Goal: Task Accomplishment & Management: Manage account settings

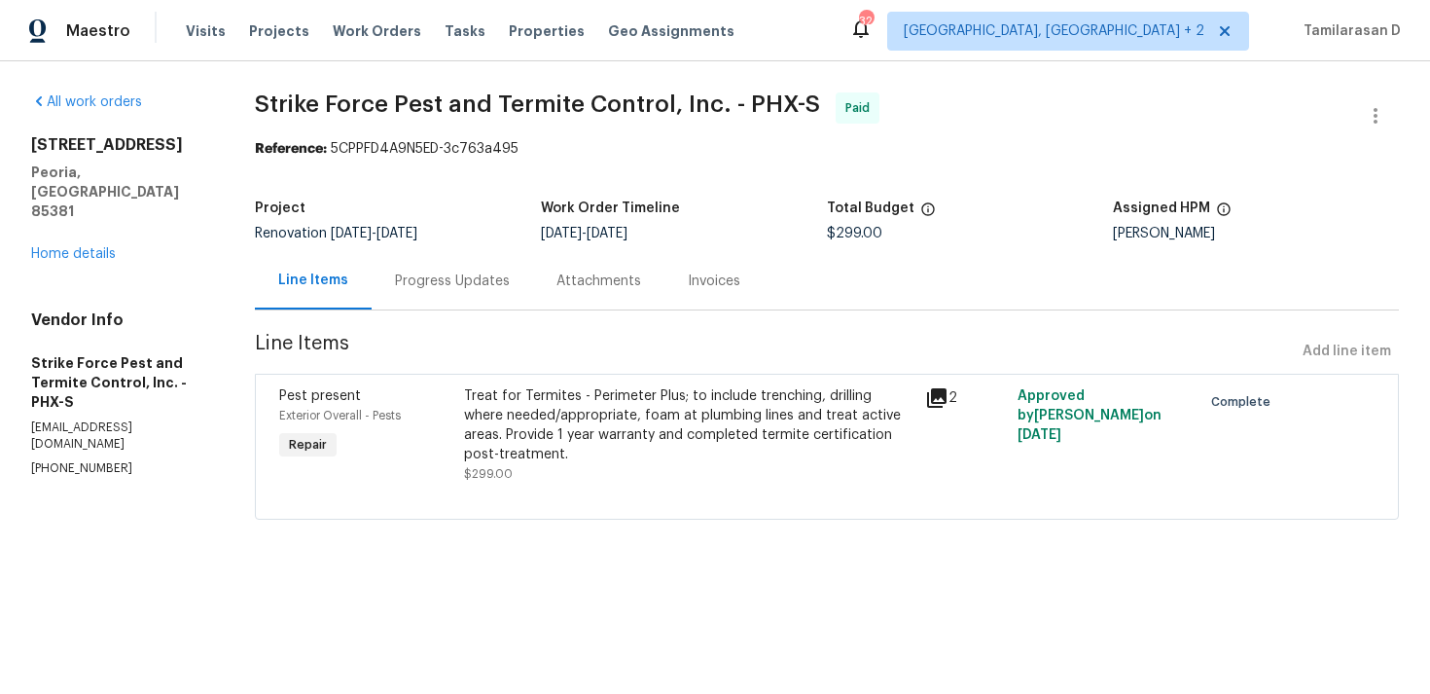
click at [456, 287] on div "Progress Updates" at bounding box center [452, 280] width 115 height 19
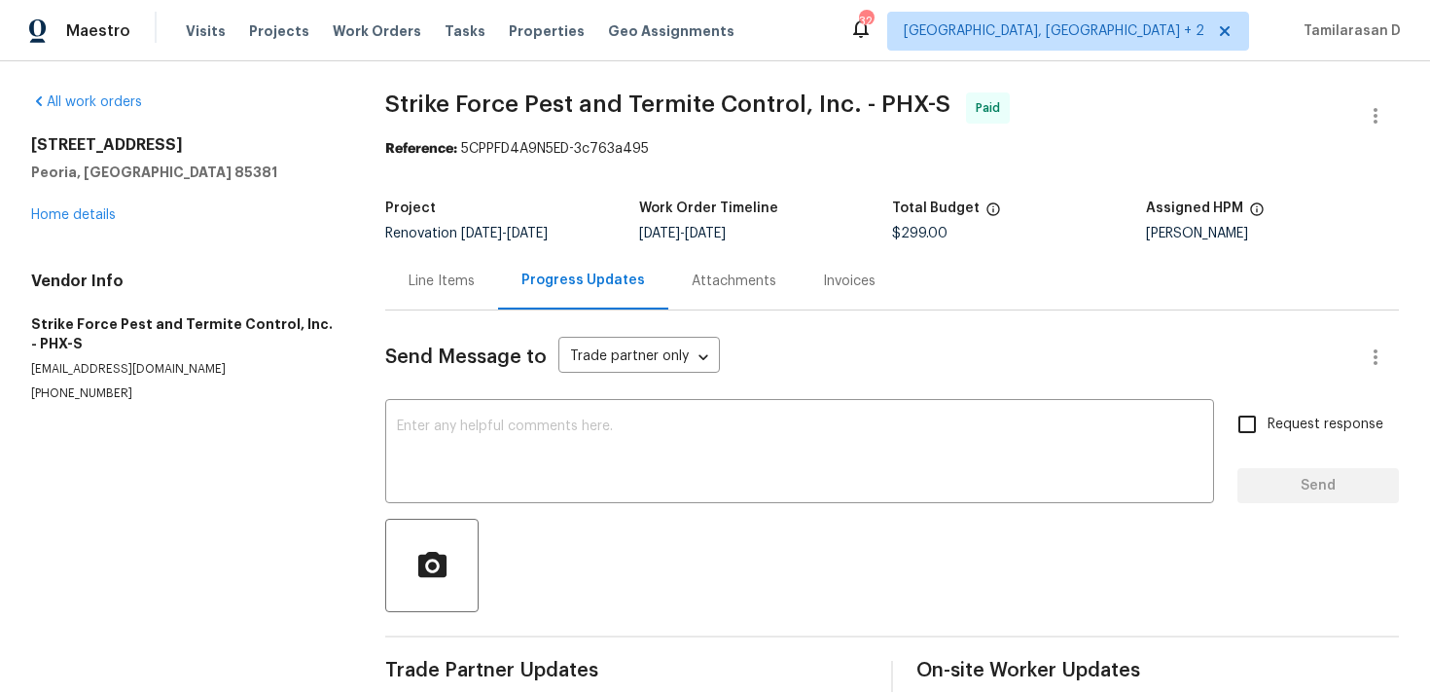
click at [429, 281] on div "Line Items" at bounding box center [442, 280] width 66 height 19
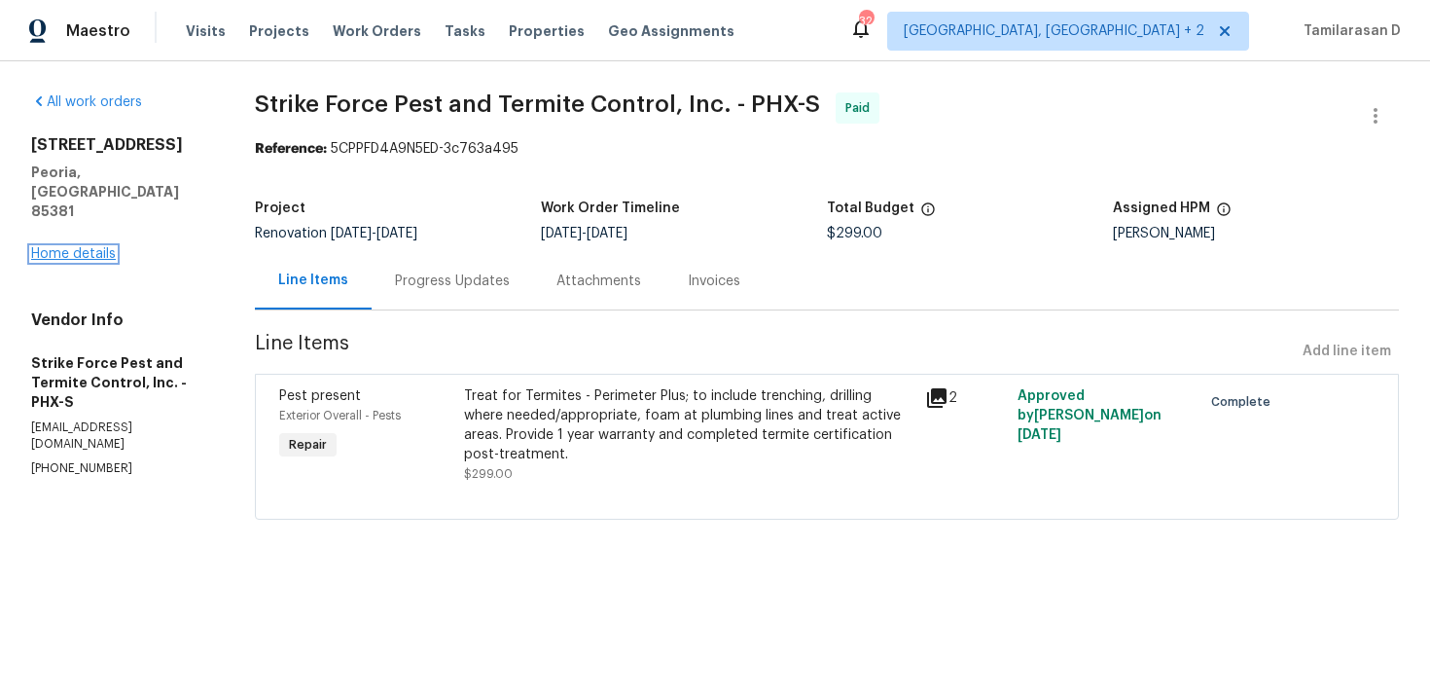
click at [80, 247] on link "Home details" at bounding box center [73, 254] width 85 height 14
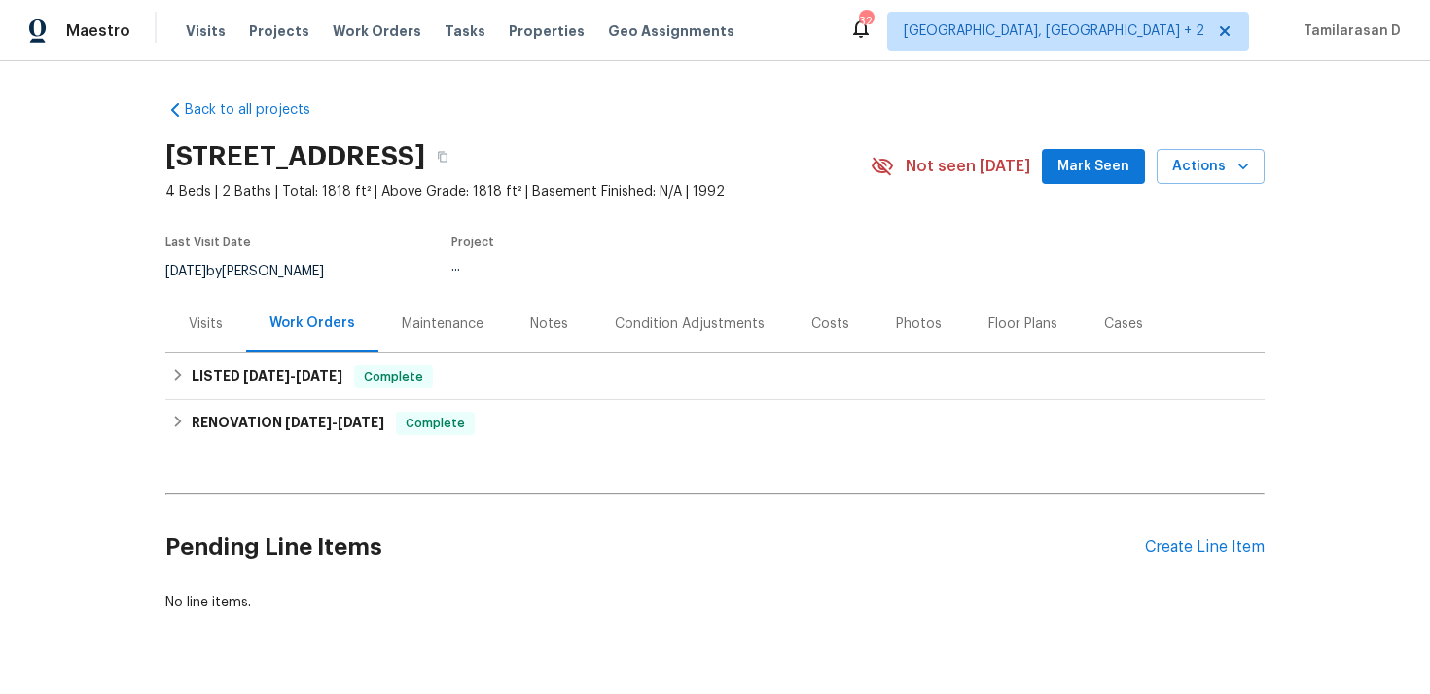
scroll to position [51, 0]
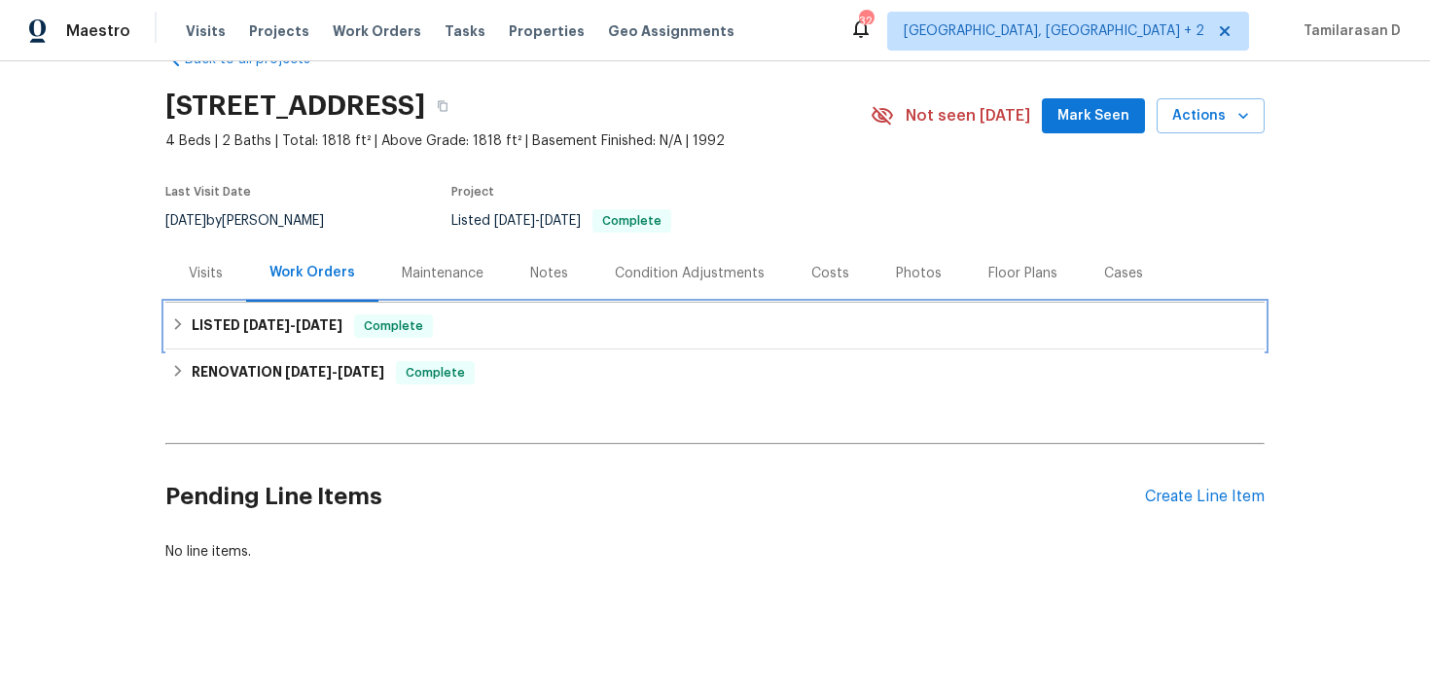
click at [184, 322] on icon at bounding box center [178, 324] width 14 height 14
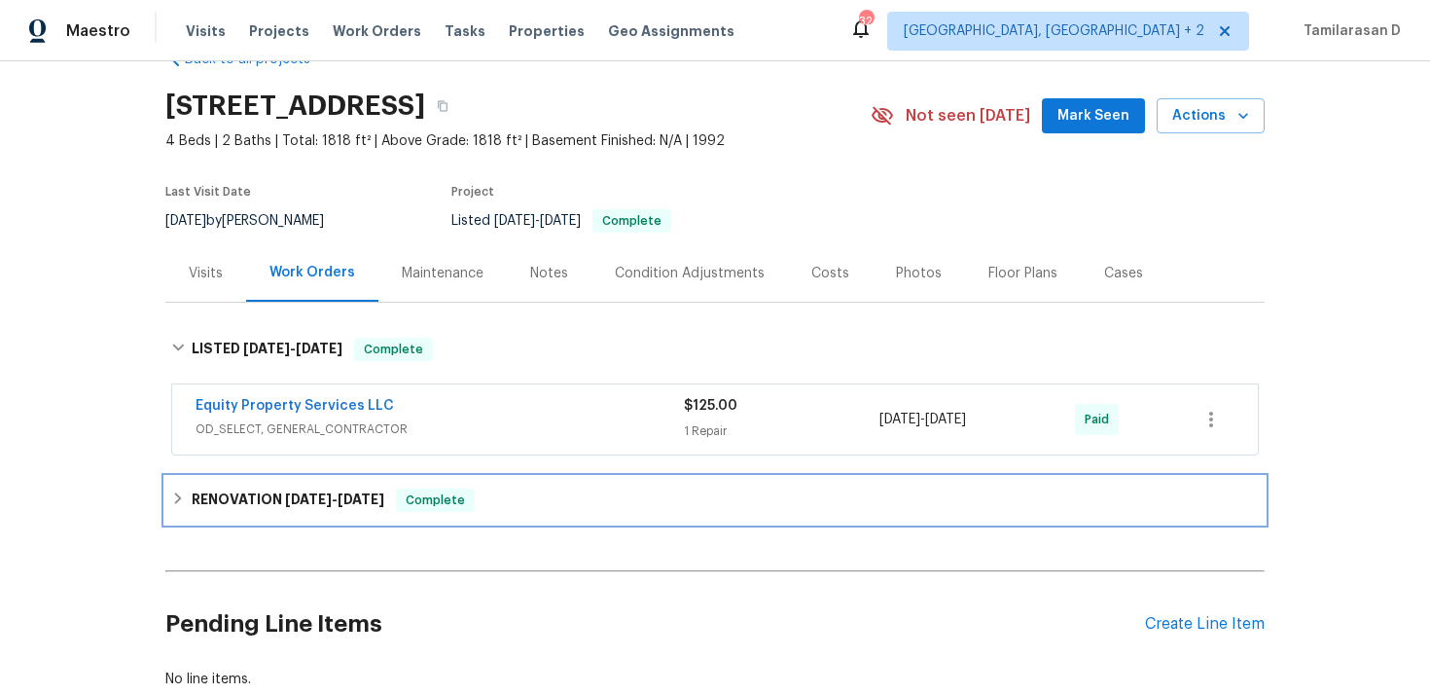
click at [195, 511] on h6 "RENOVATION 6/16/25 - 6/27/25" at bounding box center [288, 499] width 193 height 23
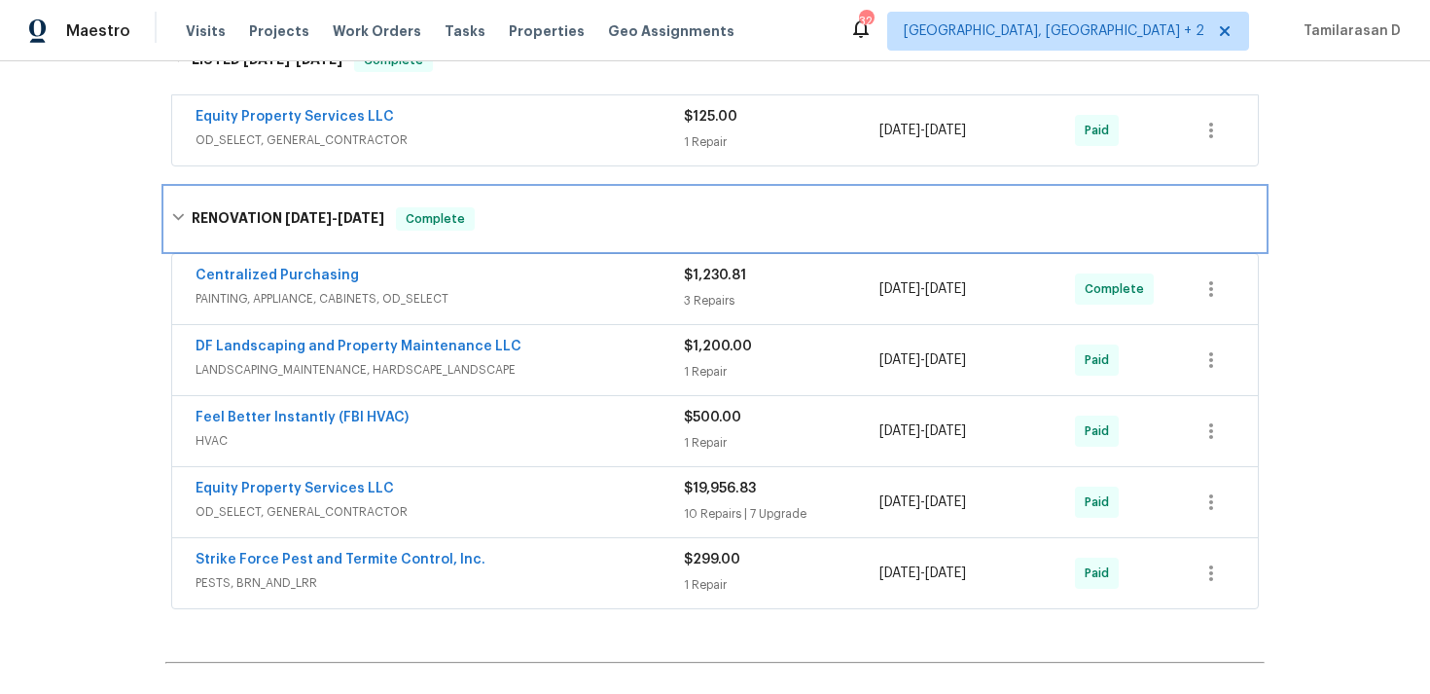
scroll to position [409, 0]
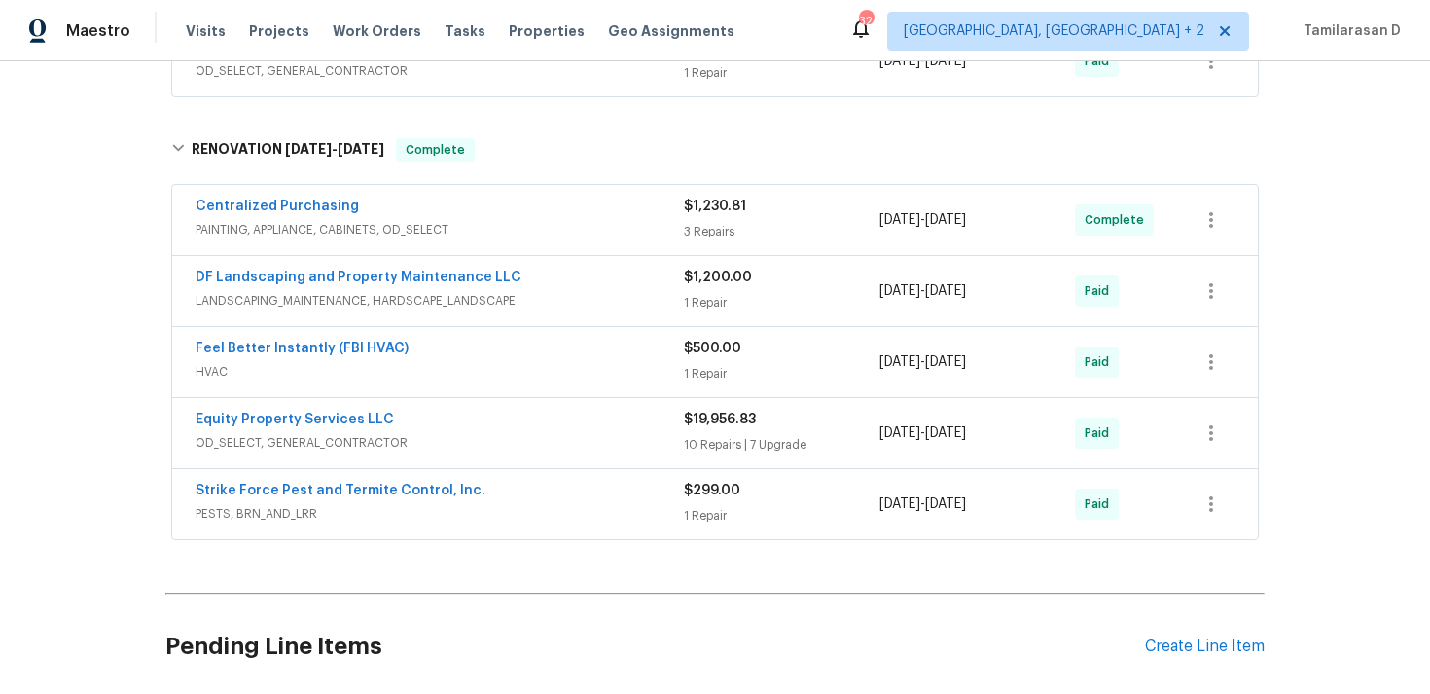
click at [359, 522] on span "PESTS, BRN_AND_LRR" at bounding box center [440, 513] width 488 height 19
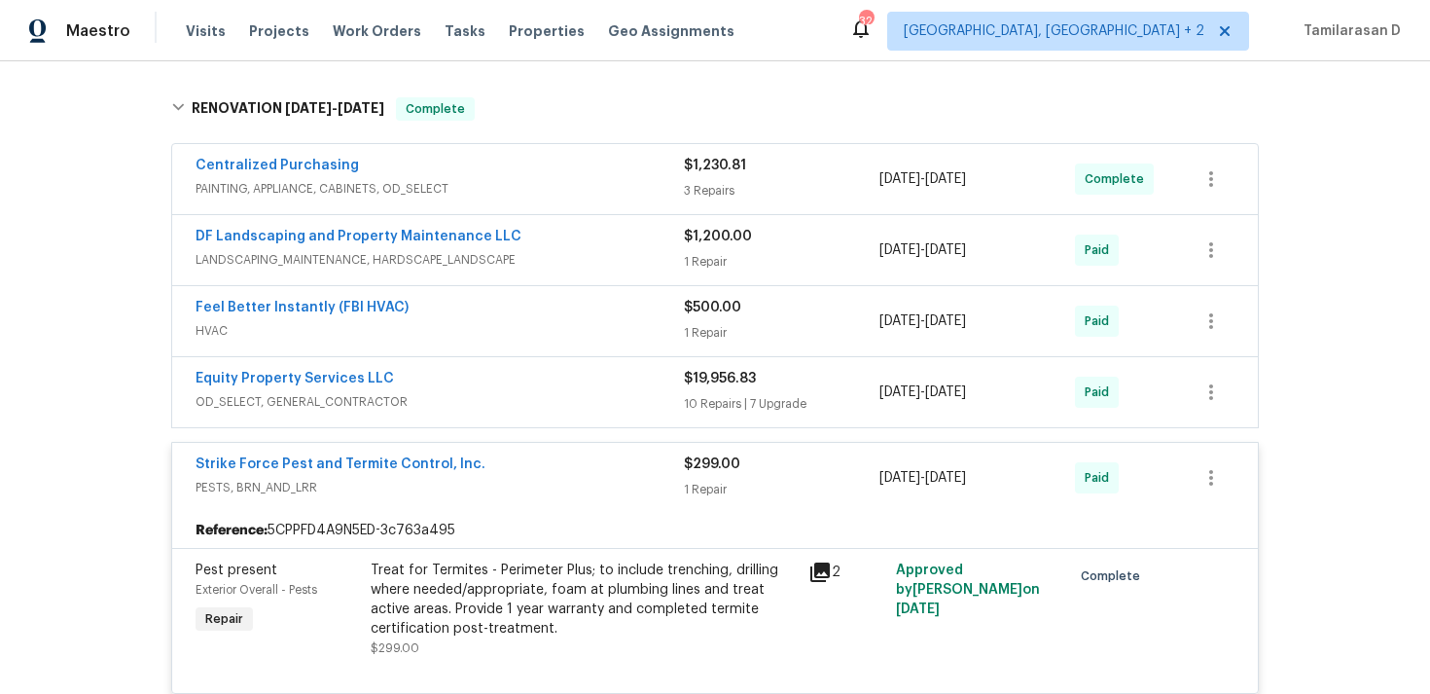
scroll to position [510, 0]
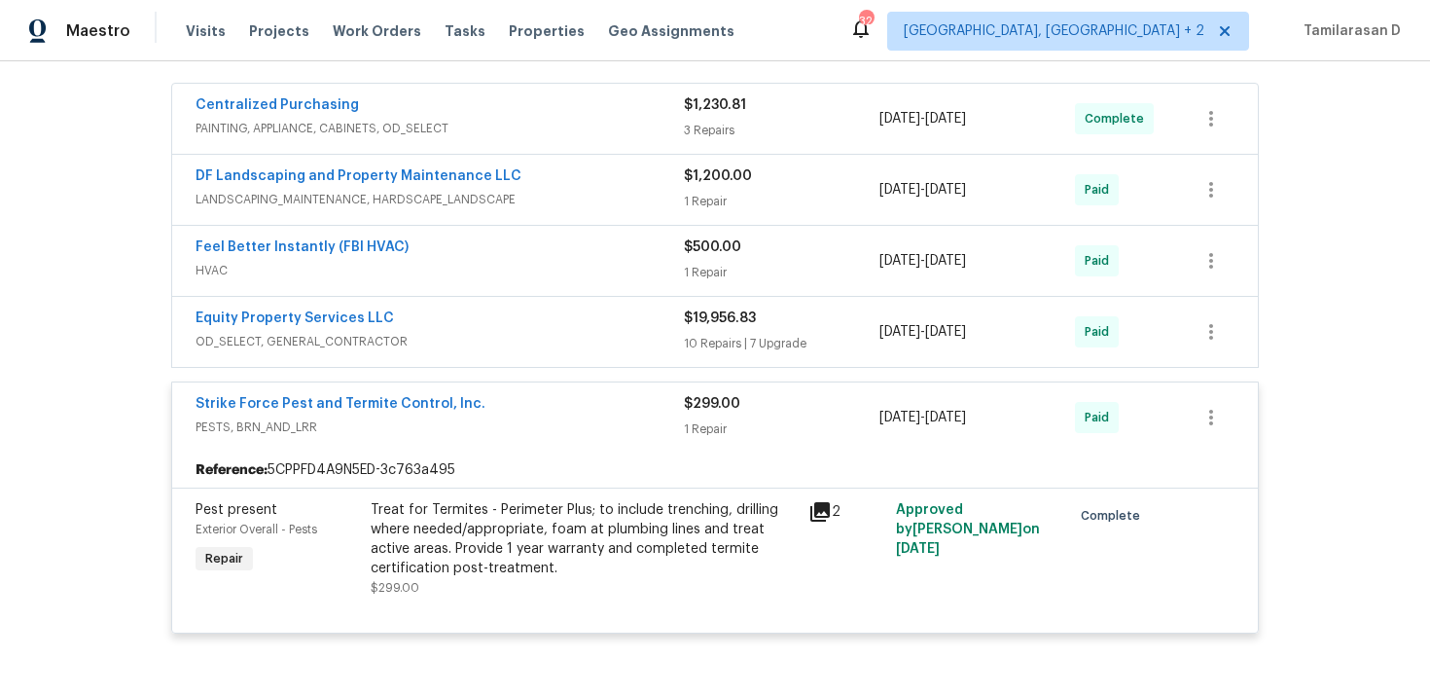
click at [525, 418] on span "PESTS, BRN_AND_LRR" at bounding box center [440, 426] width 488 height 19
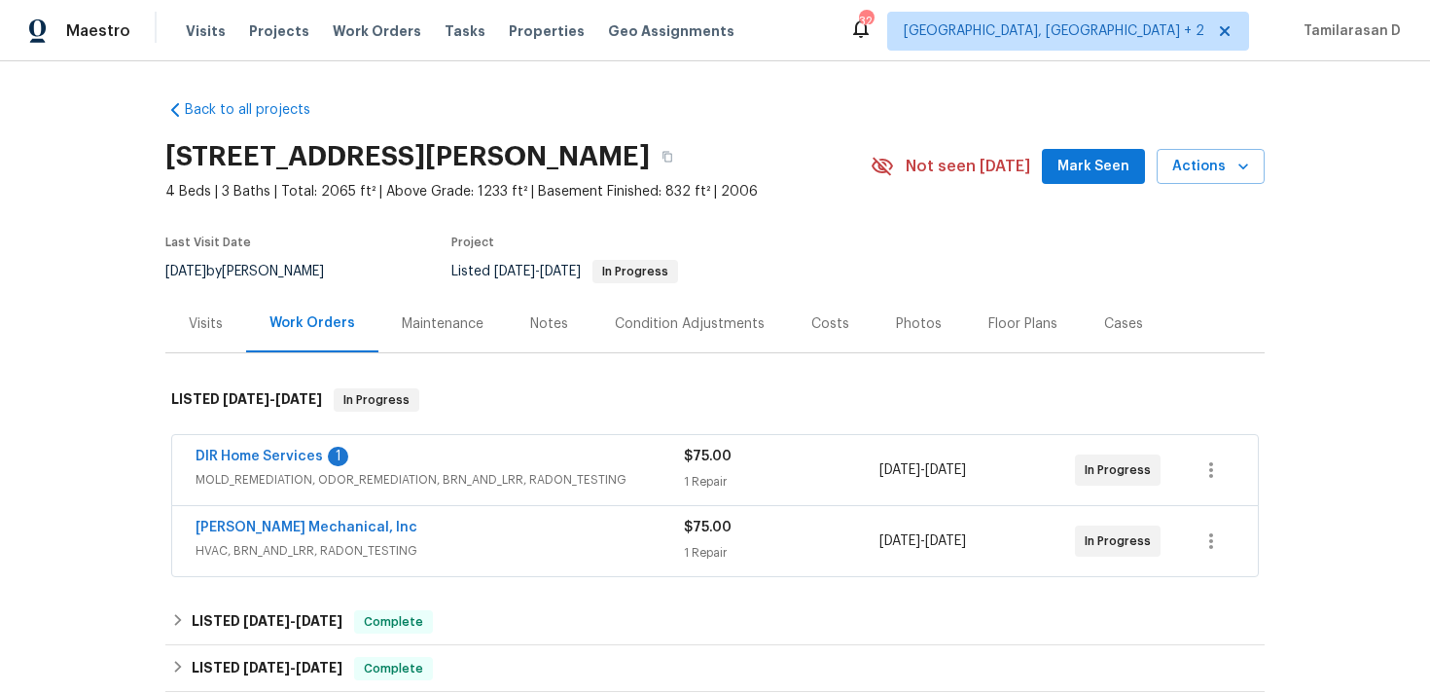
scroll to position [45, 0]
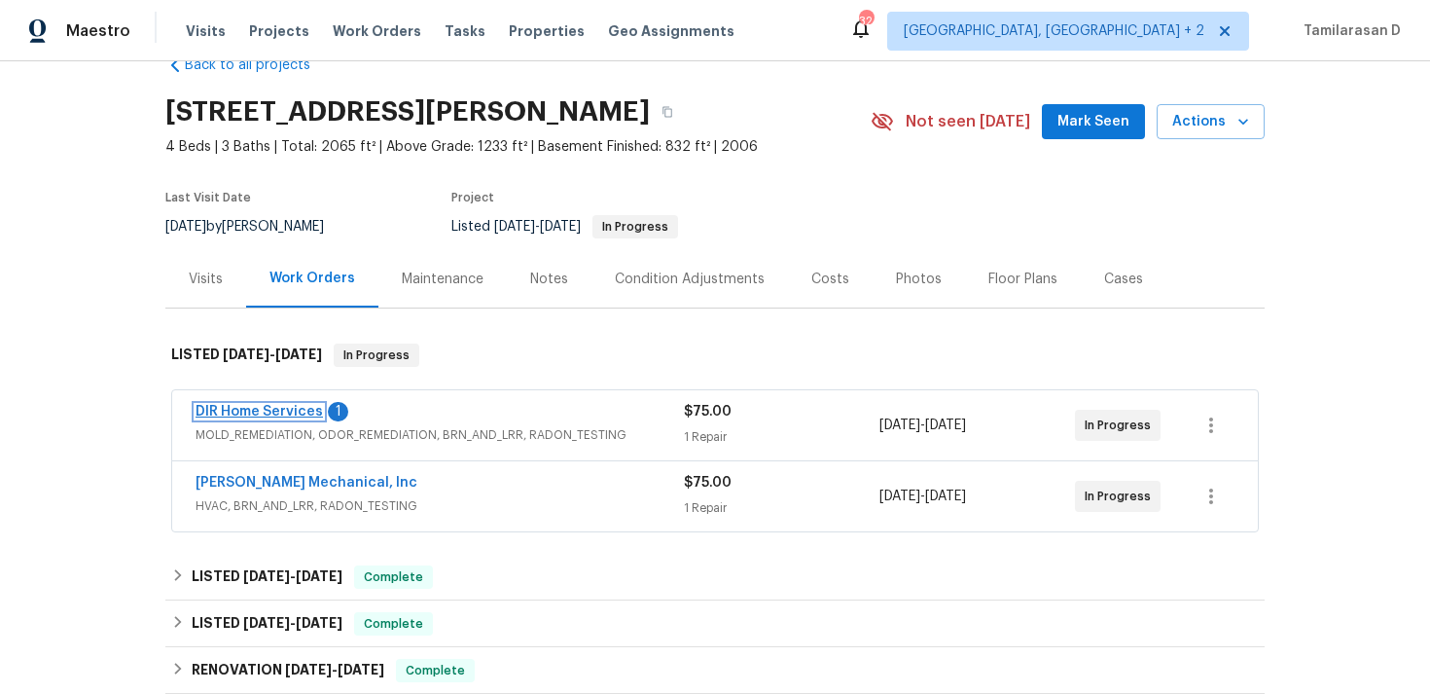
click at [282, 412] on link "DIR Home Services" at bounding box center [259, 412] width 127 height 14
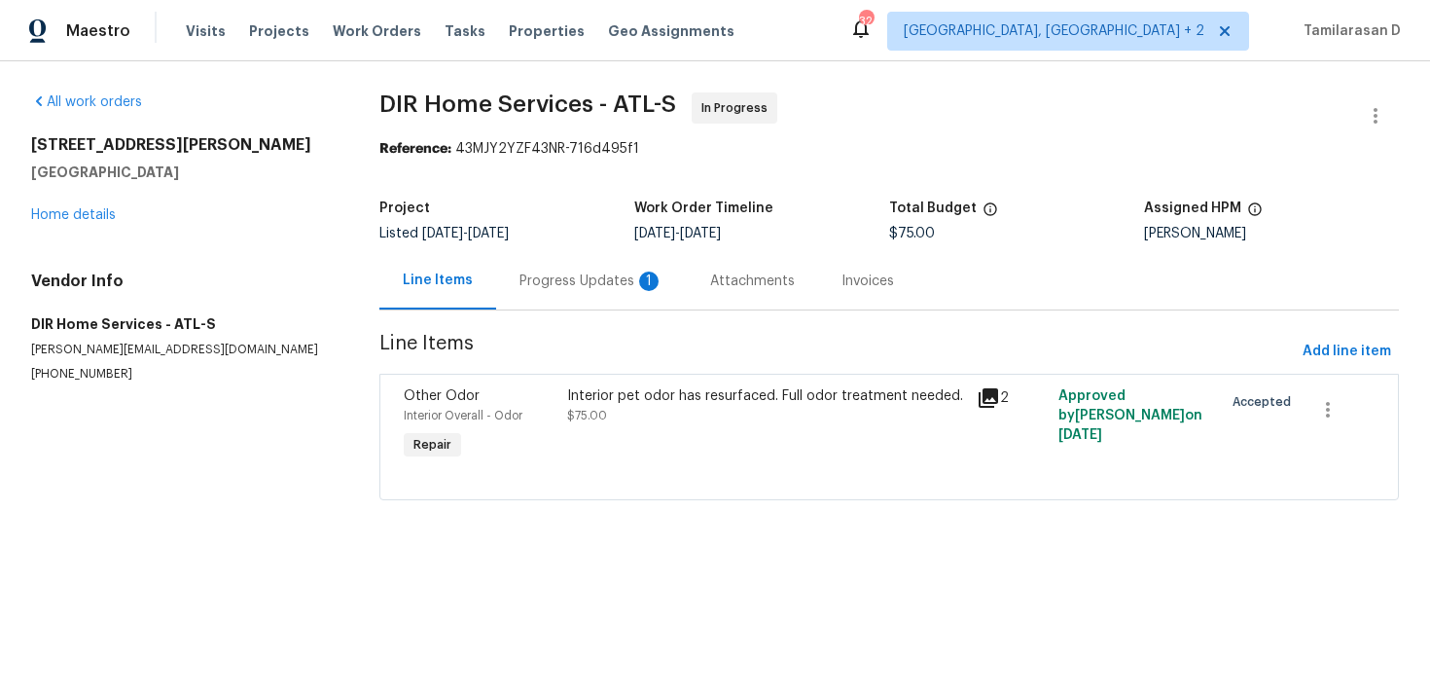
click at [522, 280] on div "Progress Updates 1" at bounding box center [592, 280] width 144 height 19
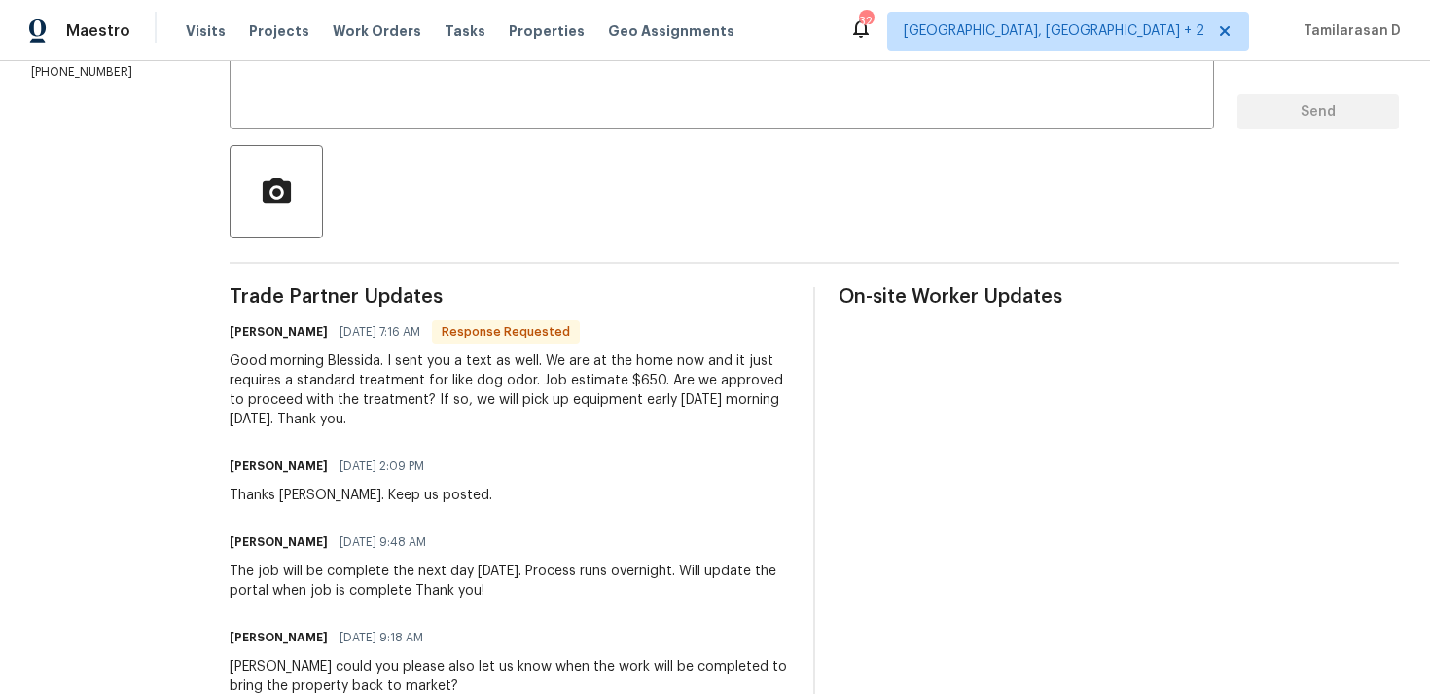
scroll to position [399, 0]
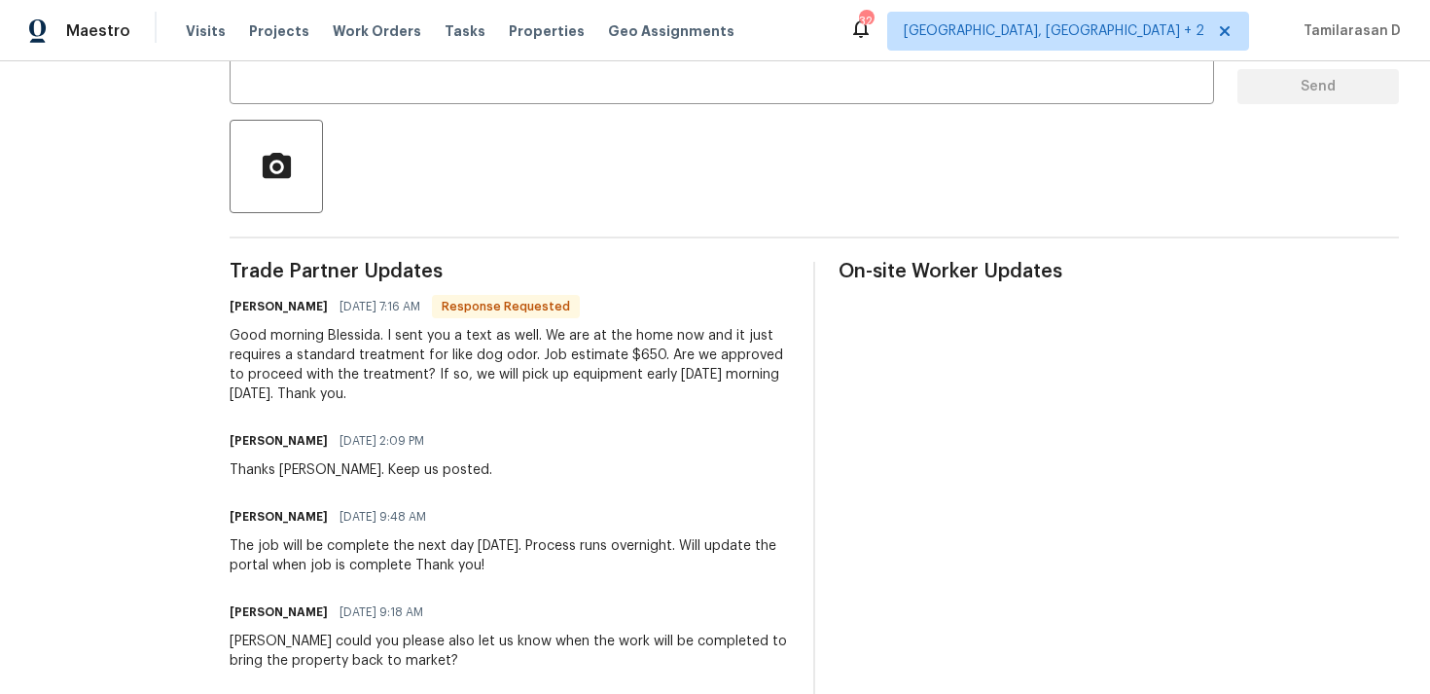
click at [535, 362] on div "Good morning Blessida. I sent you a text as well. We are at the home now and it…" at bounding box center [510, 365] width 560 height 78
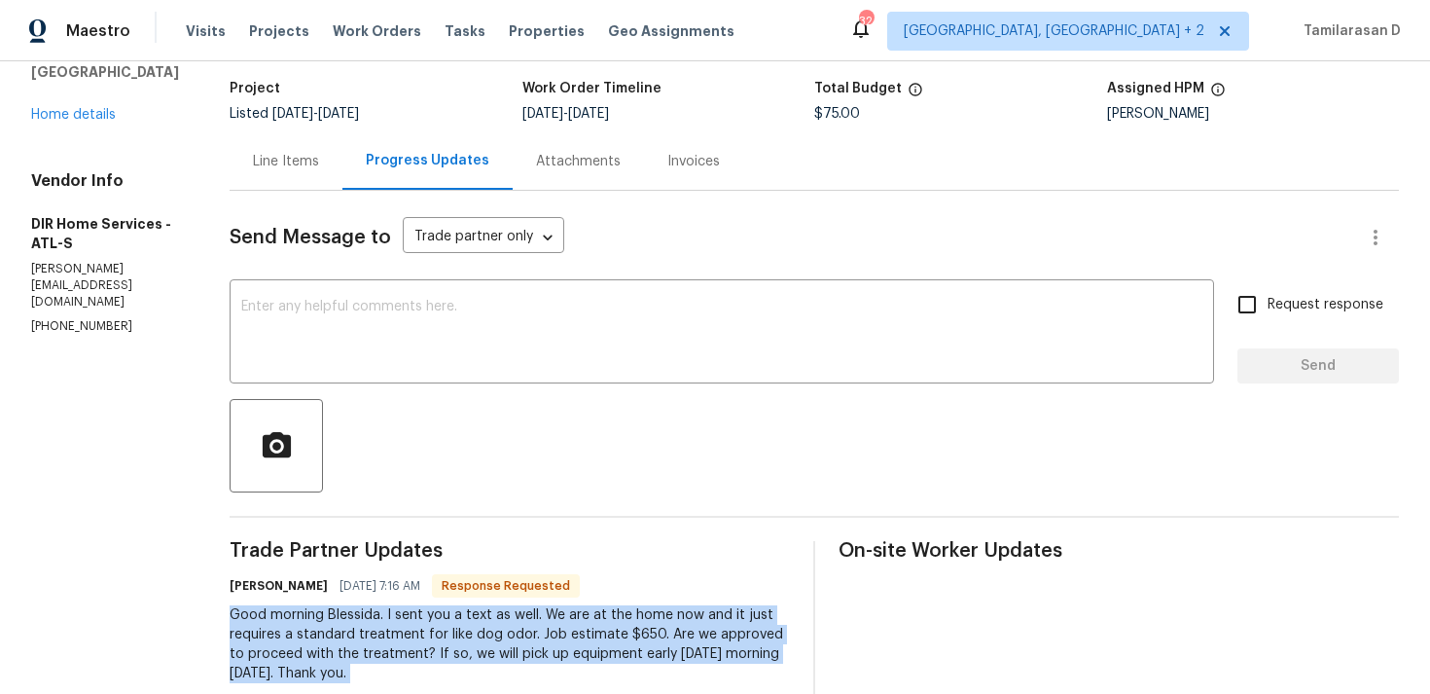
scroll to position [0, 0]
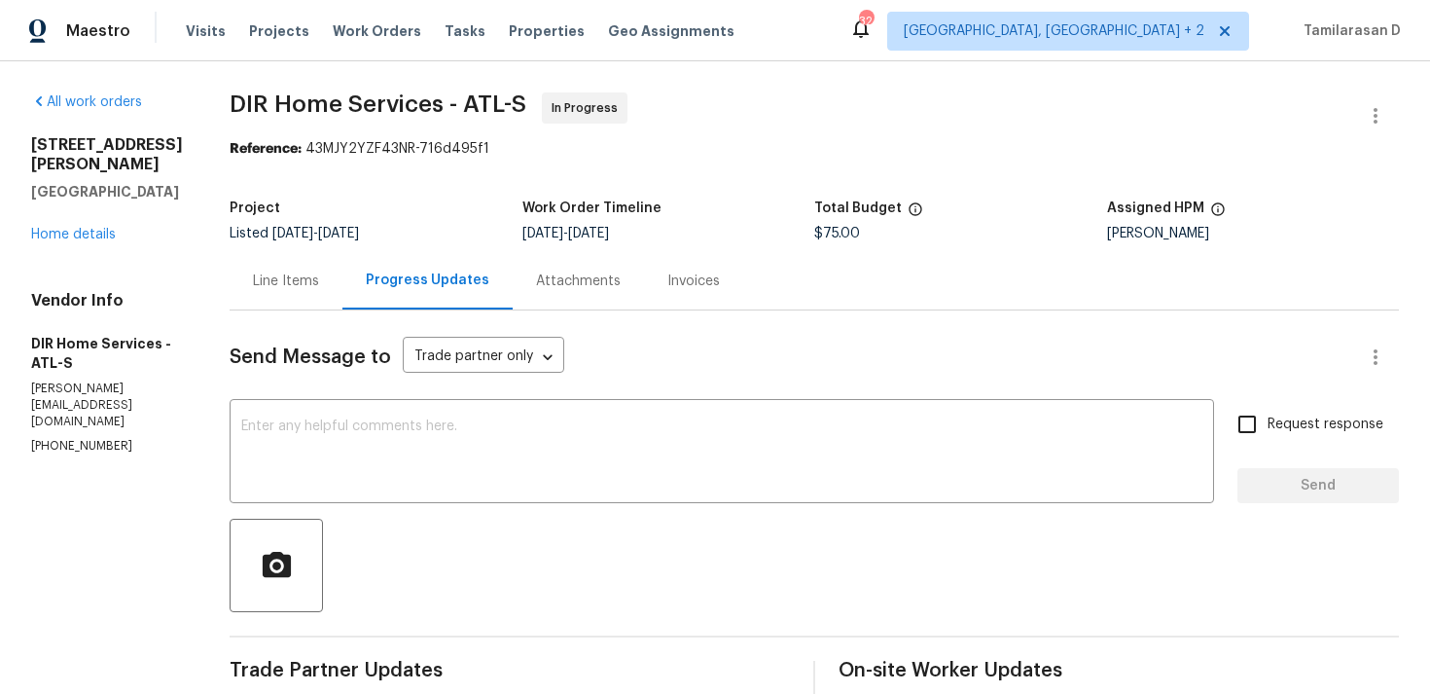
click at [319, 286] on div "Line Items" at bounding box center [286, 280] width 66 height 19
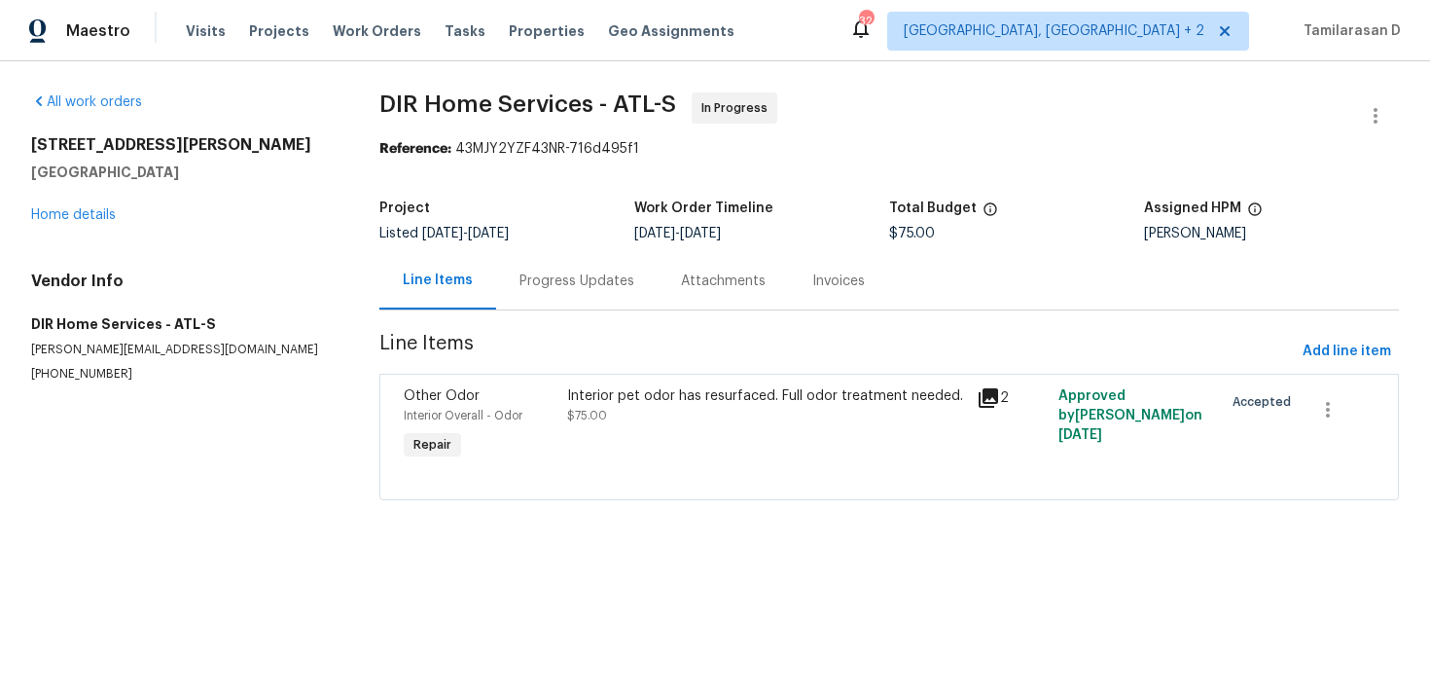
click at [555, 285] on div "Progress Updates" at bounding box center [577, 280] width 115 height 19
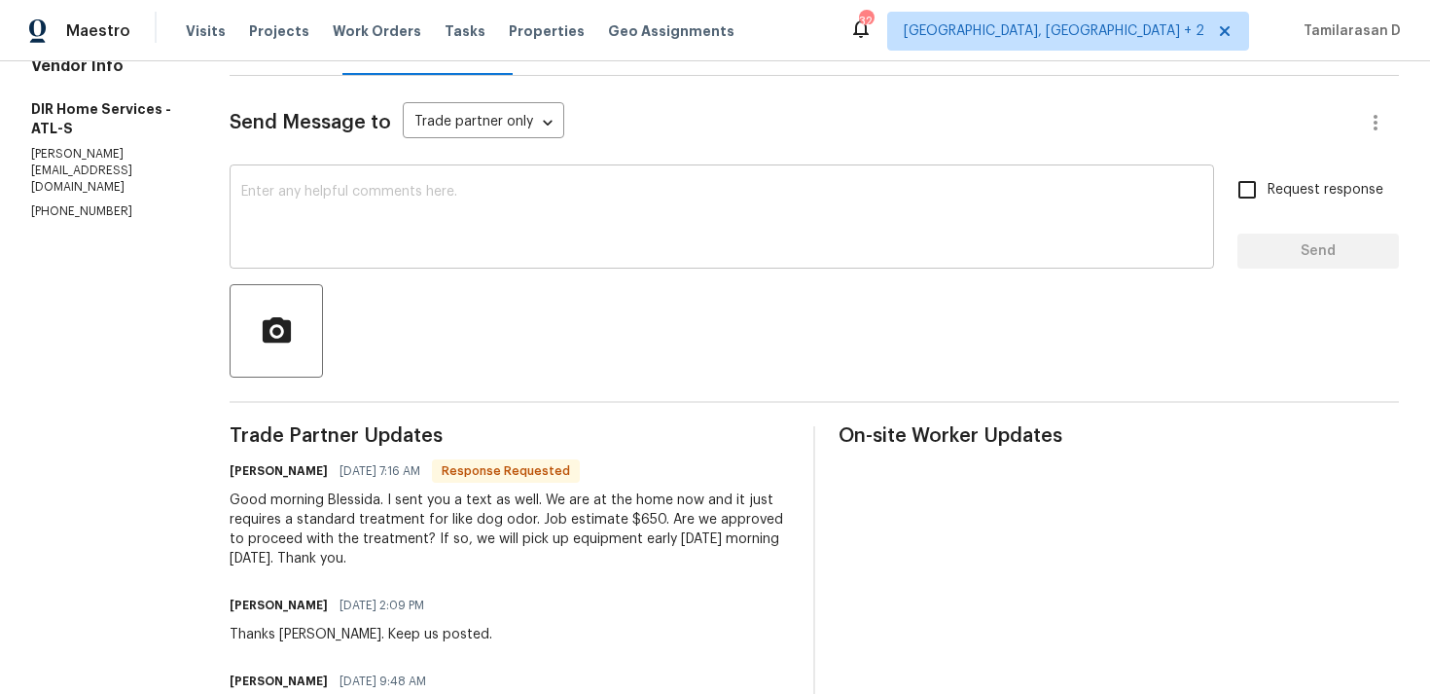
scroll to position [198, 0]
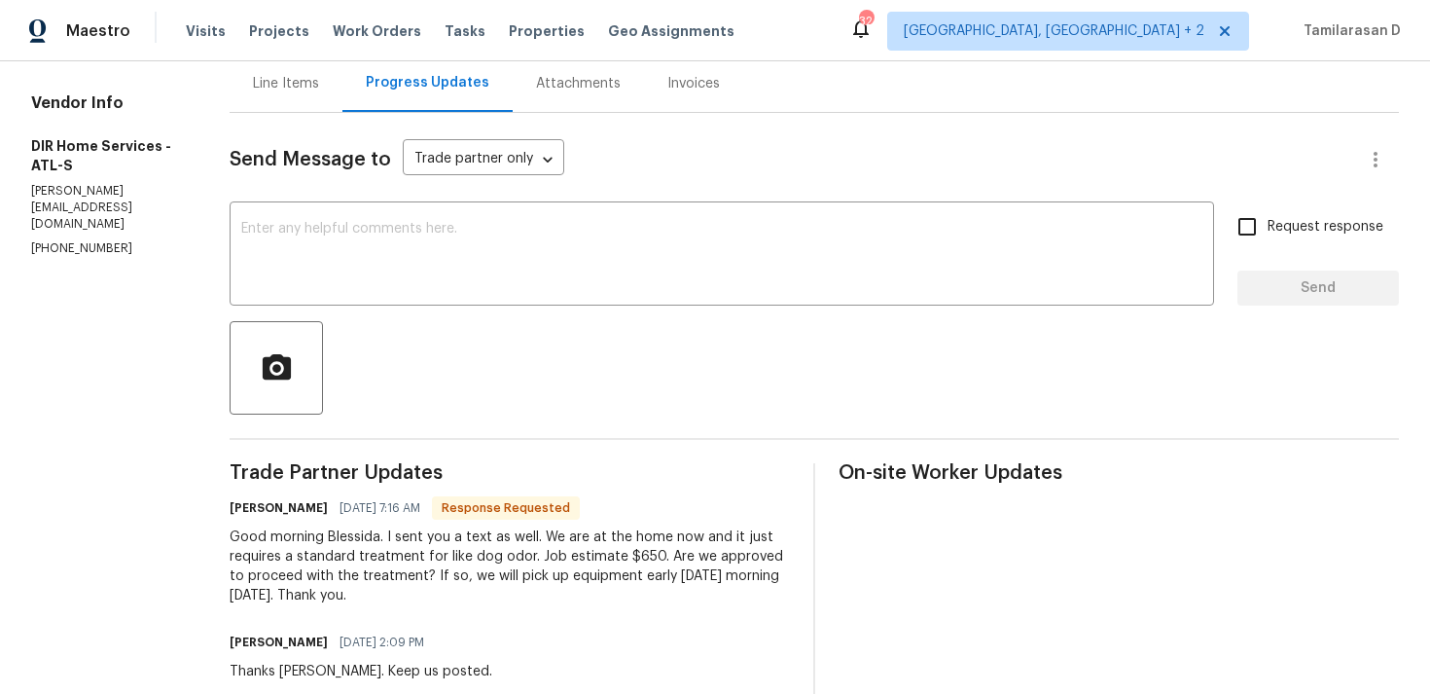
click at [319, 107] on div "Line Items" at bounding box center [286, 82] width 113 height 57
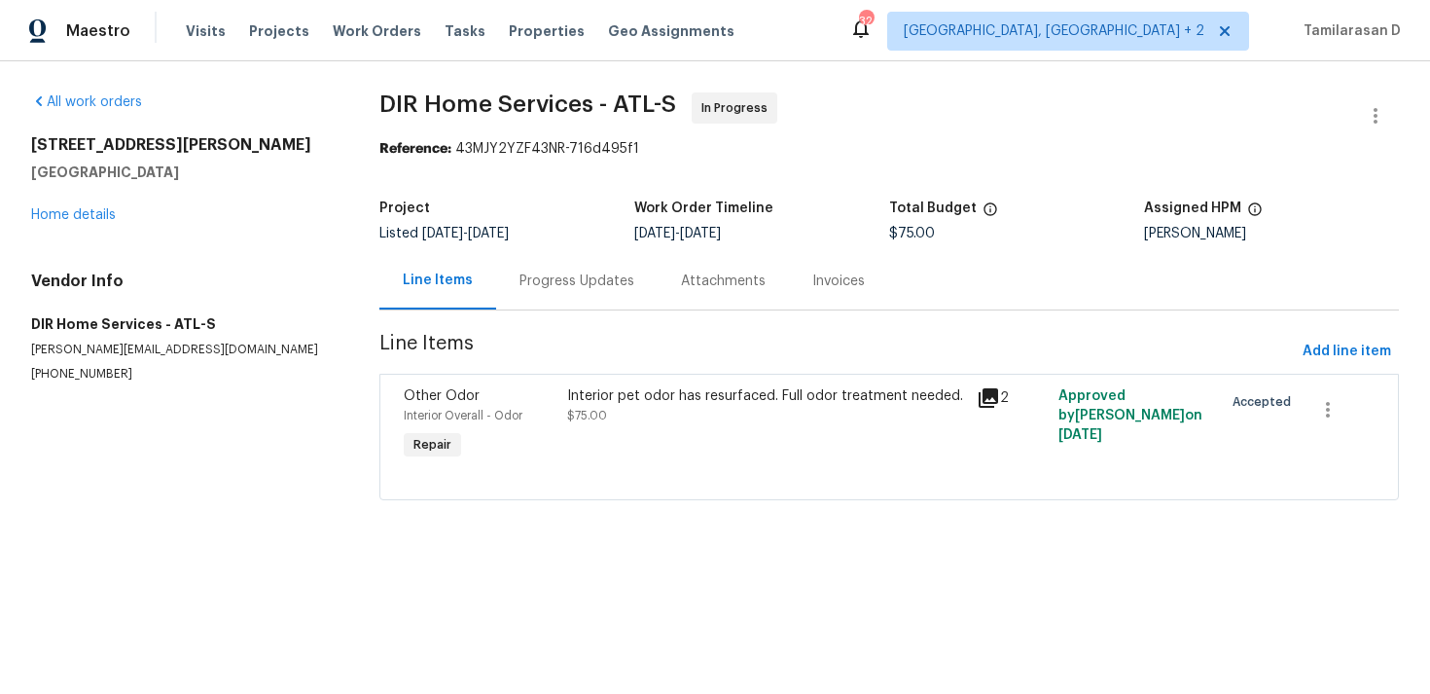
click at [552, 297] on div "Progress Updates" at bounding box center [577, 280] width 162 height 57
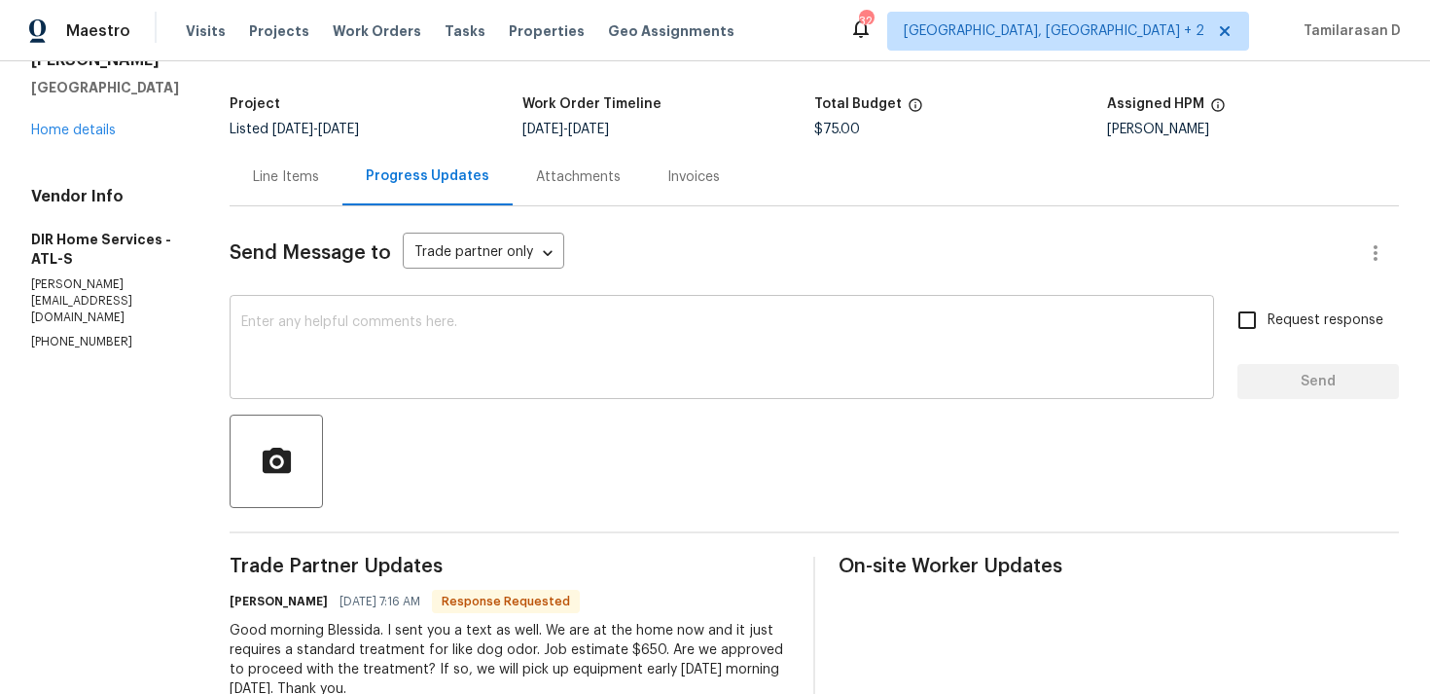
scroll to position [121, 0]
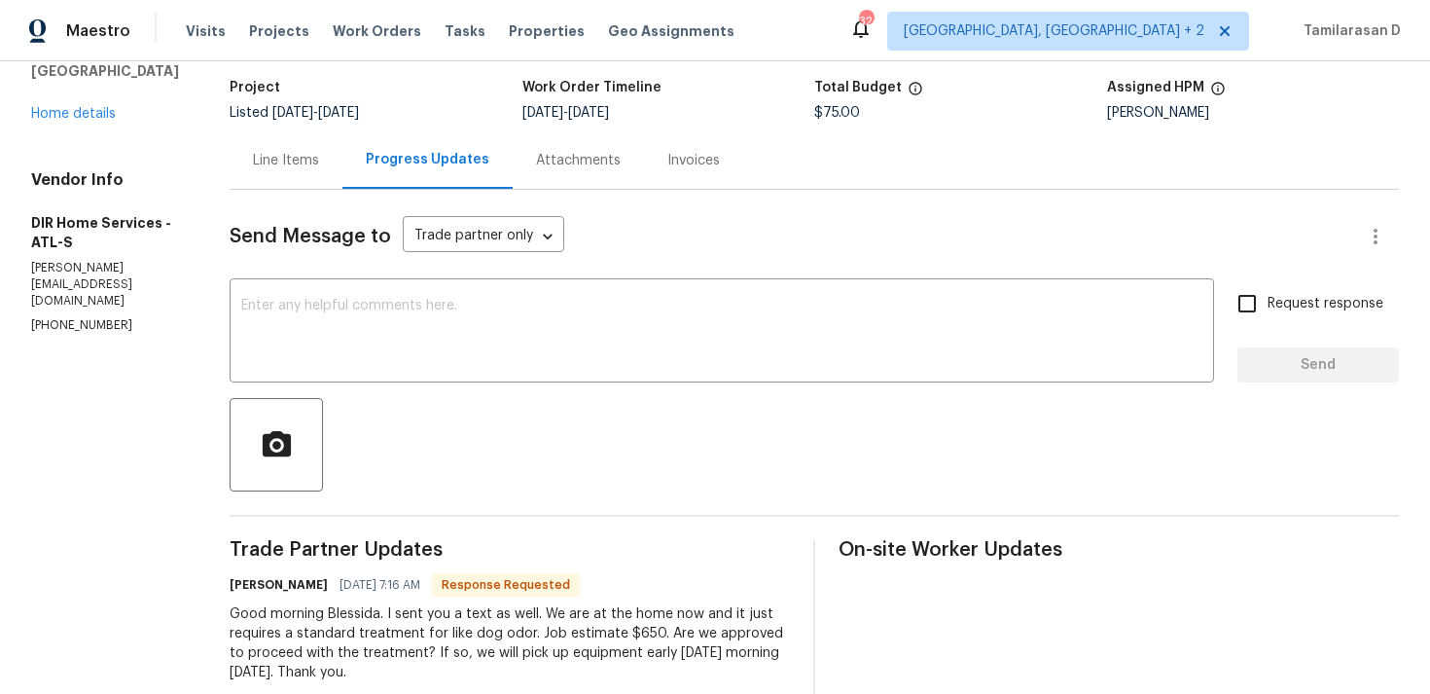
click at [316, 170] on div "Line Items" at bounding box center [286, 159] width 113 height 57
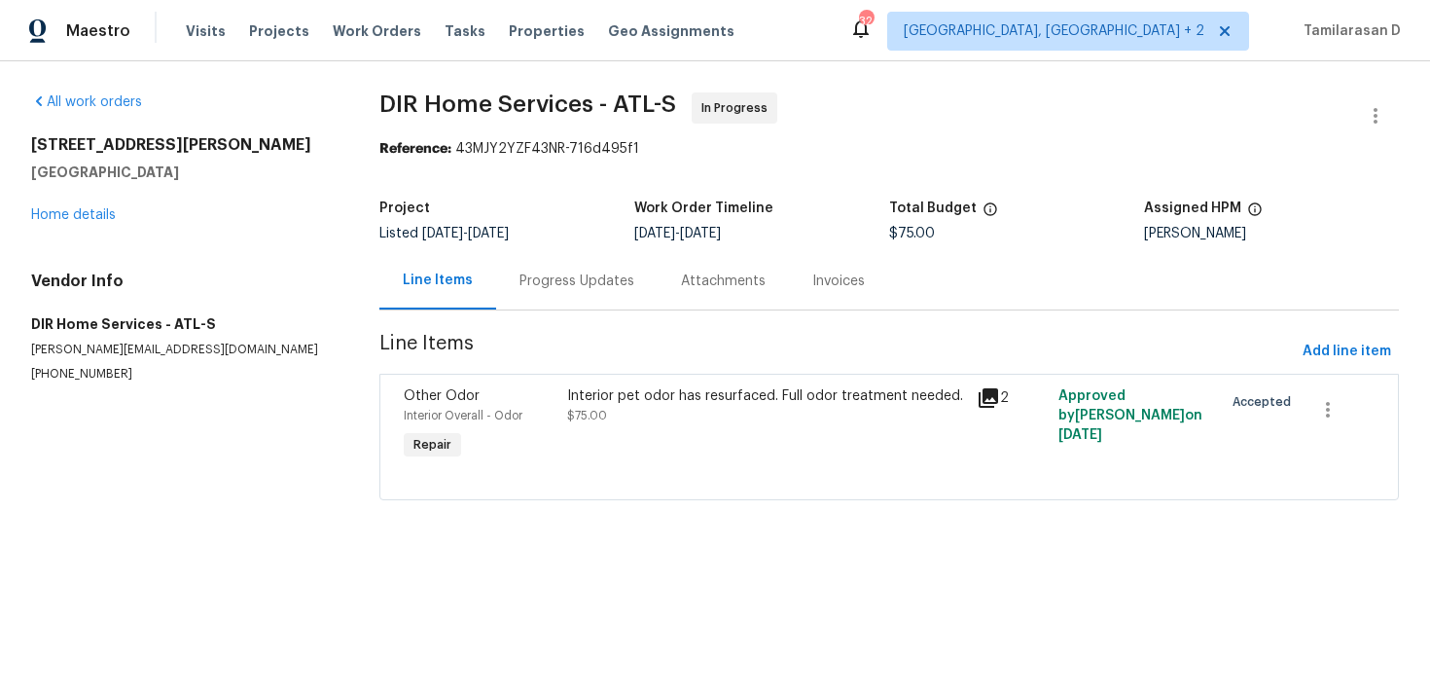
click at [503, 296] on div "Progress Updates" at bounding box center [577, 280] width 162 height 57
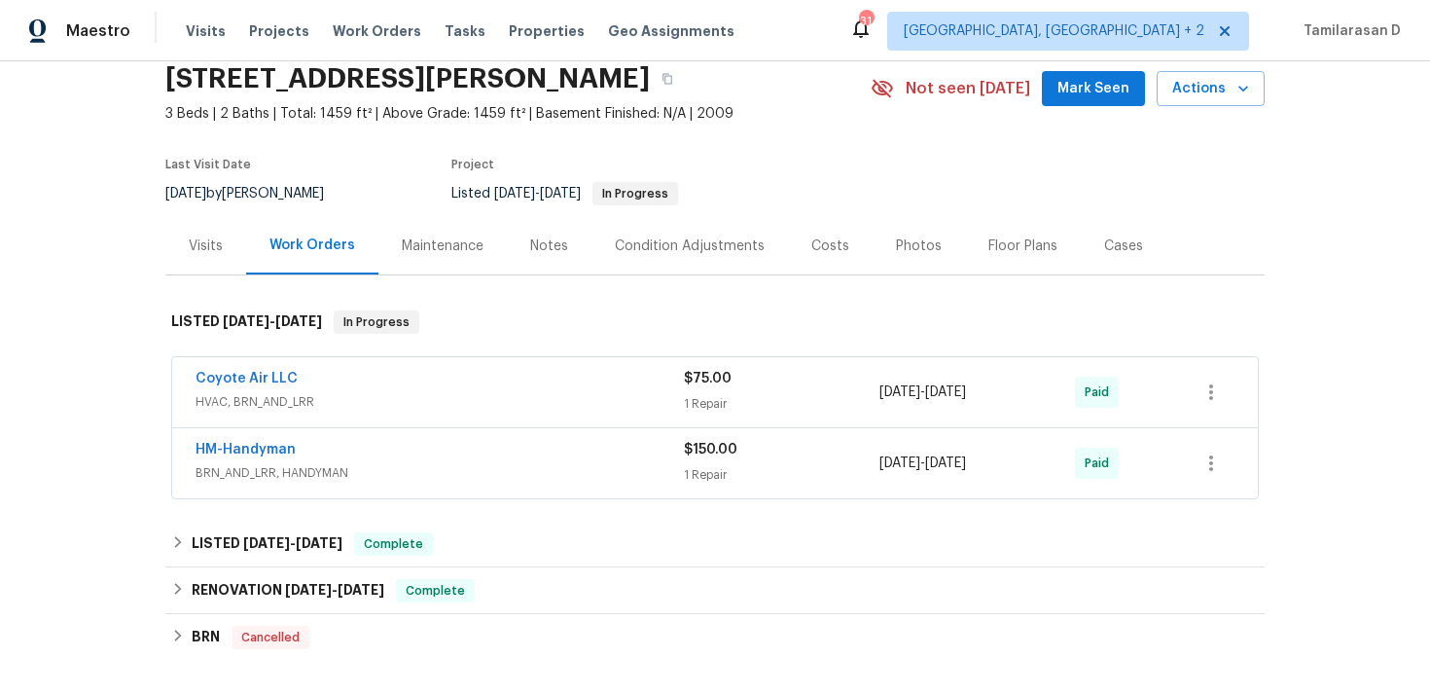
scroll to position [82, 0]
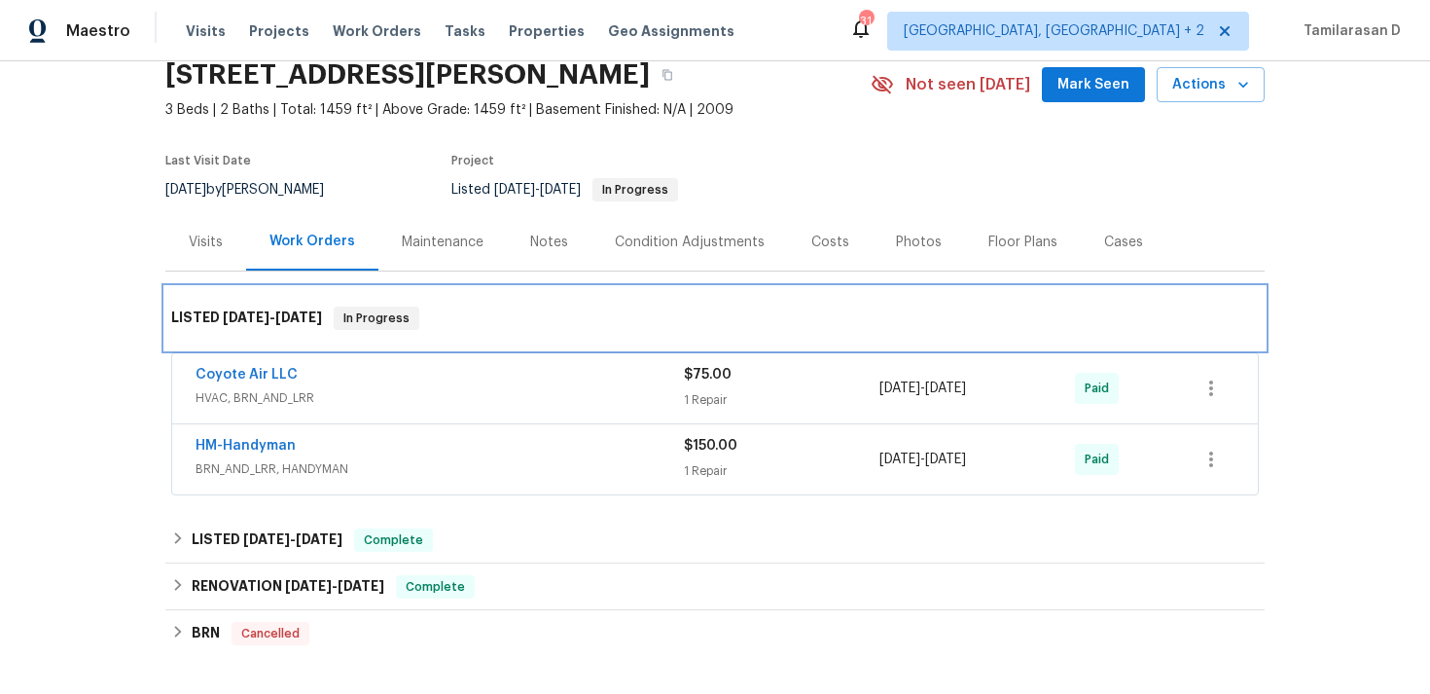
click at [487, 308] on div "LISTED 2/13/25 - 3/17/25 In Progress" at bounding box center [715, 317] width 1088 height 23
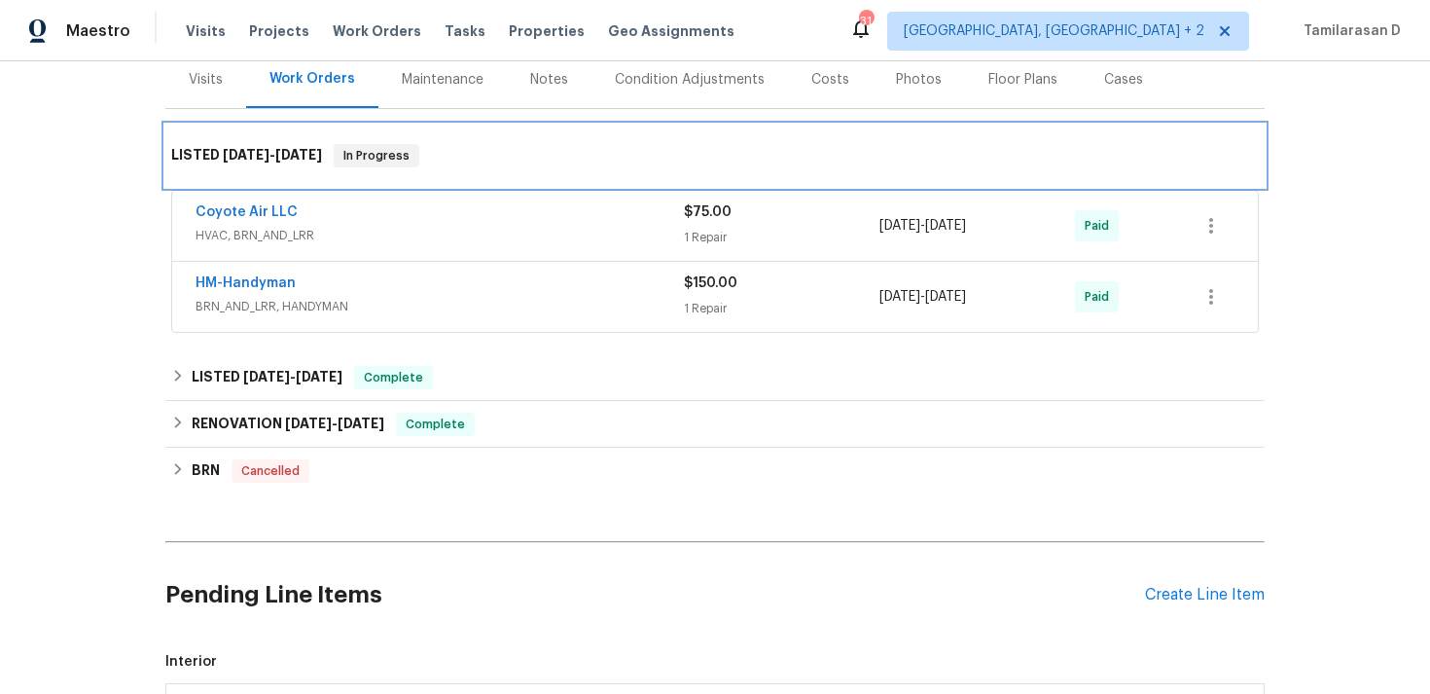
scroll to position [492, 0]
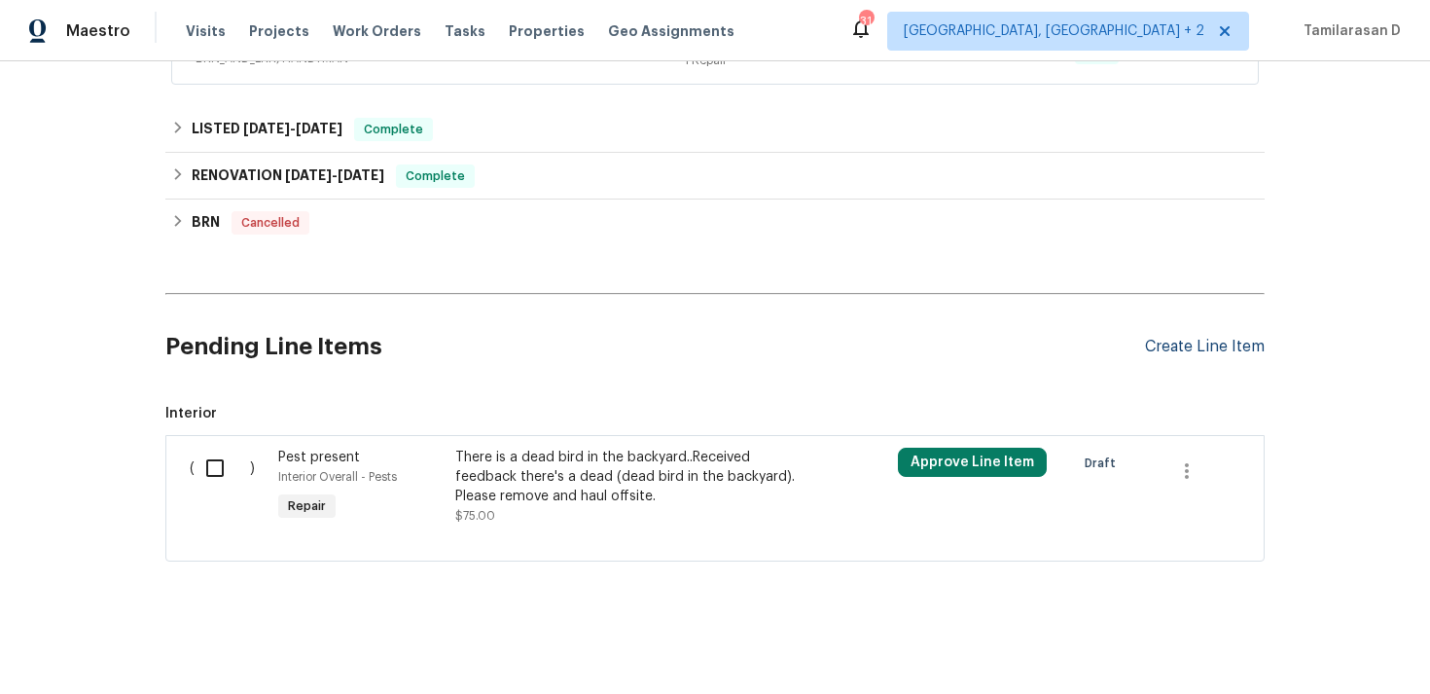
click at [1179, 338] on div "Create Line Item" at bounding box center [1205, 347] width 120 height 18
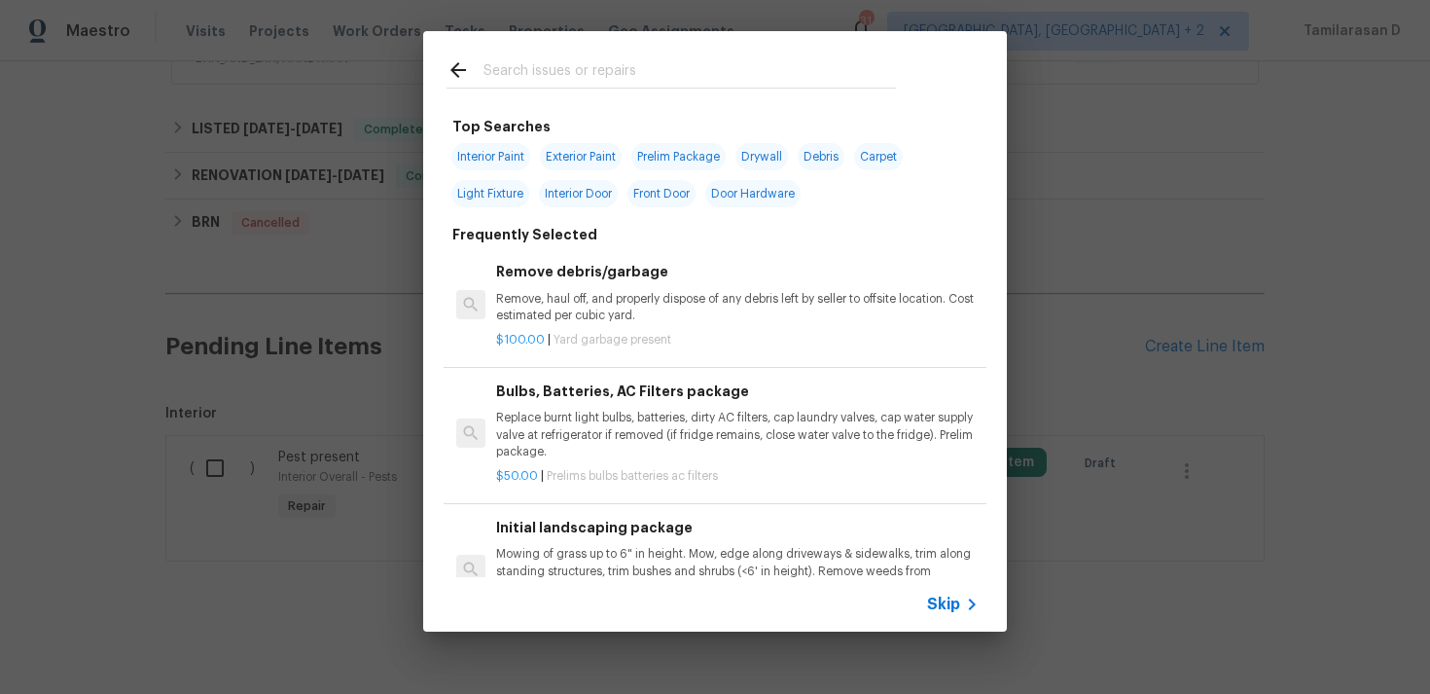
click at [943, 606] on span "Skip" at bounding box center [943, 603] width 33 height 19
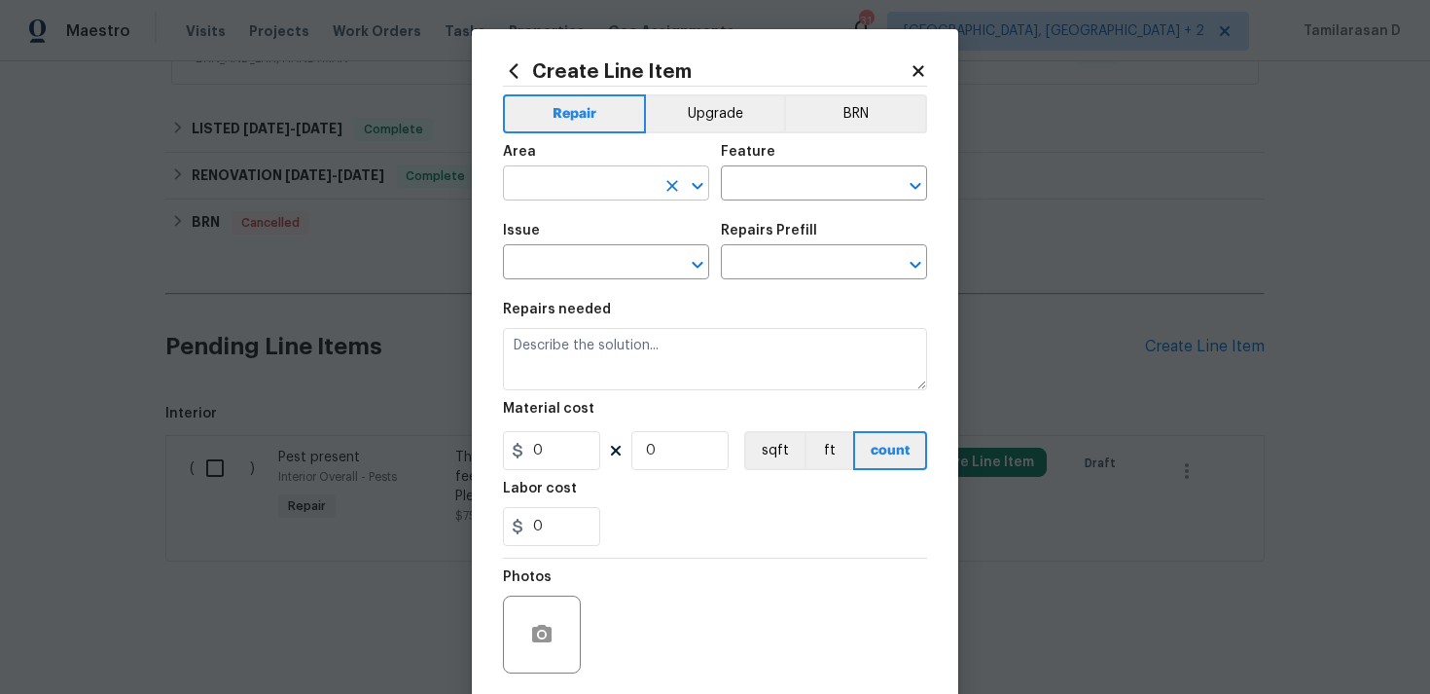
click at [595, 184] on input "text" at bounding box center [579, 185] width 152 height 30
click at [627, 256] on li "Interior Overall" at bounding box center [606, 261] width 206 height 32
type input "Interior Overall"
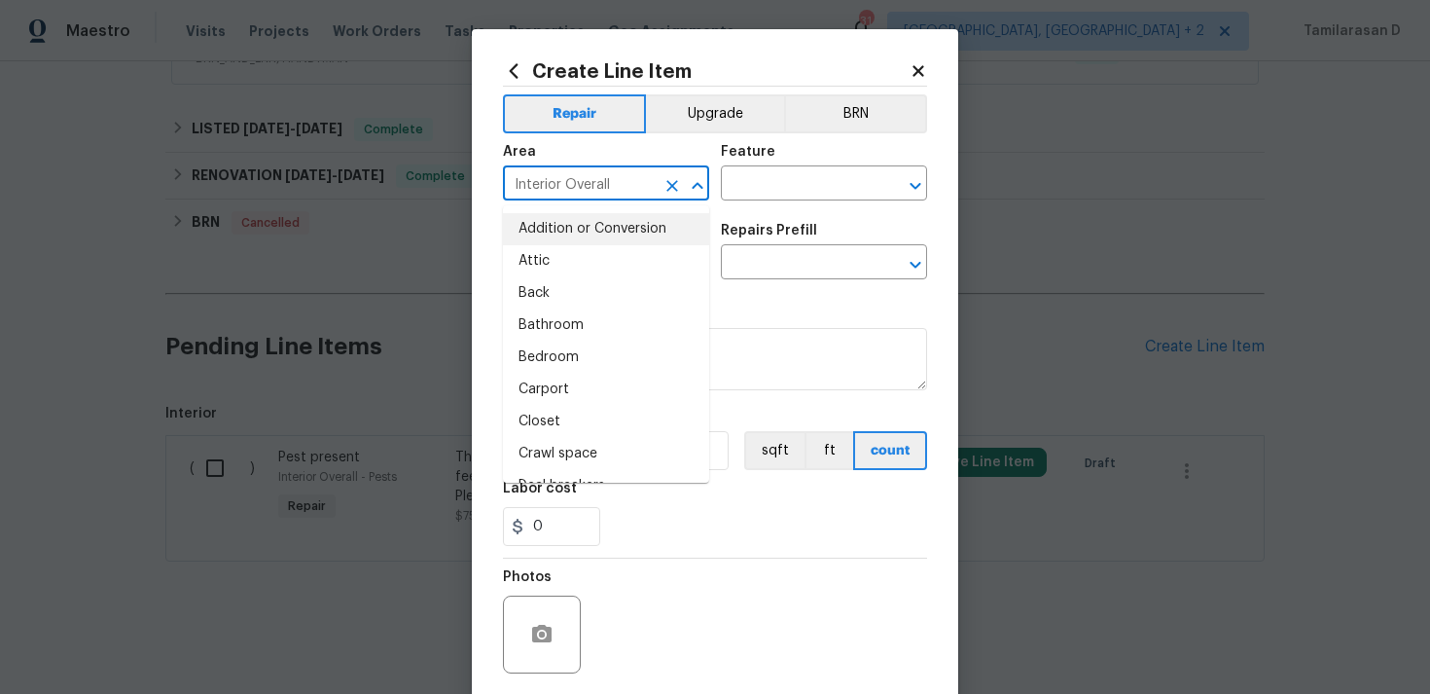
click at [669, 180] on icon "Clear" at bounding box center [672, 185] width 19 height 19
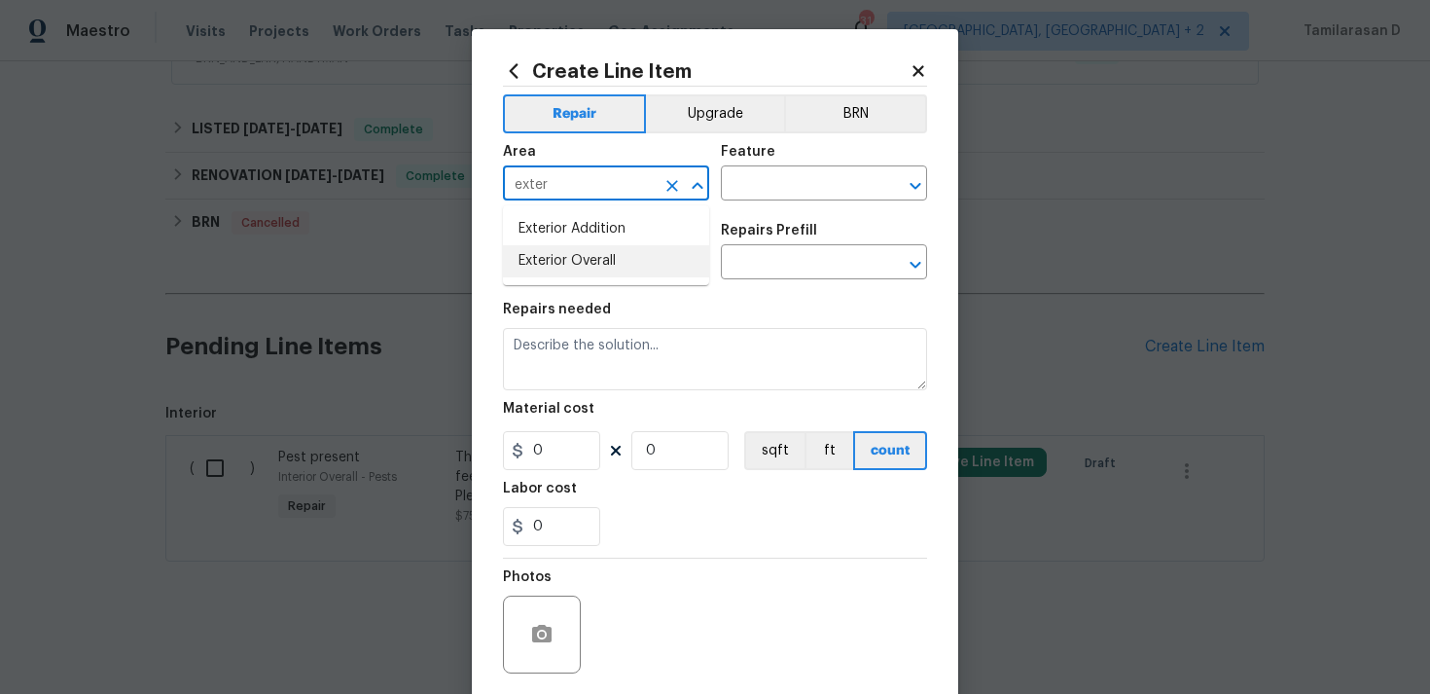
click at [602, 270] on li "Exterior Overall" at bounding box center [606, 261] width 206 height 32
type input "Exterior Overall"
click at [774, 196] on input "text" at bounding box center [797, 185] width 152 height 30
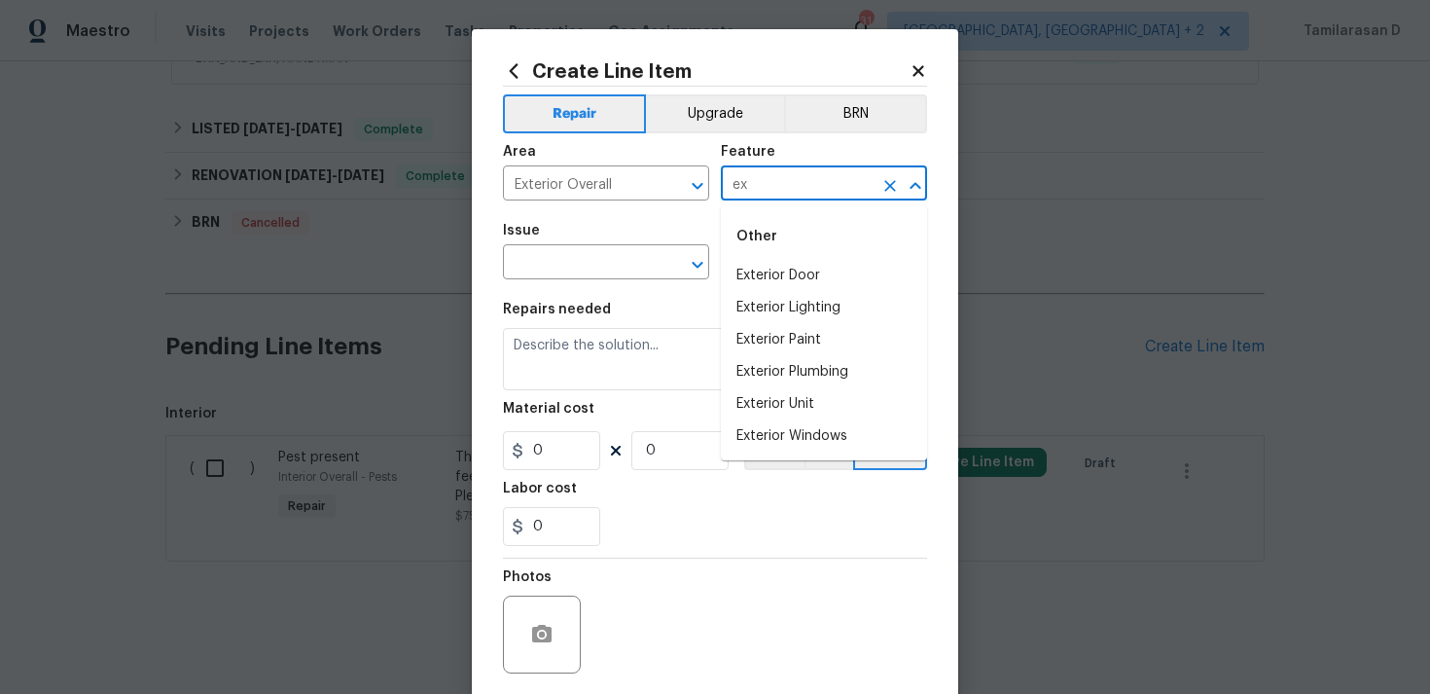
type input "e"
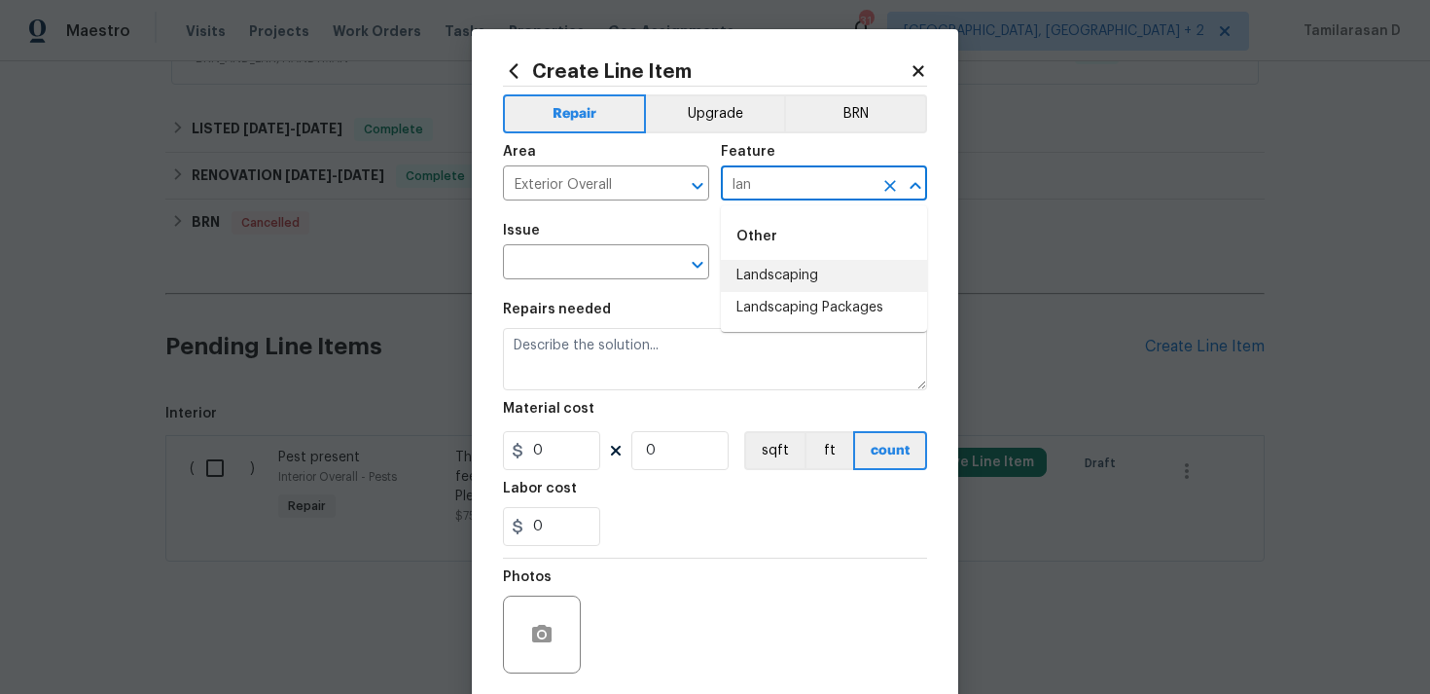
click at [817, 273] on li "Landscaping" at bounding box center [824, 276] width 206 height 32
type input "Landscaping"
click at [561, 265] on input "text" at bounding box center [579, 264] width 152 height 30
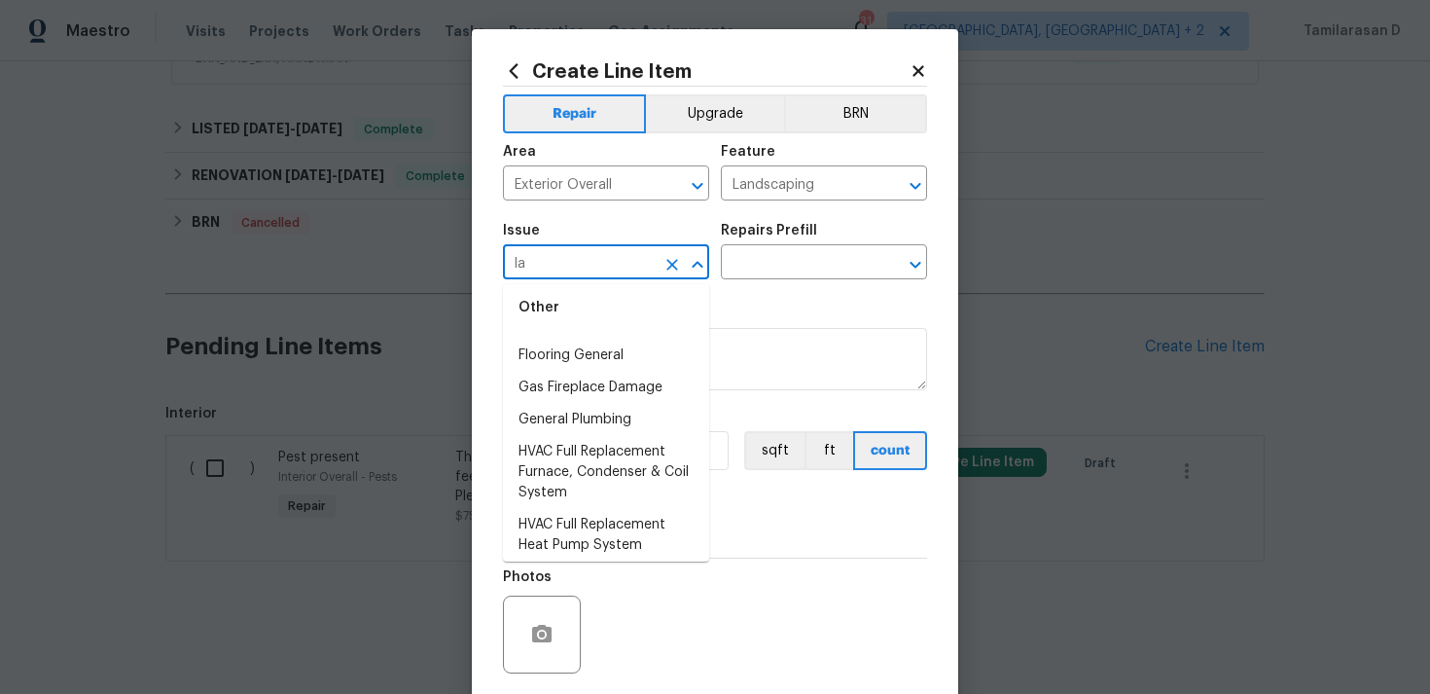
scroll to position [0, 0]
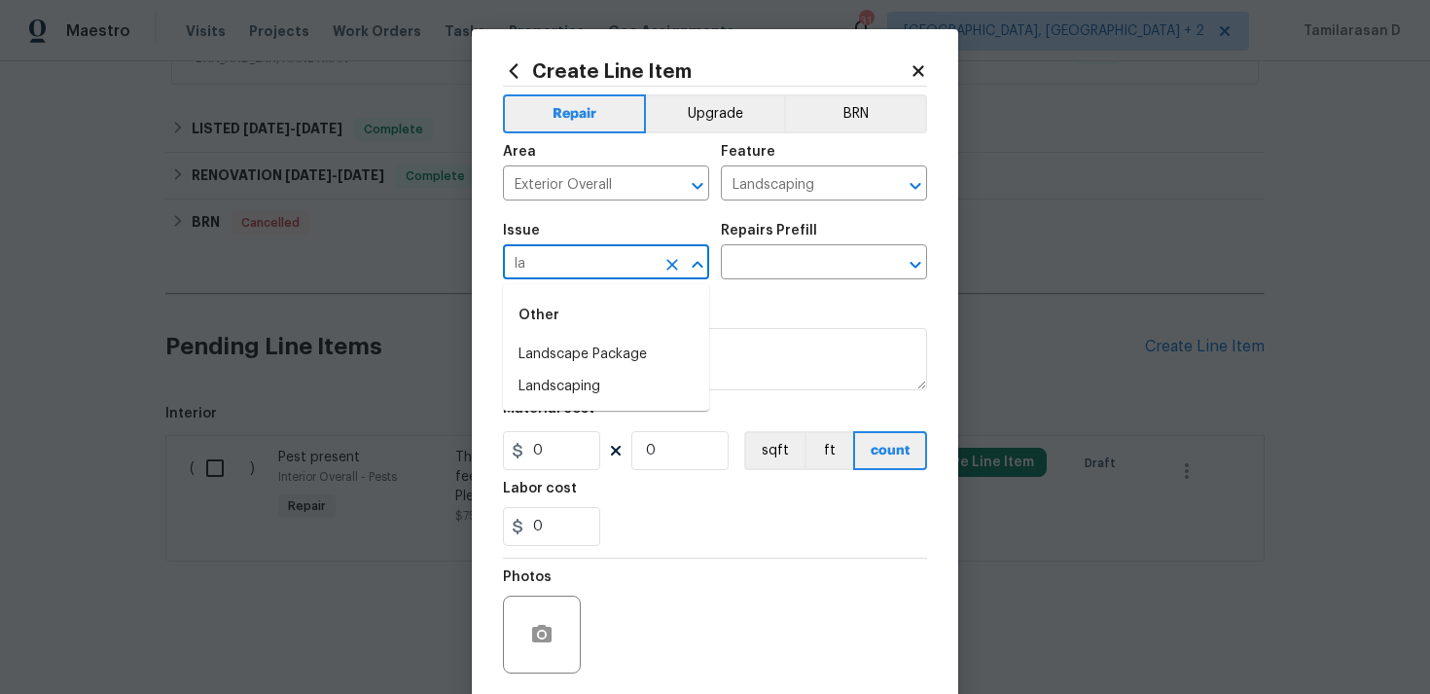
type input "l"
click at [600, 353] on li "Irrigation" at bounding box center [606, 355] width 206 height 32
type input "Irrigation"
click at [756, 264] on input "text" at bounding box center [797, 264] width 152 height 30
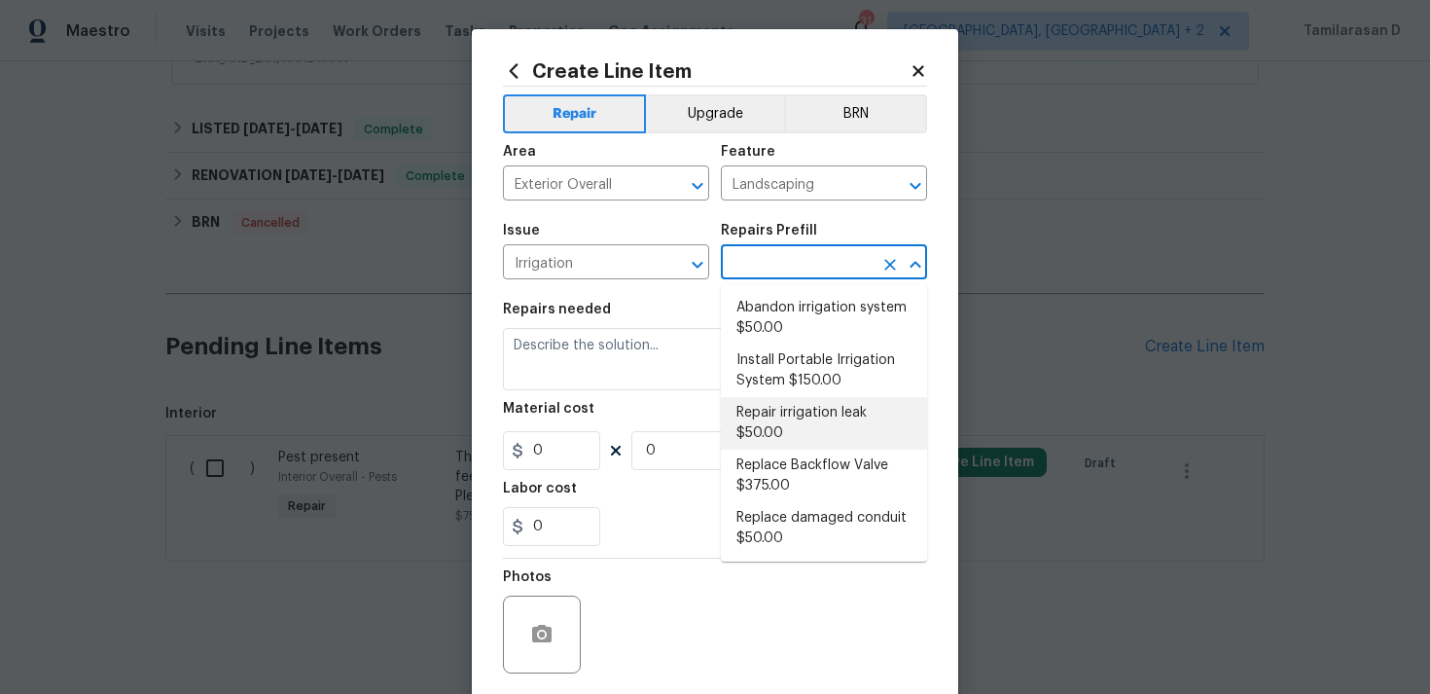
click at [778, 423] on li "Repair irrigation leak $50.00" at bounding box center [824, 423] width 206 height 53
type input "Repair irrigation leak $50.00"
type textarea "Locate and repair leaking irrigation line and return landscape conditions to or…"
type input "50"
type input "1"
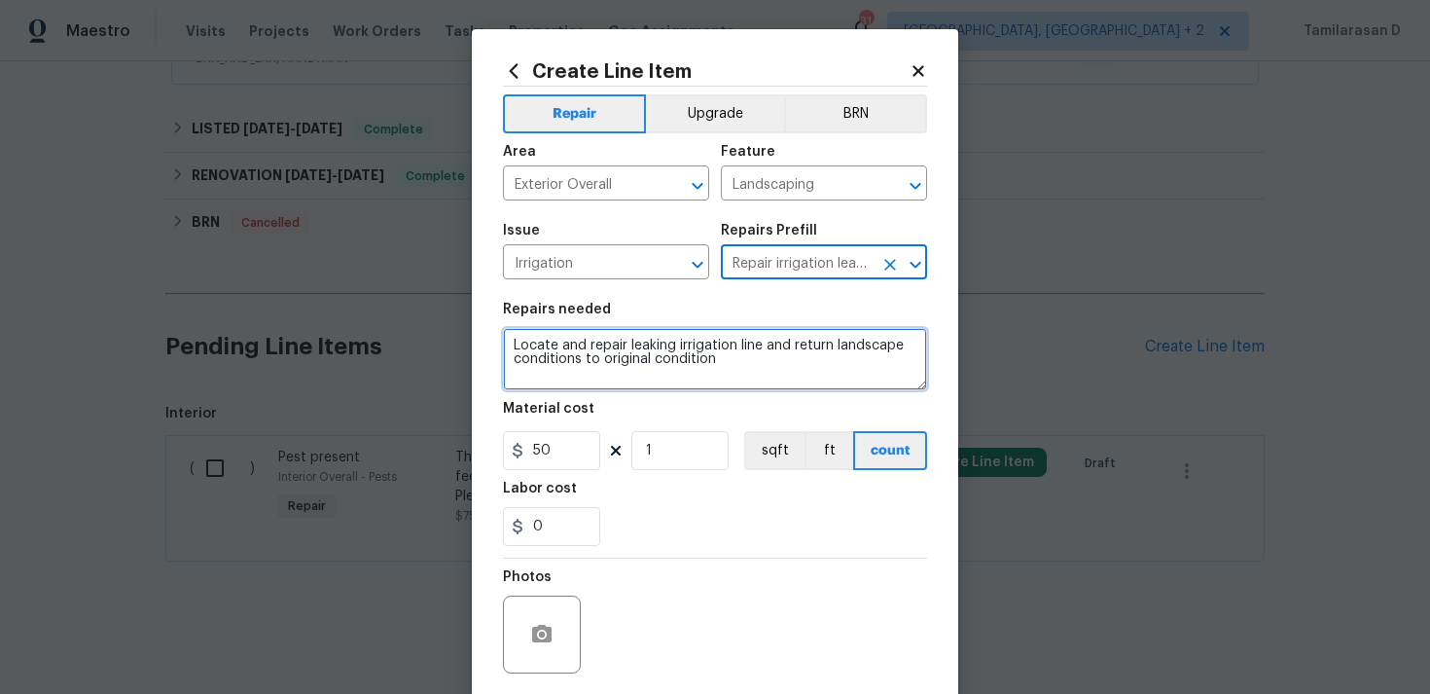
click at [617, 387] on textarea "Locate and repair leaking irrigation line and return landscape conditions to or…" at bounding box center [715, 359] width 424 height 62
paste textarea "Inspect and repair the irrigation system to address issues affecting the two fr…"
type textarea "Inspect and repair the irrigation system to address issues affecting the two fr…"
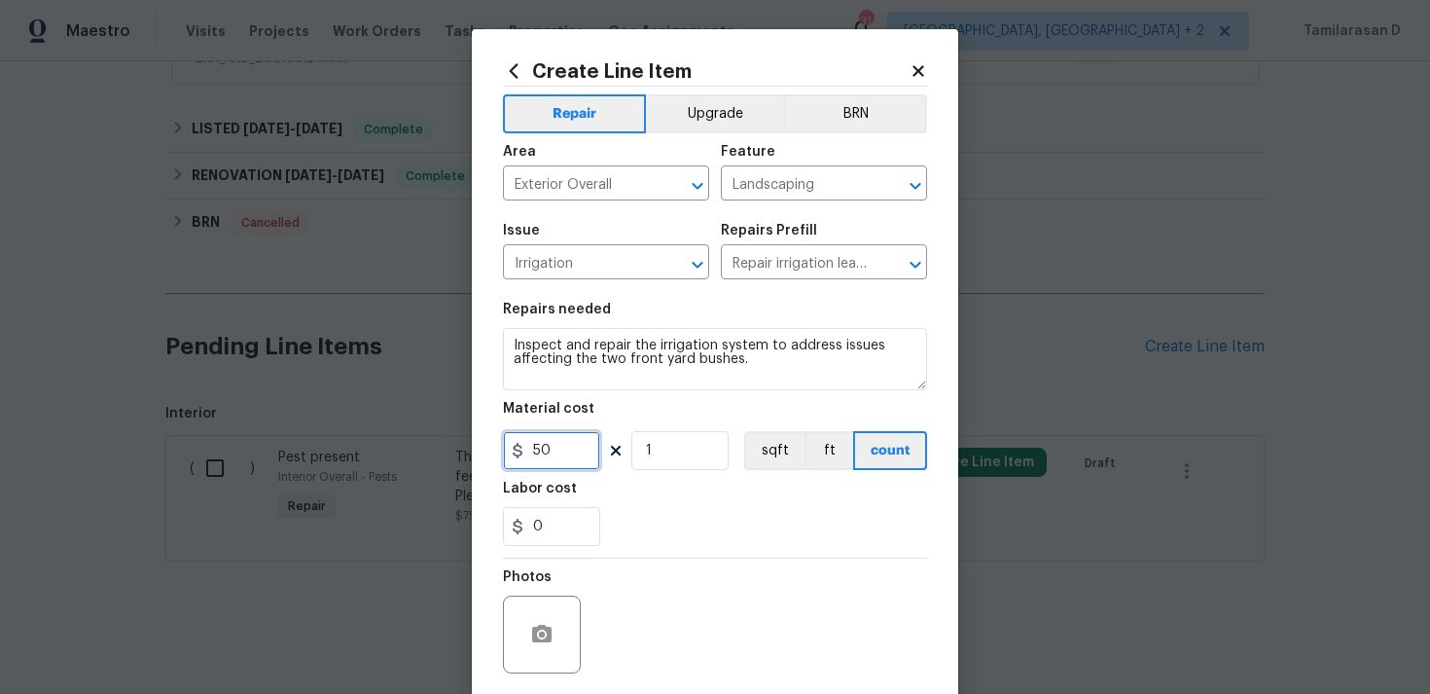
click at [549, 470] on input "50" at bounding box center [551, 450] width 97 height 39
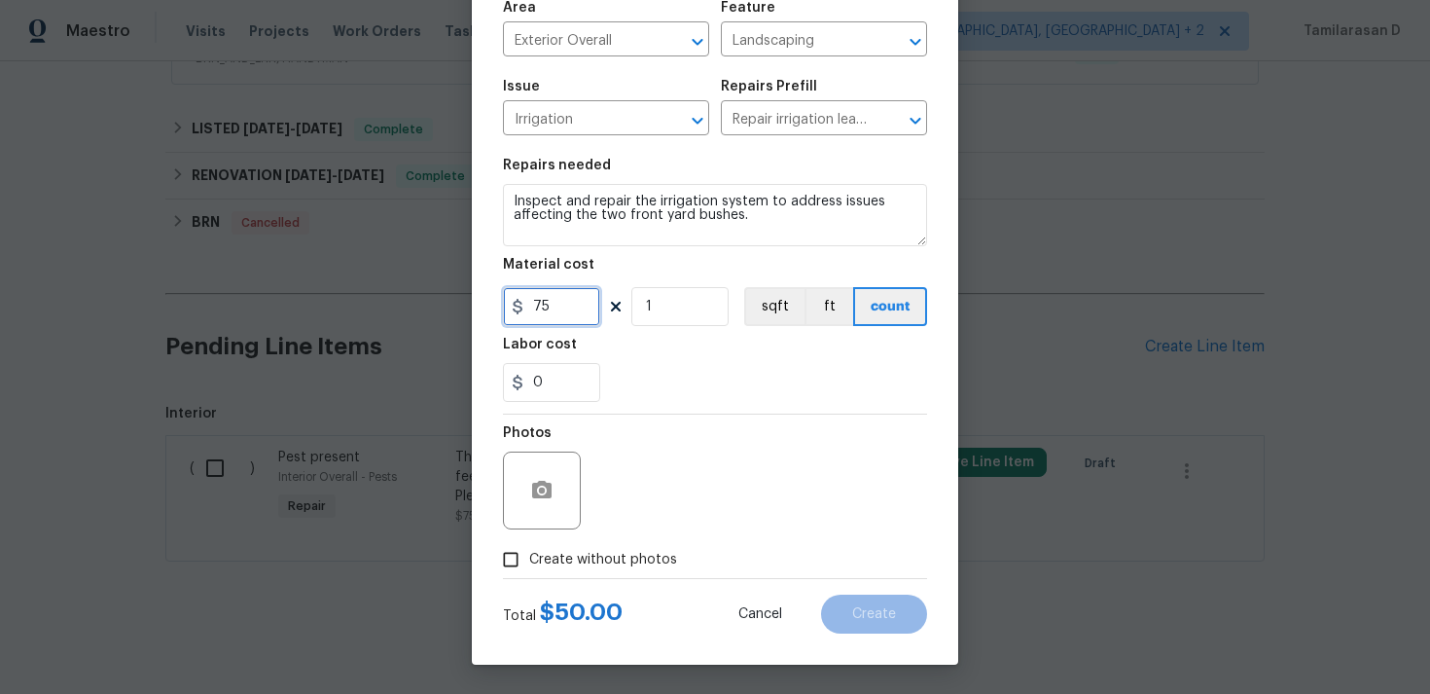
type input "75"
click at [636, 456] on div "Photos" at bounding box center [715, 477] width 424 height 126
click at [556, 480] on button "button" at bounding box center [542, 490] width 47 height 47
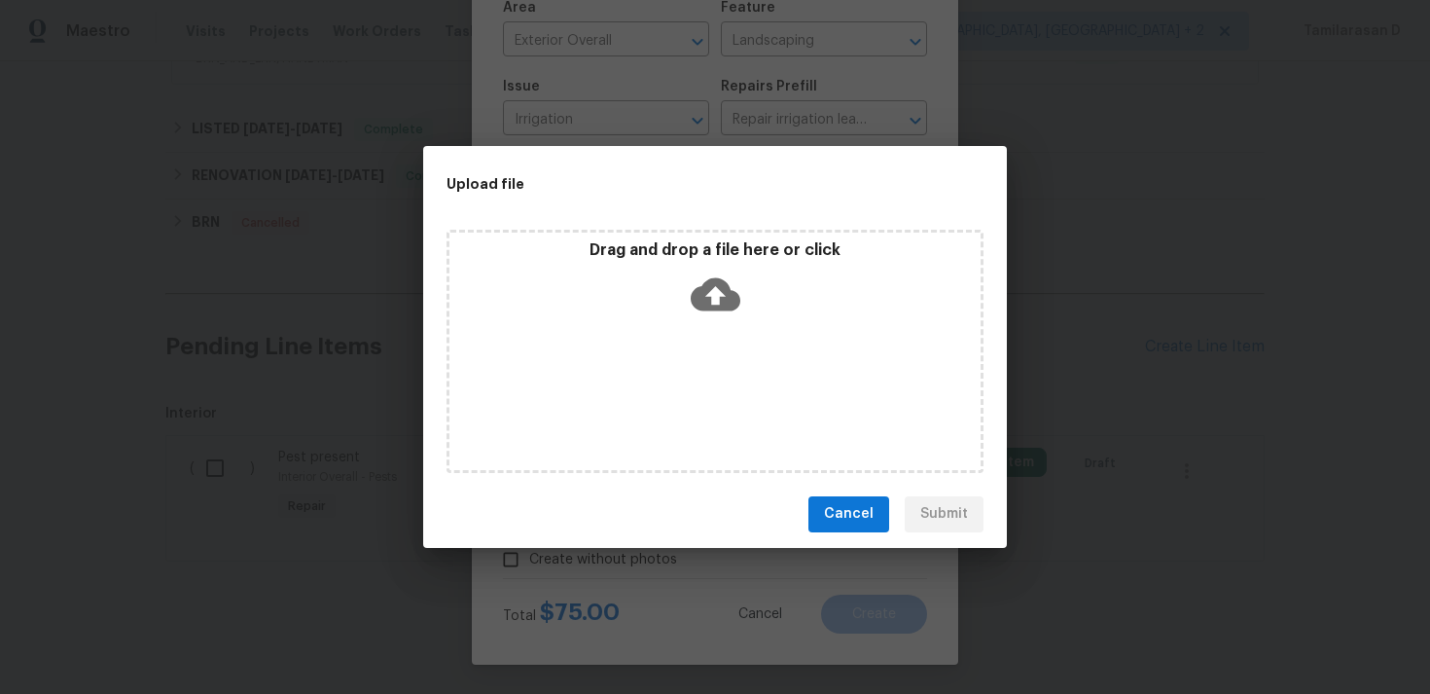
click at [710, 281] on icon at bounding box center [716, 293] width 50 height 33
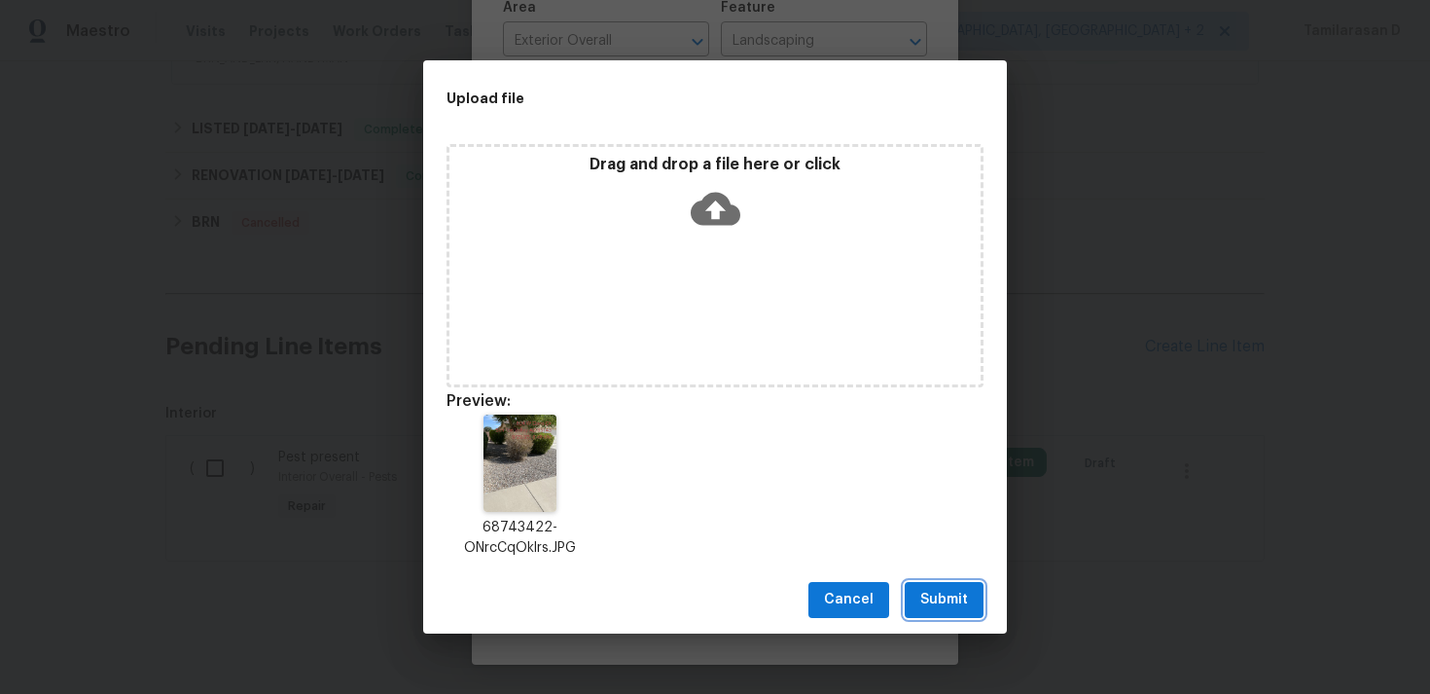
click at [955, 603] on span "Submit" at bounding box center [944, 600] width 48 height 24
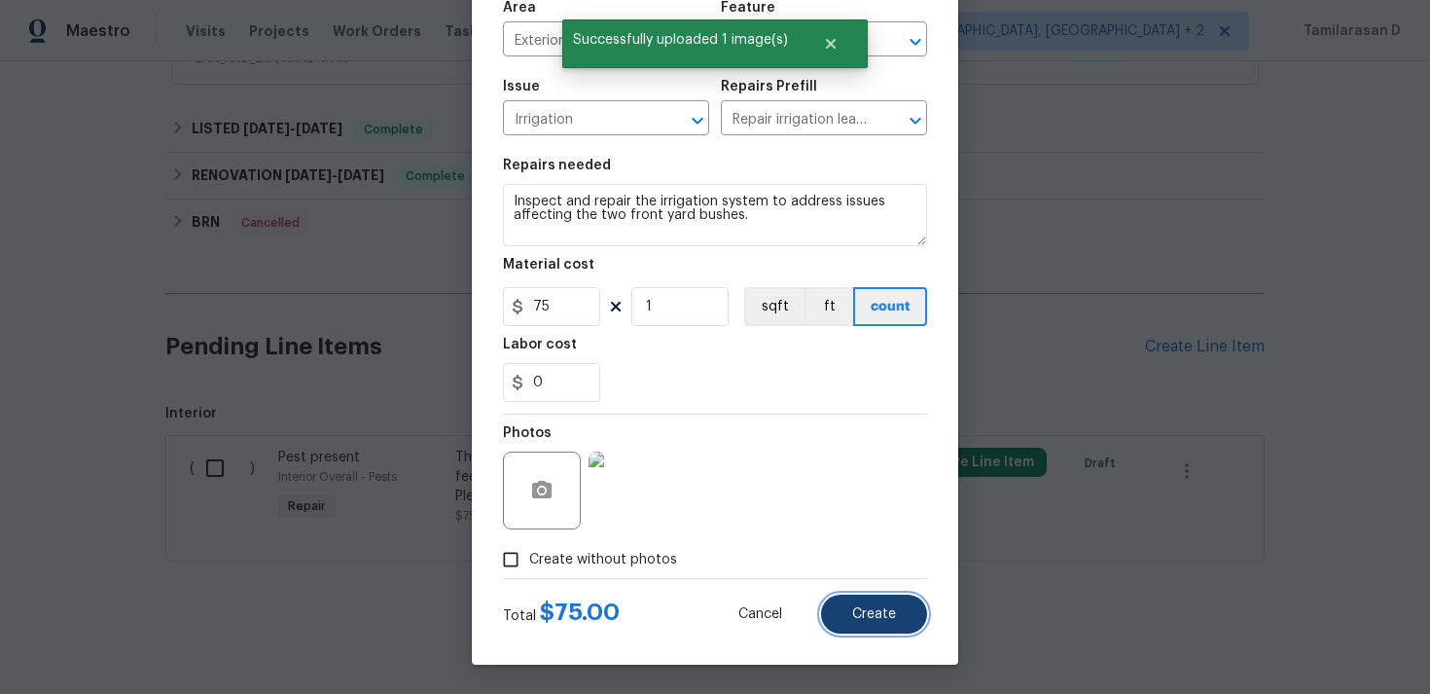
click at [873, 620] on span "Create" at bounding box center [874, 614] width 44 height 15
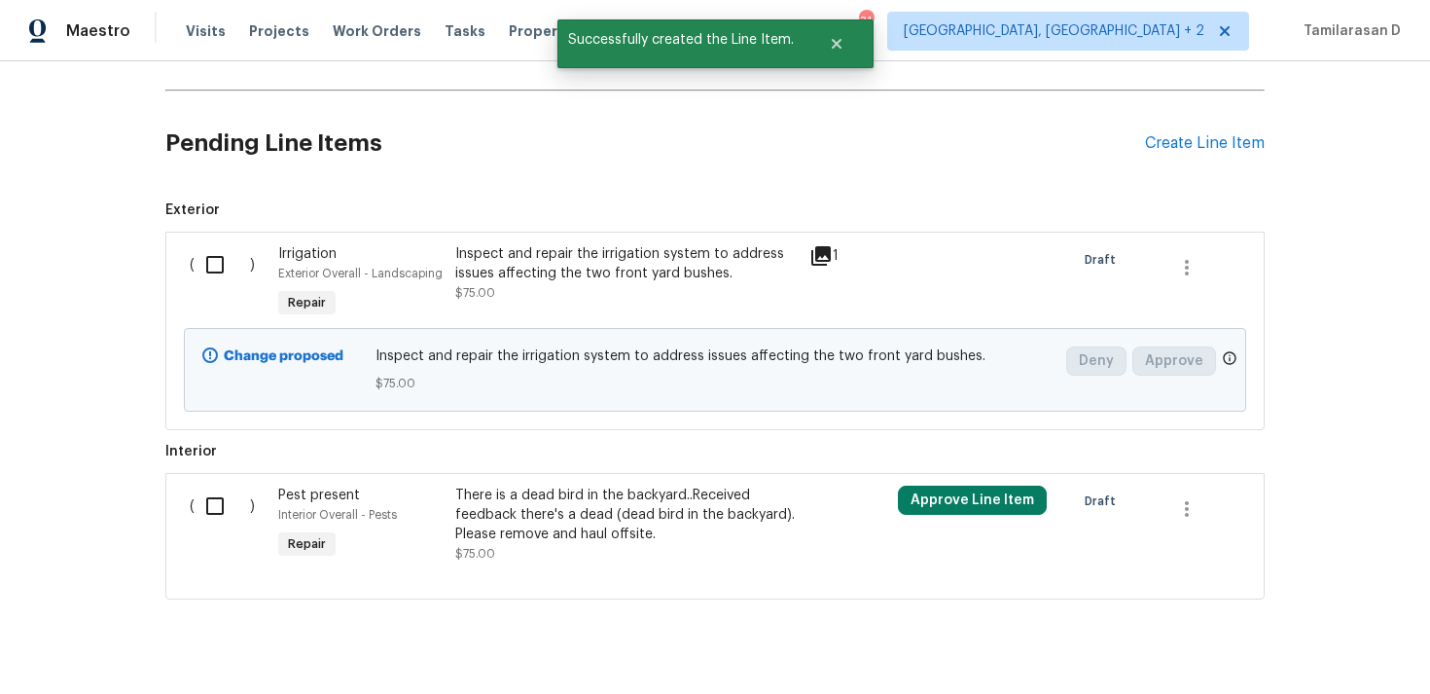
scroll to position [735, 0]
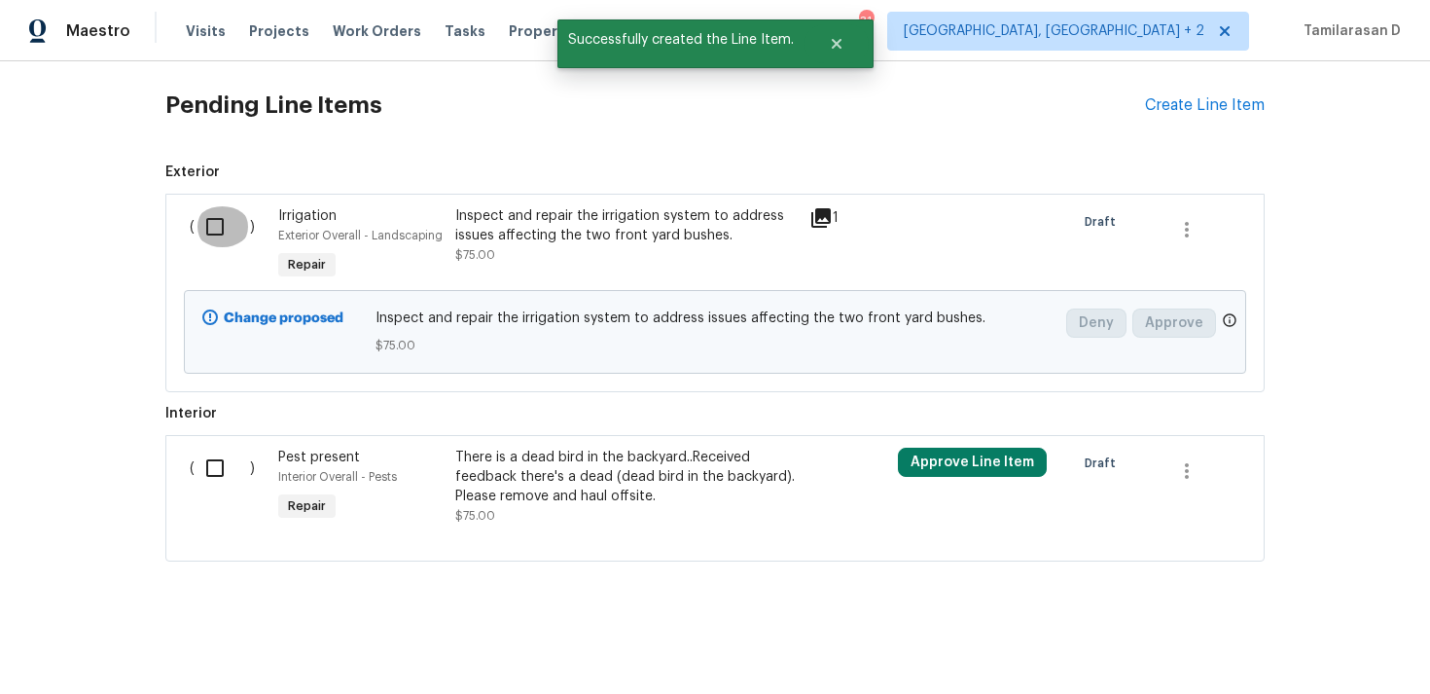
click at [224, 230] on input "checkbox" at bounding box center [222, 226] width 55 height 41
checkbox input "true"
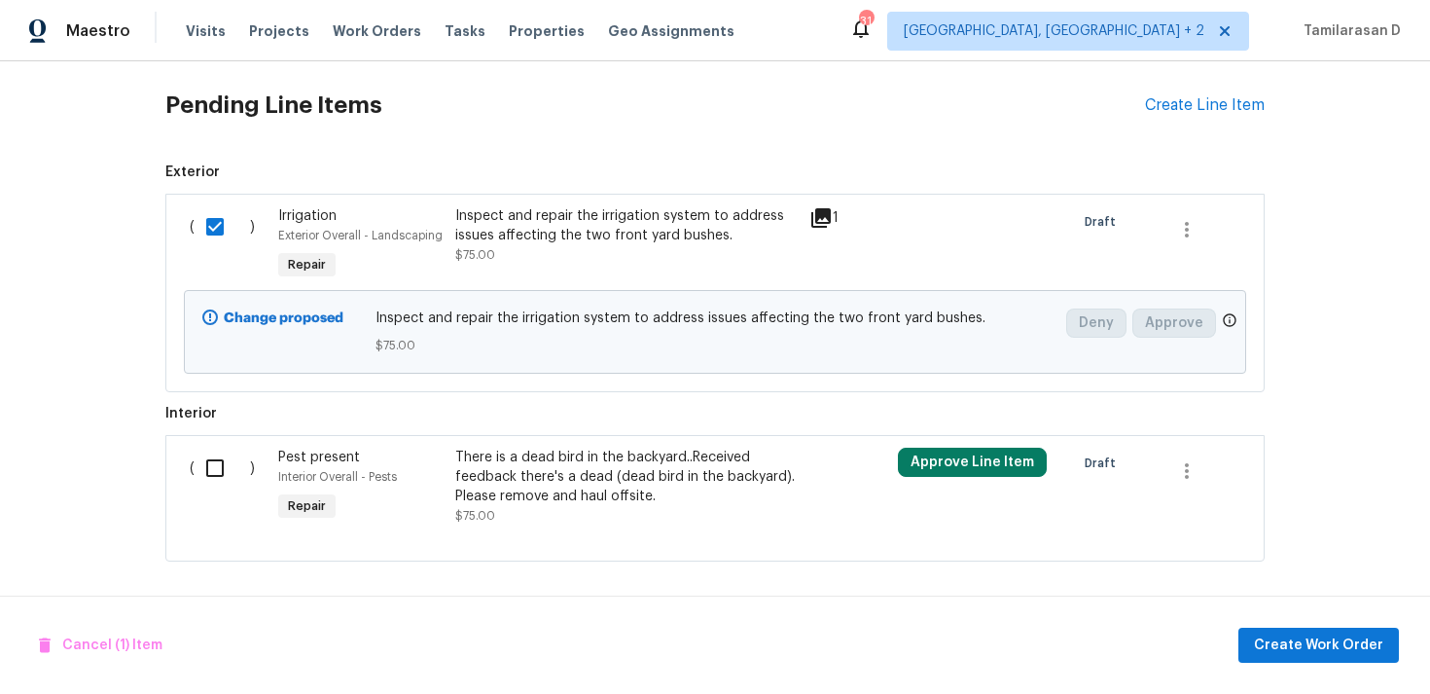
click at [1338, 647] on span "Create Work Order" at bounding box center [1318, 645] width 129 height 24
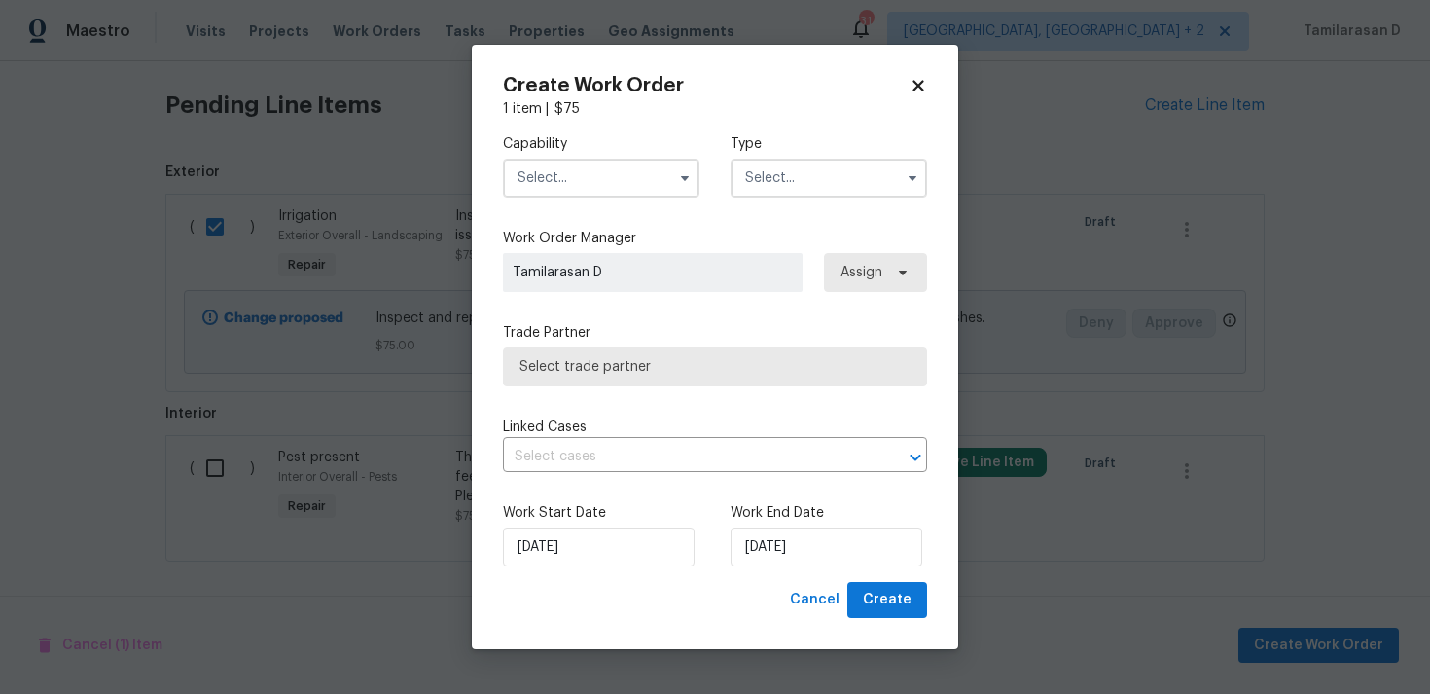
click at [812, 183] on input "text" at bounding box center [829, 178] width 197 height 39
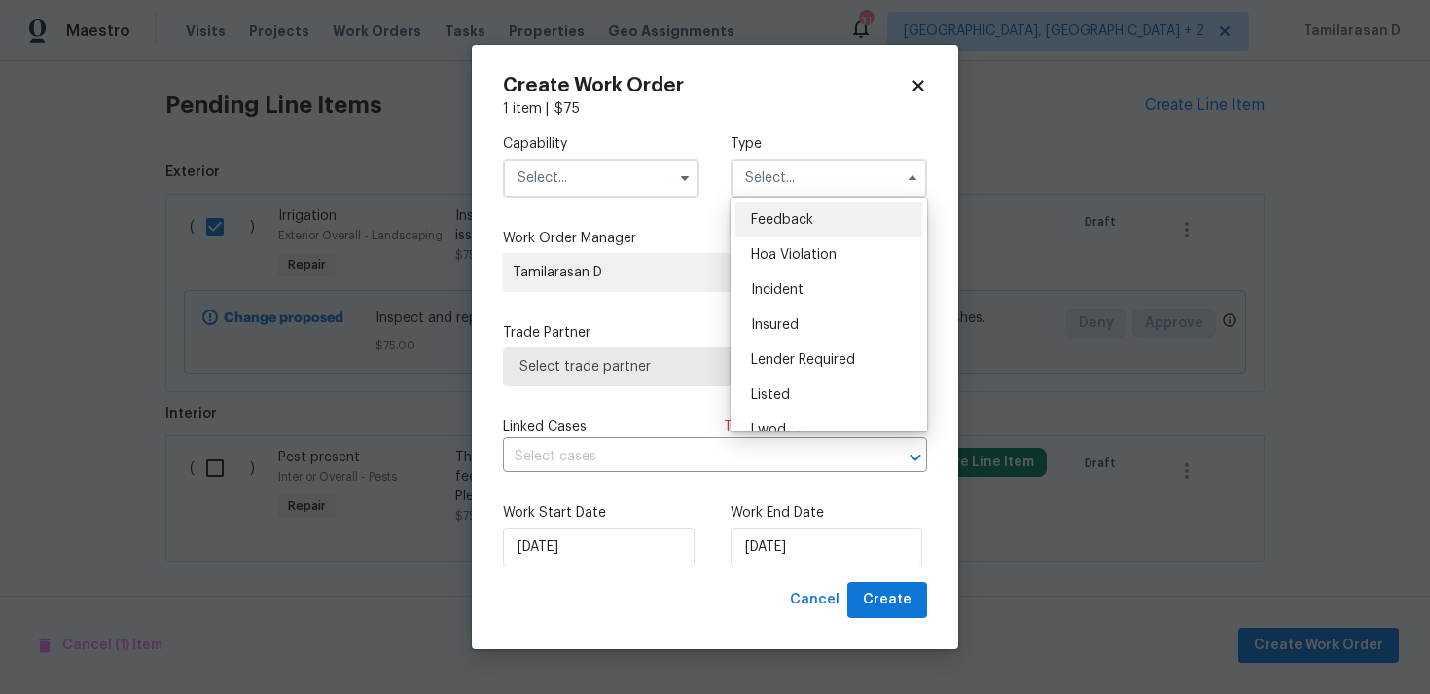
click at [810, 216] on span "Feedback" at bounding box center [782, 220] width 62 height 14
type input "Feedback"
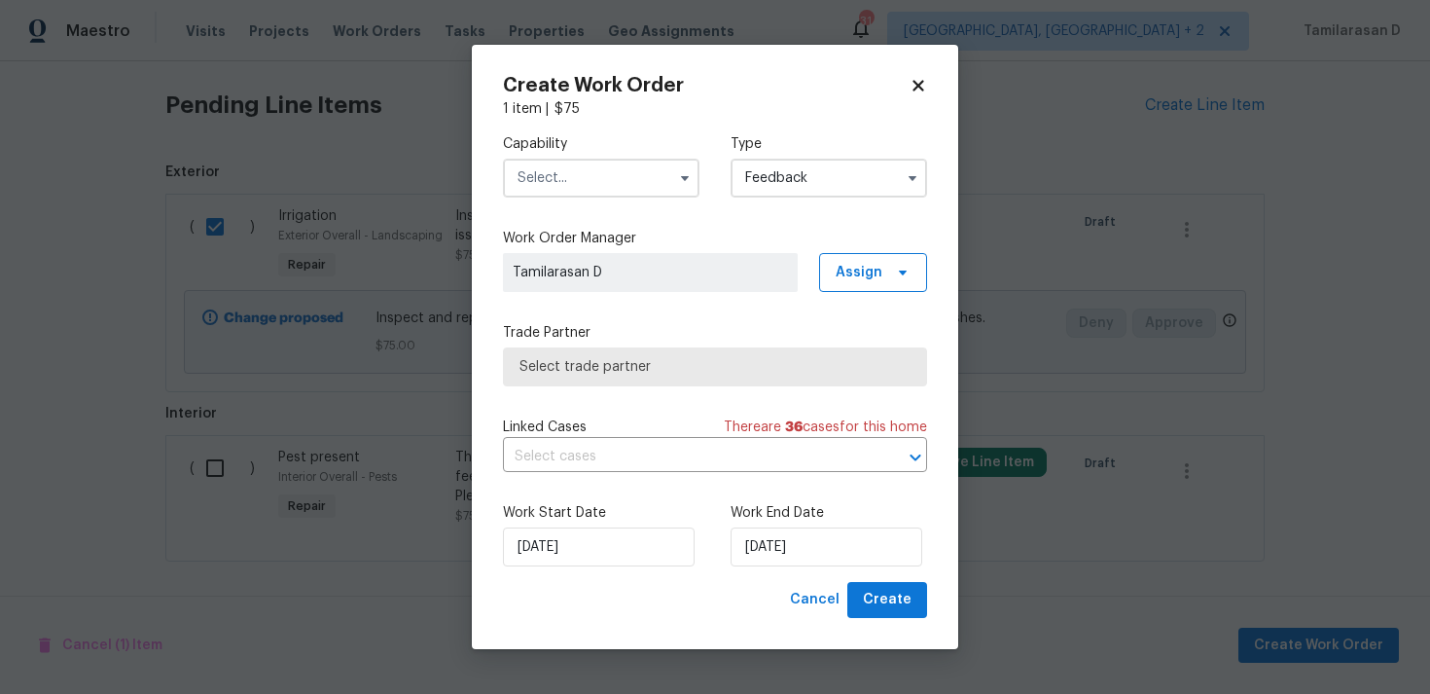
click at [655, 179] on input "text" at bounding box center [601, 178] width 197 height 39
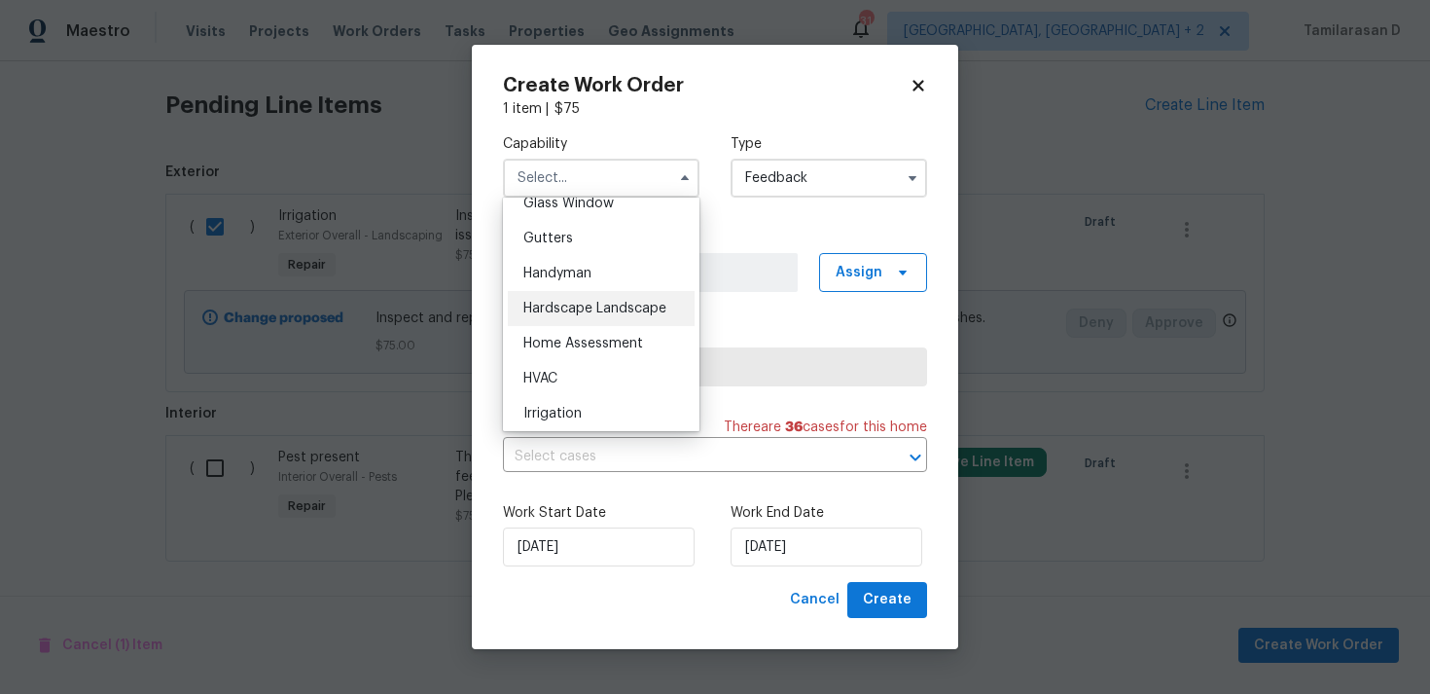
scroll to position [965, 0]
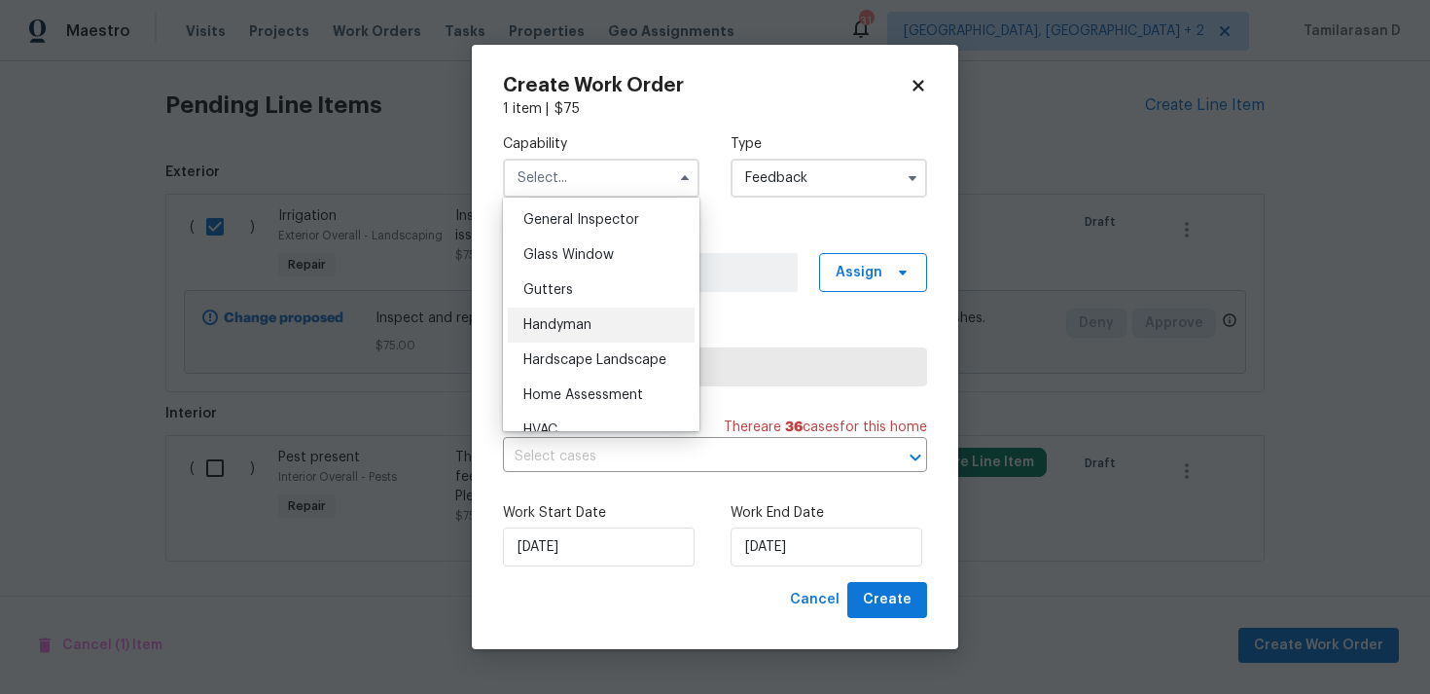
click at [572, 319] on span "Handyman" at bounding box center [557, 325] width 68 height 14
type input "Handyman"
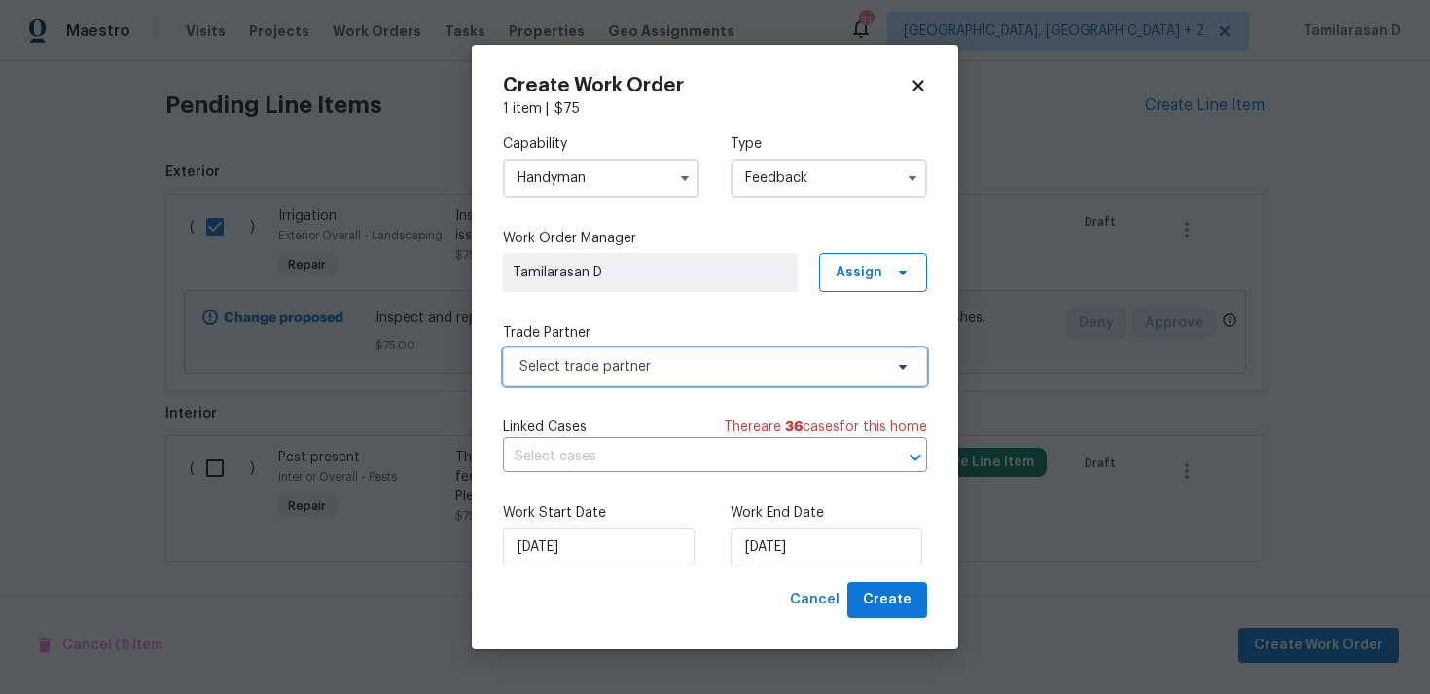
click at [584, 370] on span "Select trade partner" at bounding box center [701, 366] width 363 height 19
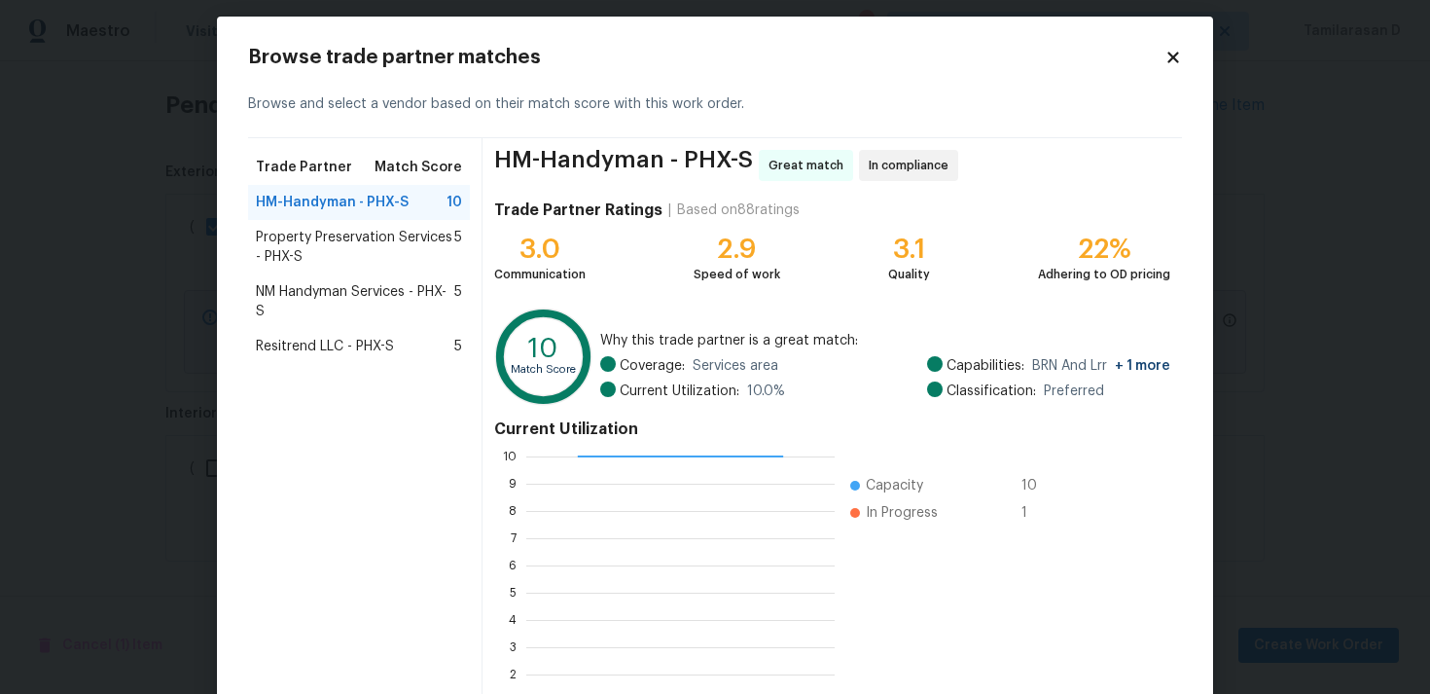
scroll to position [164, 0]
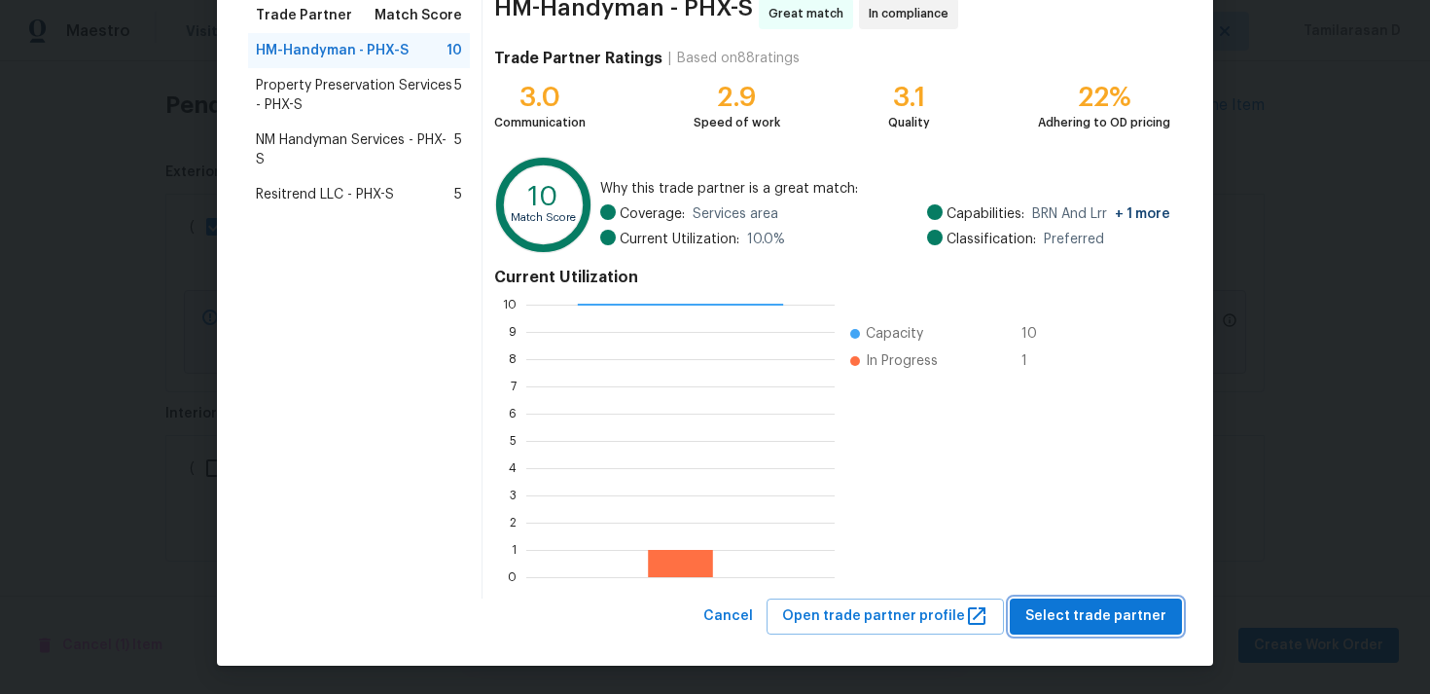
click at [1095, 632] on button "Select trade partner" at bounding box center [1096, 616] width 172 height 36
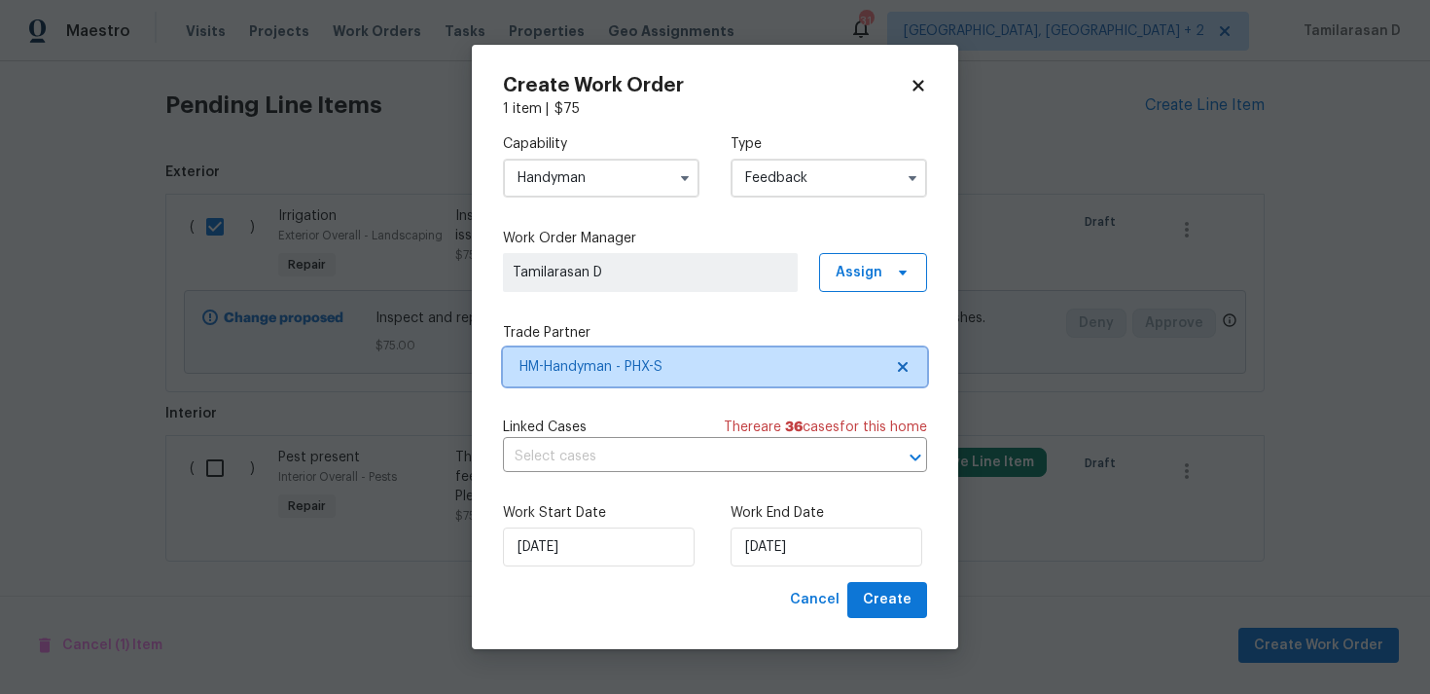
scroll to position [0, 0]
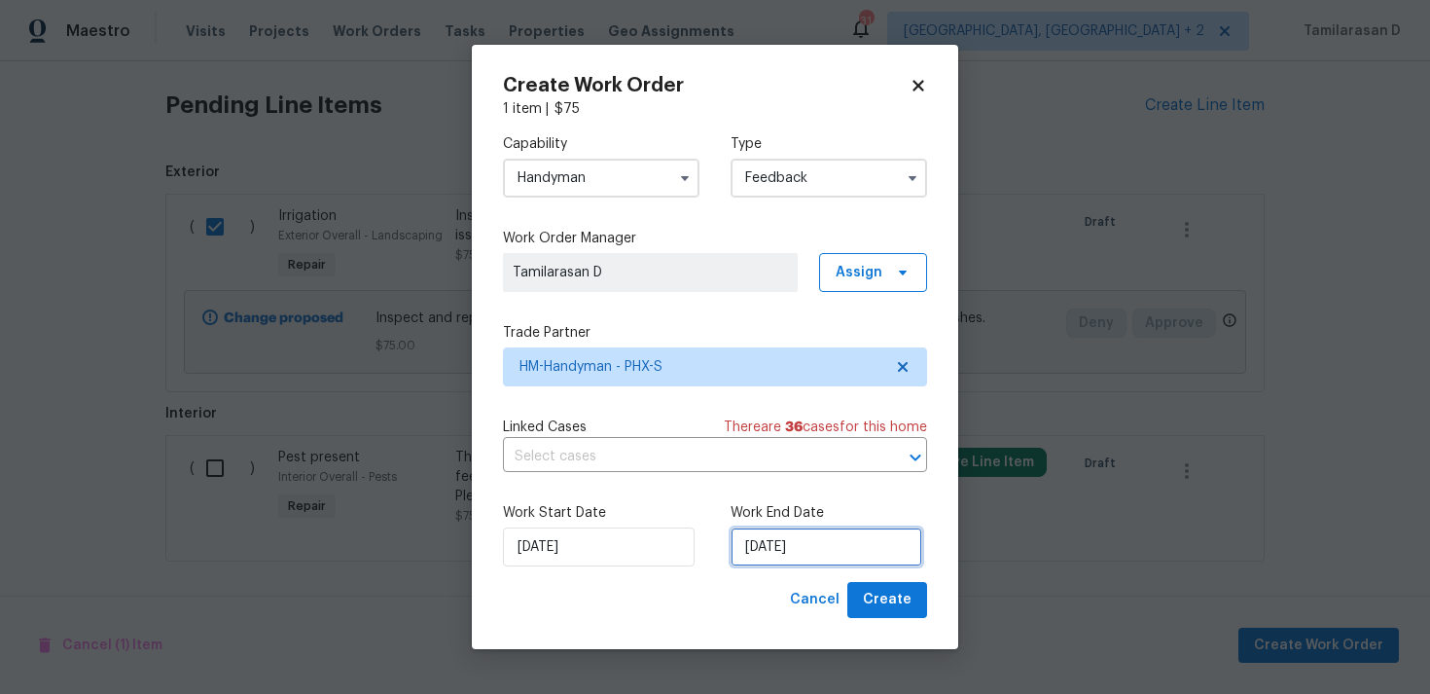
click at [827, 555] on input "28/08/2025" at bounding box center [827, 546] width 192 height 39
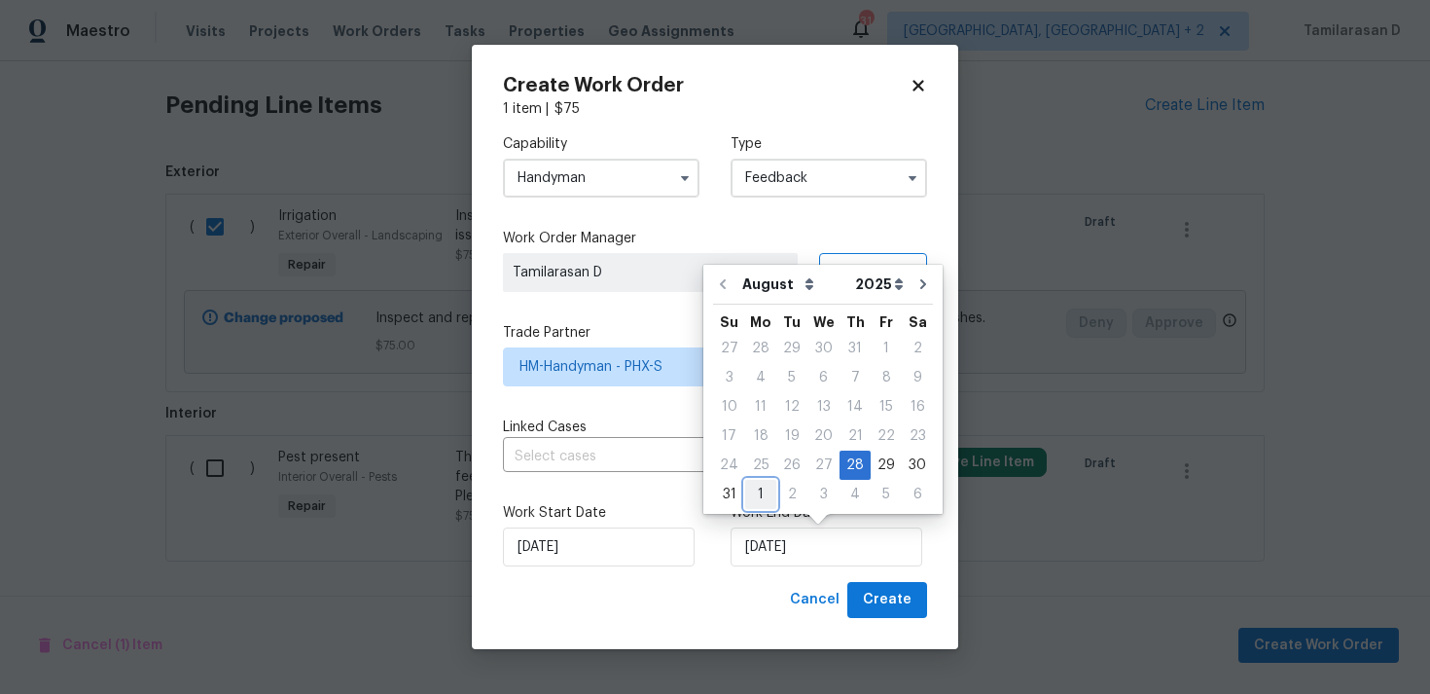
click at [749, 489] on div "1" at bounding box center [760, 494] width 31 height 27
type input "01/09/2025"
select select "8"
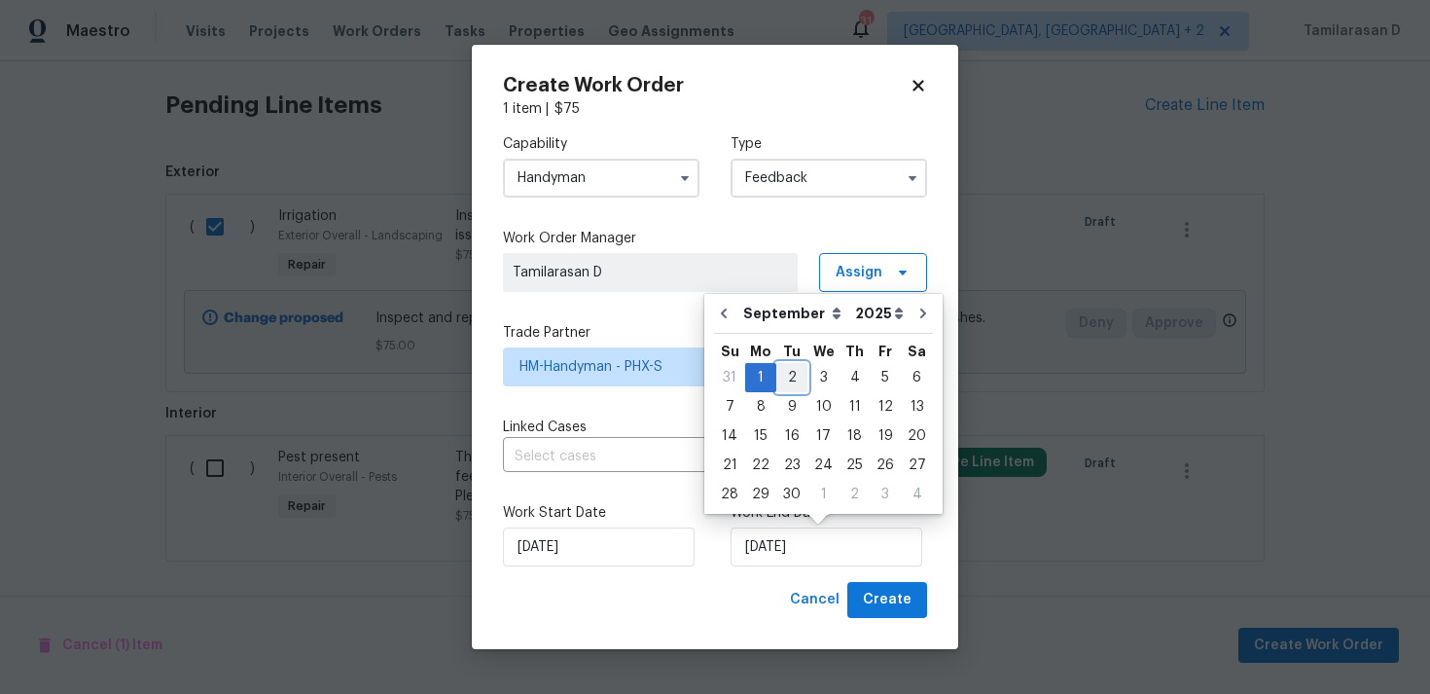
click at [788, 378] on div "2" at bounding box center [791, 377] width 31 height 27
type input "02/09/2025"
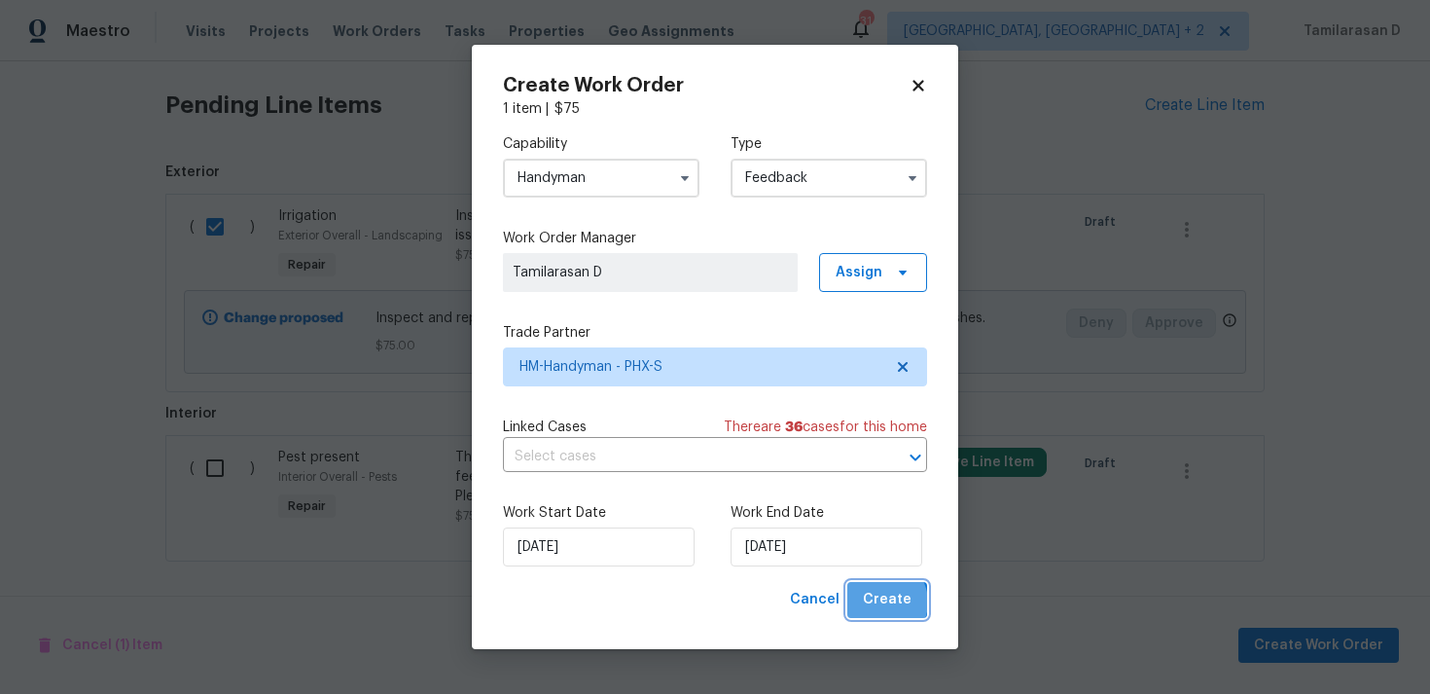
click at [884, 602] on span "Create" at bounding box center [887, 600] width 49 height 24
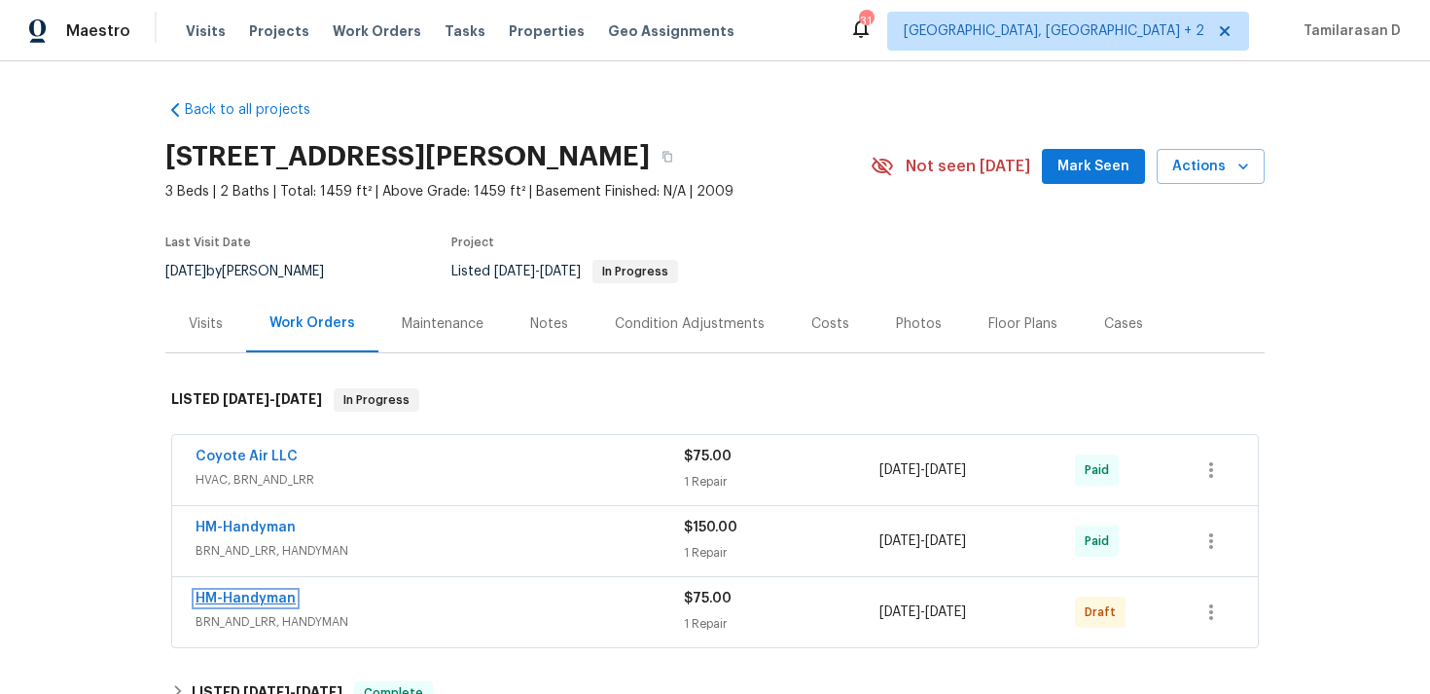
click at [246, 600] on link "HM-Handyman" at bounding box center [246, 599] width 100 height 14
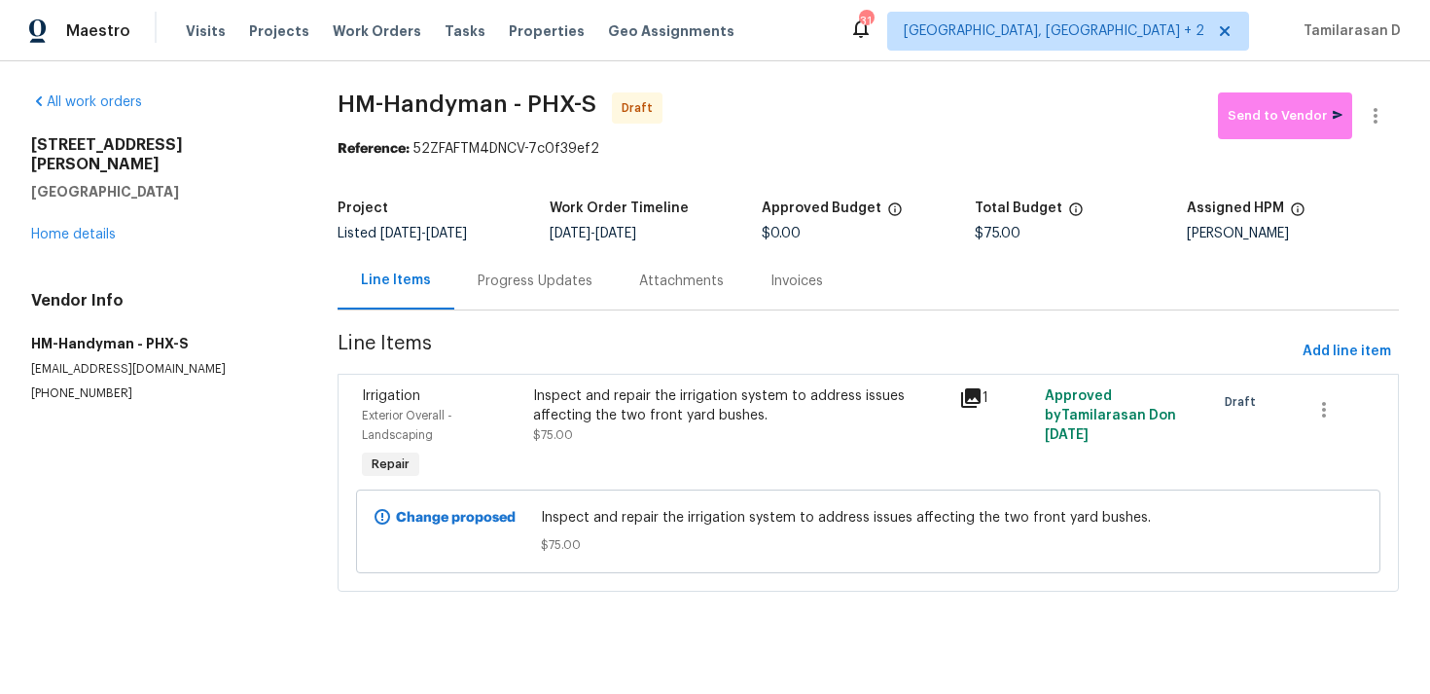
click at [513, 288] on div "Progress Updates" at bounding box center [535, 280] width 115 height 19
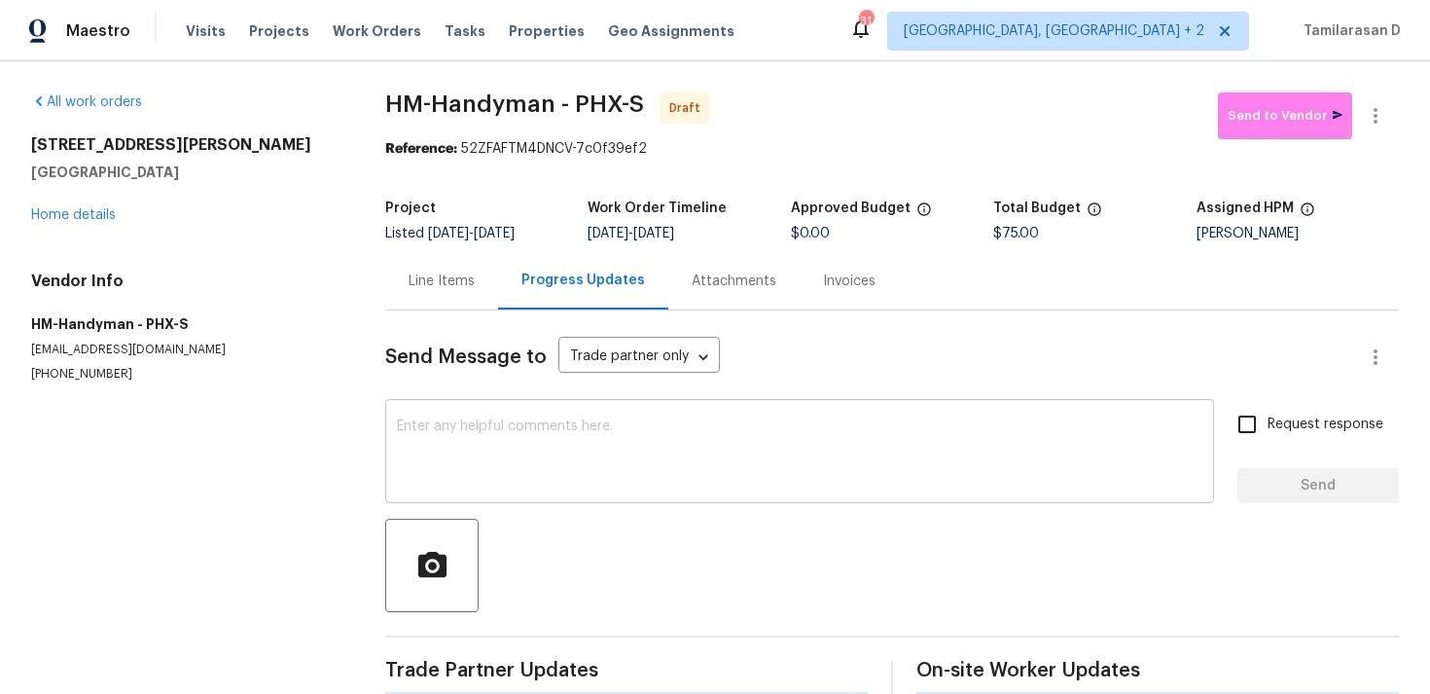
click at [506, 441] on textarea at bounding box center [800, 453] width 806 height 68
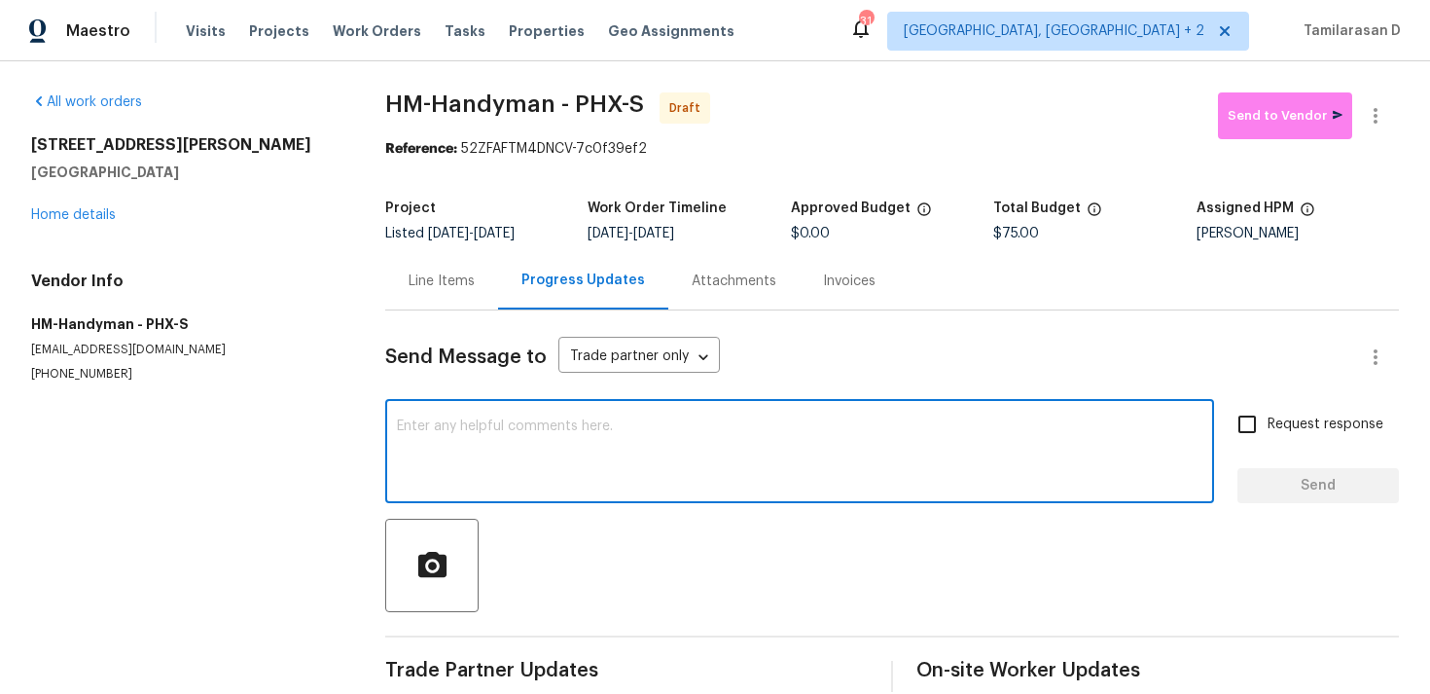
paste textarea "Hey, this is Tamil from Opendoor. I’m confirming you received the WO for the pr…"
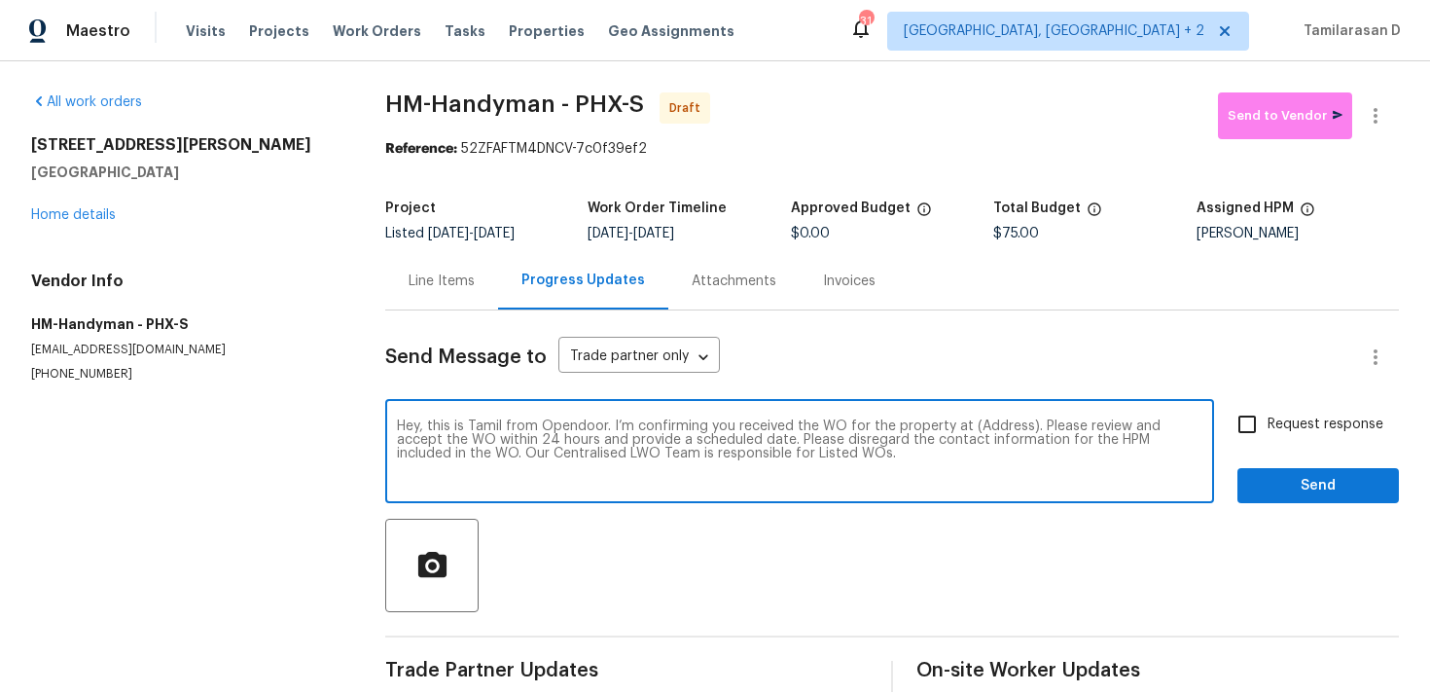
click at [988, 430] on textarea "Hey, this is Tamil from Opendoor. I’m confirming you received the WO for the pr…" at bounding box center [800, 453] width 806 height 68
paste textarea "804 W Dana Dr, San Tan Valley, AZ 85143"
type textarea "Hey, this is Tamil from Opendoor. I’m confirming you received the WO for the pr…"
click at [1265, 422] on input "Request response" at bounding box center [1247, 424] width 41 height 41
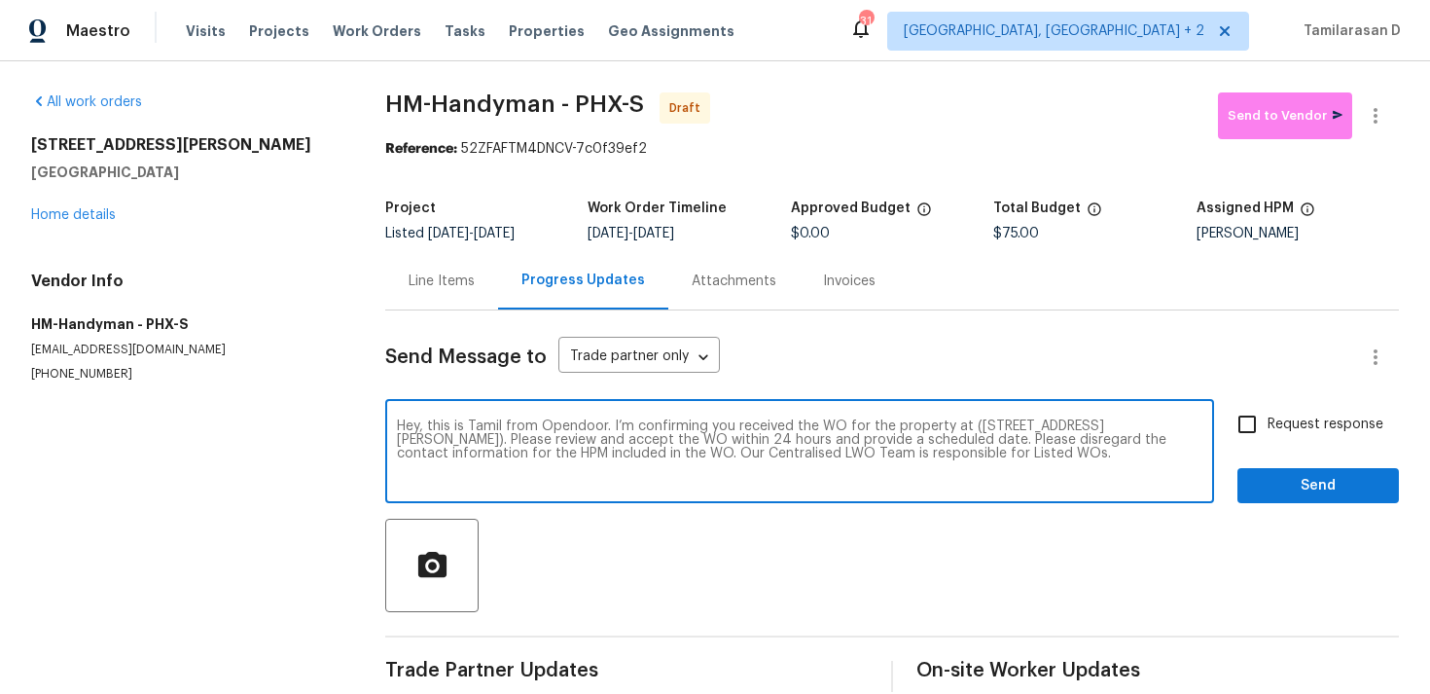
checkbox input "true"
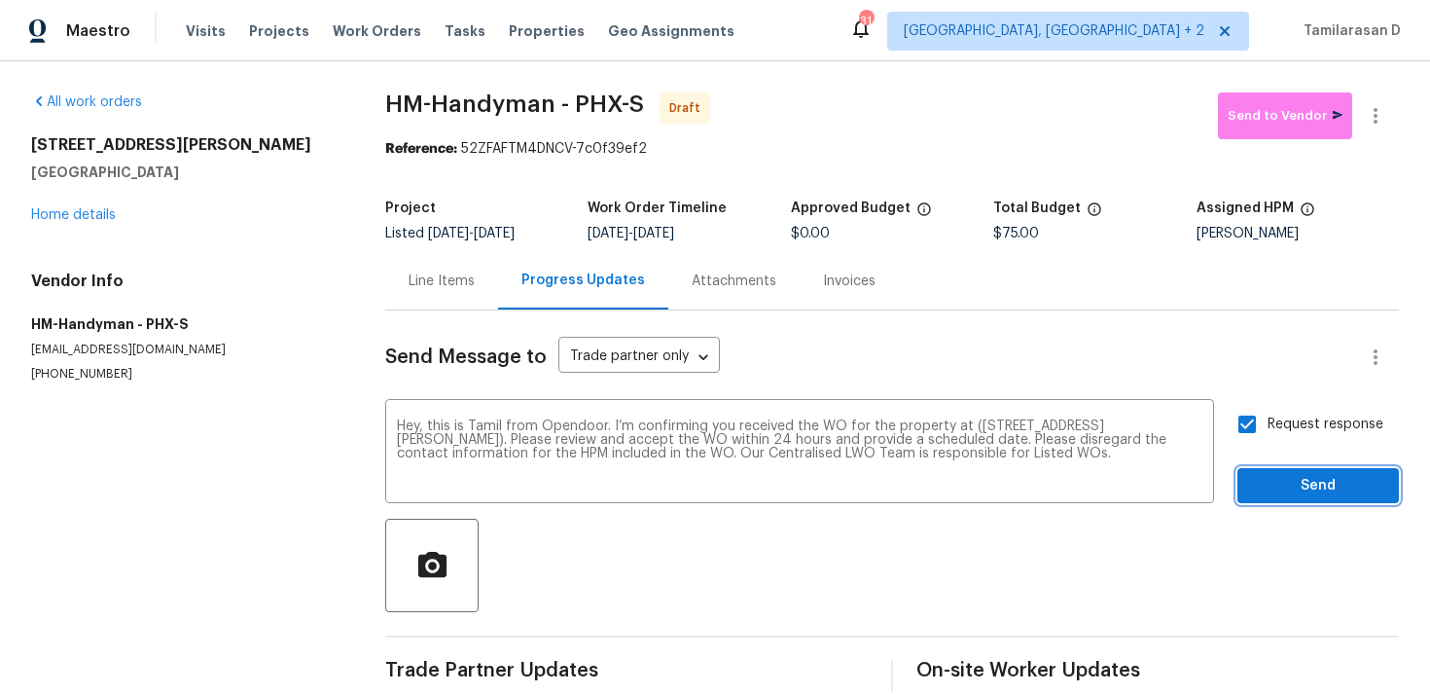
click at [1329, 487] on span "Send" at bounding box center [1318, 486] width 130 height 24
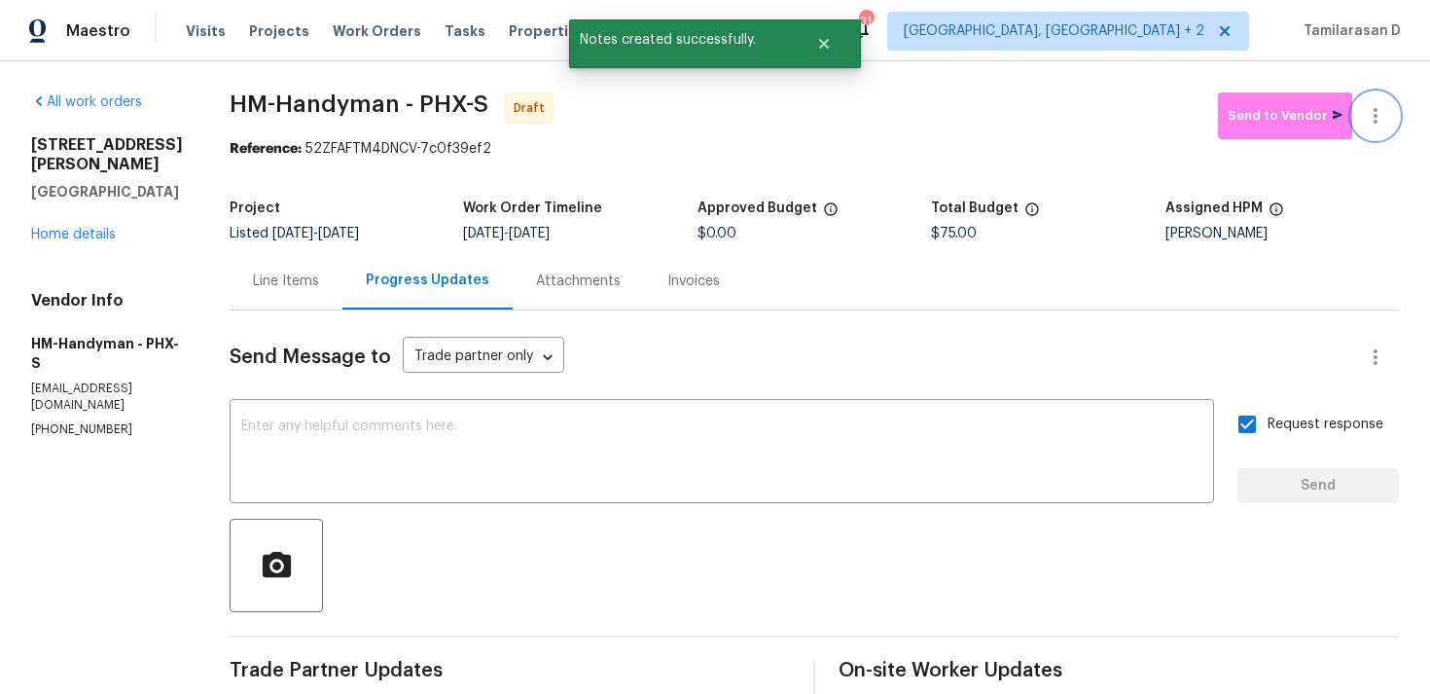
click at [1363, 97] on button "button" at bounding box center [1375, 115] width 47 height 47
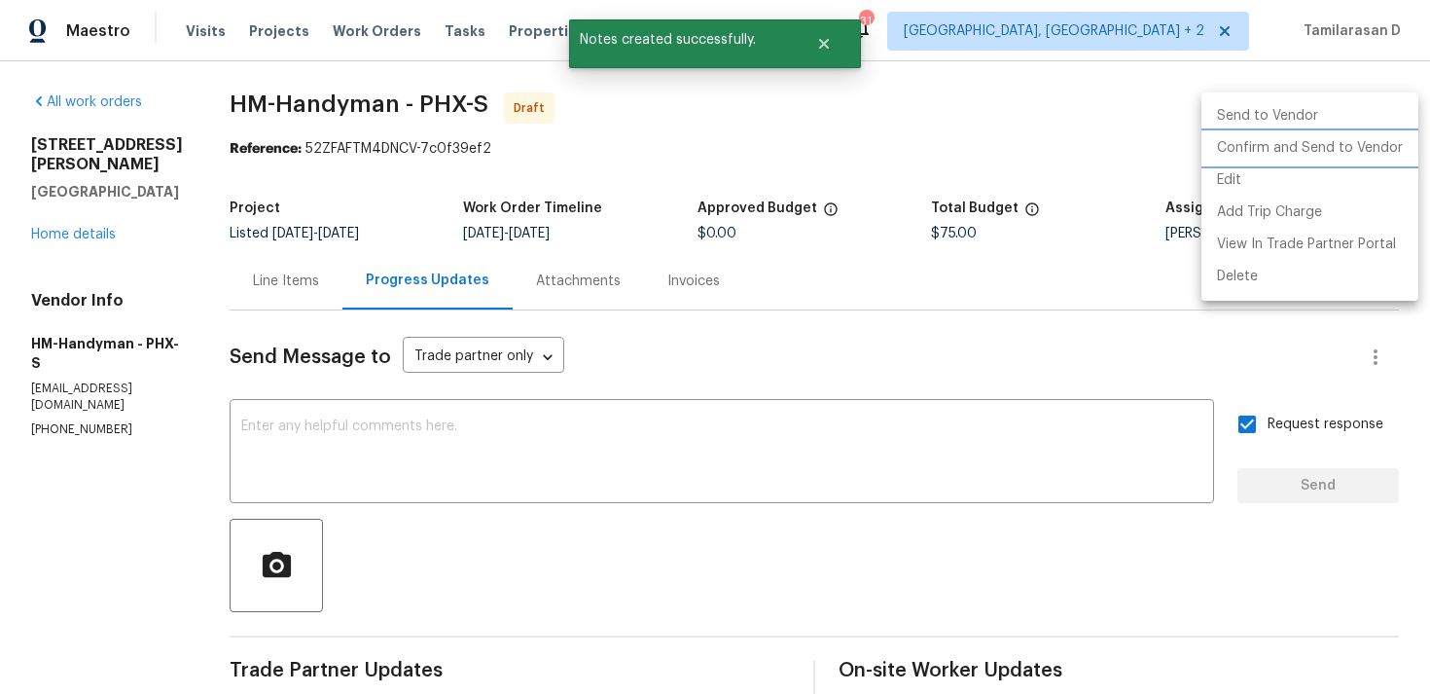
click at [1286, 144] on li "Confirm and Send to Vendor" at bounding box center [1310, 148] width 217 height 32
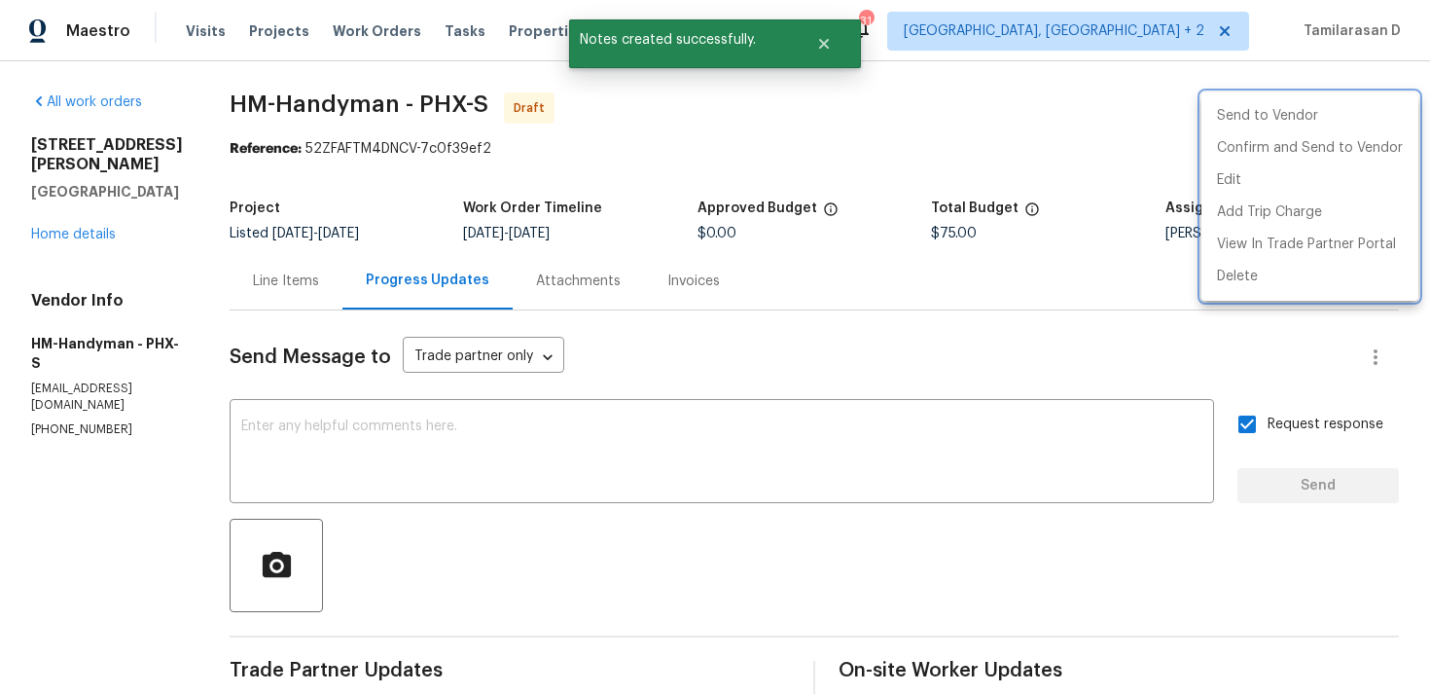
click at [1094, 112] on div at bounding box center [715, 347] width 1430 height 694
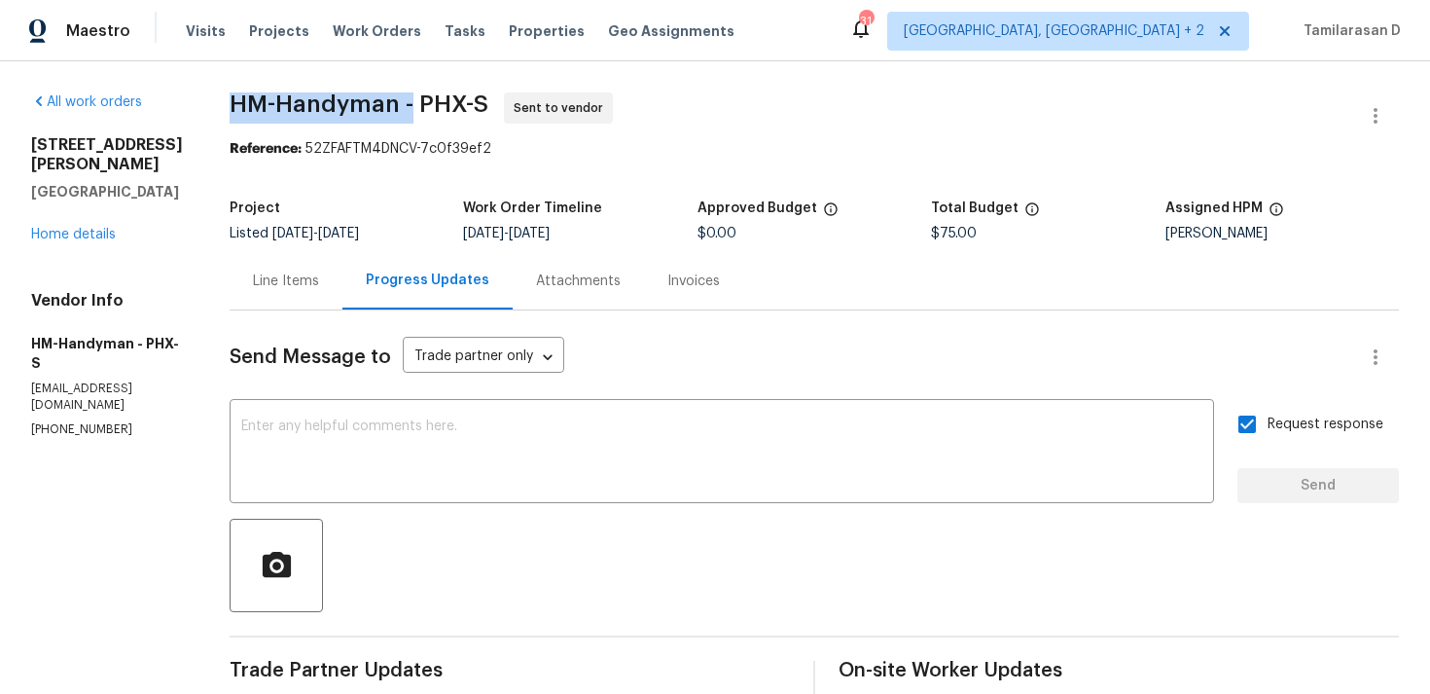
drag, startPoint x: 247, startPoint y: 101, endPoint x: 431, endPoint y: 108, distance: 184.0
click at [431, 108] on span "HM-Handyman - PHX-S" at bounding box center [359, 103] width 259 height 23
copy span "HM-Handyman -"
click at [211, 131] on div "All work orders 804 W Dana Dr San Tan Valley, AZ 85143 Home details Vendor Info…" at bounding box center [715, 459] width 1430 height 796
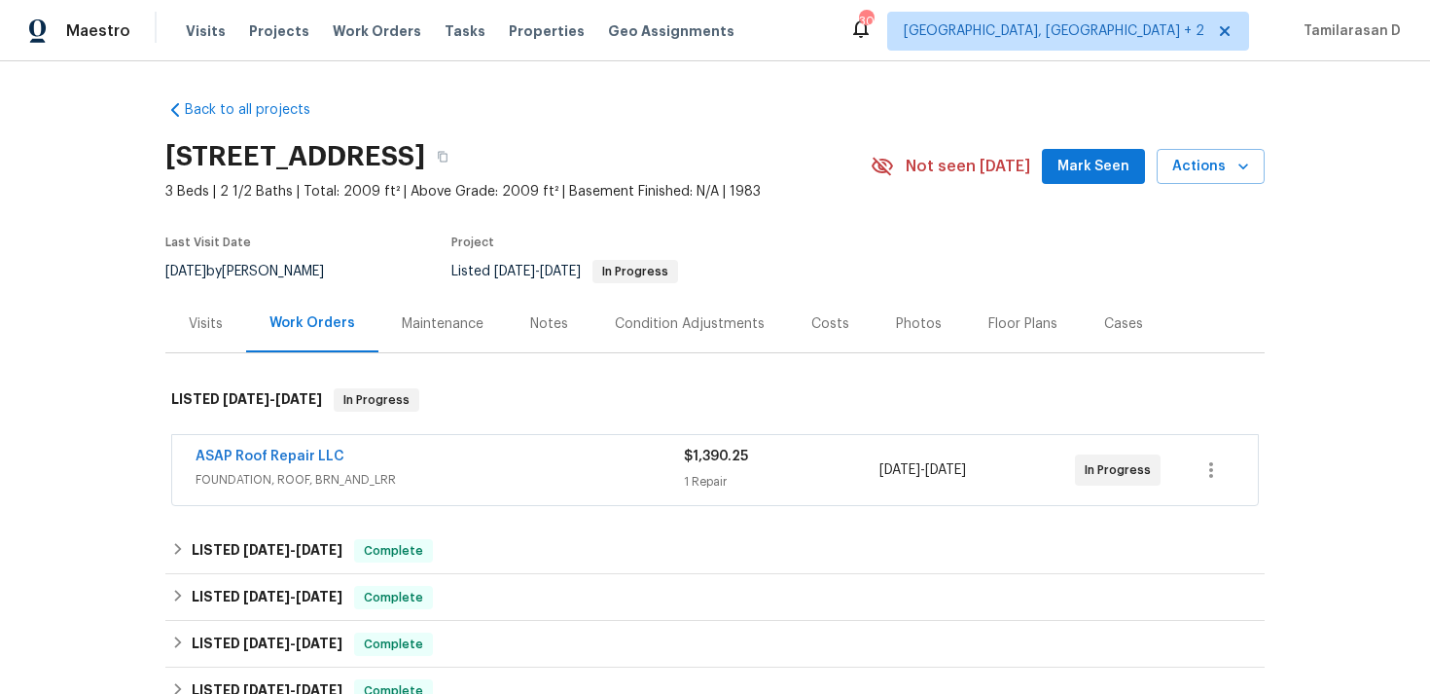
click at [386, 470] on span "FOUNDATION, ROOF, BRN_AND_LRR" at bounding box center [440, 479] width 488 height 19
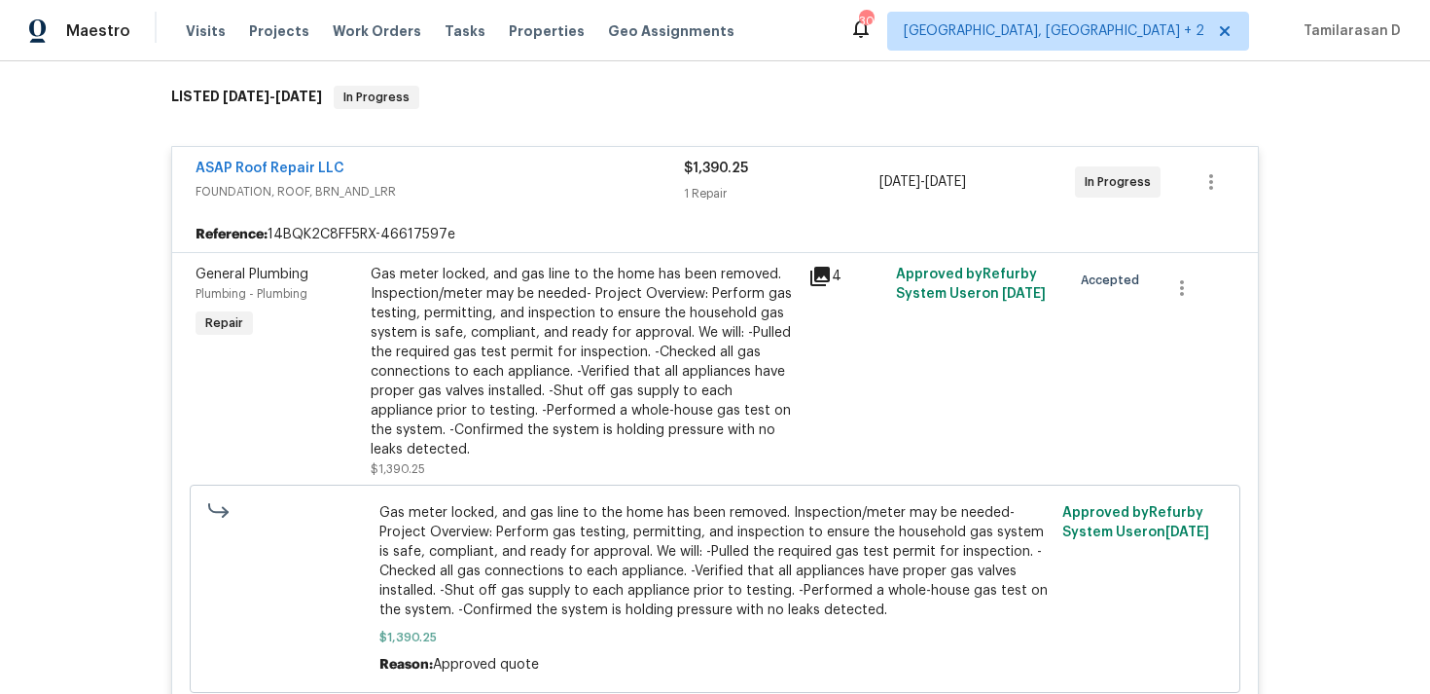
scroll to position [346, 0]
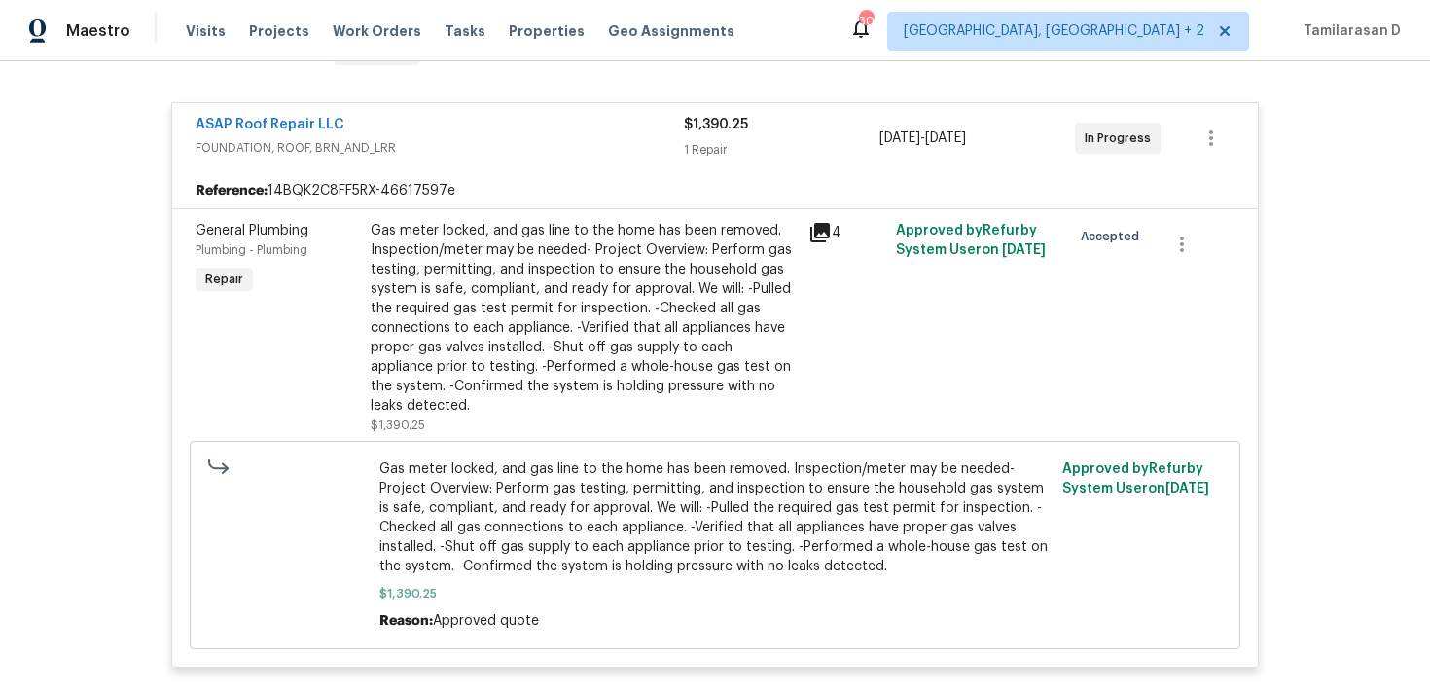
click at [511, 328] on div "Gas meter locked, and gas line to the home has been removed. Inspection/meter m…" at bounding box center [584, 318] width 426 height 195
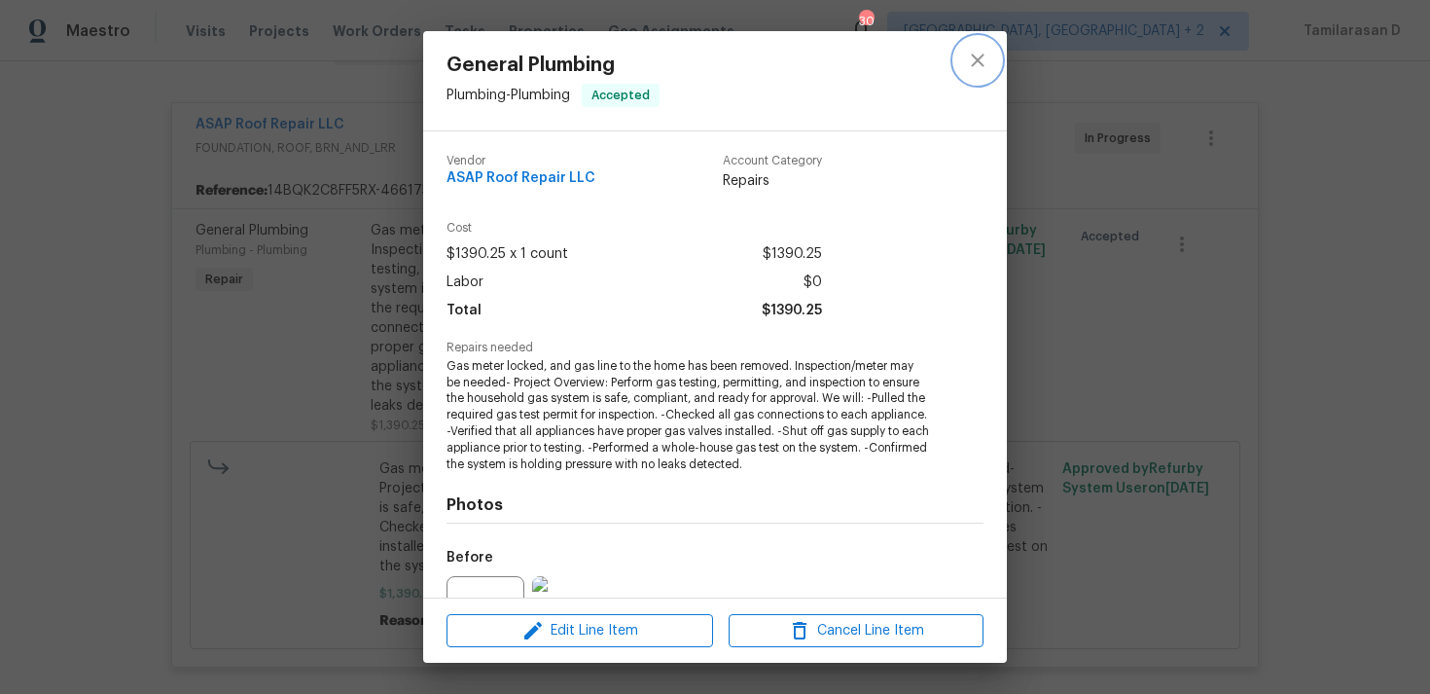
click at [961, 65] on button "close" at bounding box center [977, 60] width 47 height 47
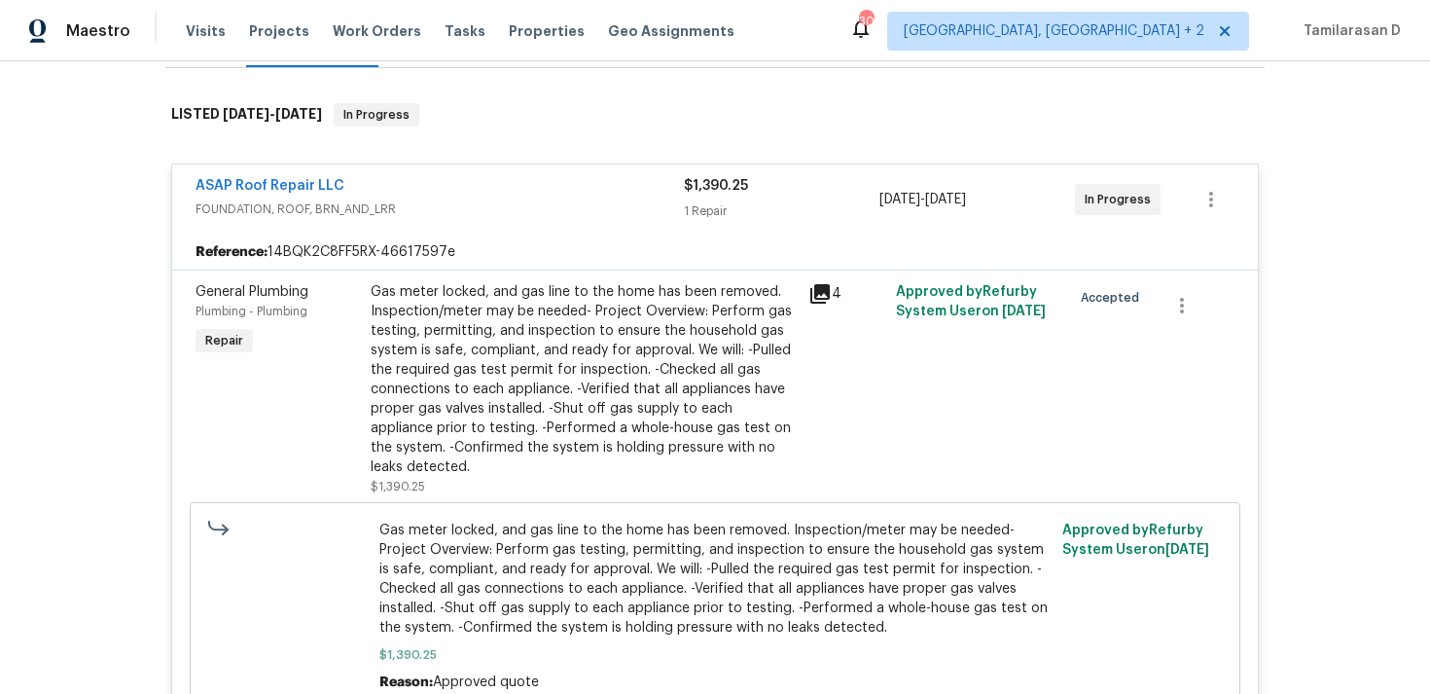
scroll to position [265, 0]
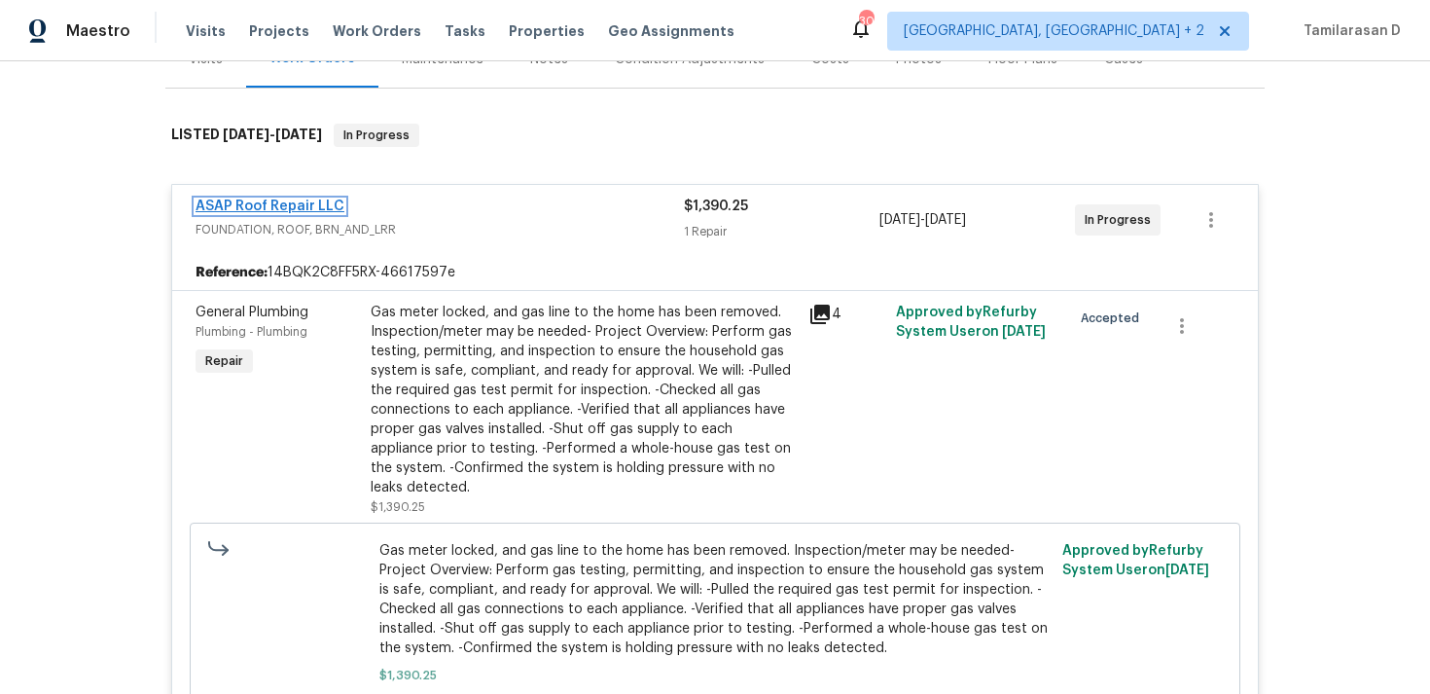
click at [303, 207] on link "ASAP Roof Repair LLC" at bounding box center [270, 206] width 149 height 14
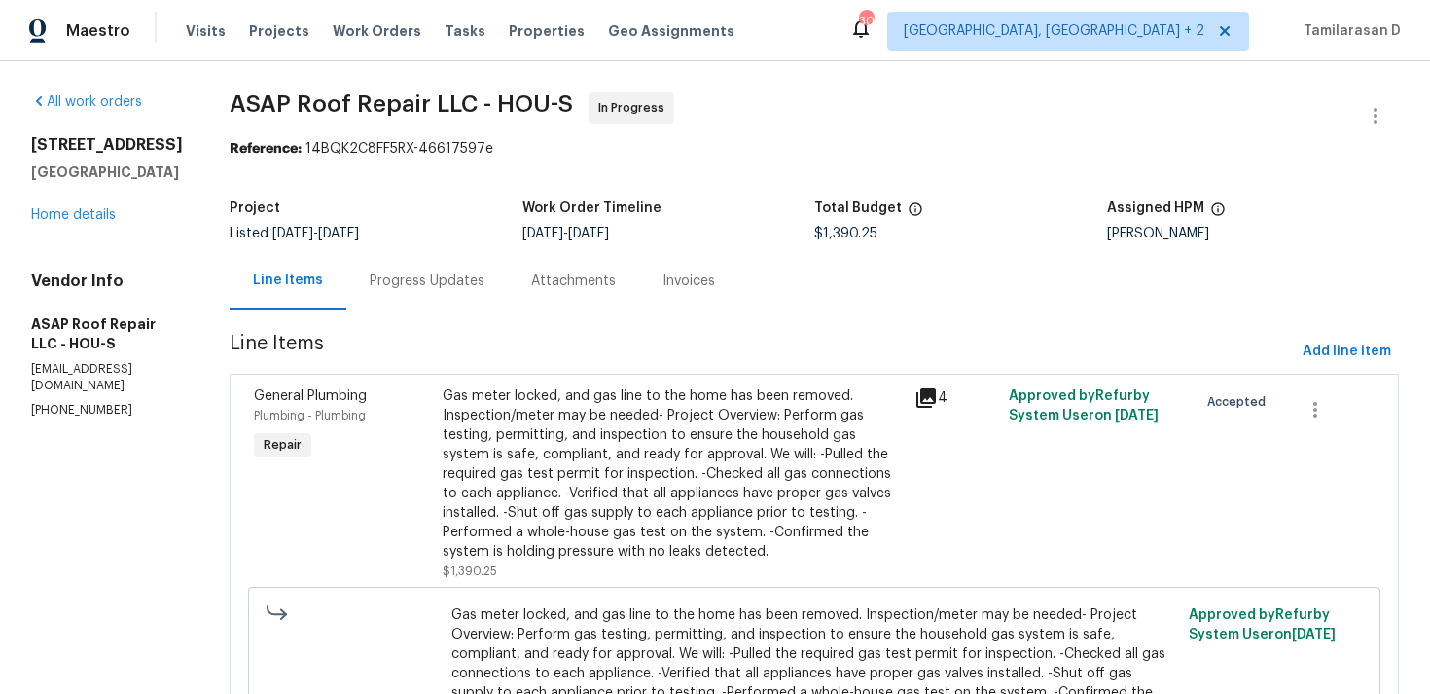
click at [428, 283] on div "Progress Updates" at bounding box center [427, 280] width 115 height 19
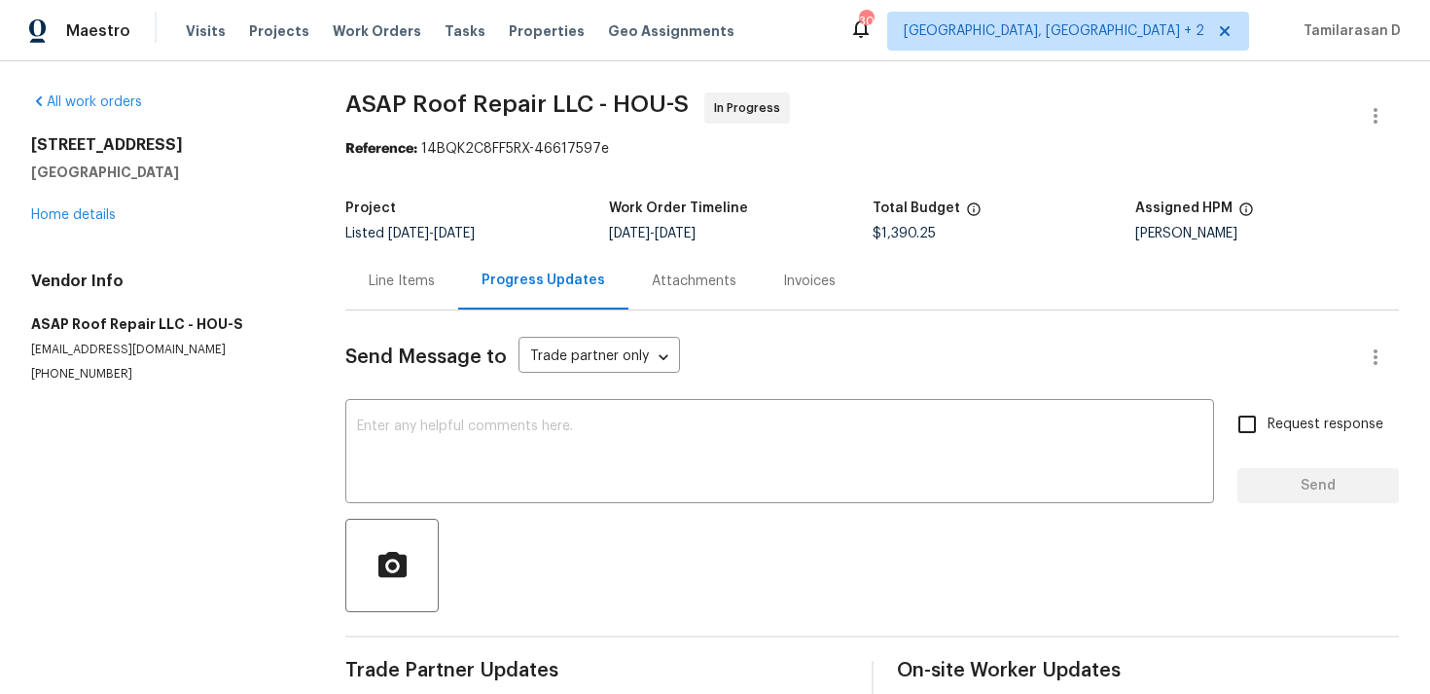
click at [398, 270] on div "Line Items" at bounding box center [401, 280] width 113 height 57
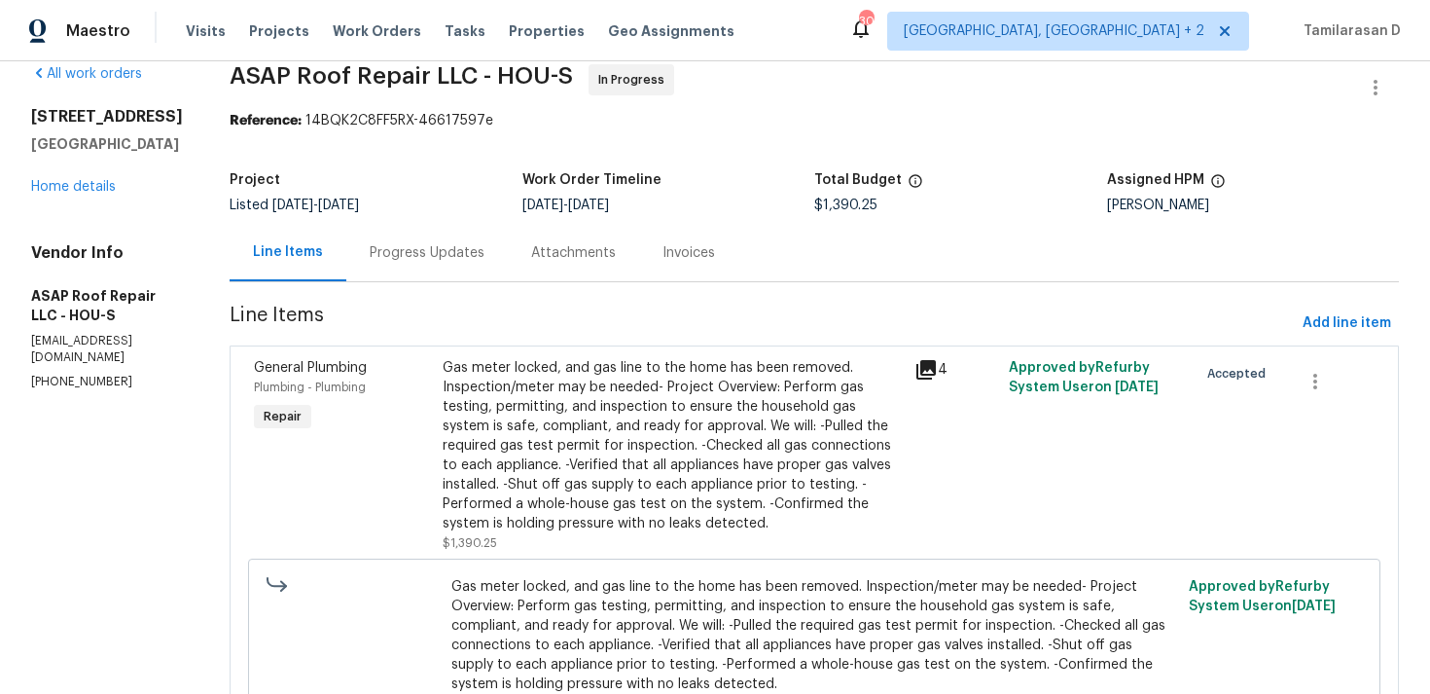
scroll to position [175, 0]
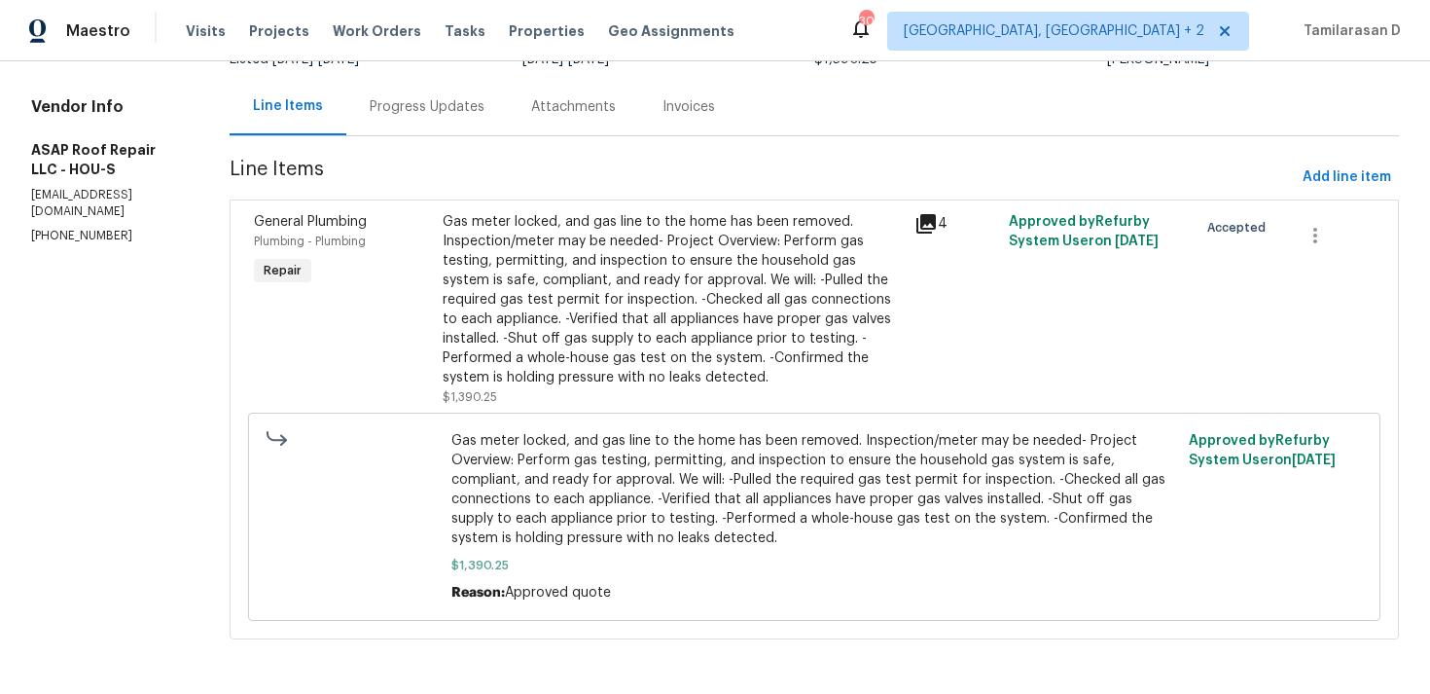
click at [443, 126] on div "Progress Updates" at bounding box center [427, 106] width 162 height 57
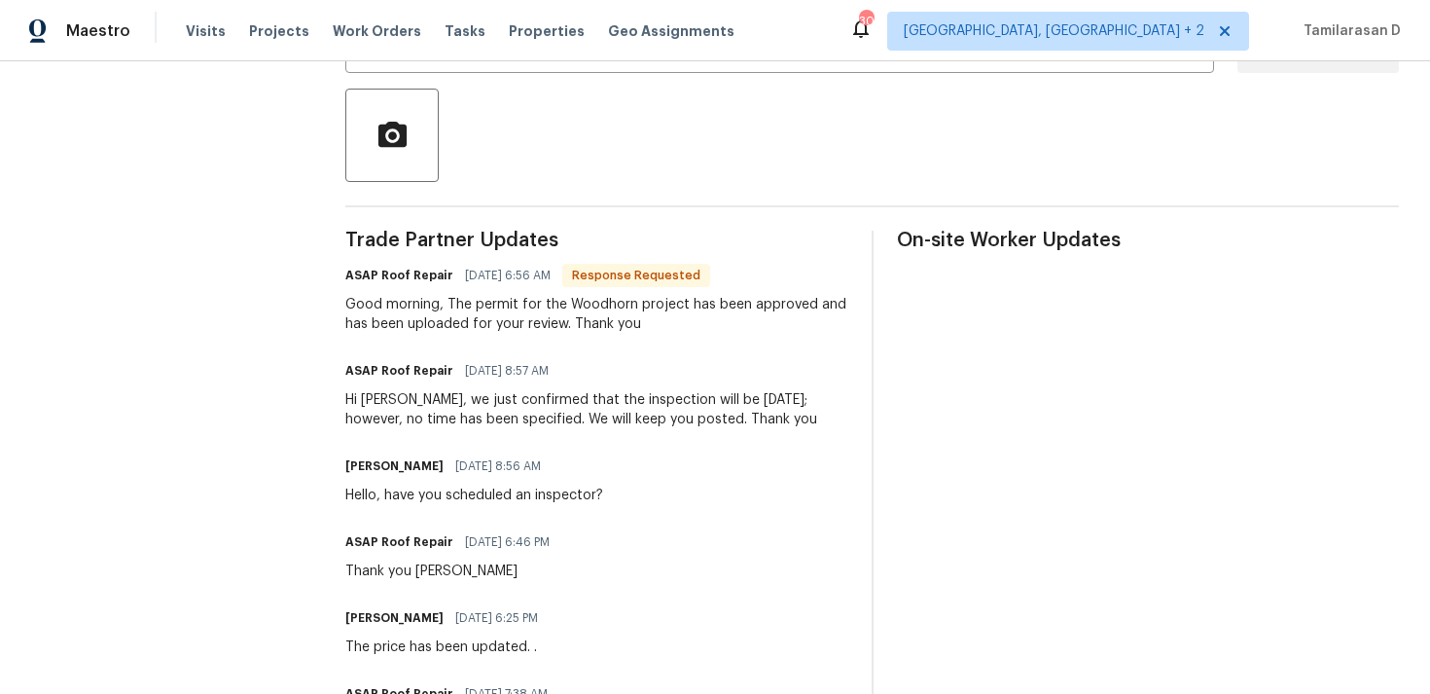
scroll to position [543, 0]
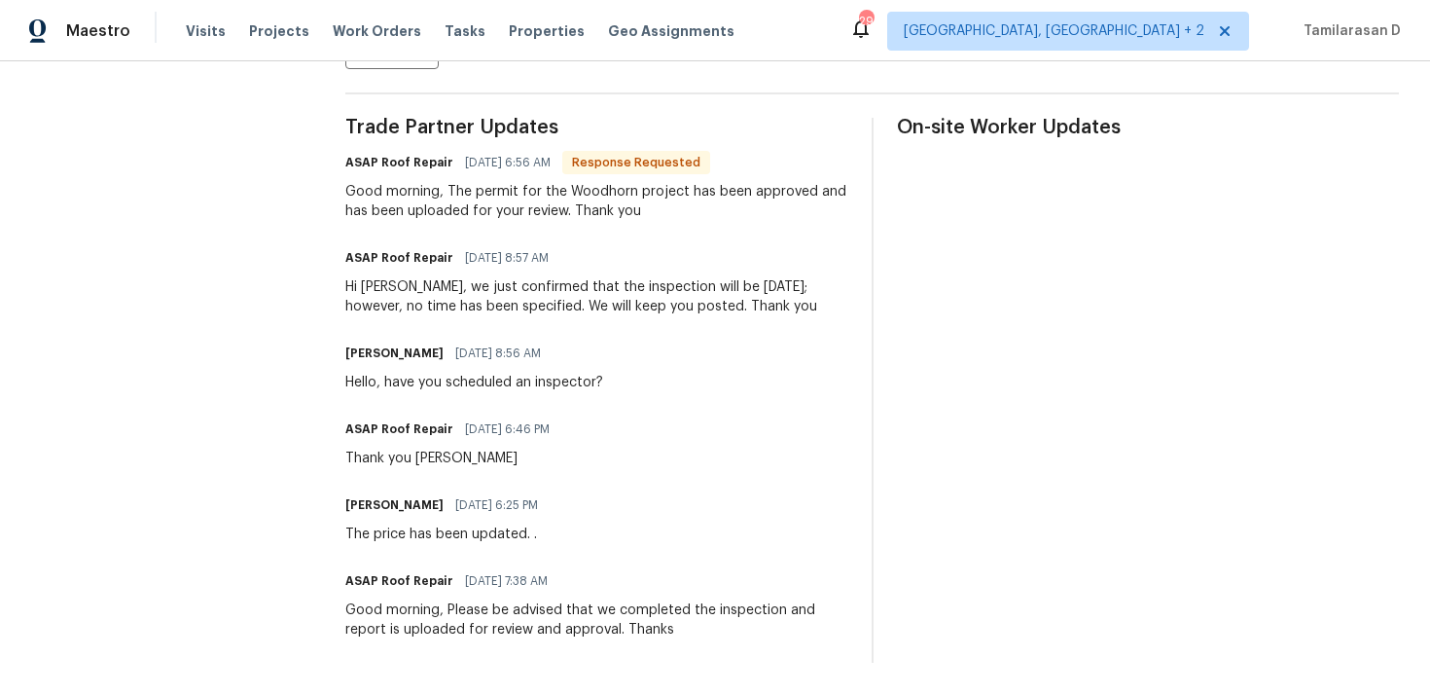
click at [514, 551] on div "Trade Partner Updates ASAP Roof Repair 08/28/2025 6:56 AM Response Requested Go…" at bounding box center [596, 390] width 502 height 545
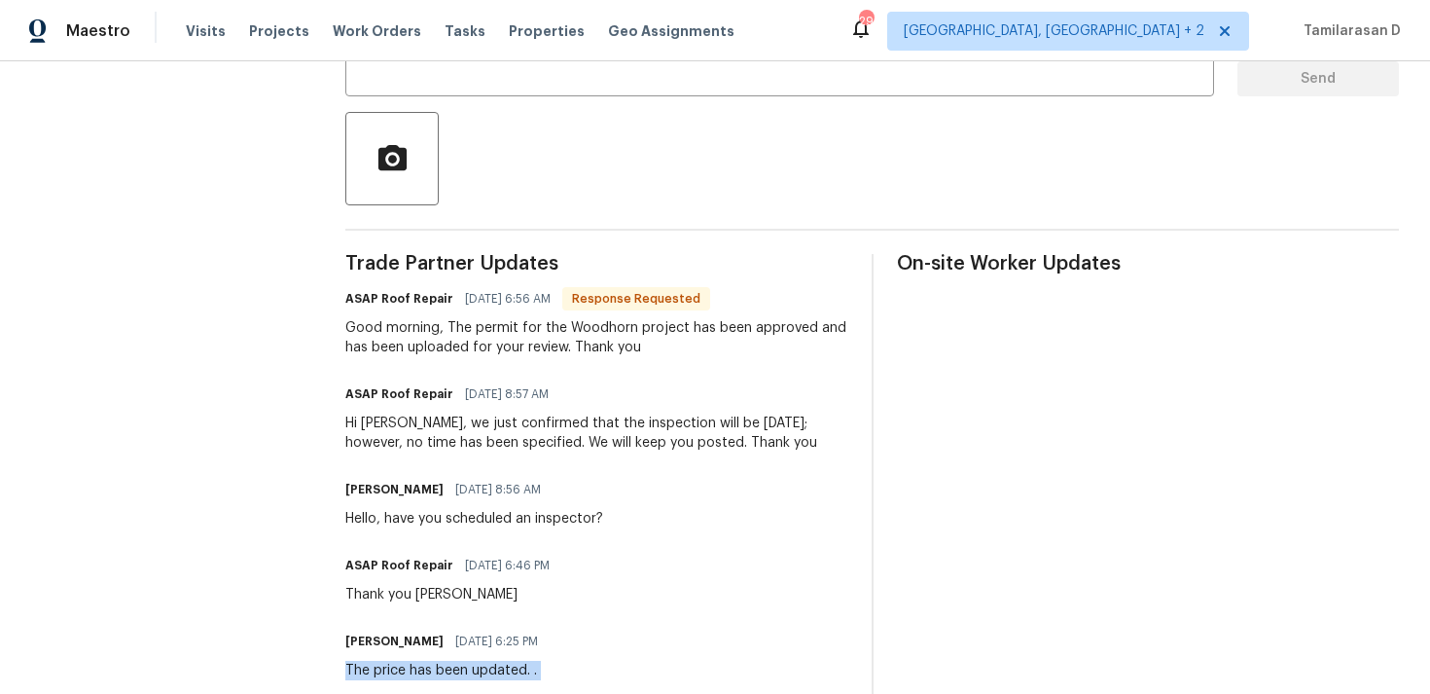
scroll to position [377, 0]
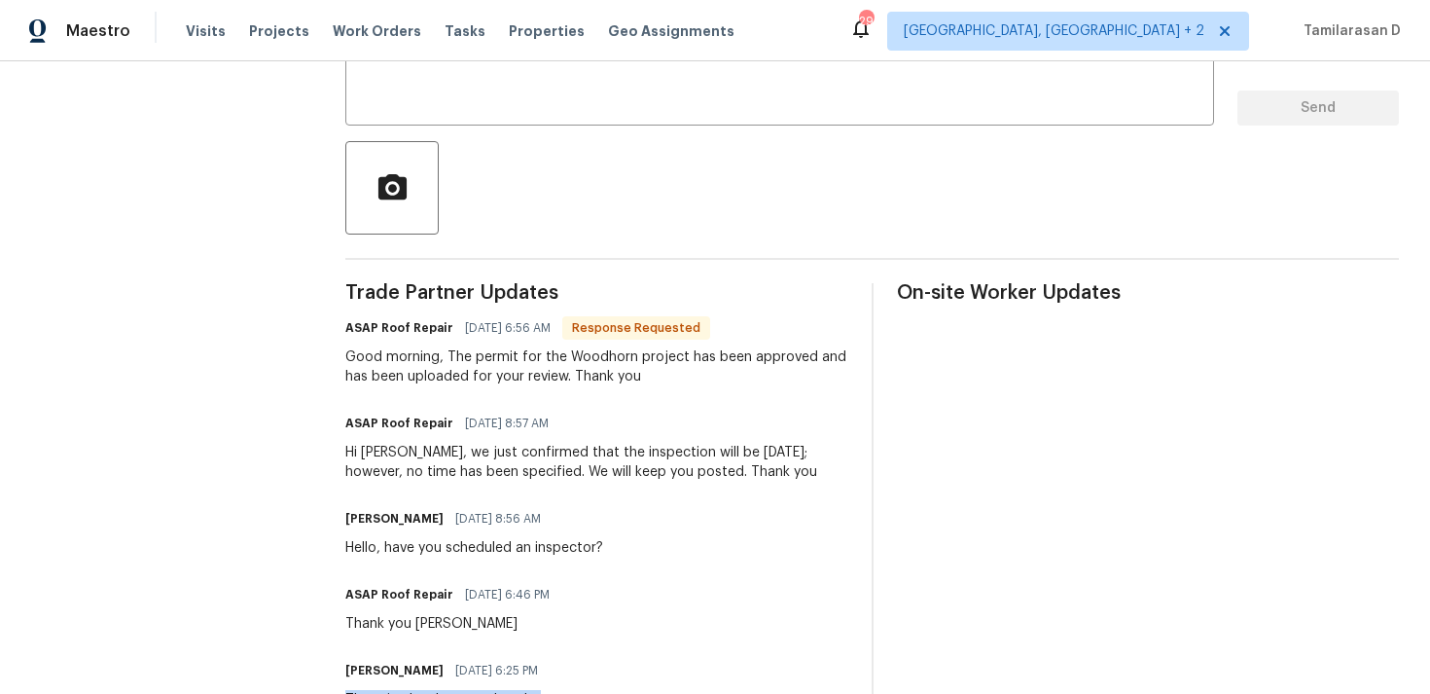
click at [431, 582] on div "ASAP Roof Repair 08/25/2025 6:46 PM" at bounding box center [453, 594] width 216 height 27
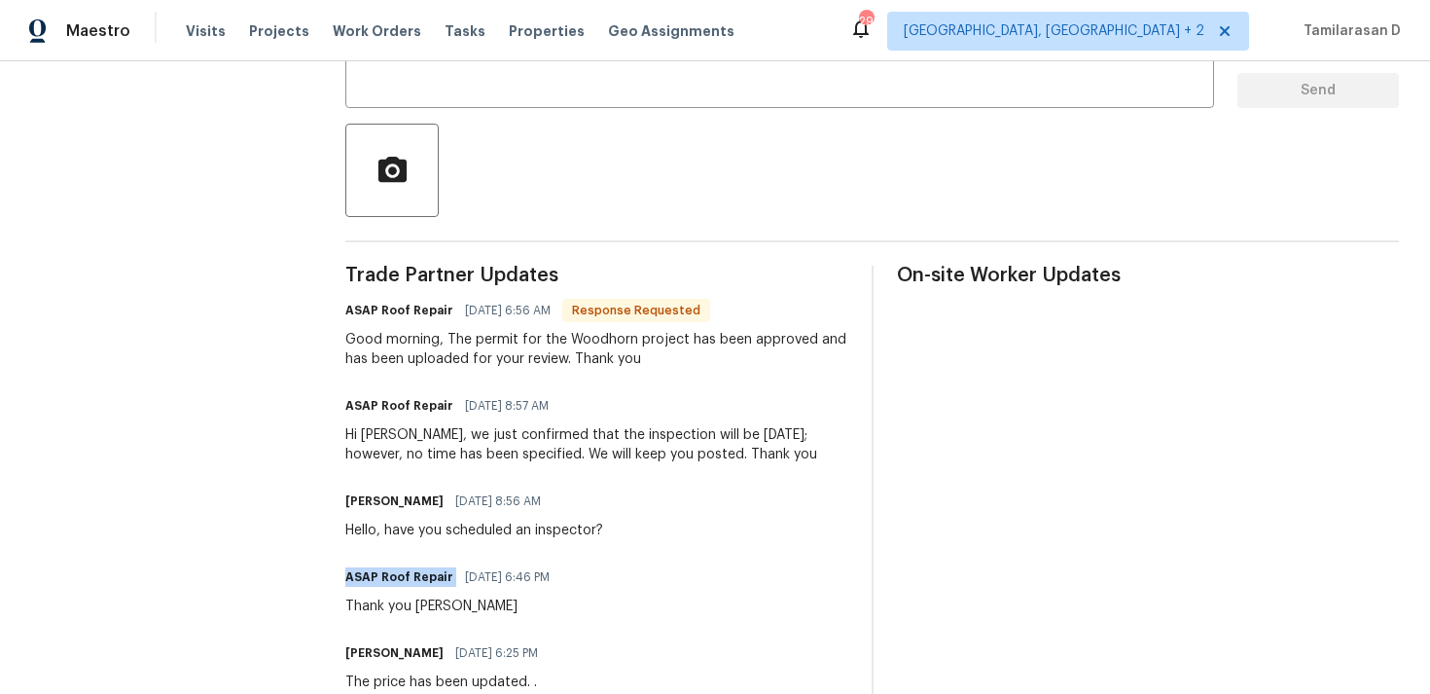
scroll to position [393, 0]
click at [433, 537] on div "Hello, have you scheduled an inspector?" at bounding box center [474, 531] width 258 height 19
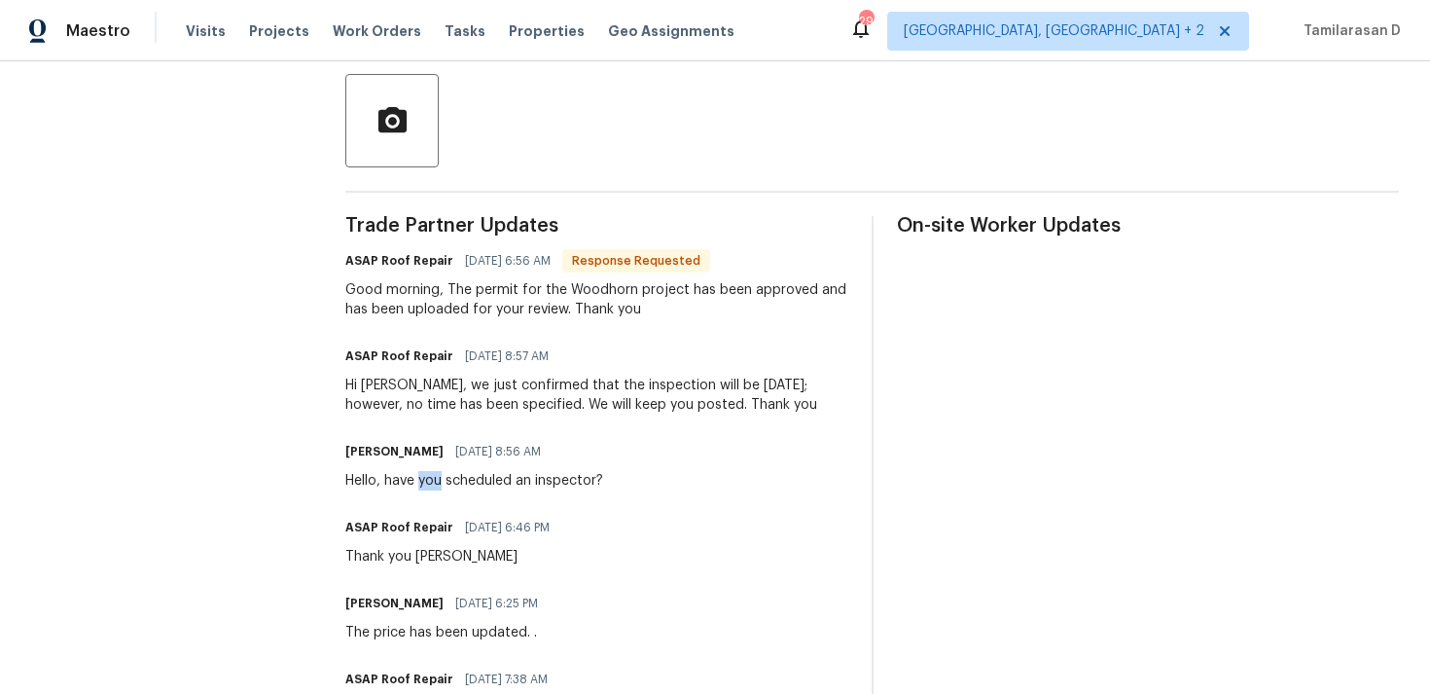
scroll to position [543, 0]
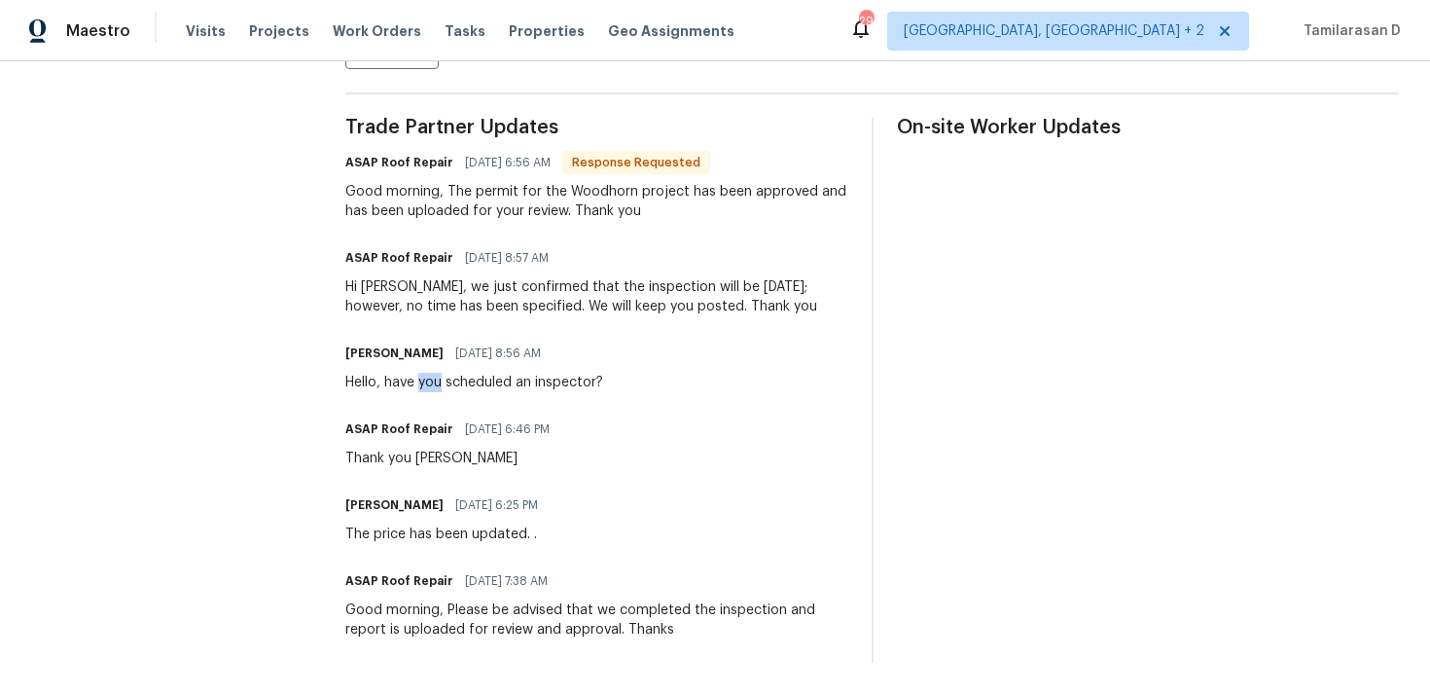
click at [467, 615] on div "Good morning, Please be advised that we completed the inspection and report is …" at bounding box center [596, 619] width 502 height 39
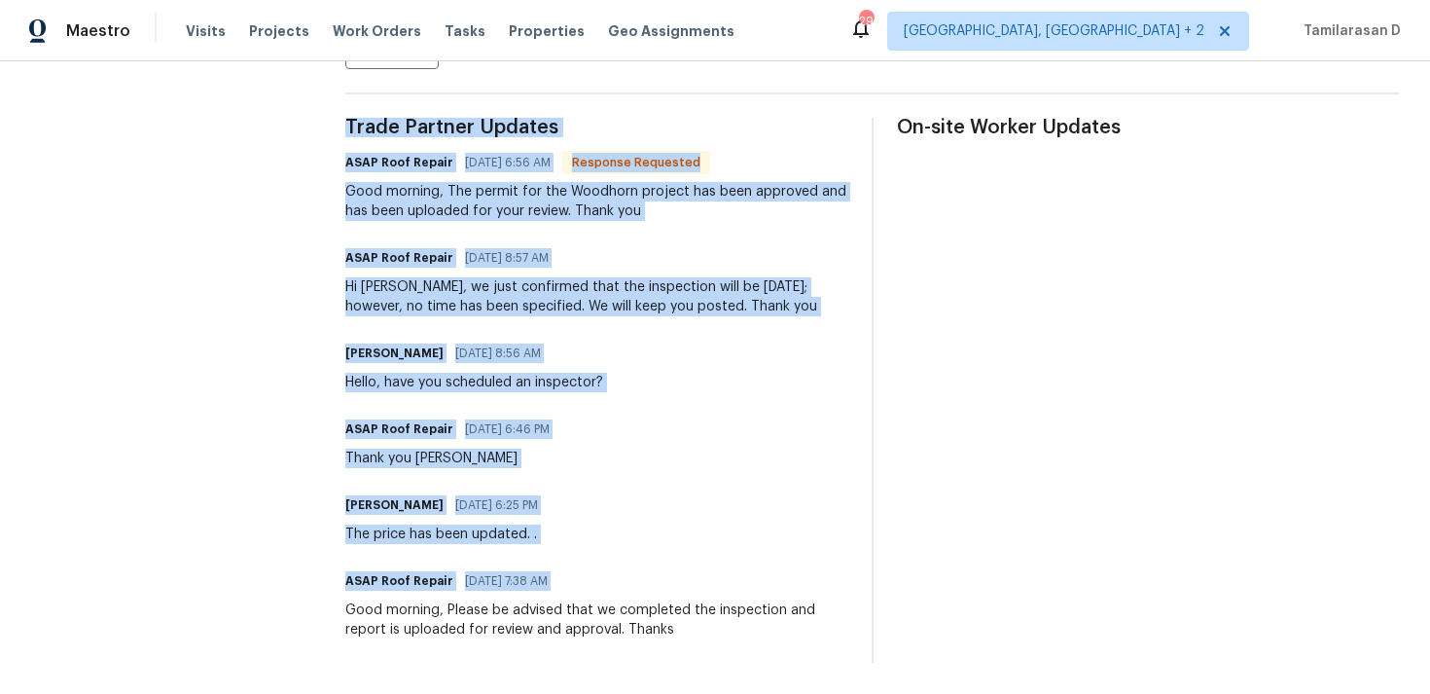
scroll to position [479, 0]
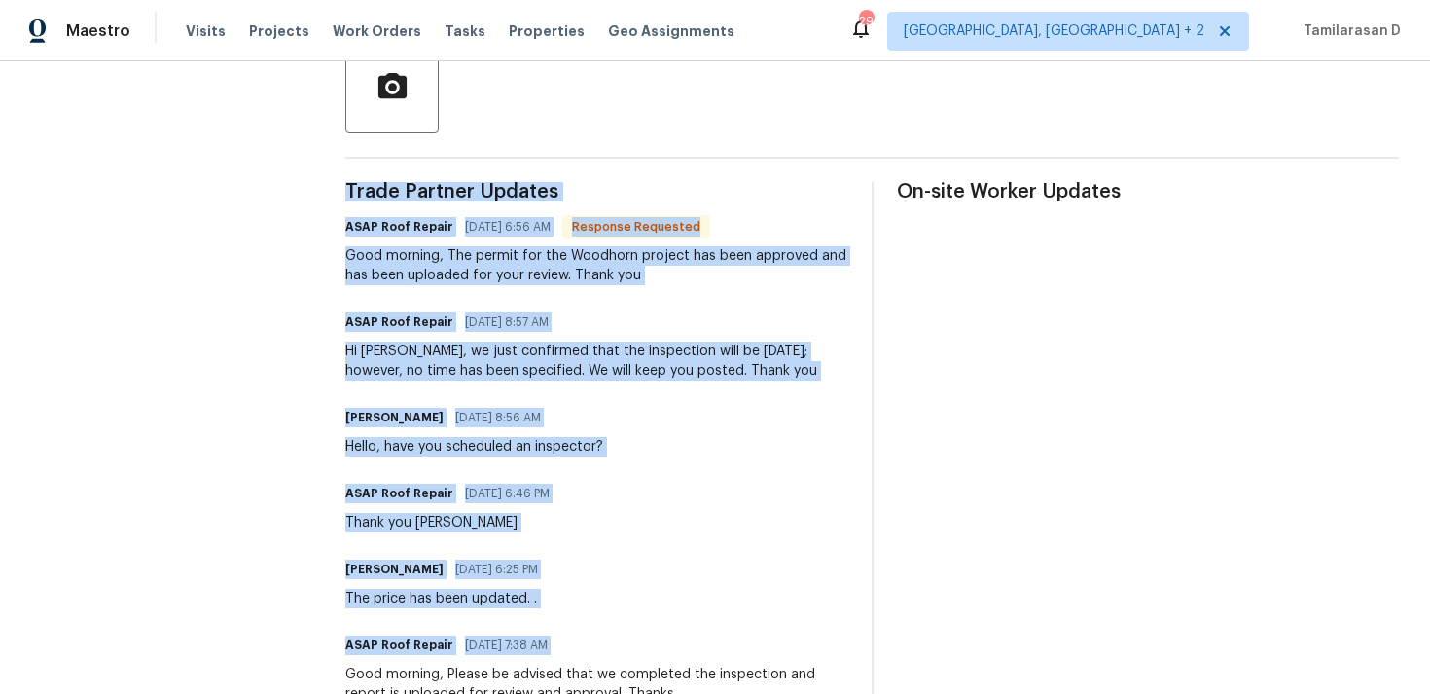
click at [427, 594] on div "The price has been updated. ." at bounding box center [447, 598] width 204 height 19
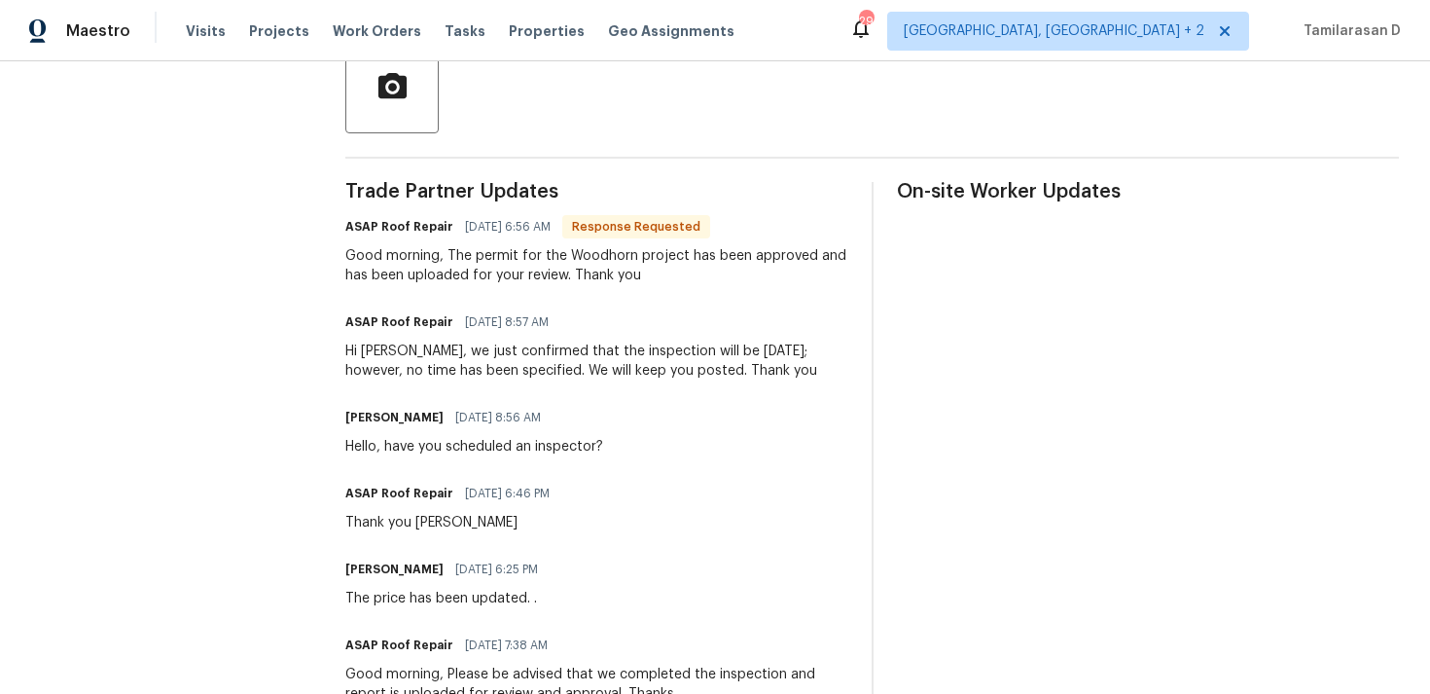
click at [427, 594] on div "The price has been updated. ." at bounding box center [447, 598] width 204 height 19
click at [499, 485] on span "08/25/2025 6:46 PM" at bounding box center [507, 493] width 85 height 19
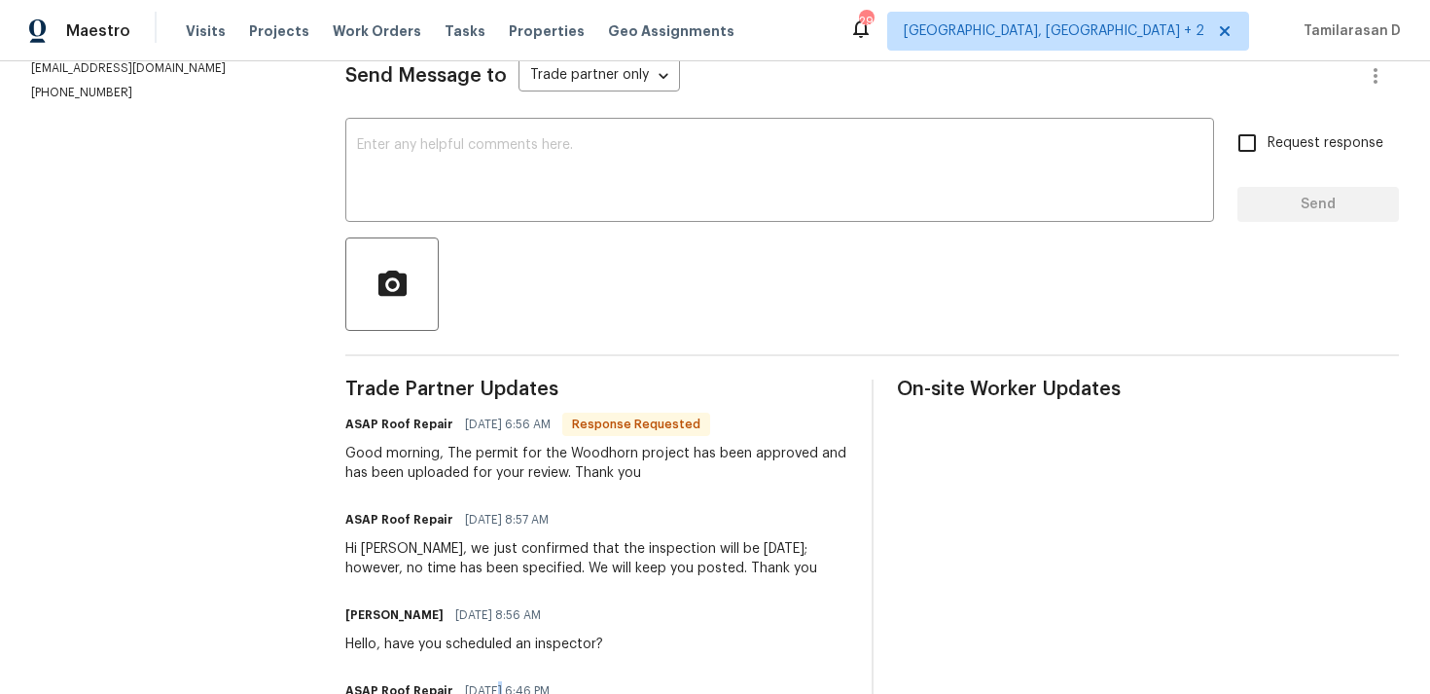
click at [432, 464] on div "Good morning, The permit for the Woodhorn project has been approved and has bee…" at bounding box center [596, 463] width 502 height 39
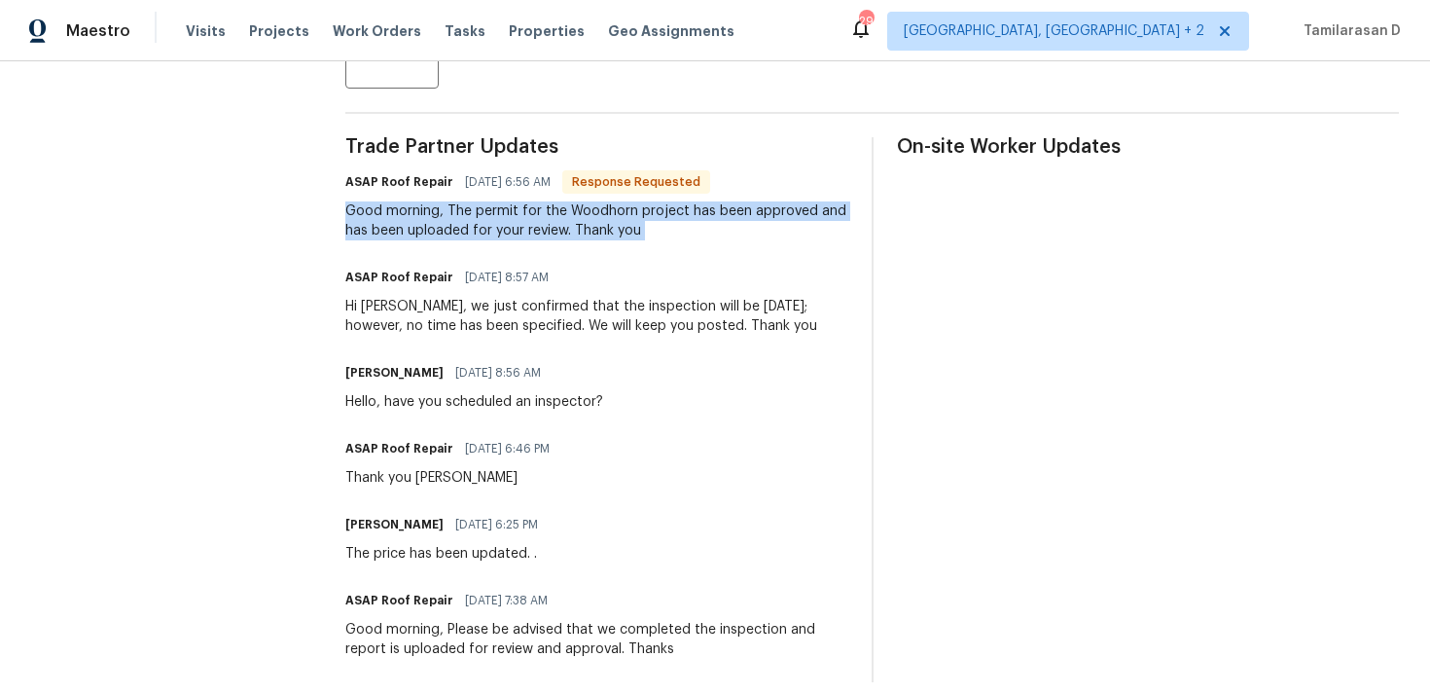
scroll to position [543, 0]
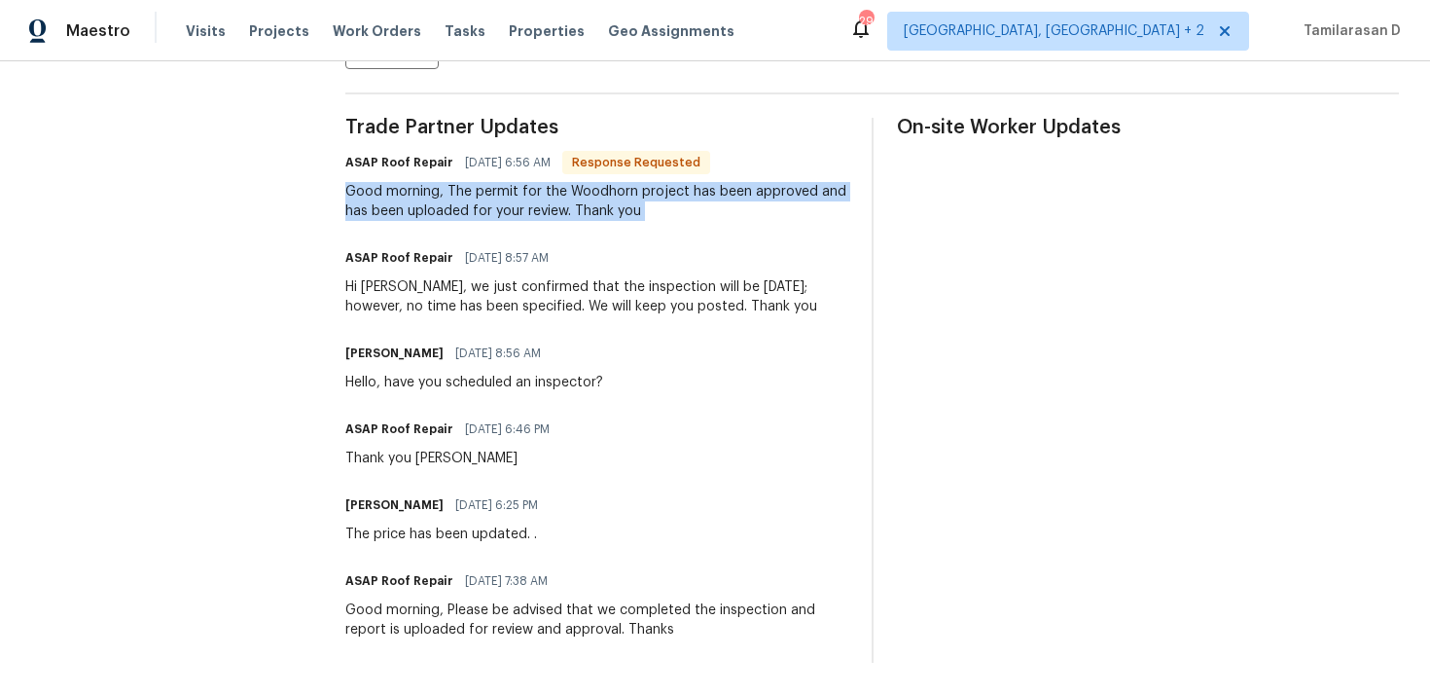
click at [384, 347] on h6 "Steven Rosas" at bounding box center [394, 352] width 98 height 19
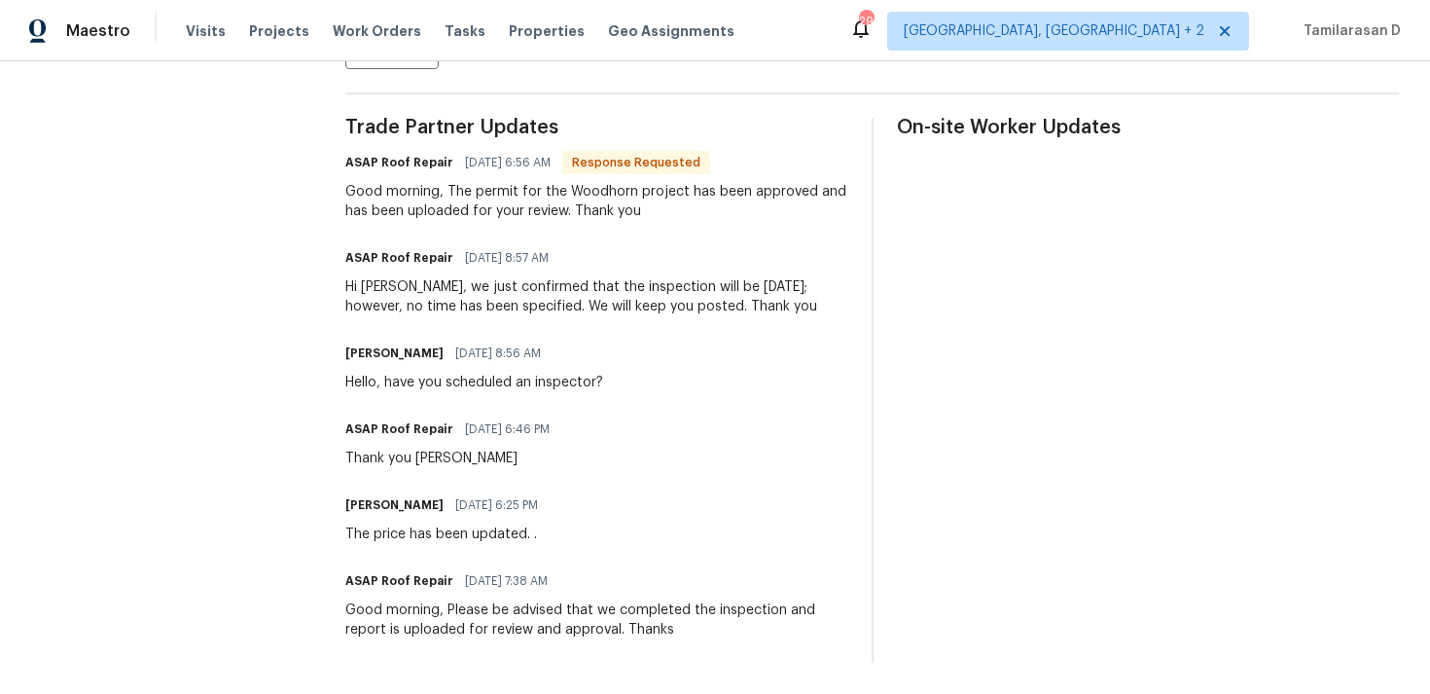
click at [384, 347] on h6 "Steven Rosas" at bounding box center [394, 352] width 98 height 19
click at [473, 283] on div "Hi Steven, we just confirmed that the inspection will be today; however, no tim…" at bounding box center [596, 296] width 502 height 39
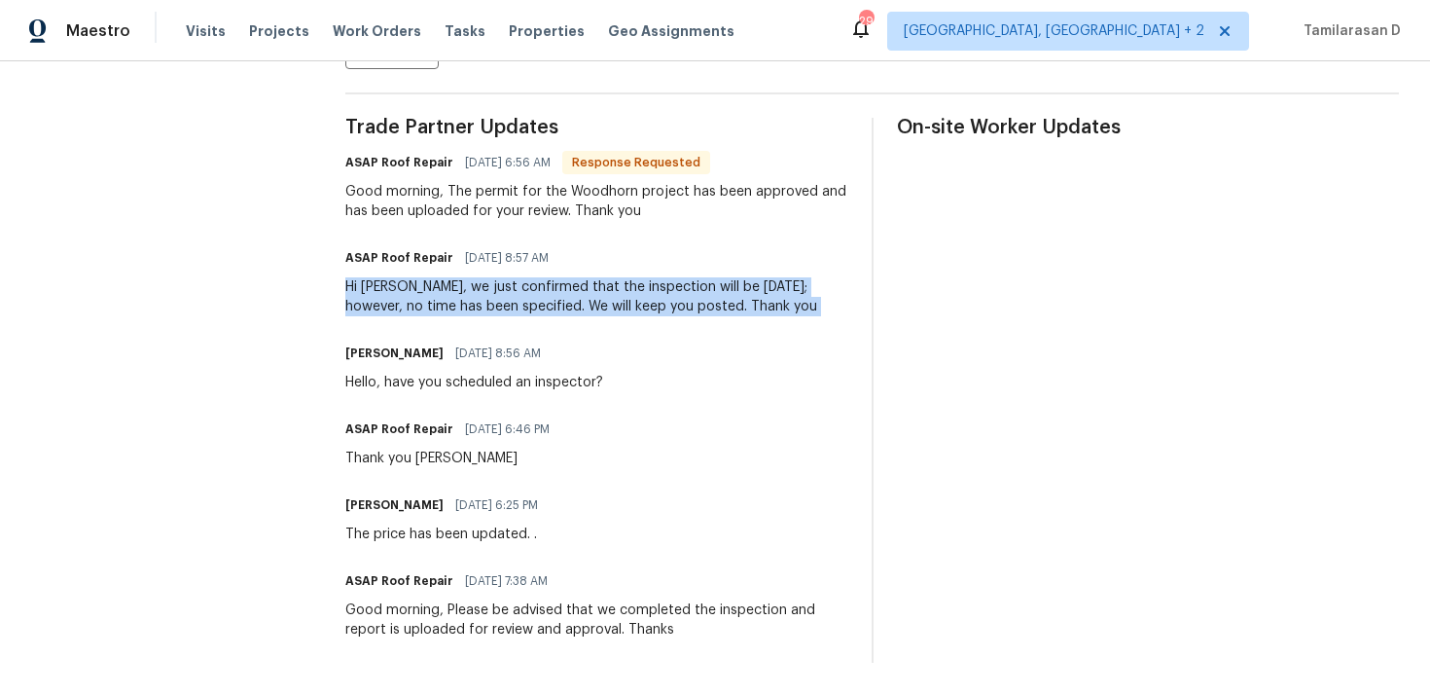
scroll to position [18, 0]
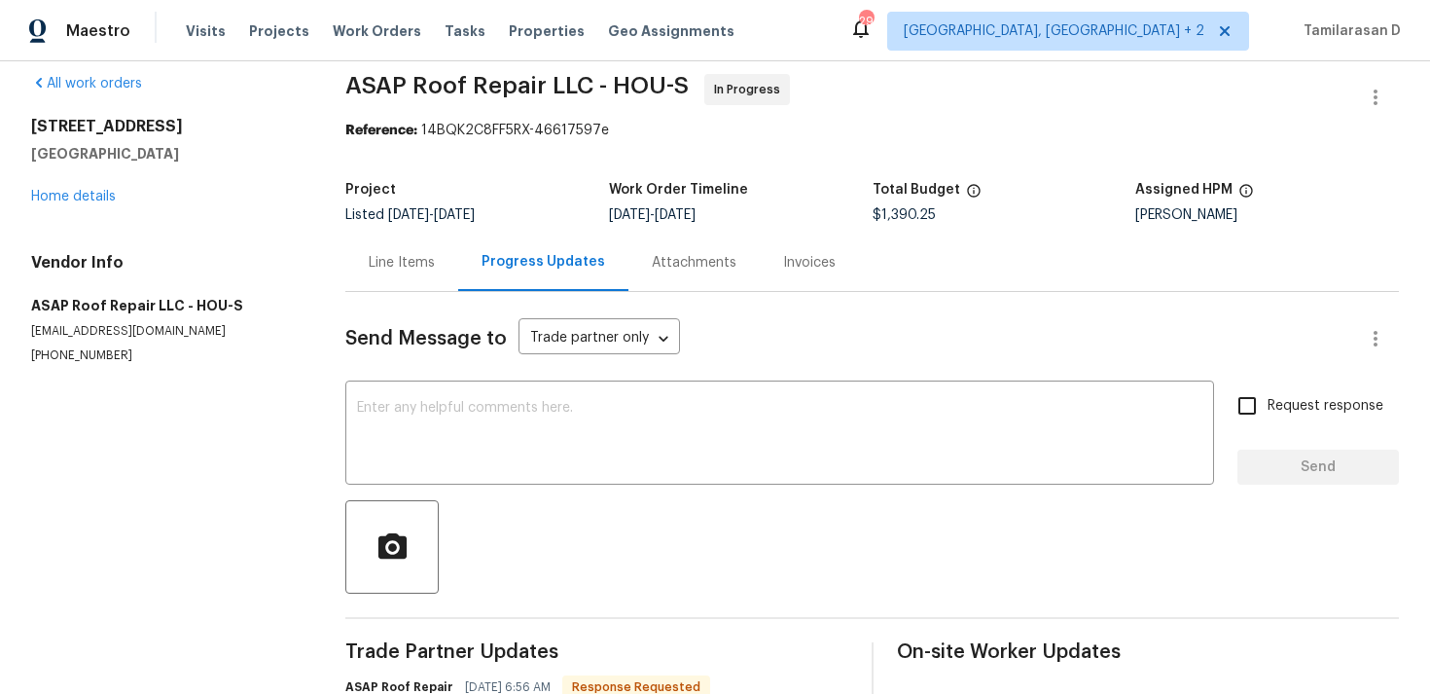
click at [404, 250] on div "Line Items" at bounding box center [401, 261] width 113 height 57
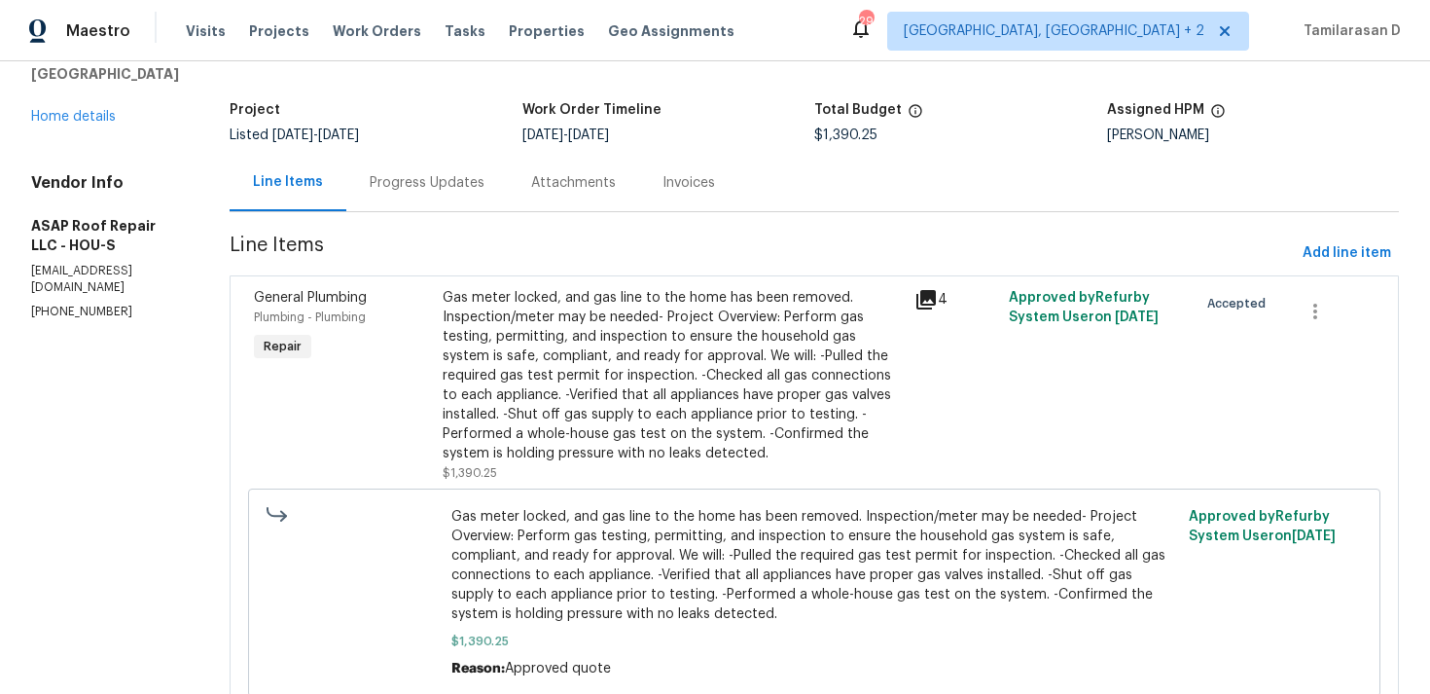
scroll to position [103, 0]
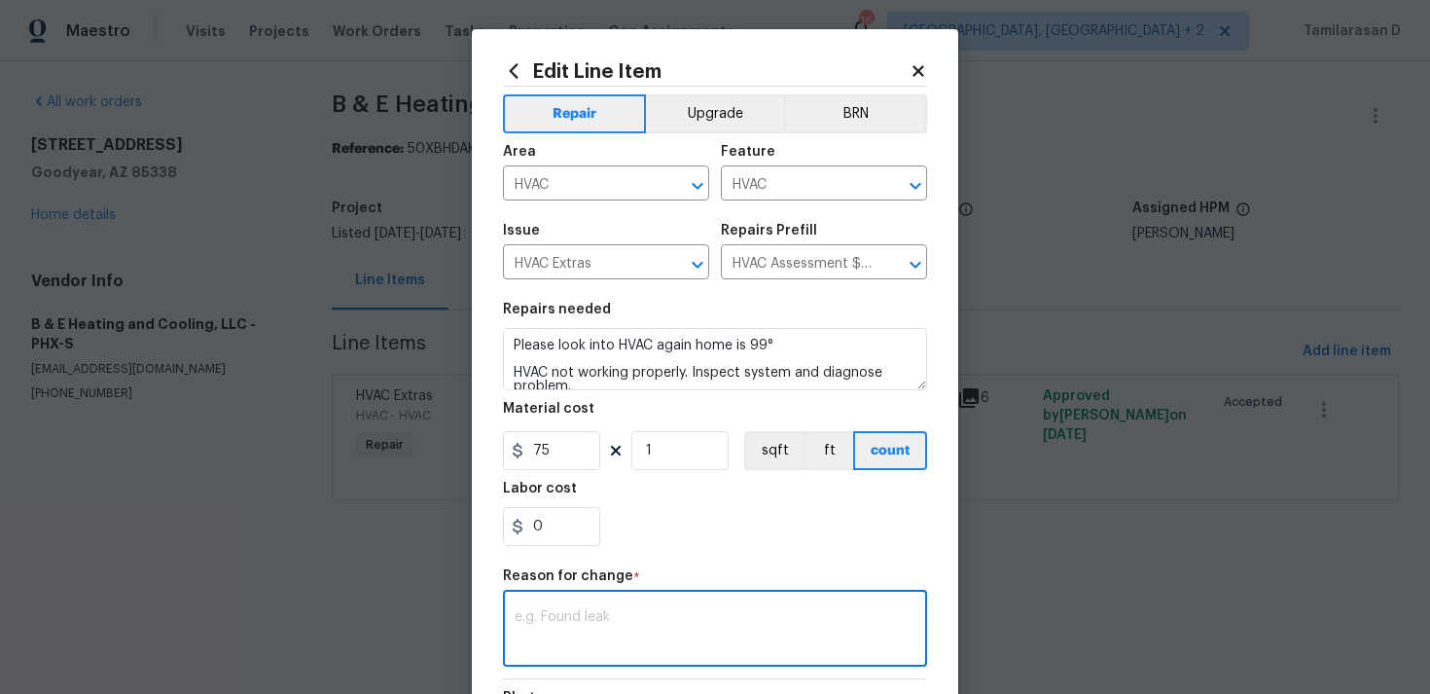
scroll to position [186, 0]
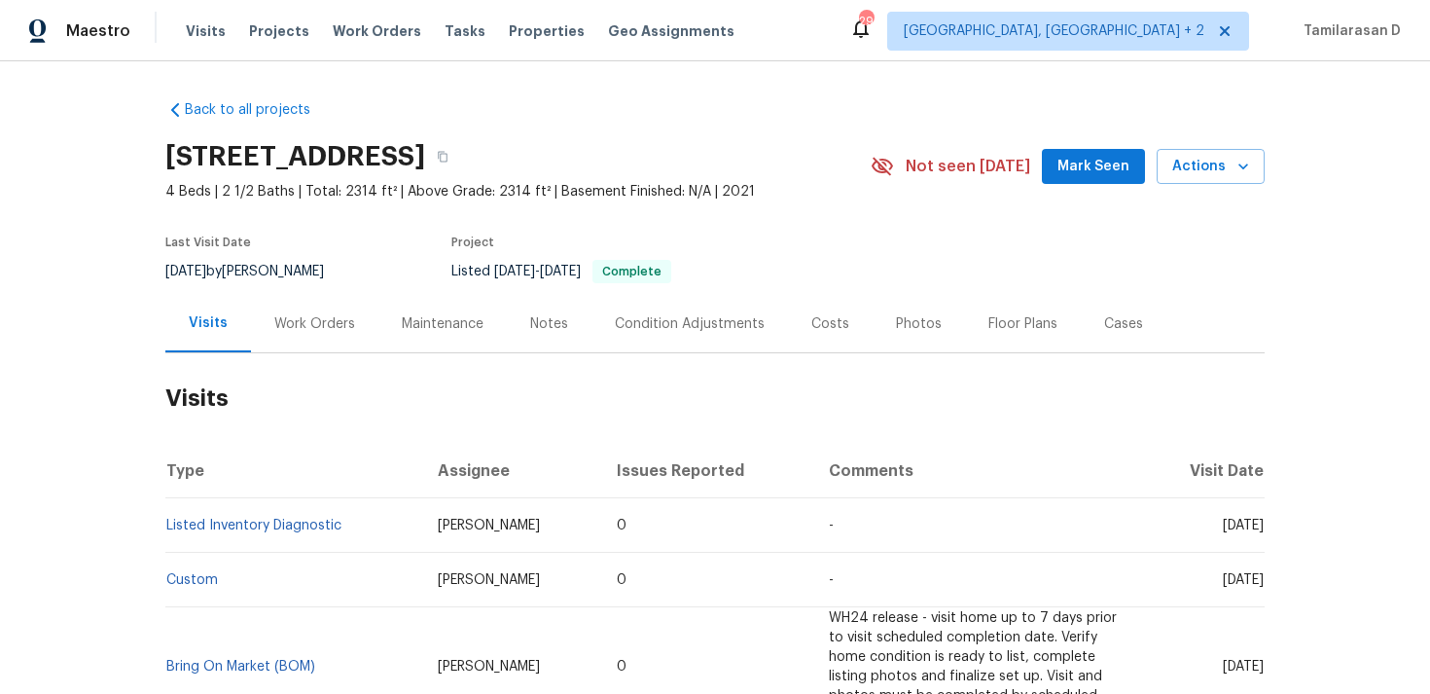
click at [345, 337] on div "Work Orders" at bounding box center [314, 323] width 127 height 57
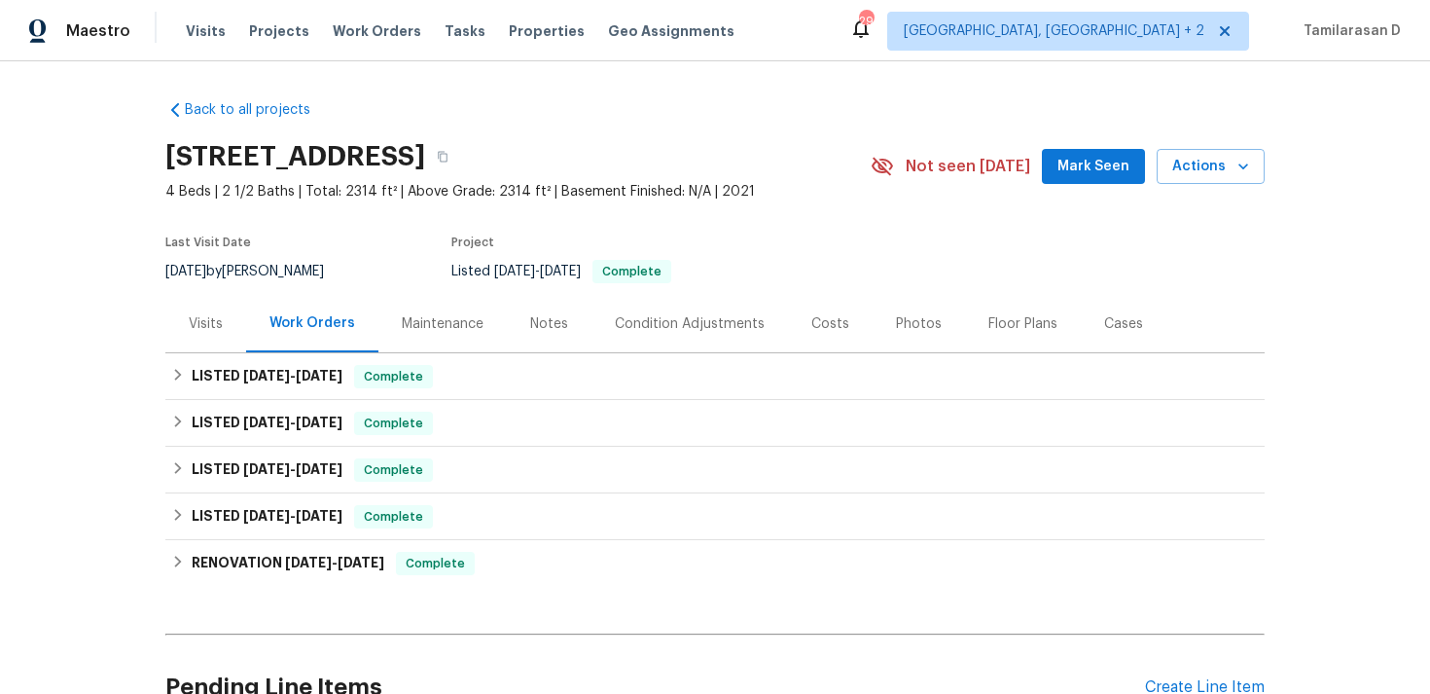
scroll to position [191, 0]
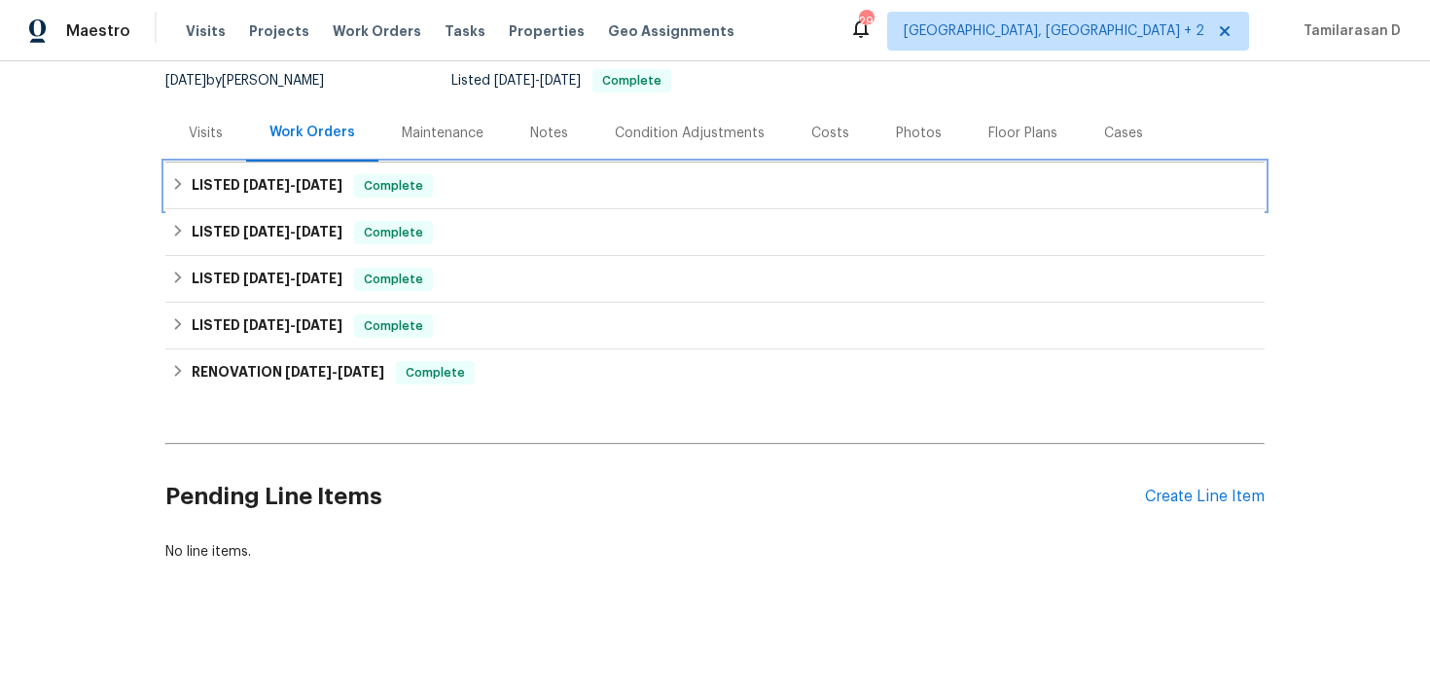
click at [186, 183] on div "LISTED [DATE] - [DATE] Complete" at bounding box center [715, 185] width 1088 height 23
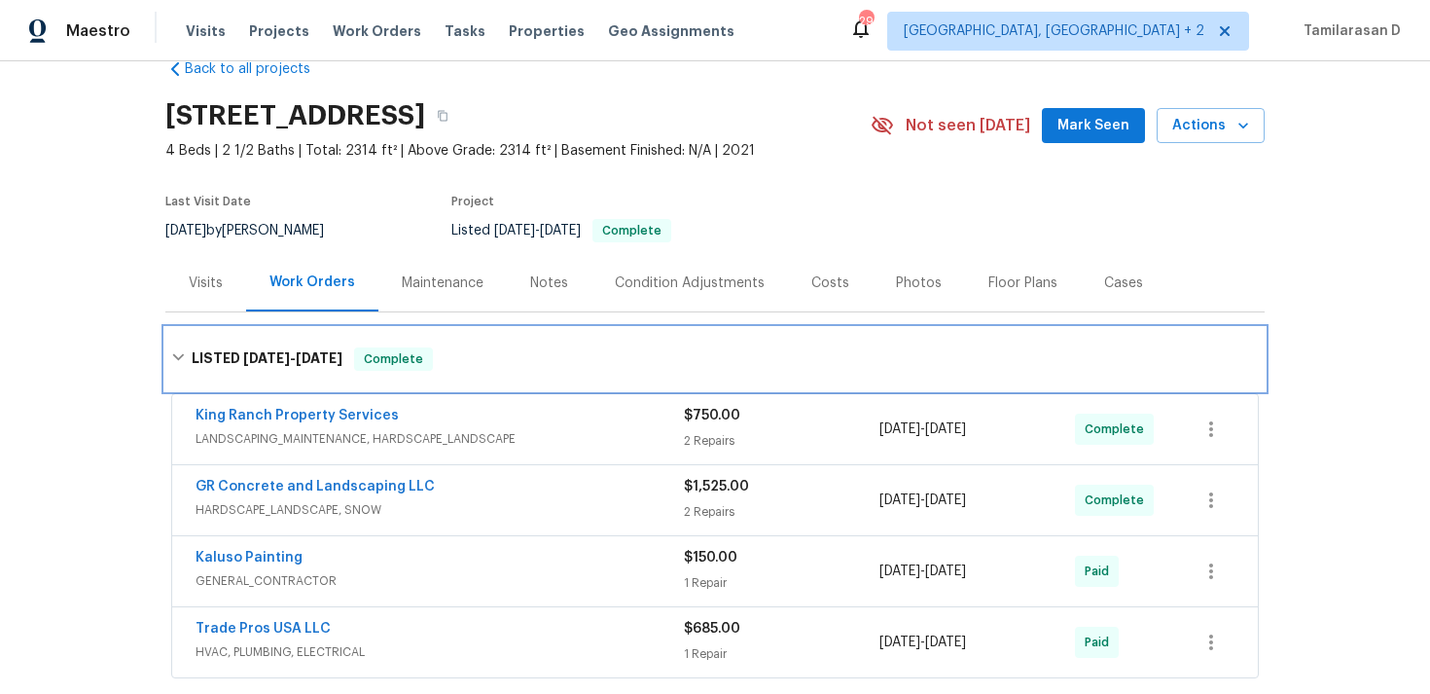
scroll to position [0, 0]
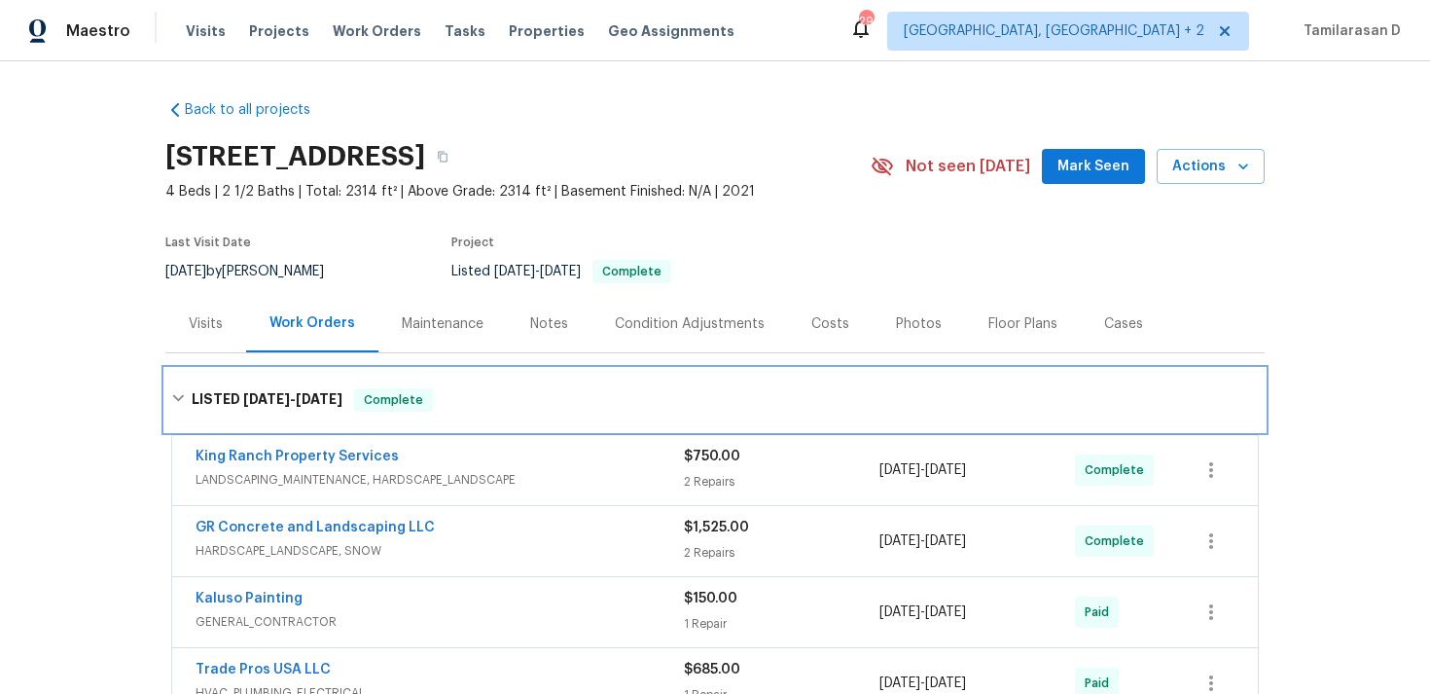
click at [487, 388] on div "LISTED [DATE] - [DATE] Complete" at bounding box center [715, 399] width 1088 height 23
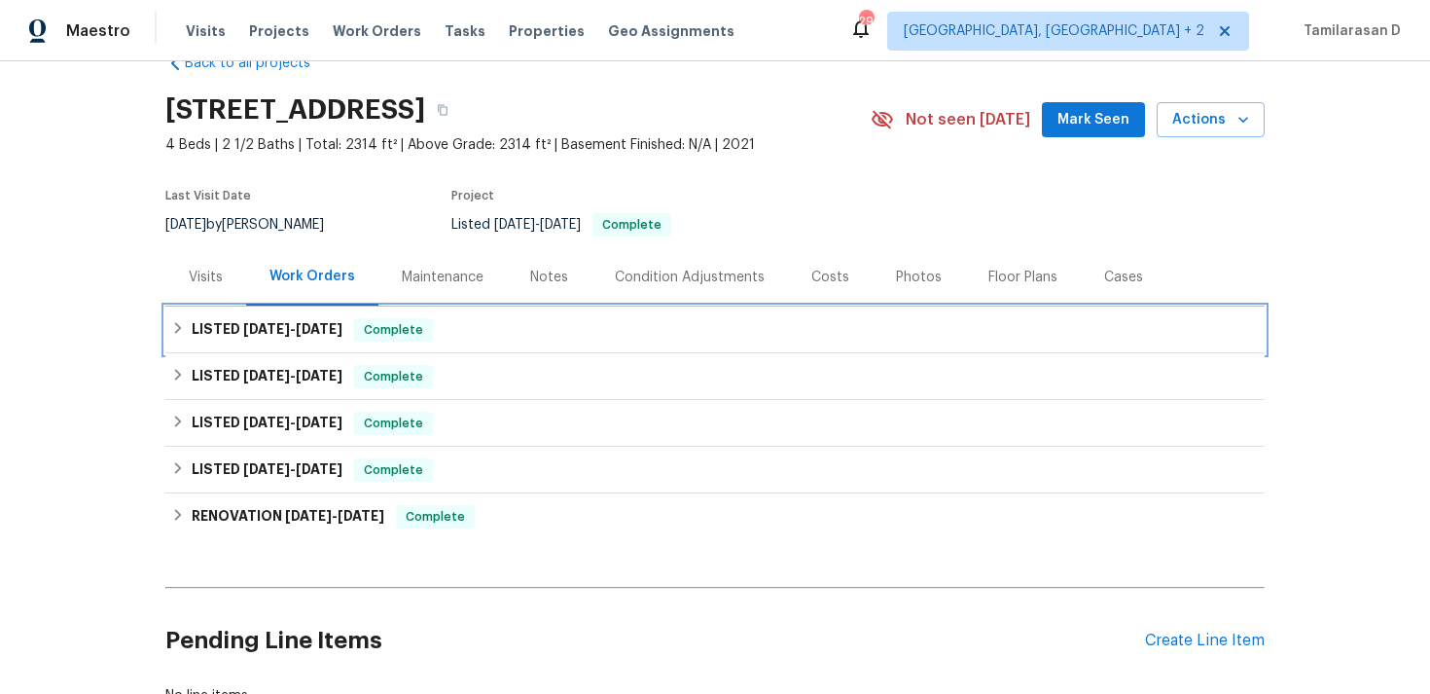
scroll to position [70, 0]
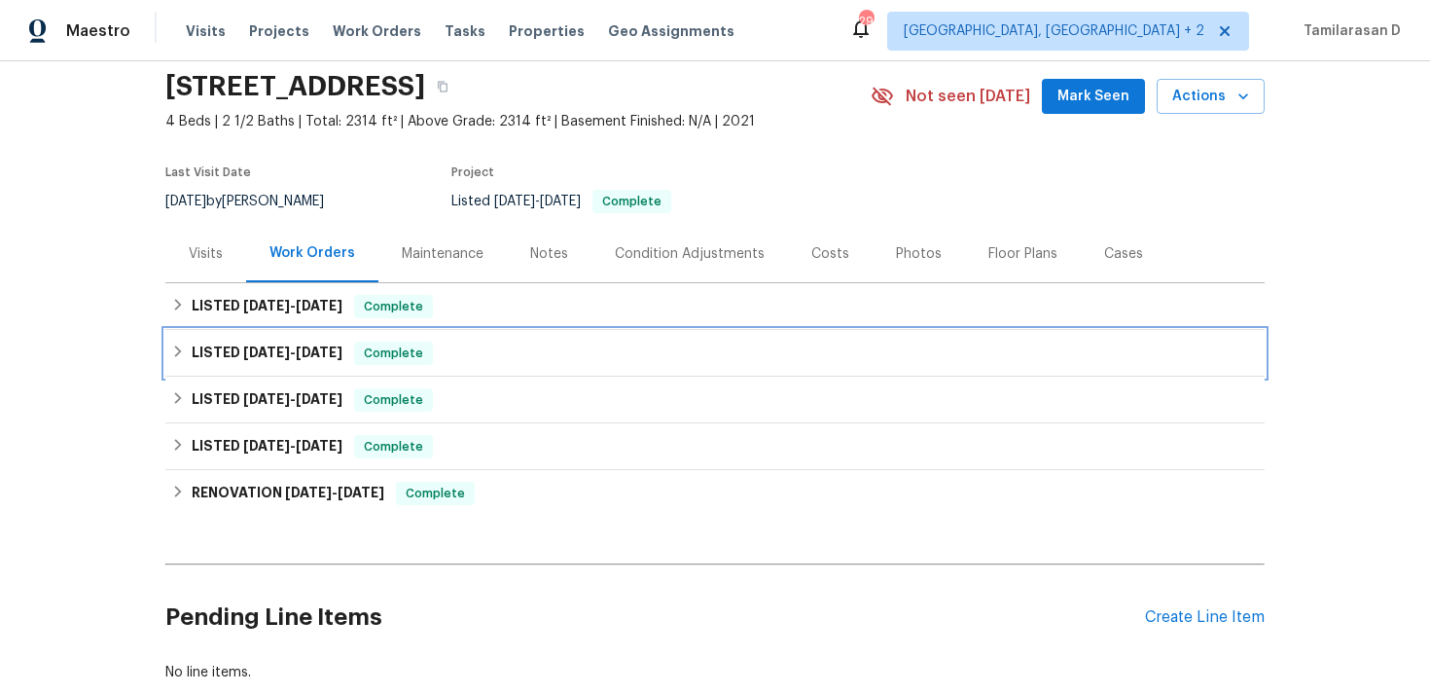
click at [203, 352] on h6 "LISTED 5/12/25 - 5/19/25" at bounding box center [267, 352] width 151 height 23
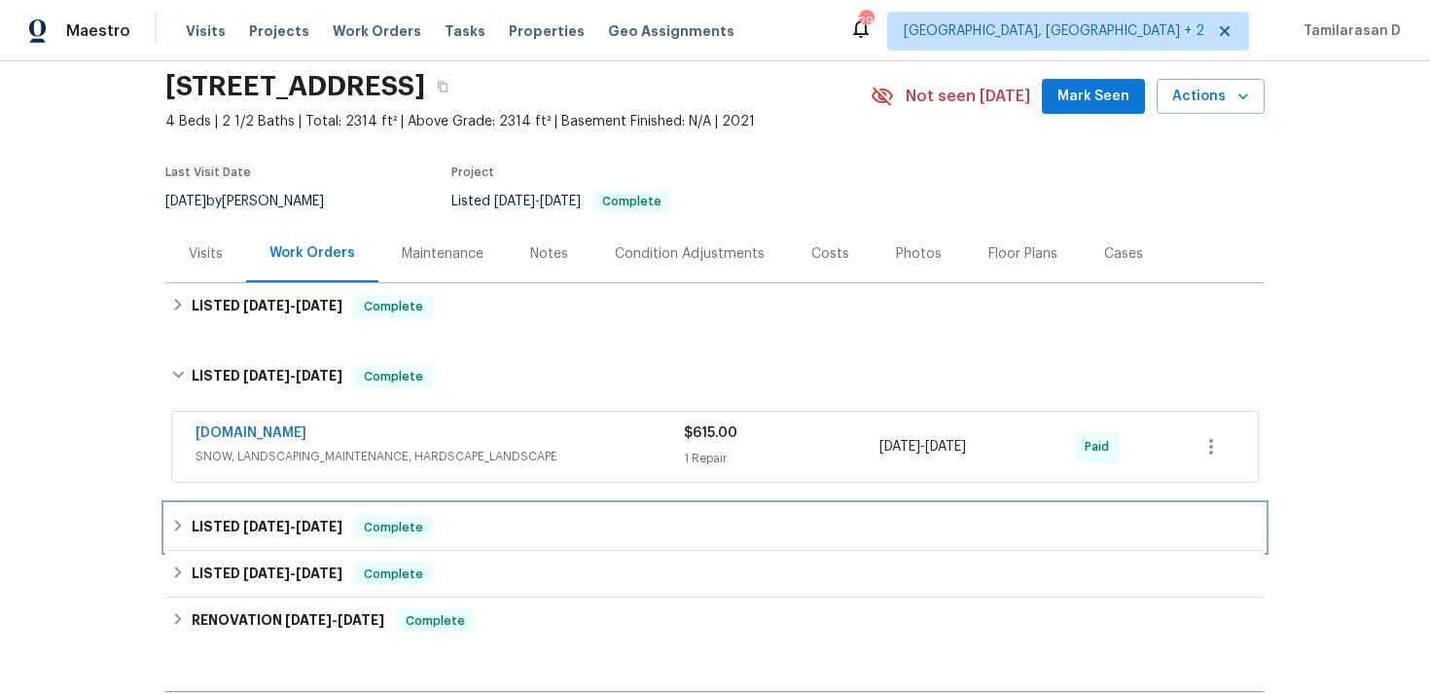
click at [322, 519] on h6 "LISTED 5/7/25 - 5/9/25" at bounding box center [267, 527] width 151 height 23
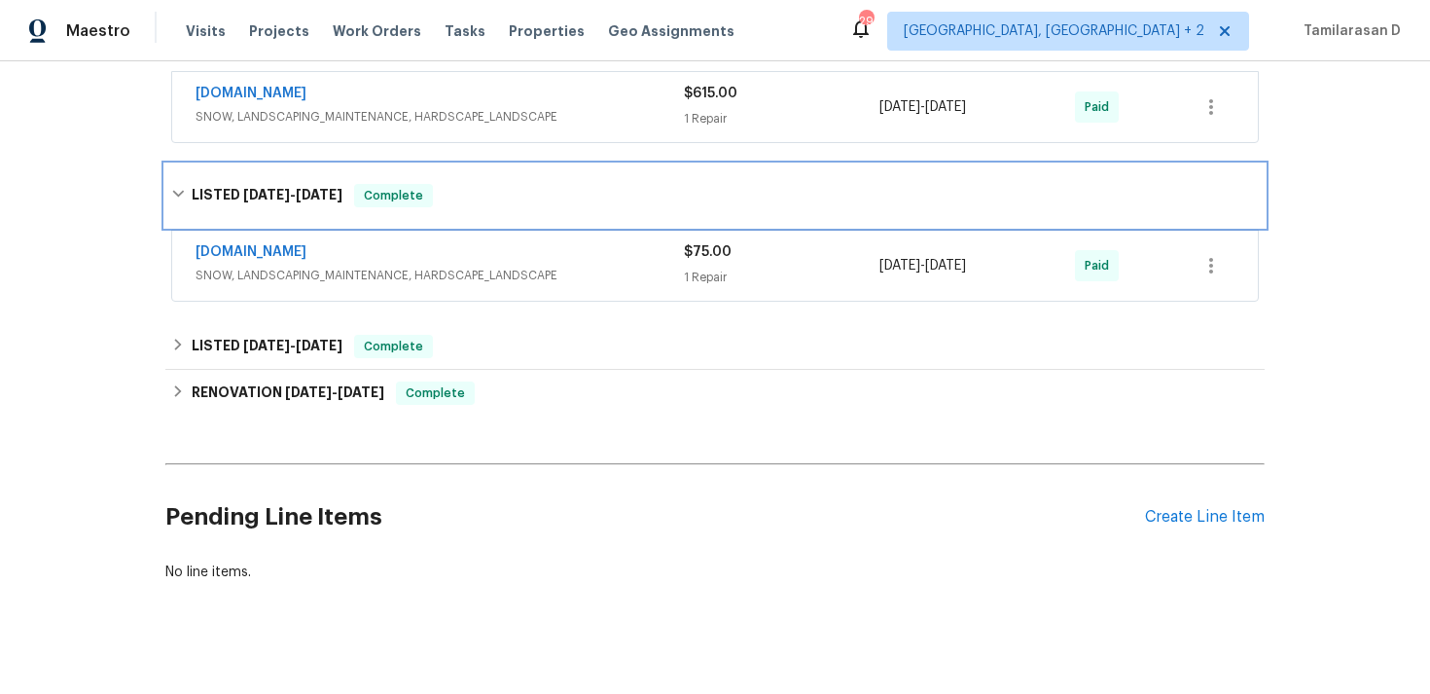
scroll to position [430, 0]
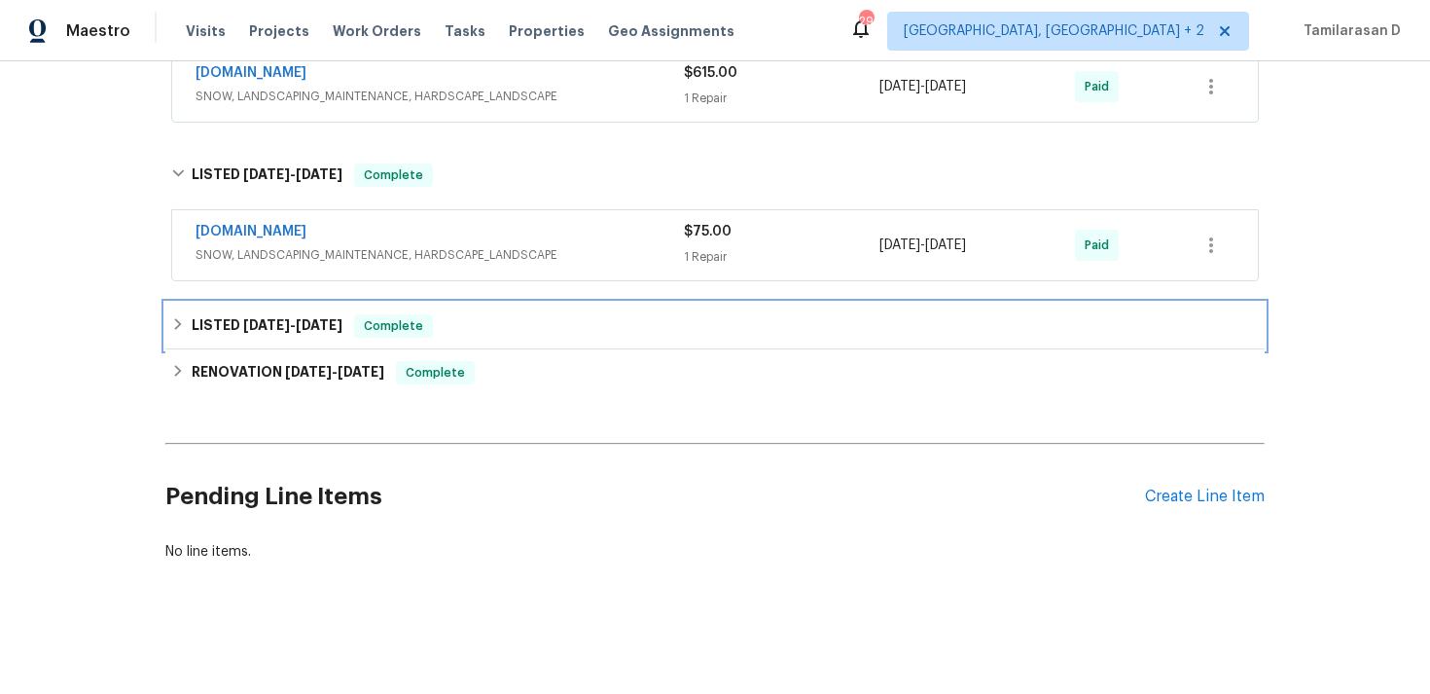
click at [251, 325] on span "[DATE]" at bounding box center [266, 325] width 47 height 14
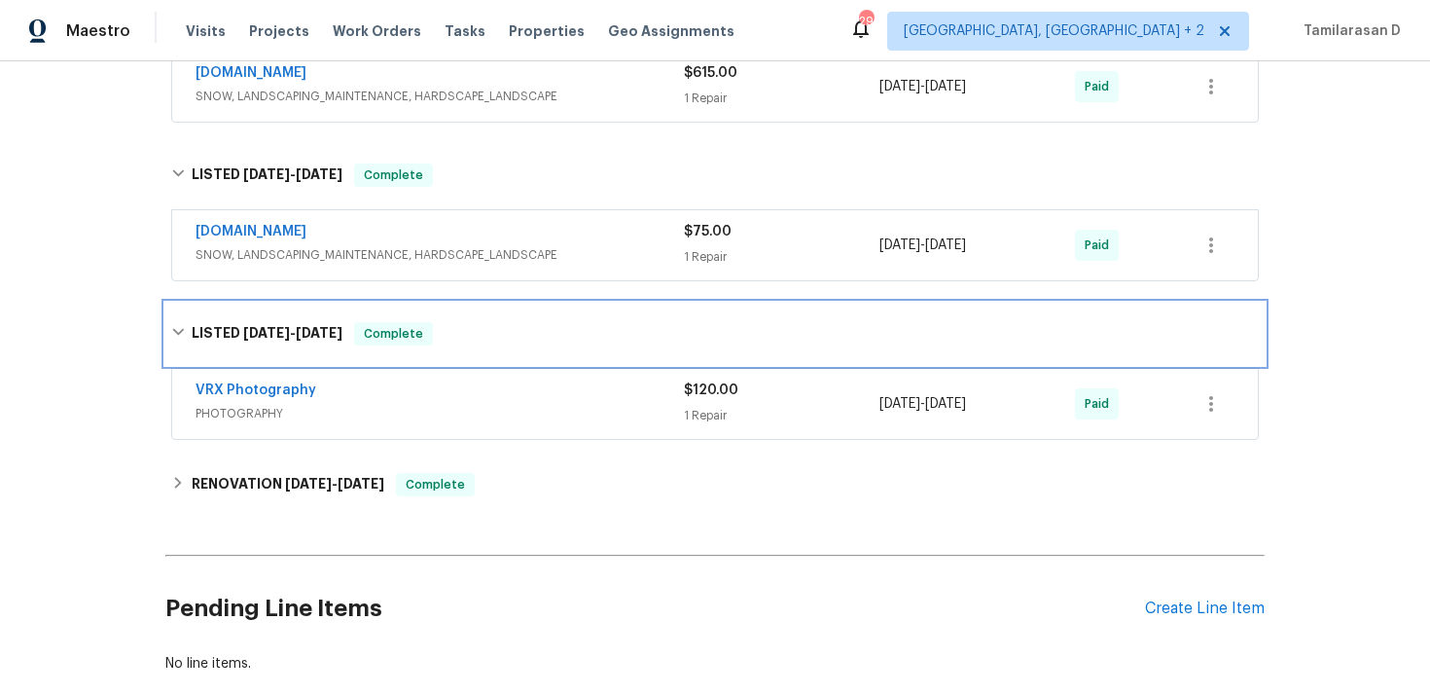
click at [206, 322] on h6 "LISTED 2/21/25 - 2/22/25" at bounding box center [267, 333] width 151 height 23
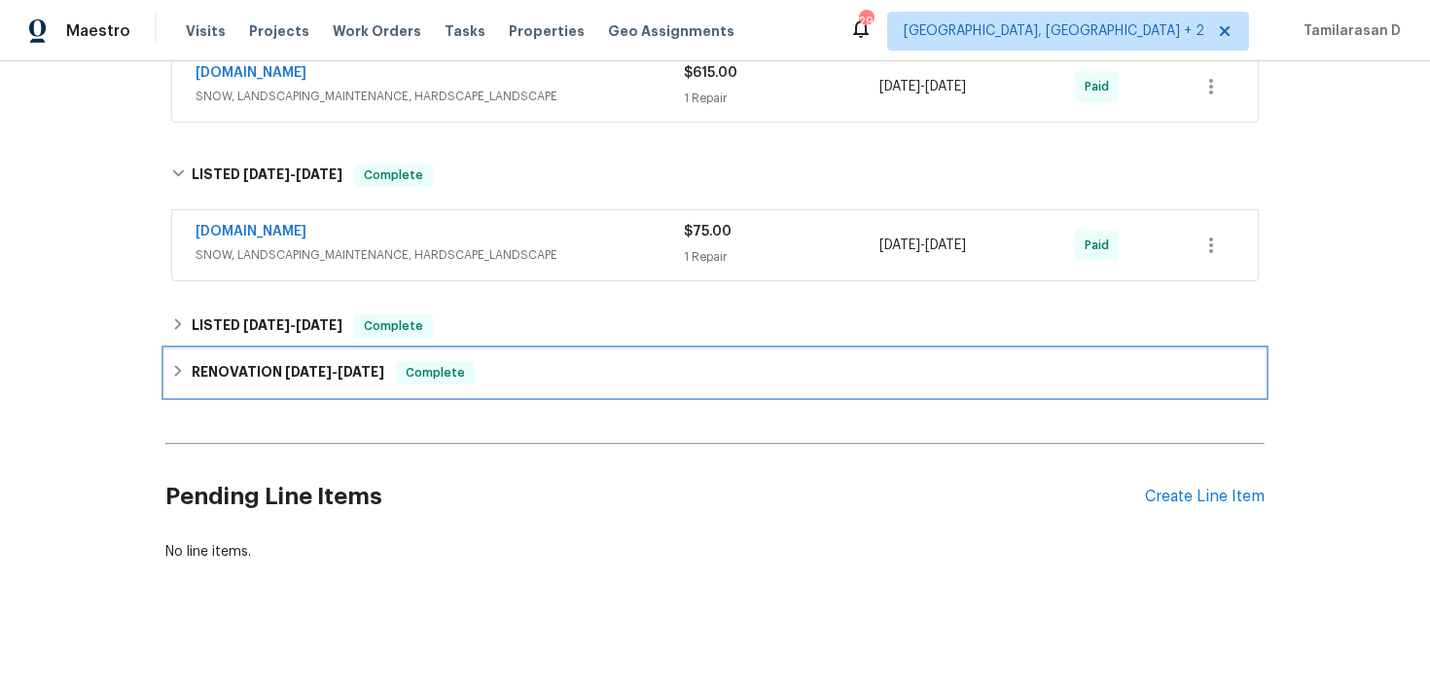
click at [188, 370] on div "RENOVATION 11/26/24 - 11/29/24 Complete" at bounding box center [715, 372] width 1088 height 23
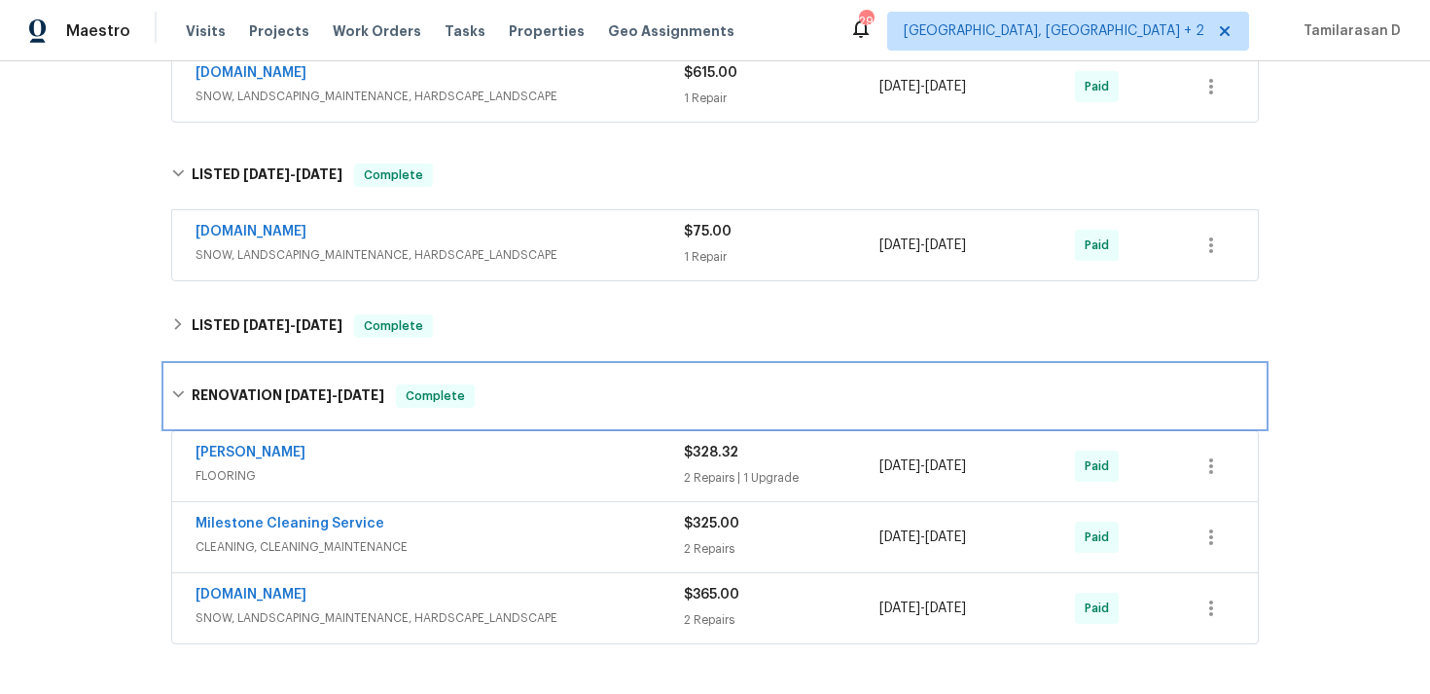
click at [181, 389] on icon at bounding box center [178, 394] width 14 height 14
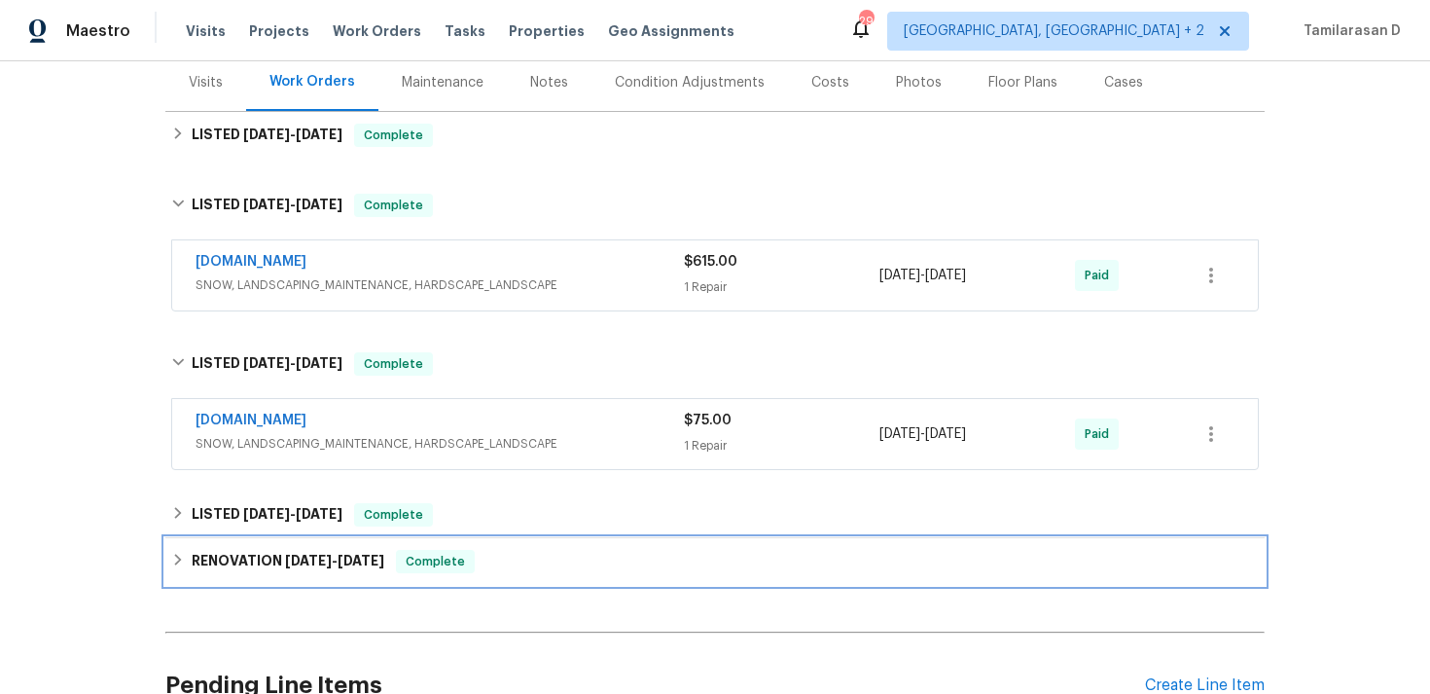
scroll to position [165, 0]
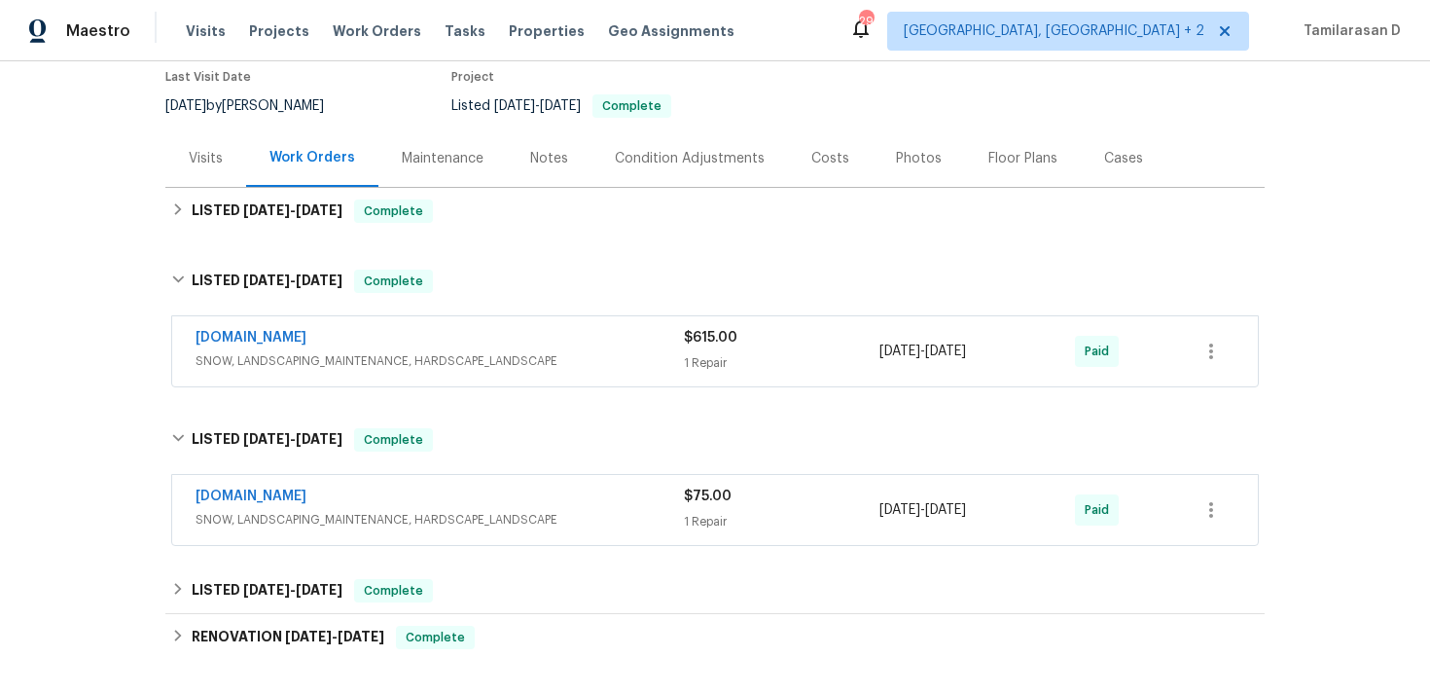
click at [455, 246] on div "Back to all projects 456 E 3675 N, Ogden, UT 84414 4 Beds | 2 1/2 Baths | Total…" at bounding box center [714, 380] width 1099 height 922
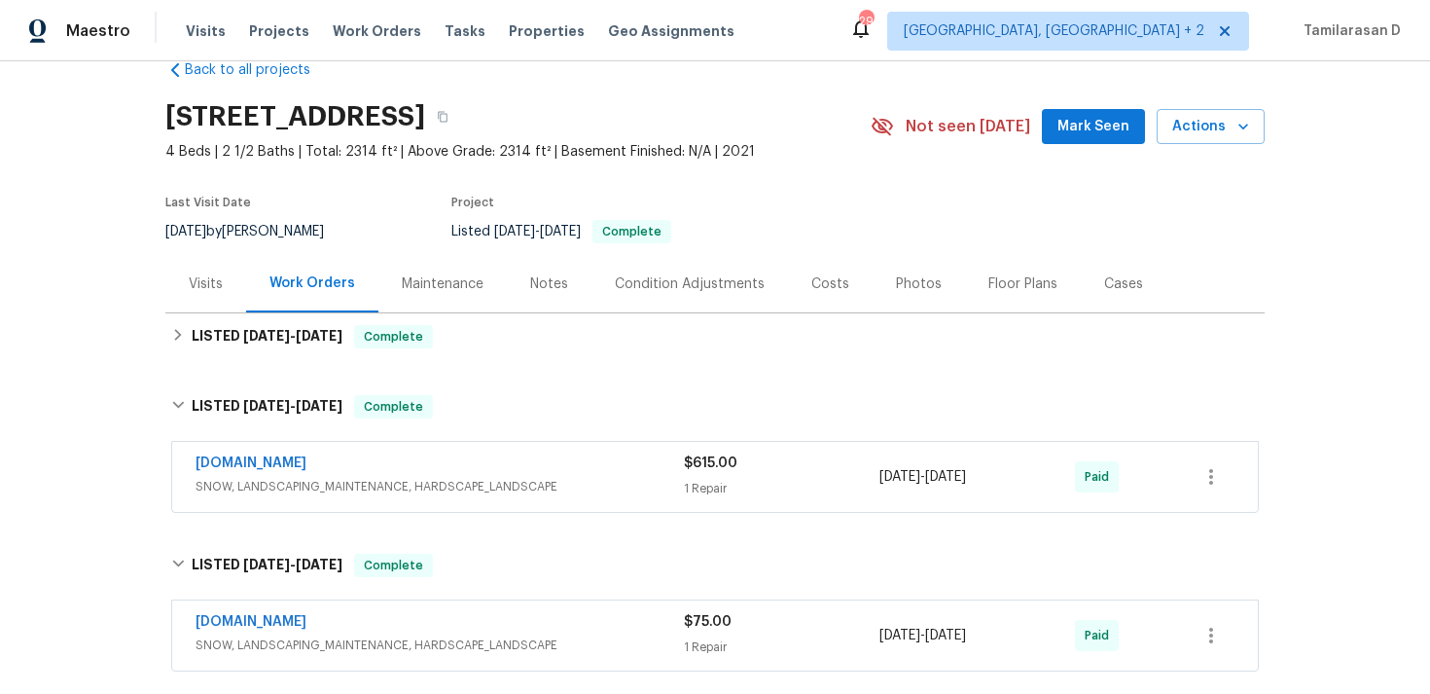
scroll to position [0, 0]
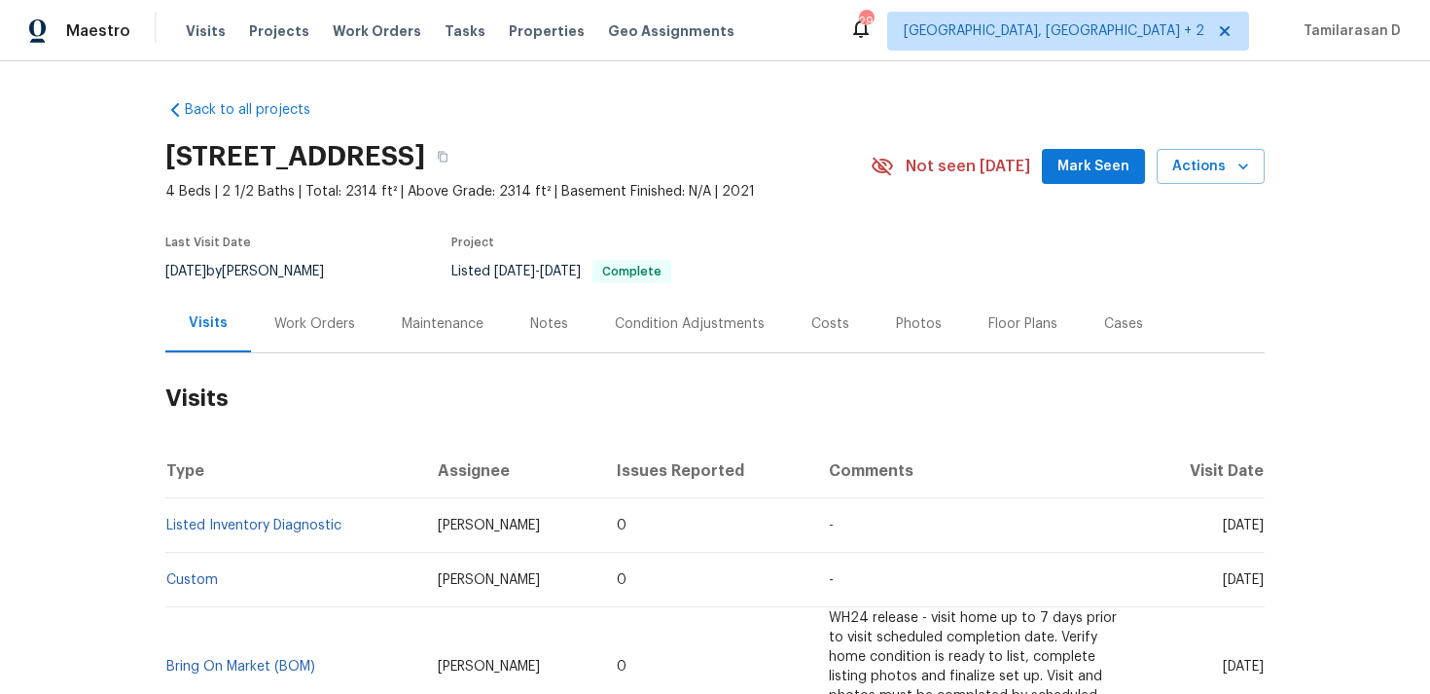
click at [322, 341] on div "Work Orders" at bounding box center [314, 323] width 127 height 57
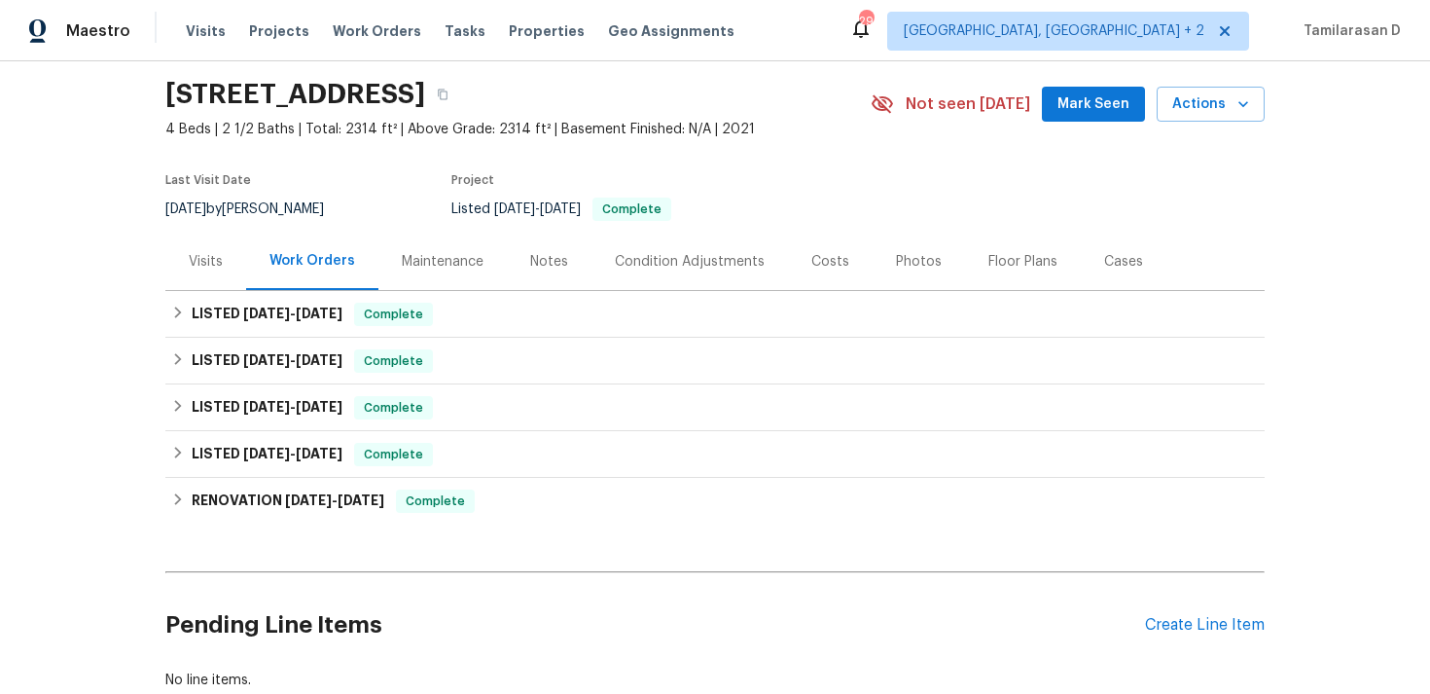
scroll to position [154, 0]
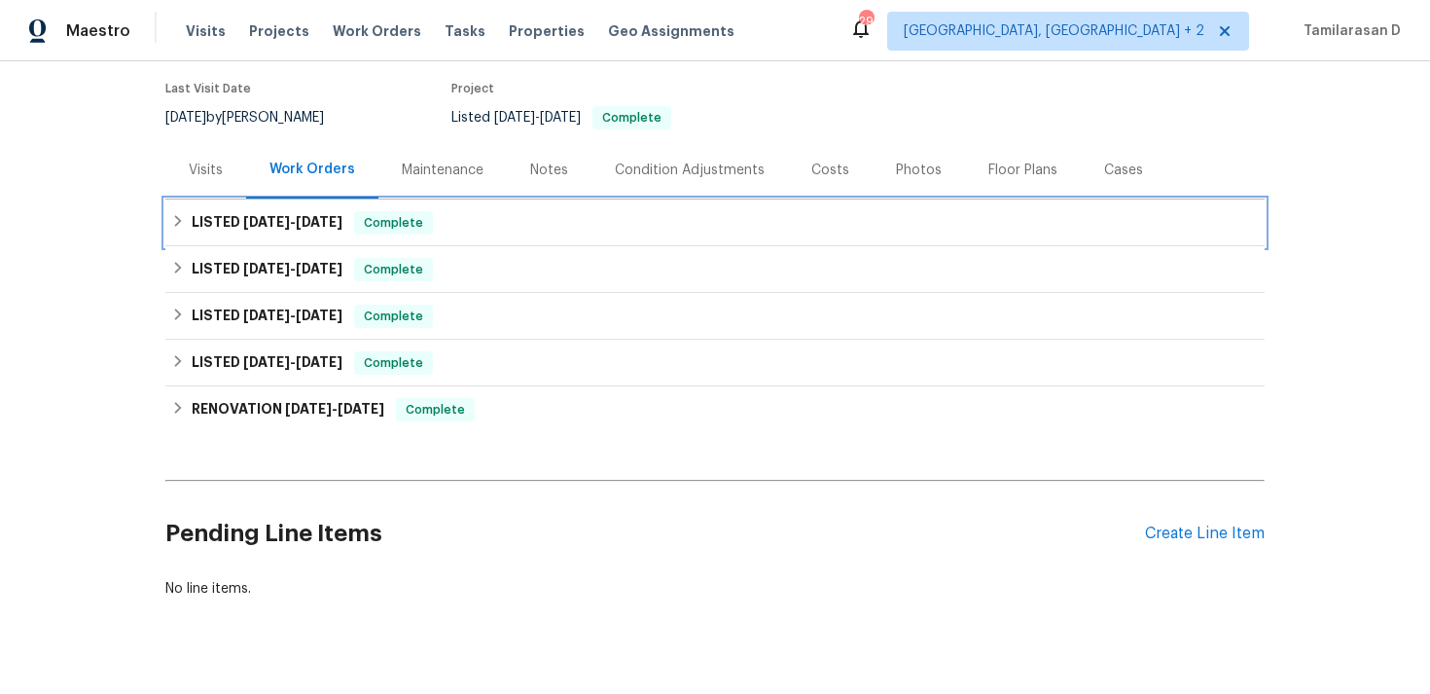
click at [187, 216] on div "LISTED [DATE] - [DATE] Complete" at bounding box center [715, 222] width 1088 height 23
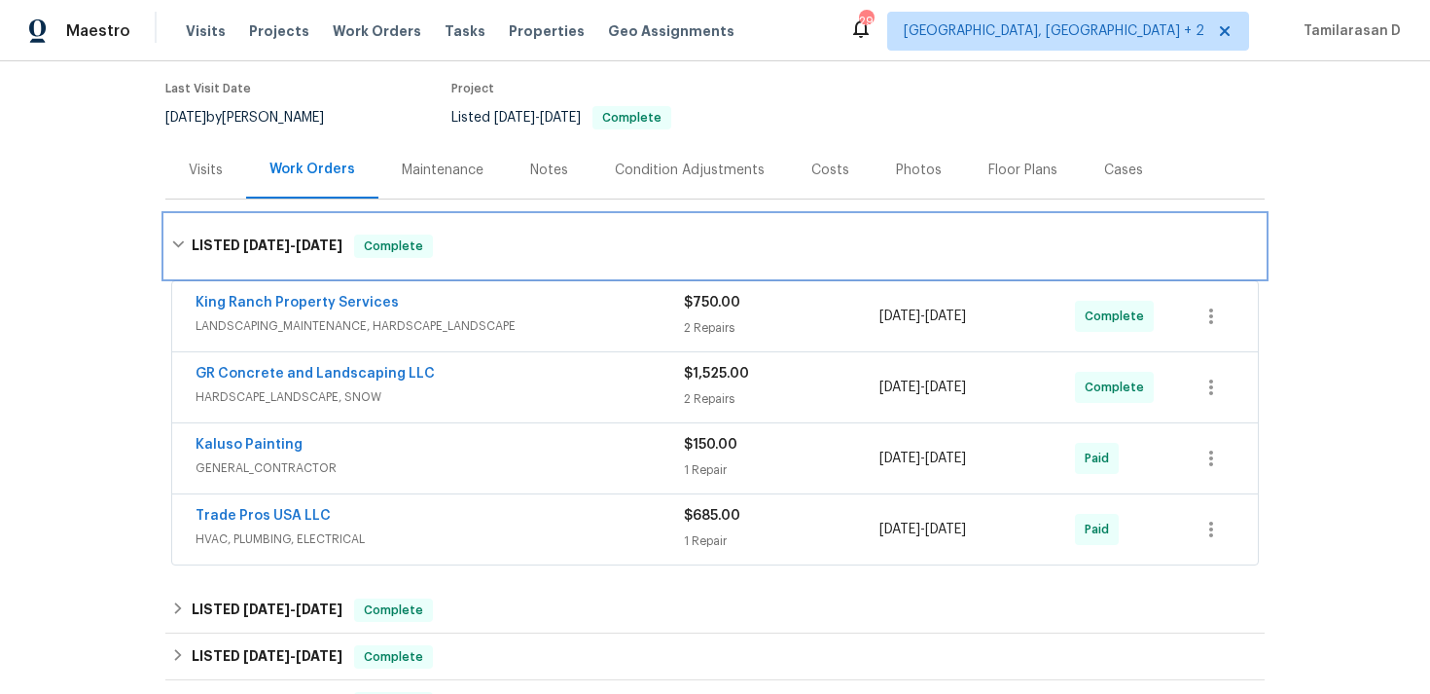
click at [184, 241] on icon at bounding box center [178, 244] width 14 height 14
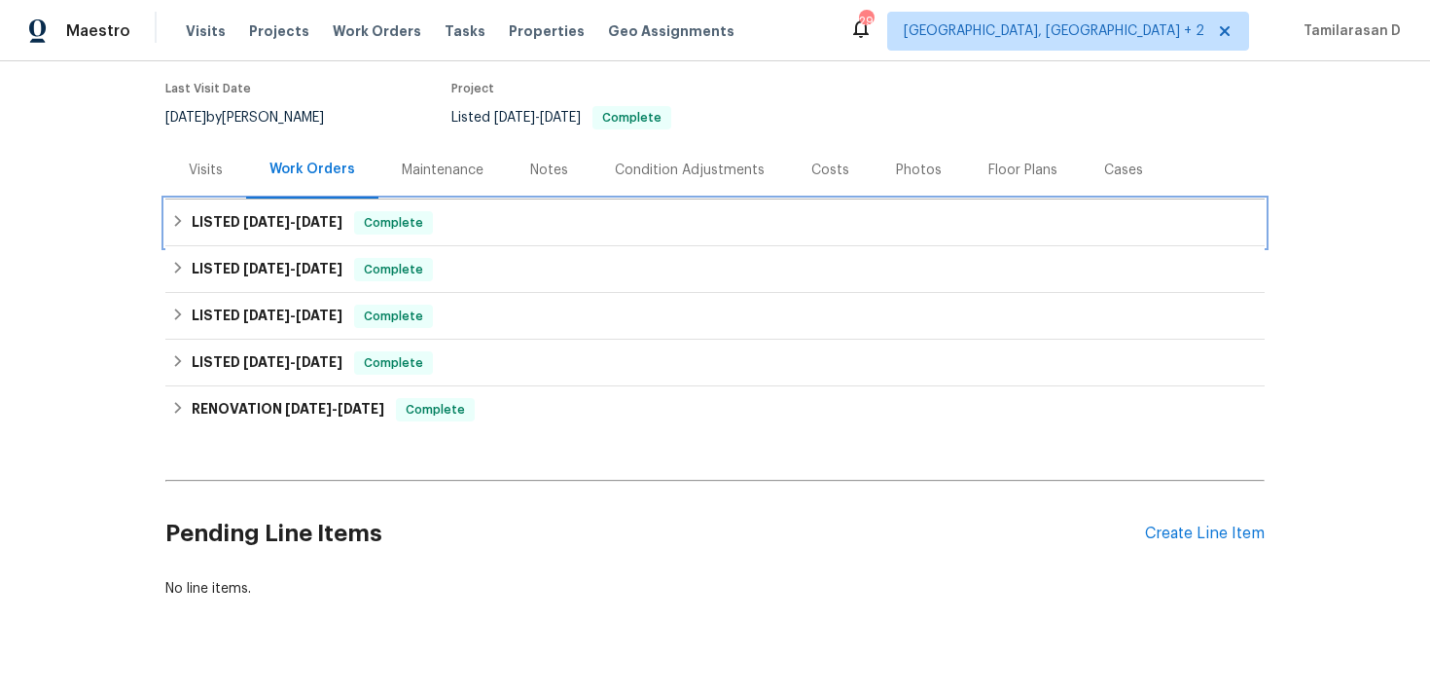
scroll to position [191, 0]
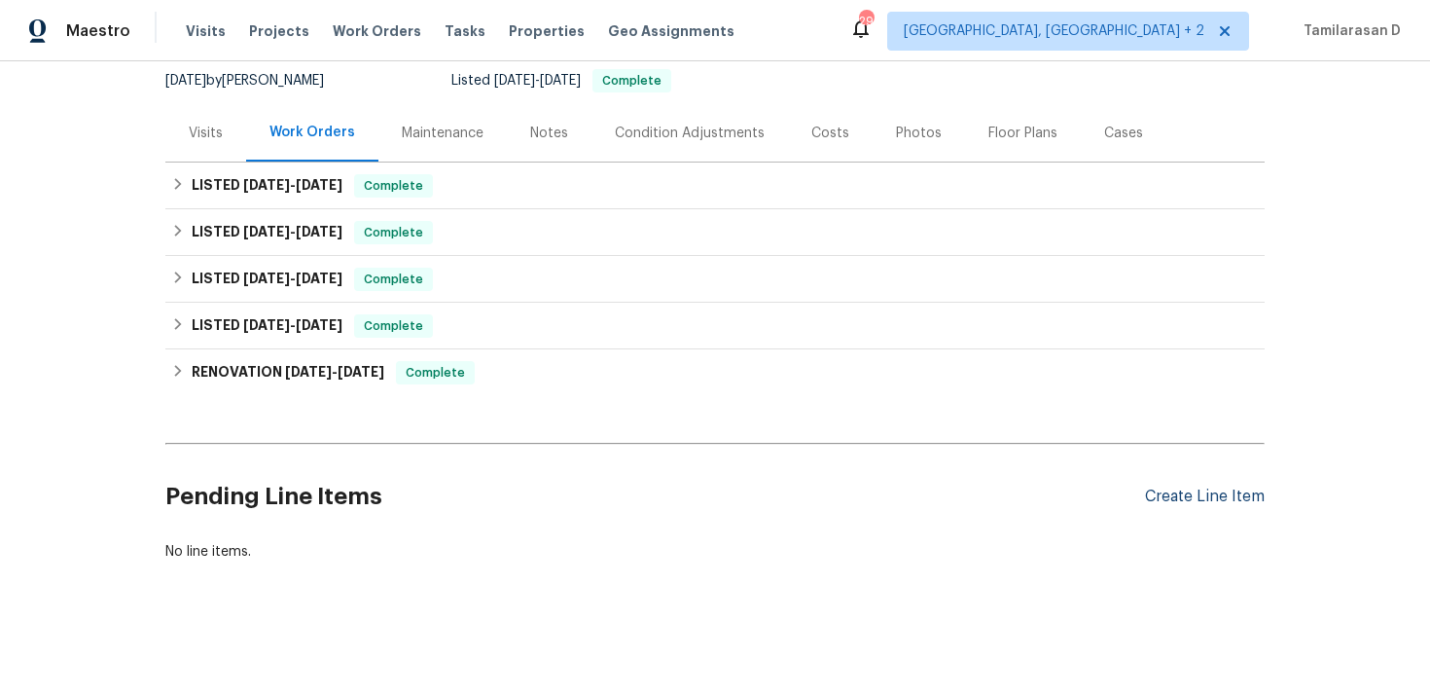
click at [1195, 495] on div "Create Line Item" at bounding box center [1205, 496] width 120 height 18
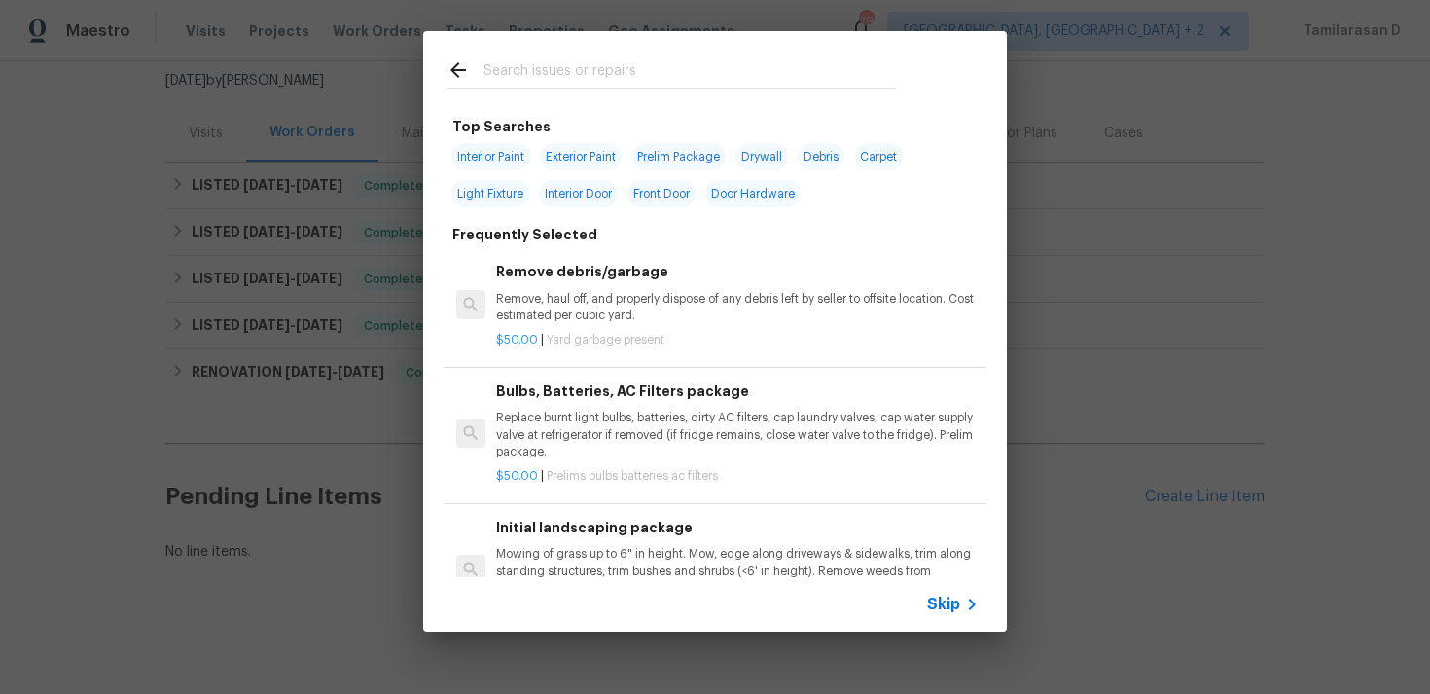
click at [936, 607] on span "Skip" at bounding box center [943, 603] width 33 height 19
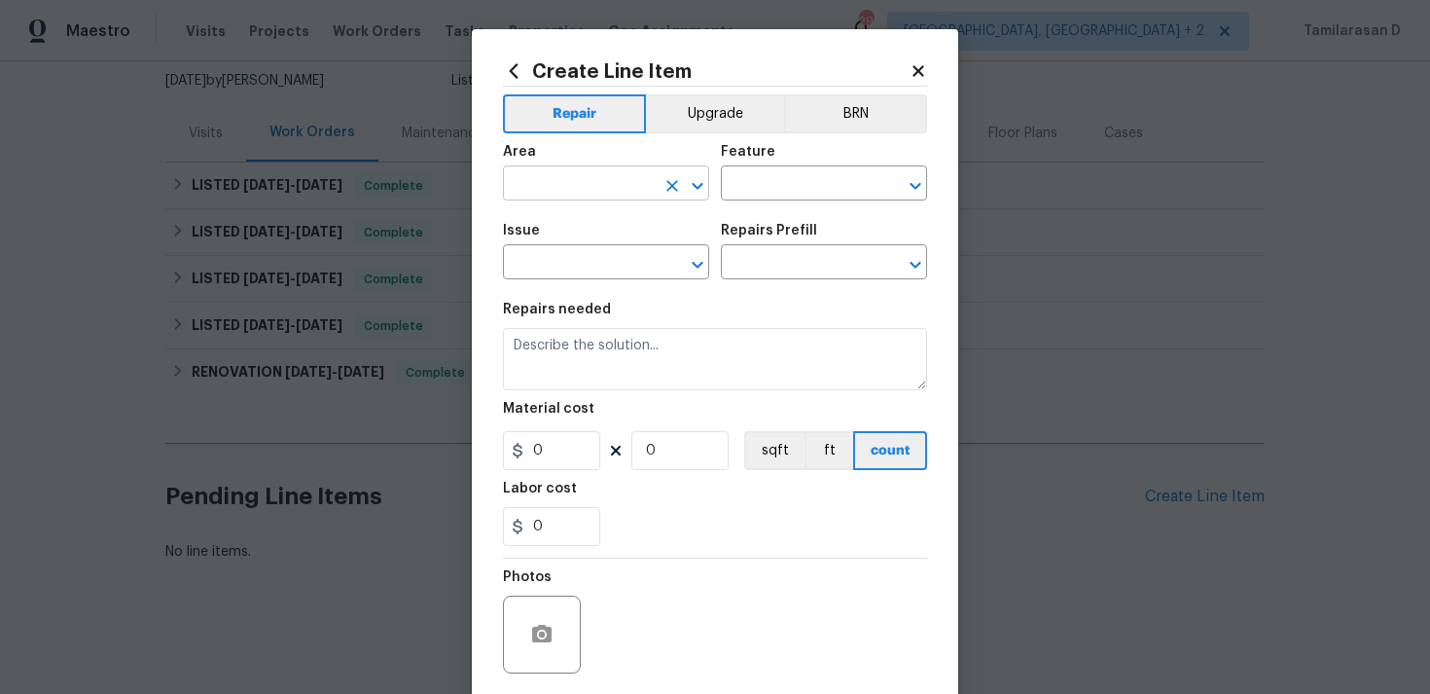
click at [601, 194] on input "text" at bounding box center [579, 185] width 152 height 30
type input "i"
click at [603, 277] on ul "Exterior Addition Exterior Overall" at bounding box center [606, 245] width 206 height 80
click at [615, 265] on li "Exterior Overall" at bounding box center [606, 261] width 206 height 32
type input "Exterior Overall"
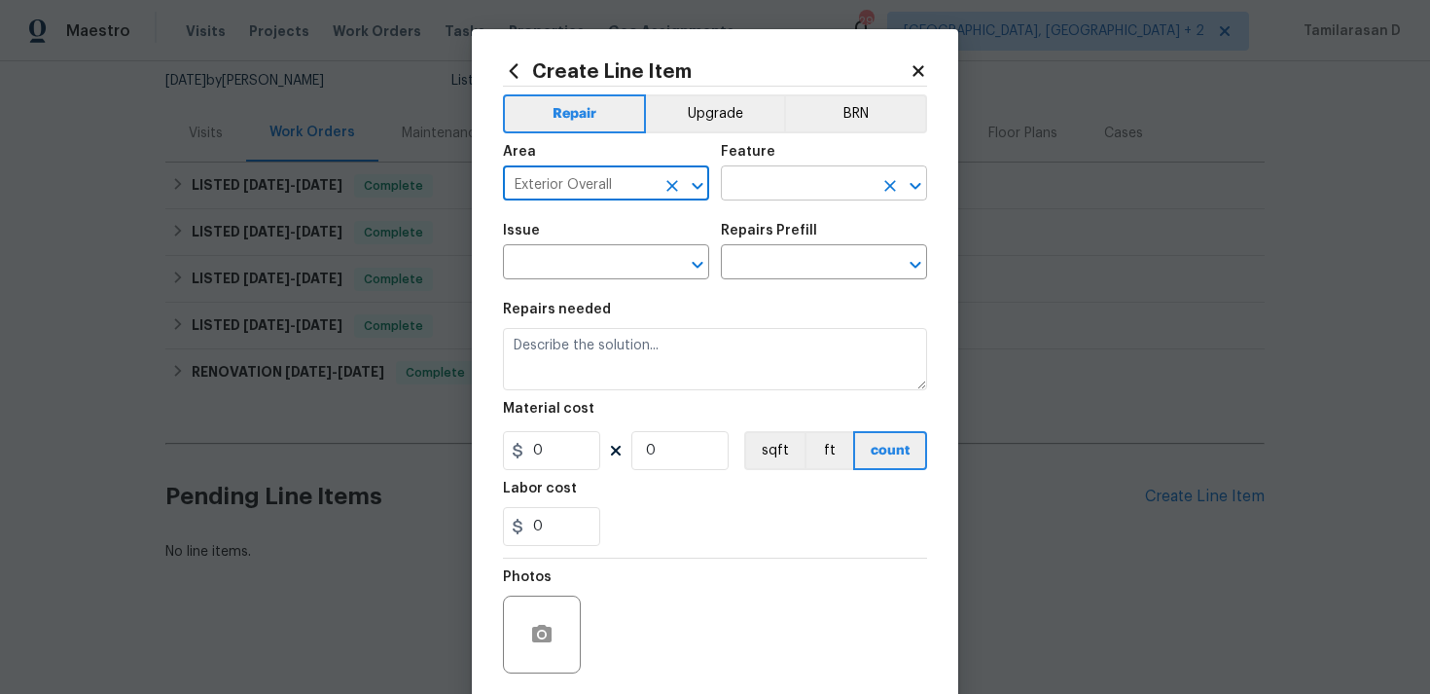
click at [842, 173] on input "text" at bounding box center [797, 185] width 152 height 30
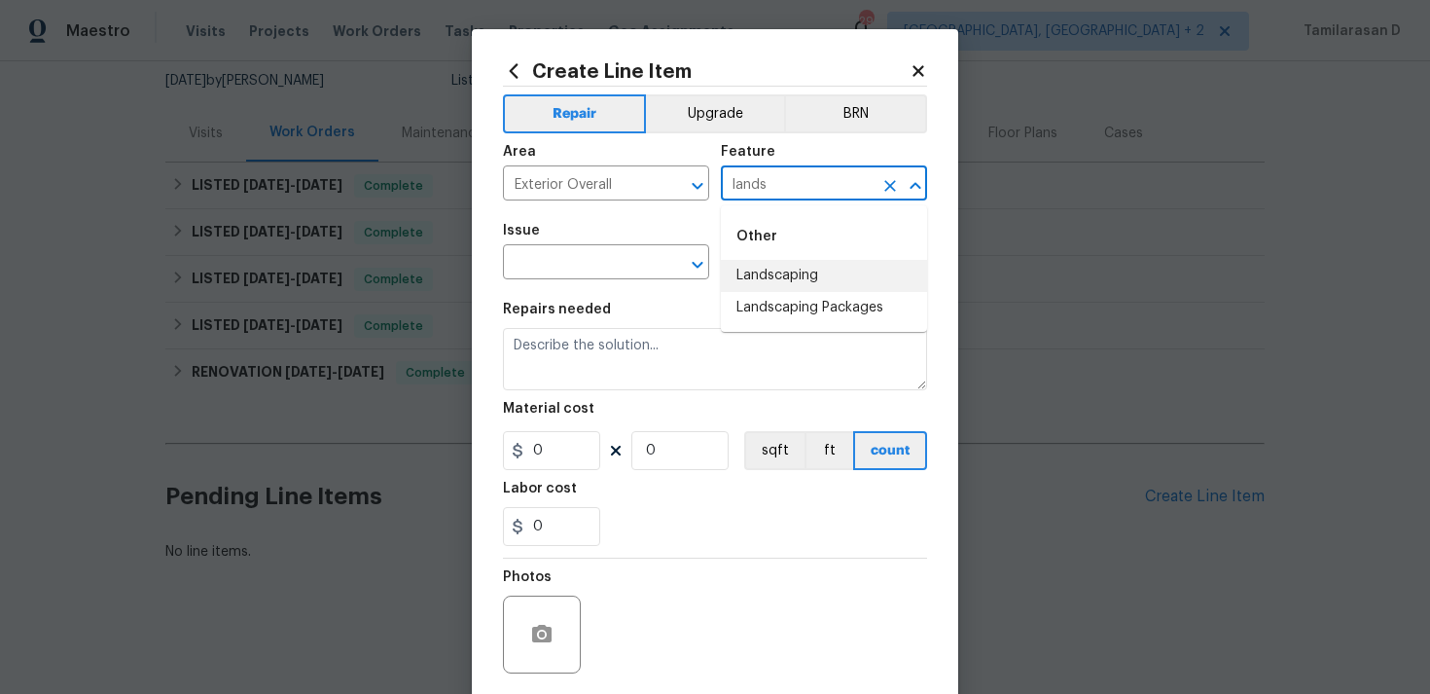
click at [762, 271] on li "Landscaping" at bounding box center [824, 276] width 206 height 32
type input "Landscaping"
click at [596, 253] on input "text" at bounding box center [579, 264] width 152 height 30
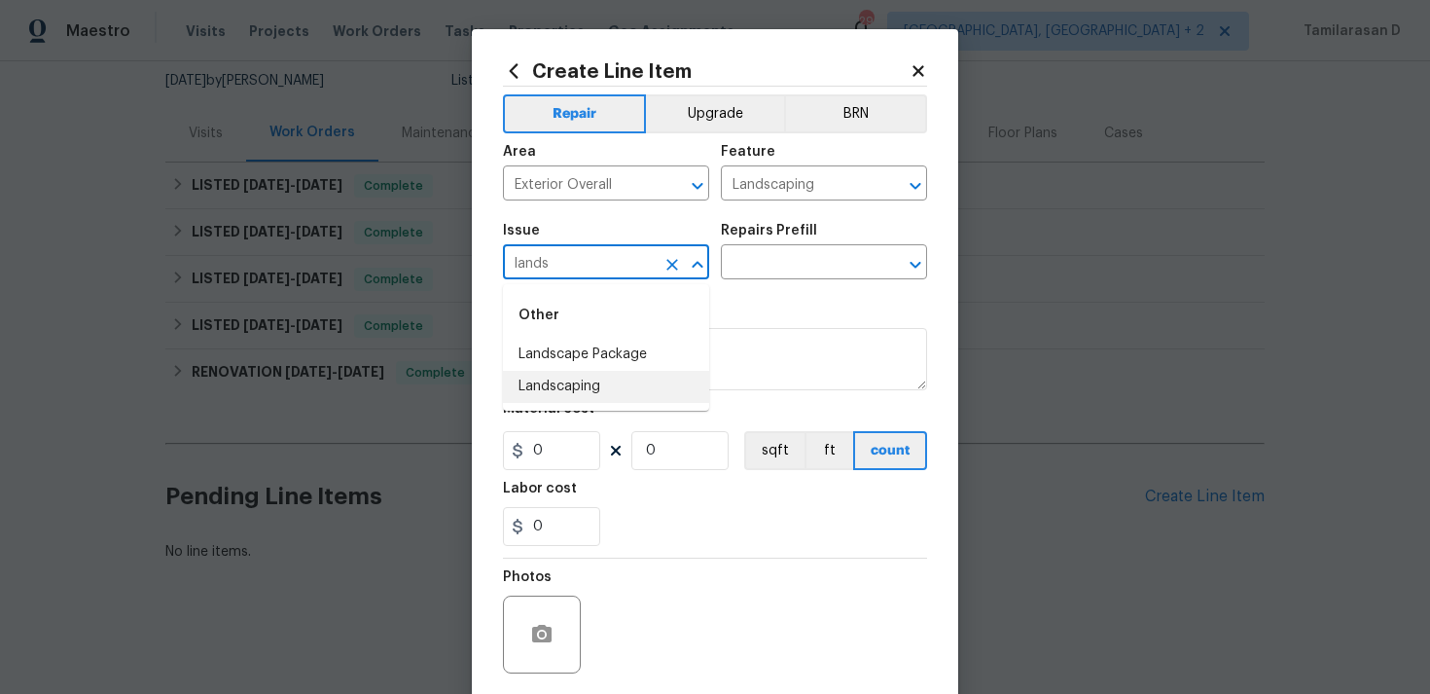
click at [619, 379] on li "Landscaping" at bounding box center [606, 387] width 206 height 32
type input "Landscaping"
click at [745, 277] on input "text" at bounding box center [797, 264] width 152 height 30
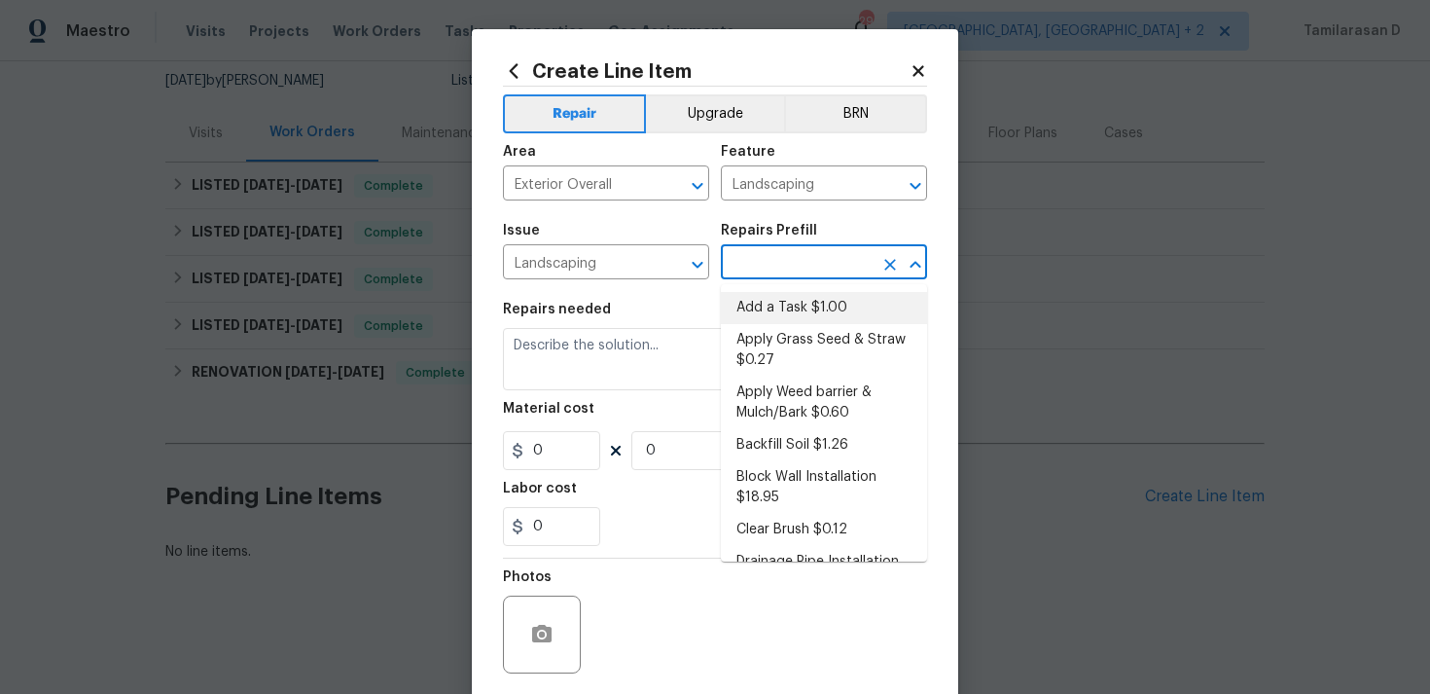
click at [761, 315] on li "Add a Task $1.00" at bounding box center [824, 308] width 206 height 32
type input "Add a Task $1.00"
type textarea "HPM to detail"
type input "1"
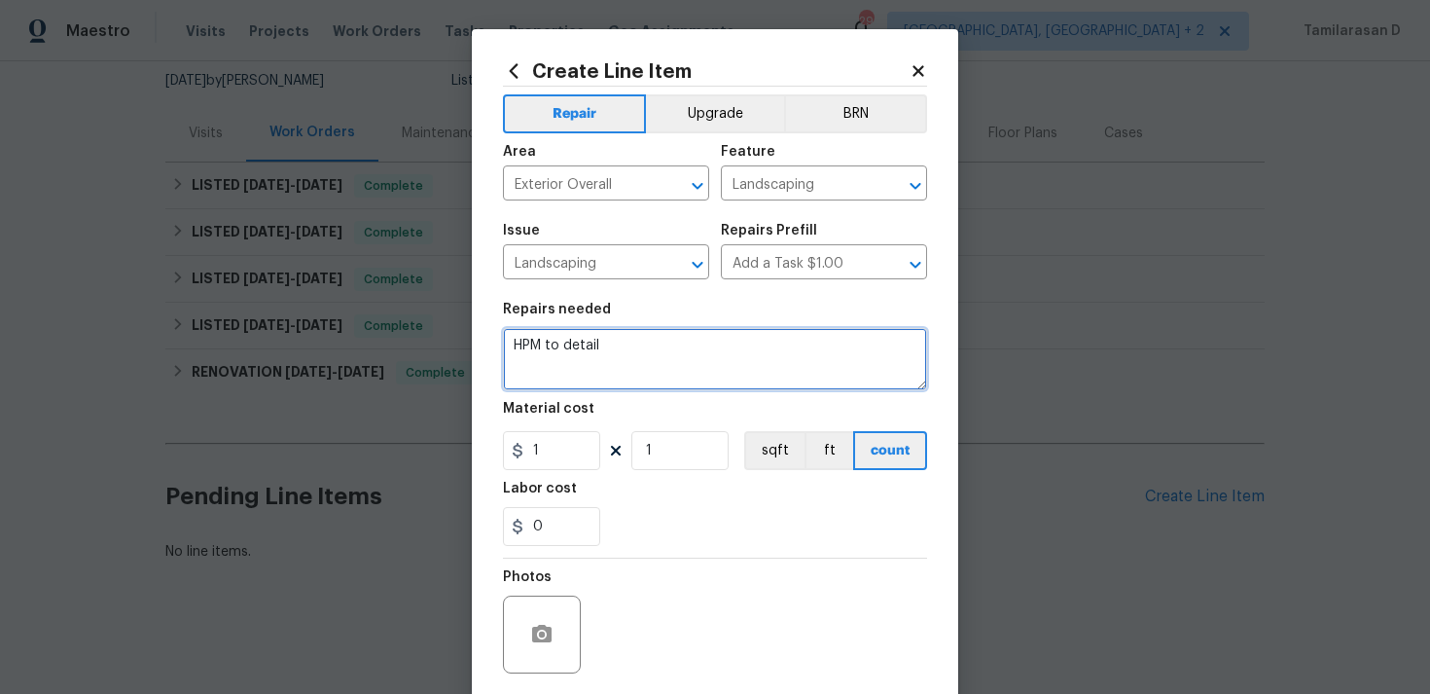
click at [587, 352] on textarea "HPM to detail" at bounding box center [715, 359] width 424 height 62
paste textarea "Neighbor reports flooding in the backyard, refers that the water pump is runnin…"
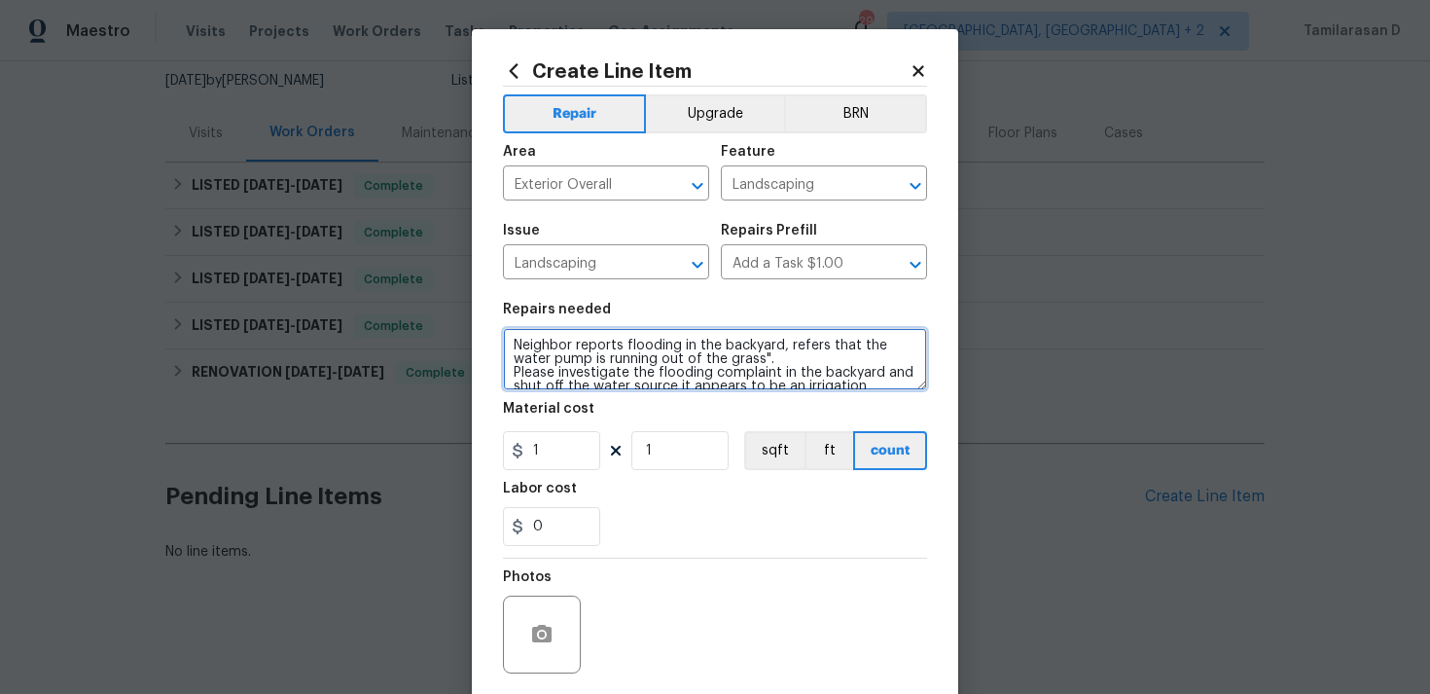
scroll to position [154, 0]
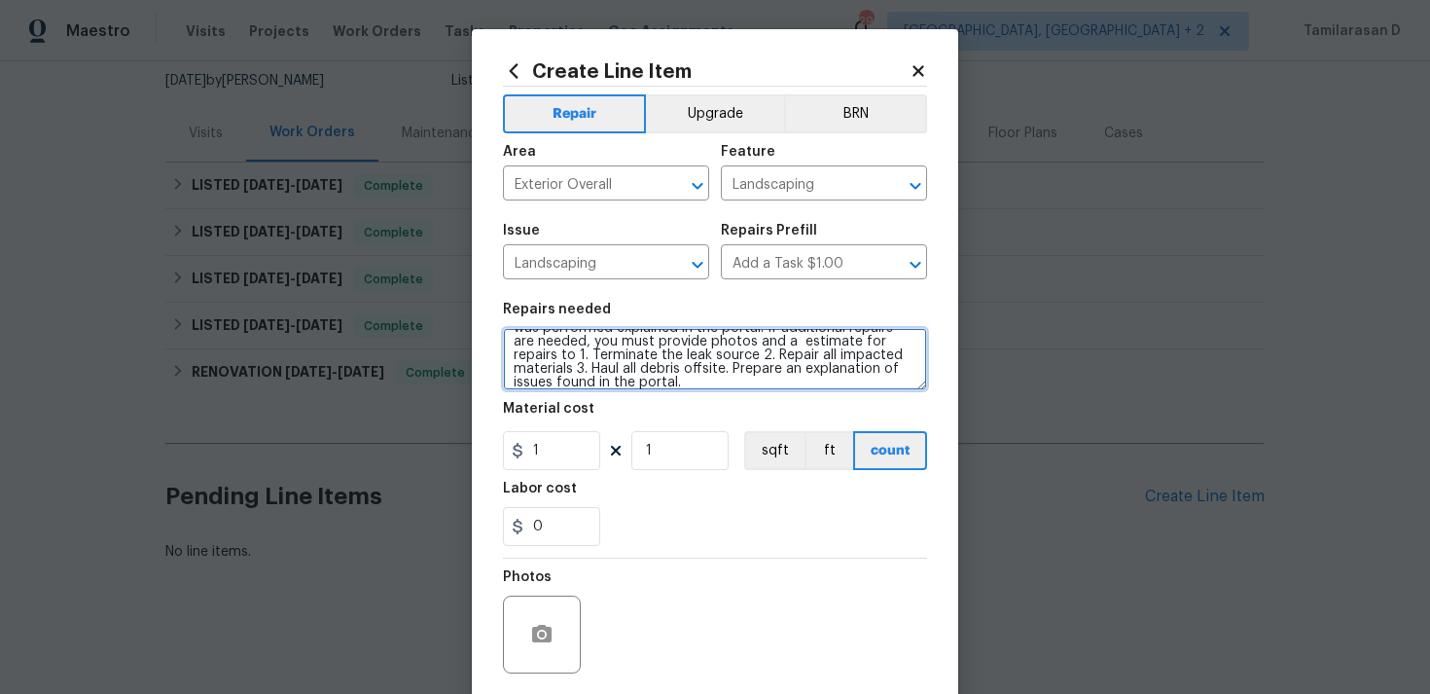
type textarea "Neighbor reports flooding in the backyard, refers that the water pump is runnin…"
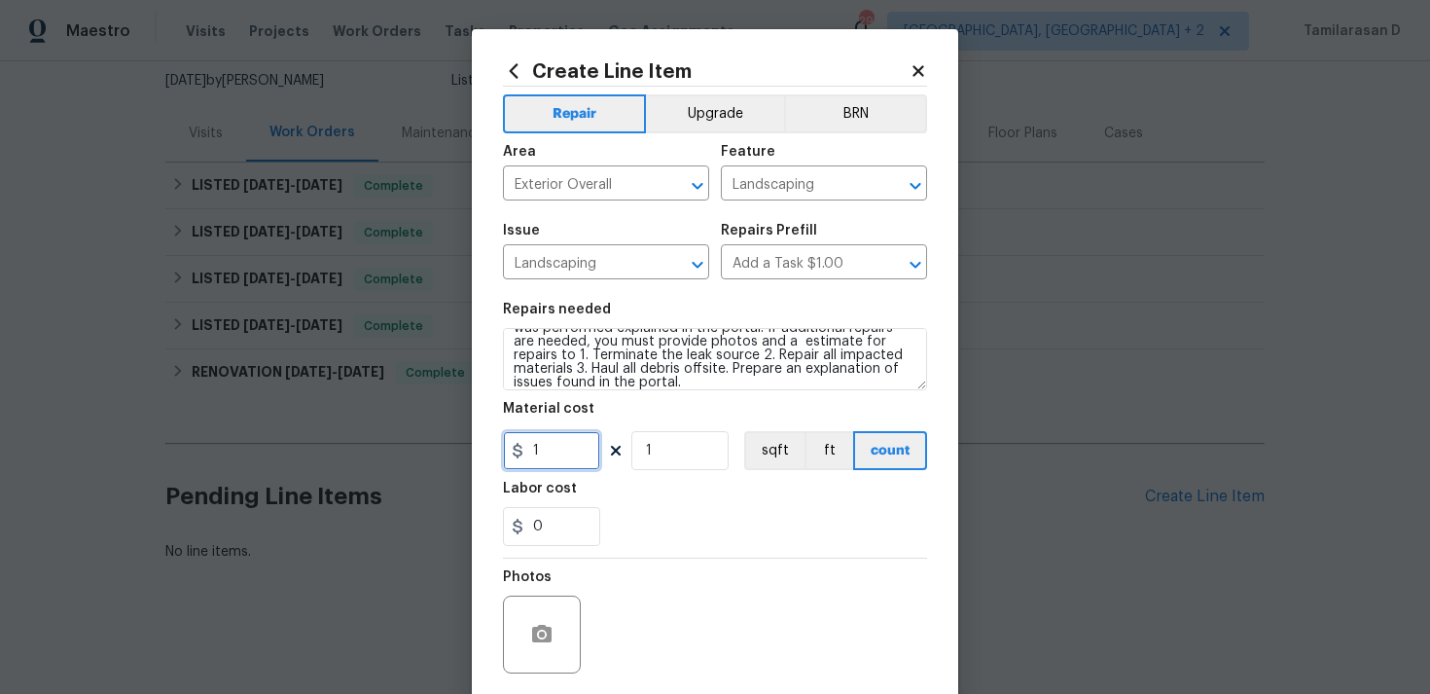
click at [569, 437] on input "1" at bounding box center [551, 450] width 97 height 39
type input "75"
click at [637, 516] on div "0" at bounding box center [715, 526] width 424 height 39
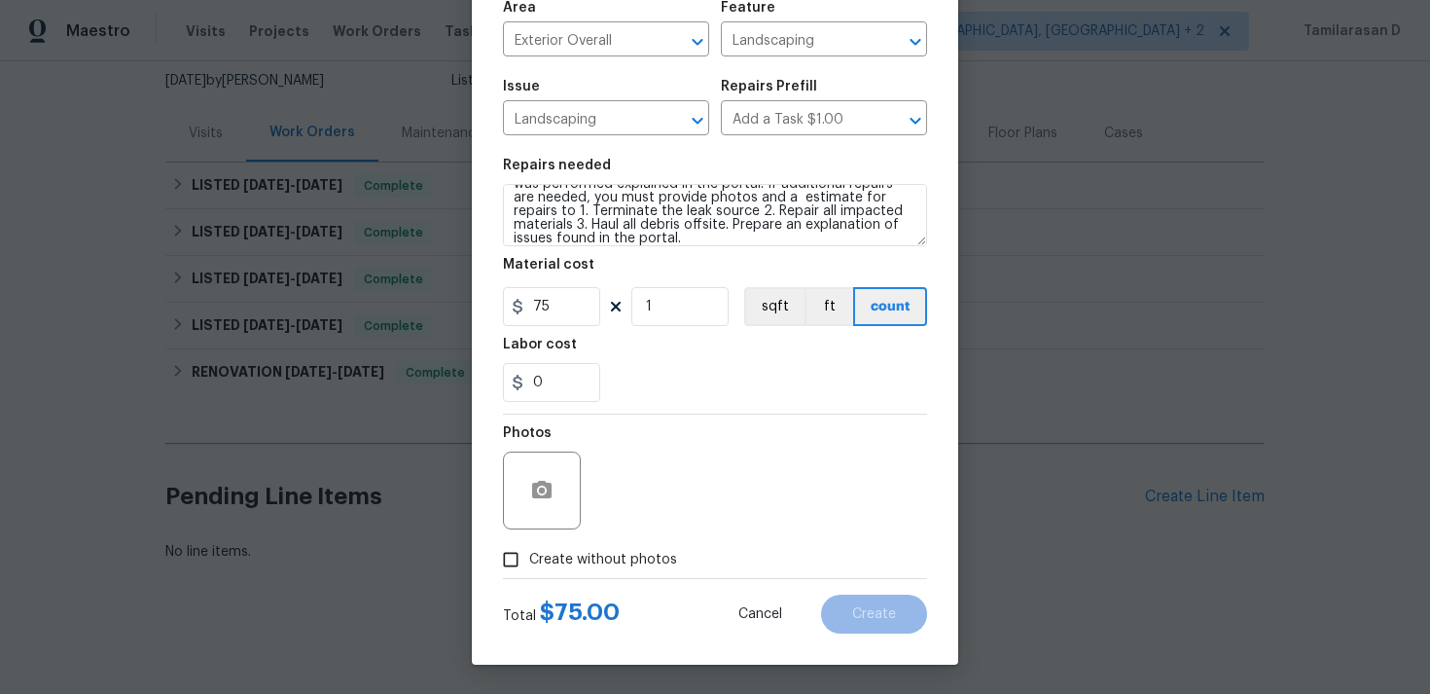
click at [536, 558] on span "Create without photos" at bounding box center [603, 560] width 148 height 20
click at [529, 558] on input "Create without photos" at bounding box center [510, 559] width 37 height 37
checkbox input "true"
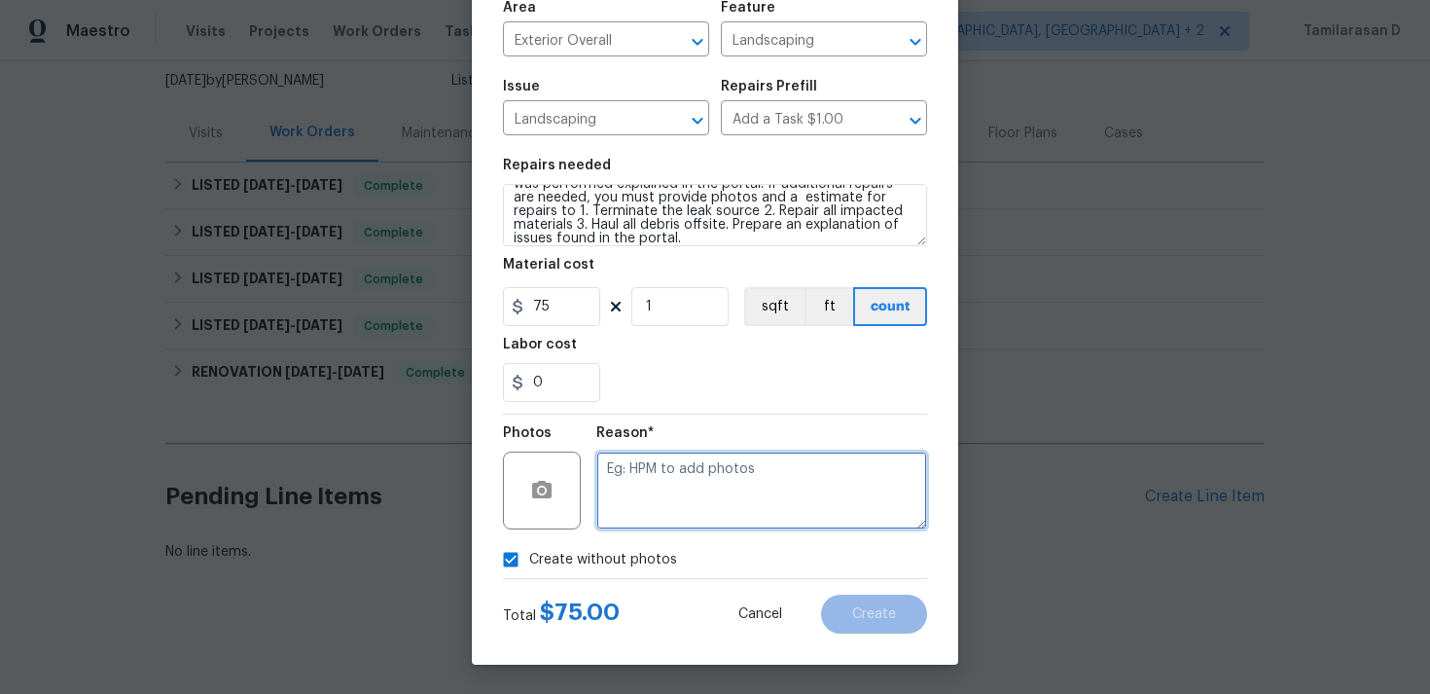
click at [676, 469] on textarea at bounding box center [761, 490] width 331 height 78
type textarea "N/A"
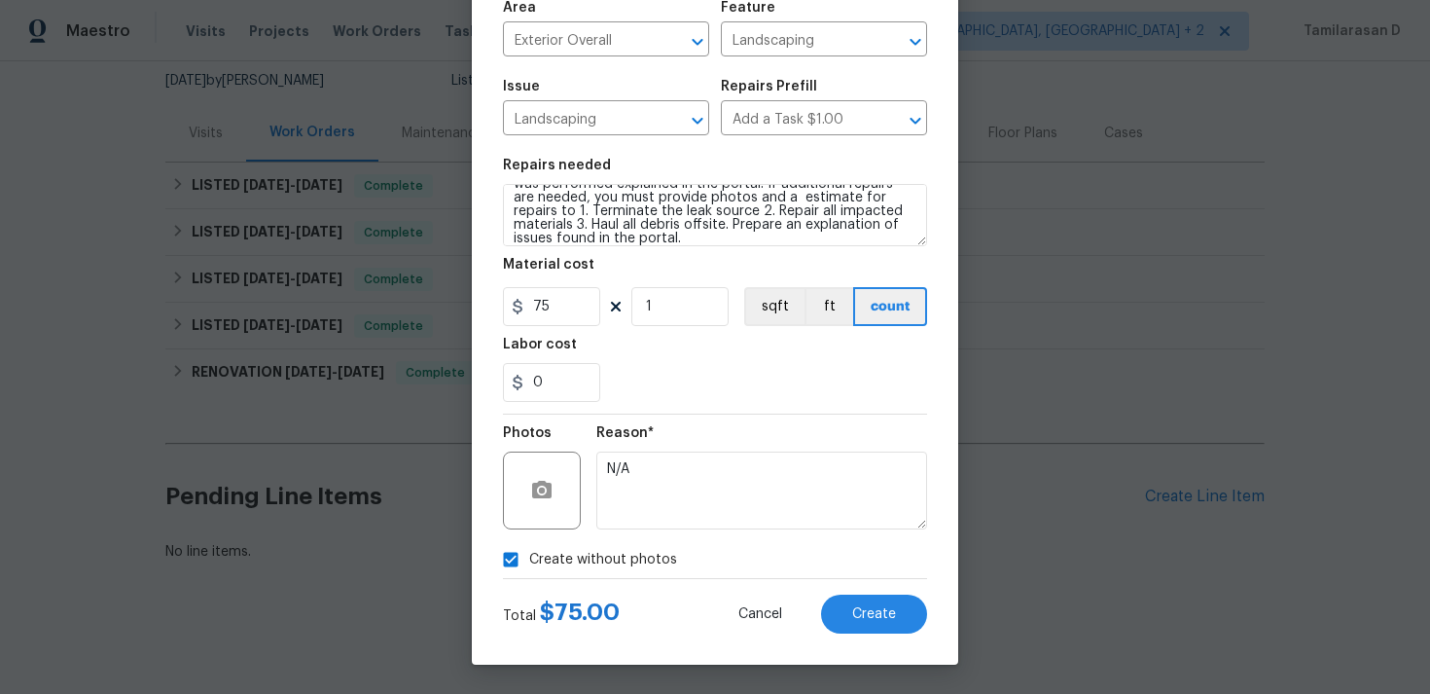
click at [925, 647] on div "Create Line Item Repair Upgrade BRN Area Exterior Overall ​ Feature Landscaping…" at bounding box center [715, 274] width 486 height 779
click at [896, 610] on button "Create" at bounding box center [874, 613] width 106 height 39
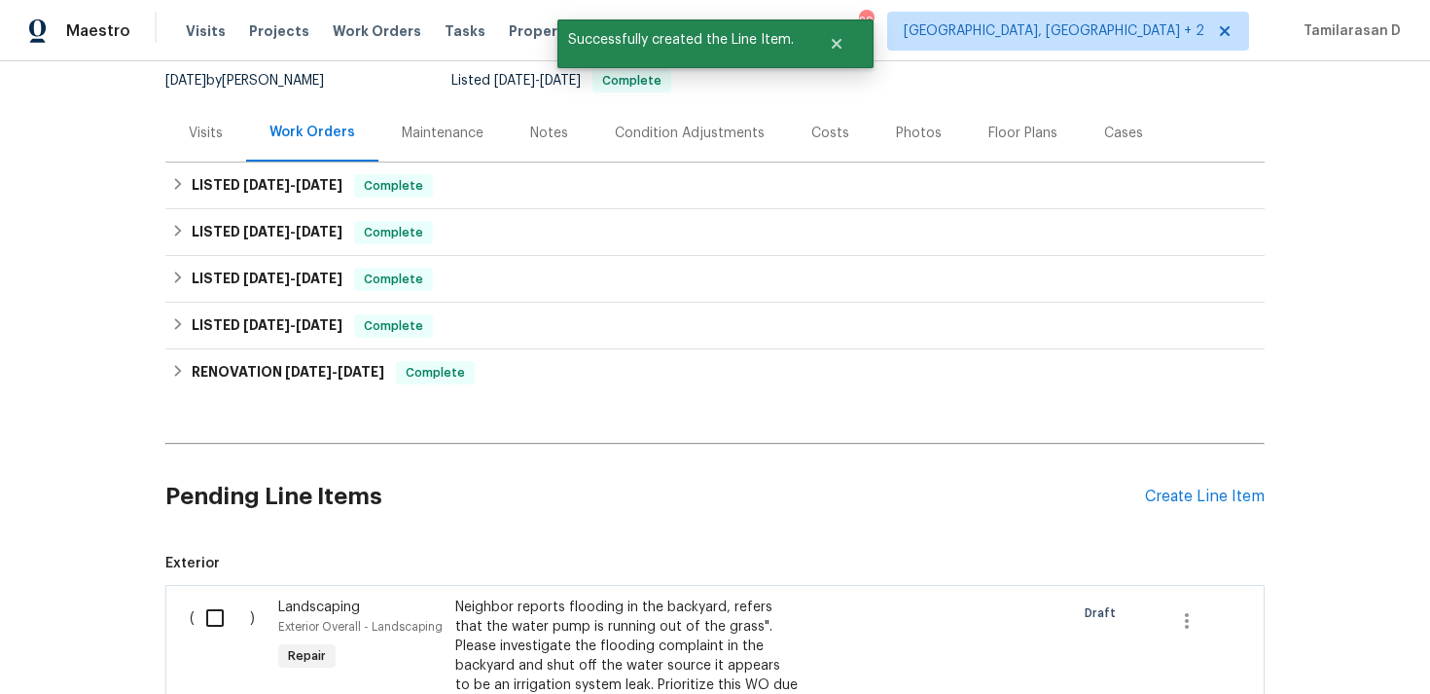
click at [219, 608] on input "checkbox" at bounding box center [222, 617] width 55 height 41
checkbox input "true"
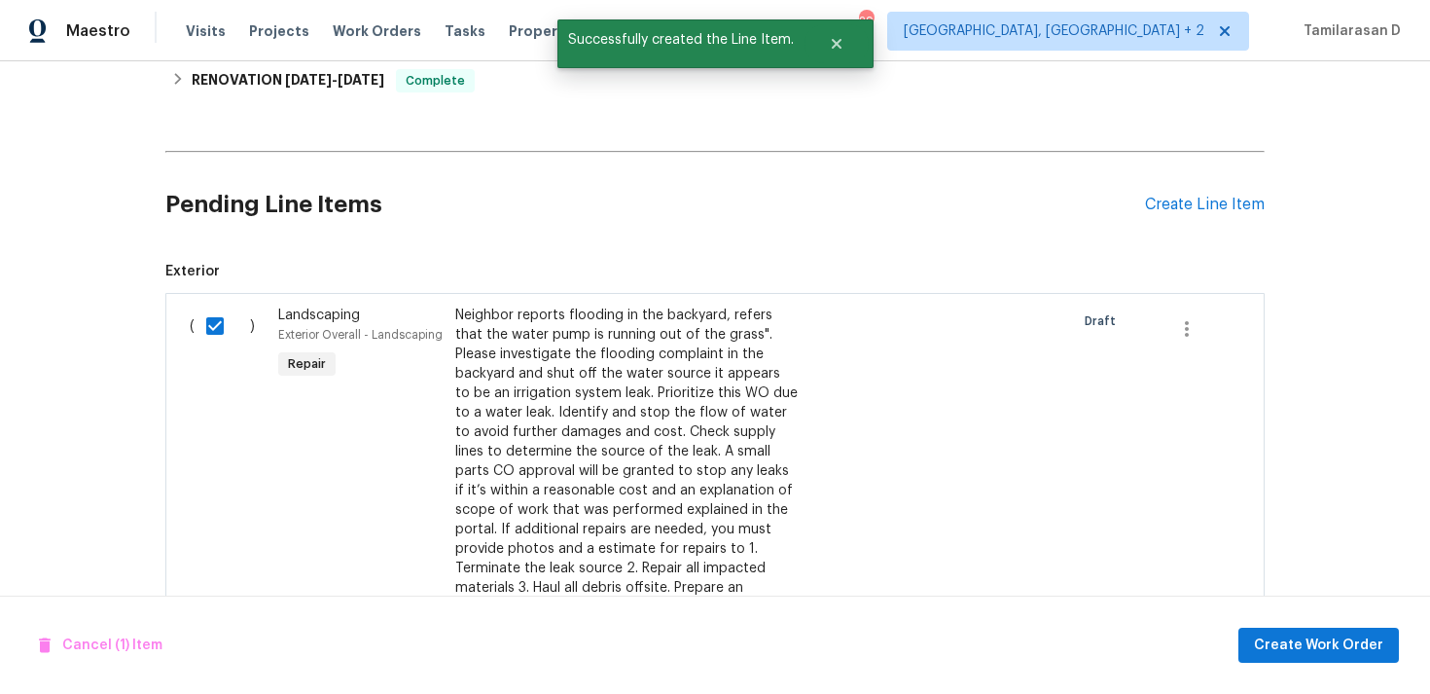
scroll to position [548, 0]
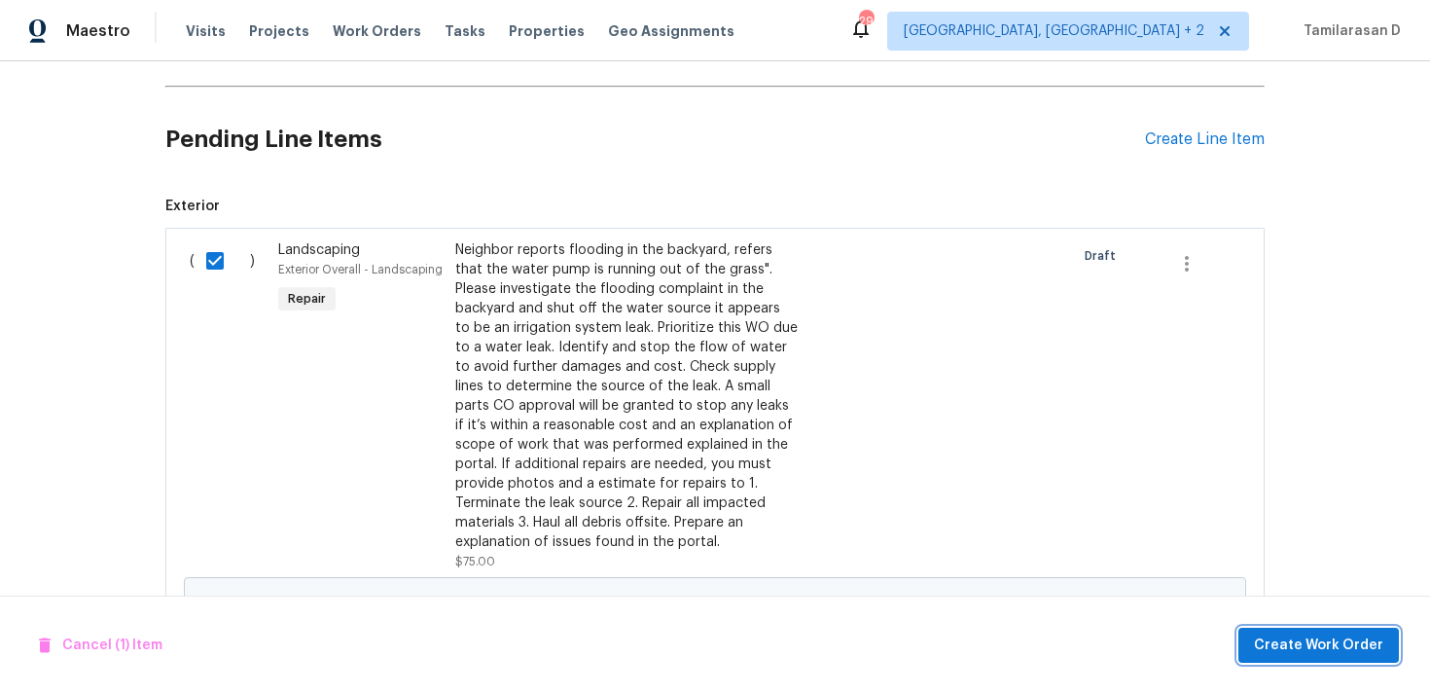
click at [1312, 631] on button "Create Work Order" at bounding box center [1319, 646] width 161 height 36
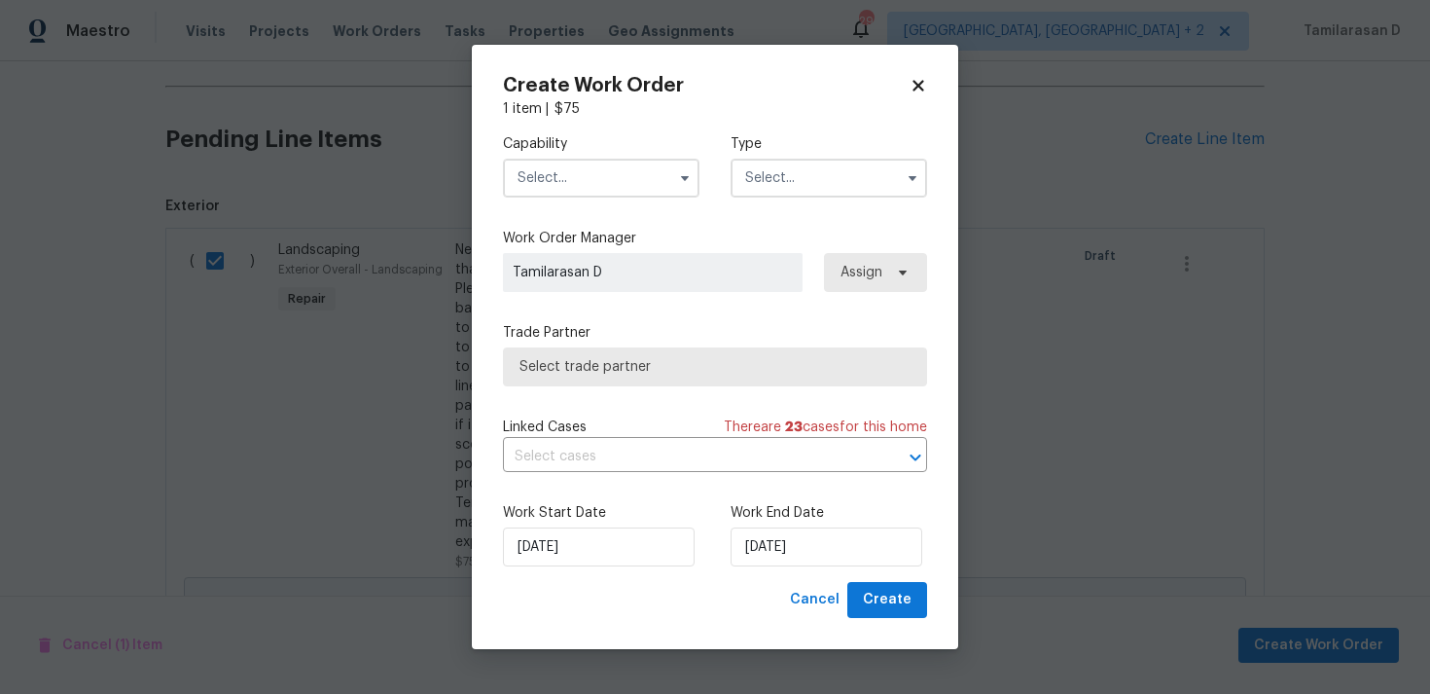
click at [803, 164] on input "text" at bounding box center [829, 178] width 197 height 39
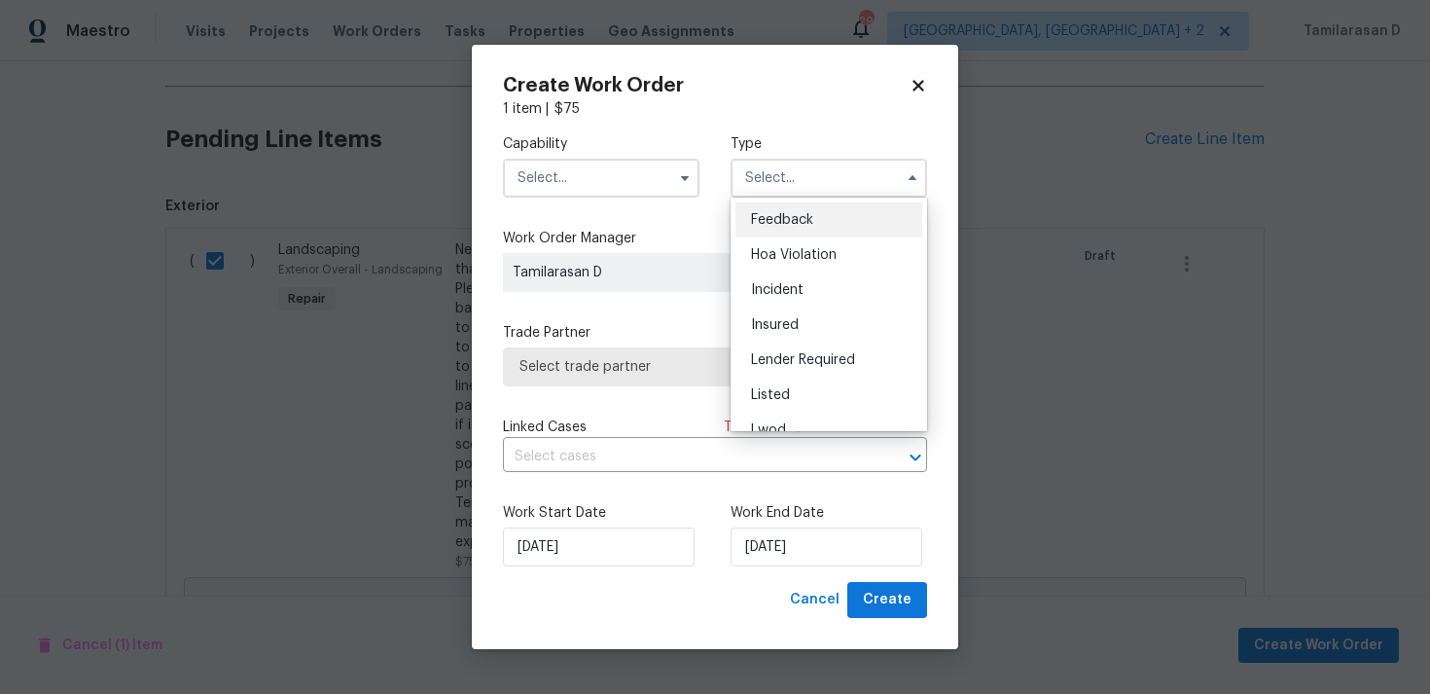
click at [786, 222] on span "Feedback" at bounding box center [782, 220] width 62 height 14
type input "Feedback"
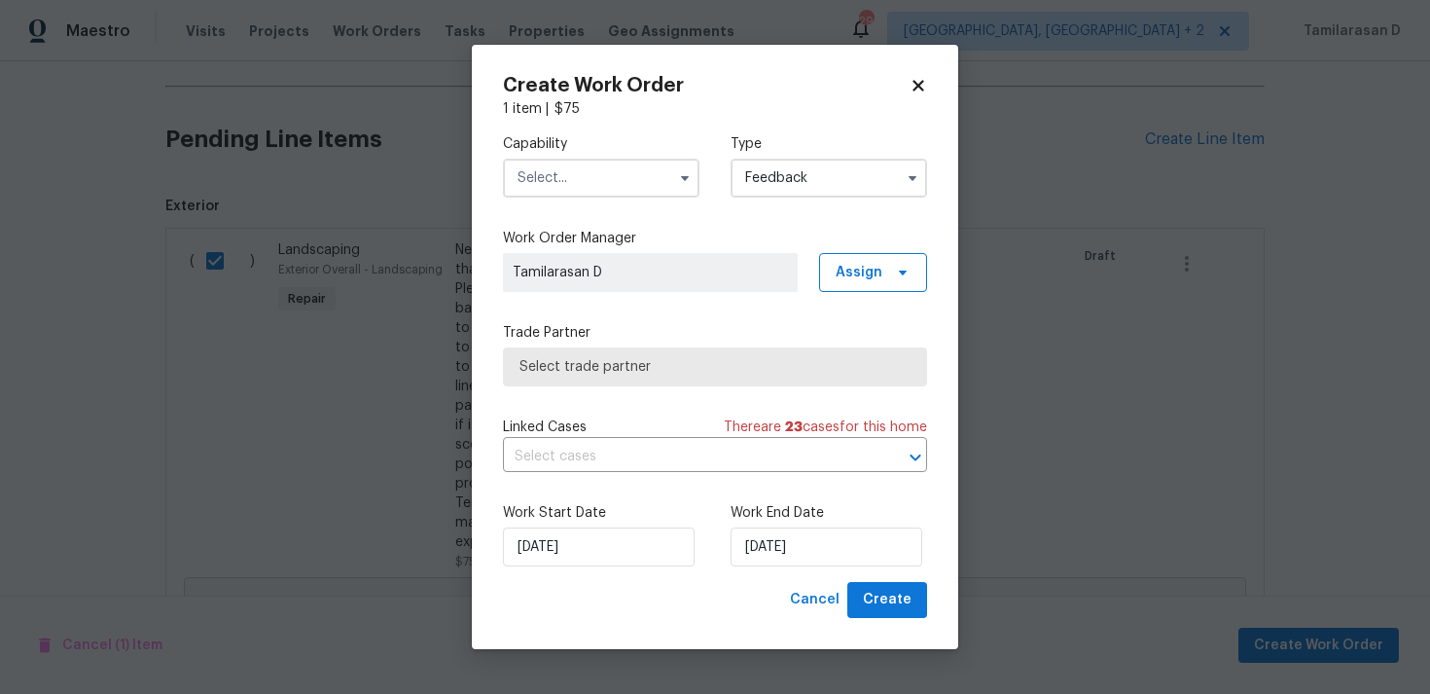
click at [598, 181] on input "text" at bounding box center [601, 178] width 197 height 39
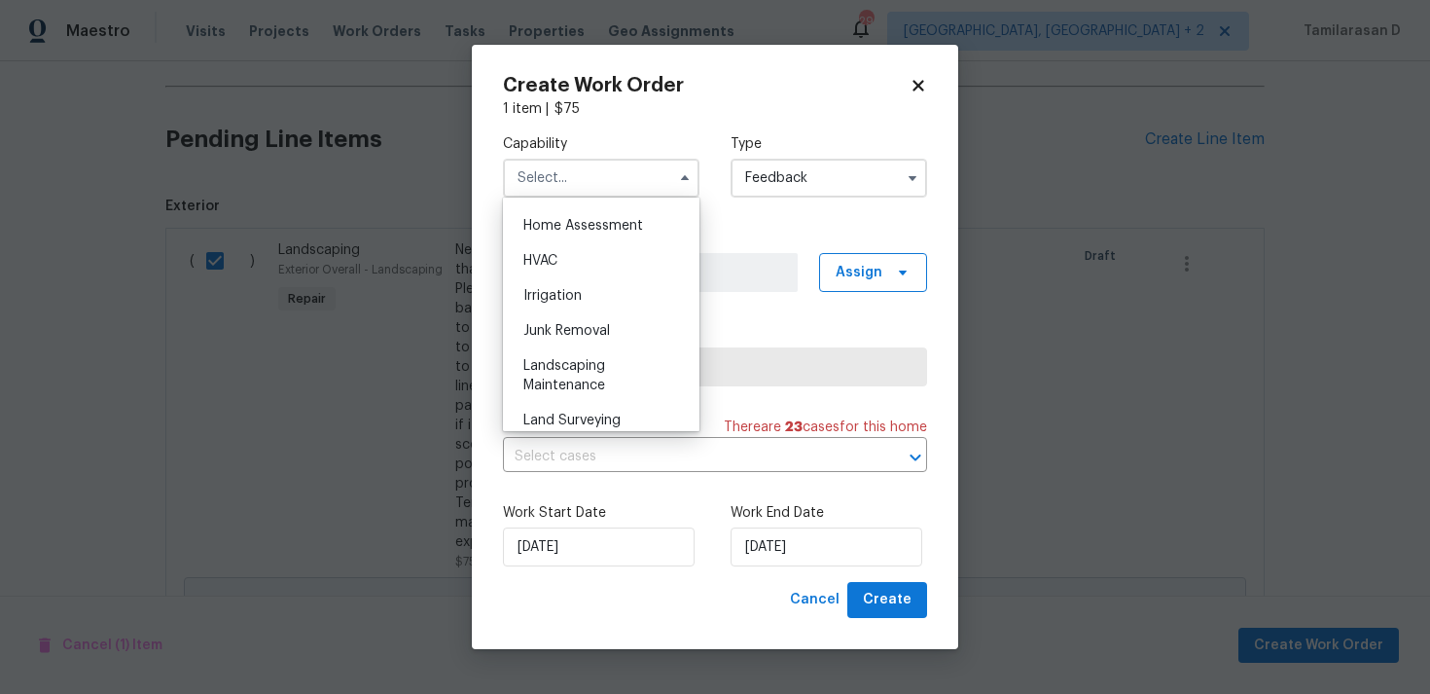
scroll to position [1135, 0]
click at [545, 376] on div "Landscaping Maintenance" at bounding box center [601, 374] width 187 height 54
type input "Landscaping Maintenance"
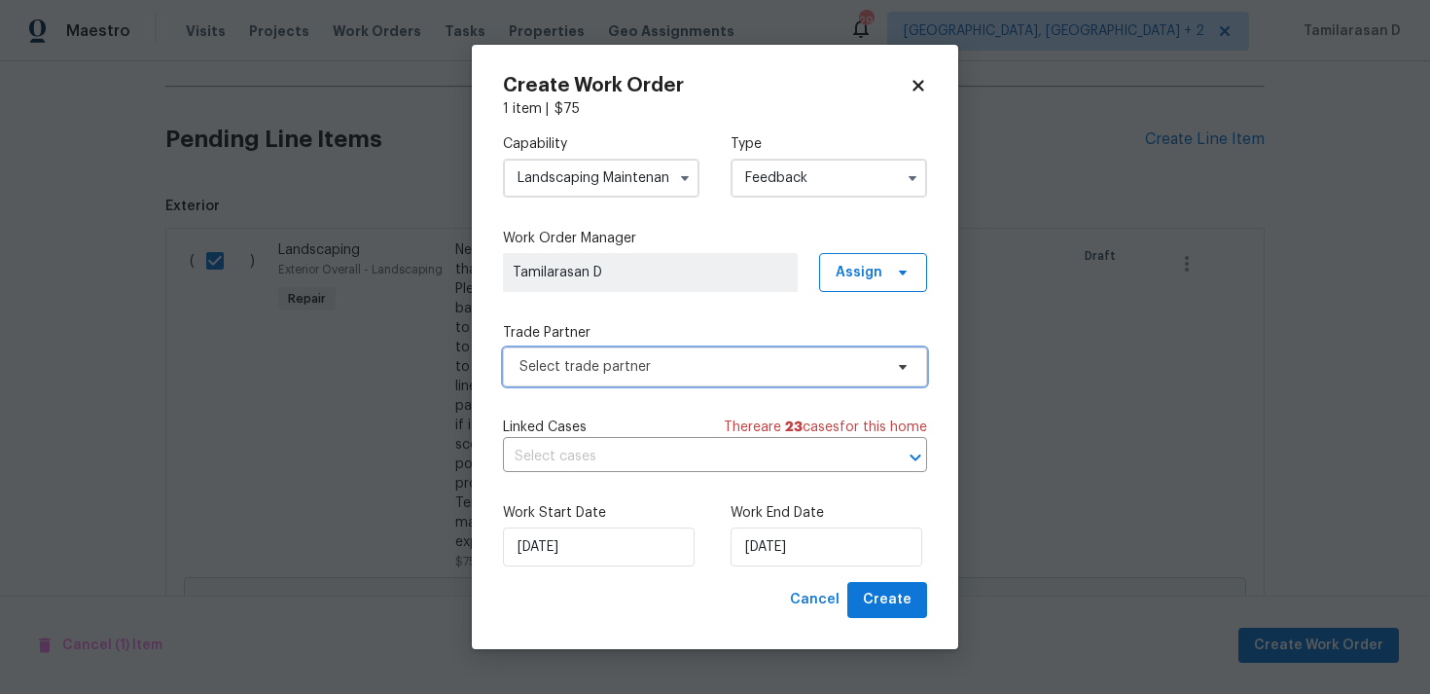
click at [564, 374] on span "Select trade partner" at bounding box center [701, 366] width 363 height 19
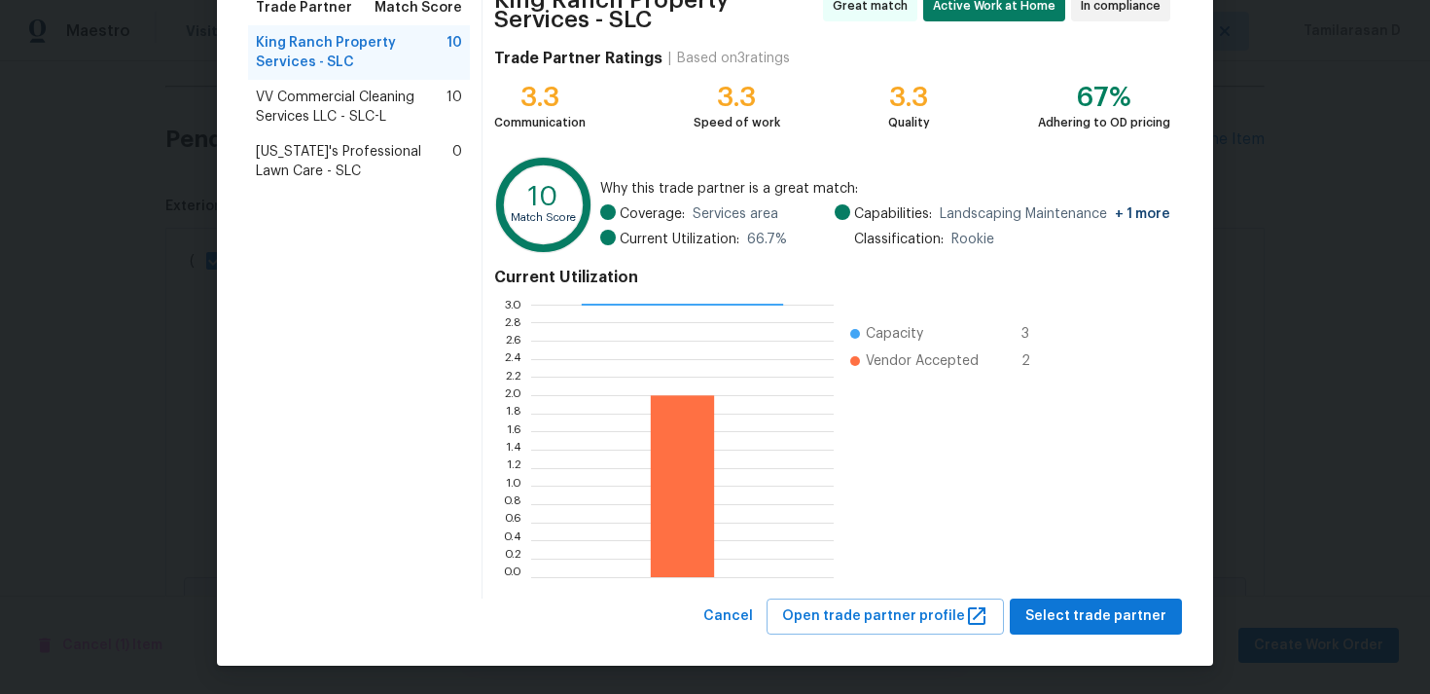
scroll to position [149, 0]
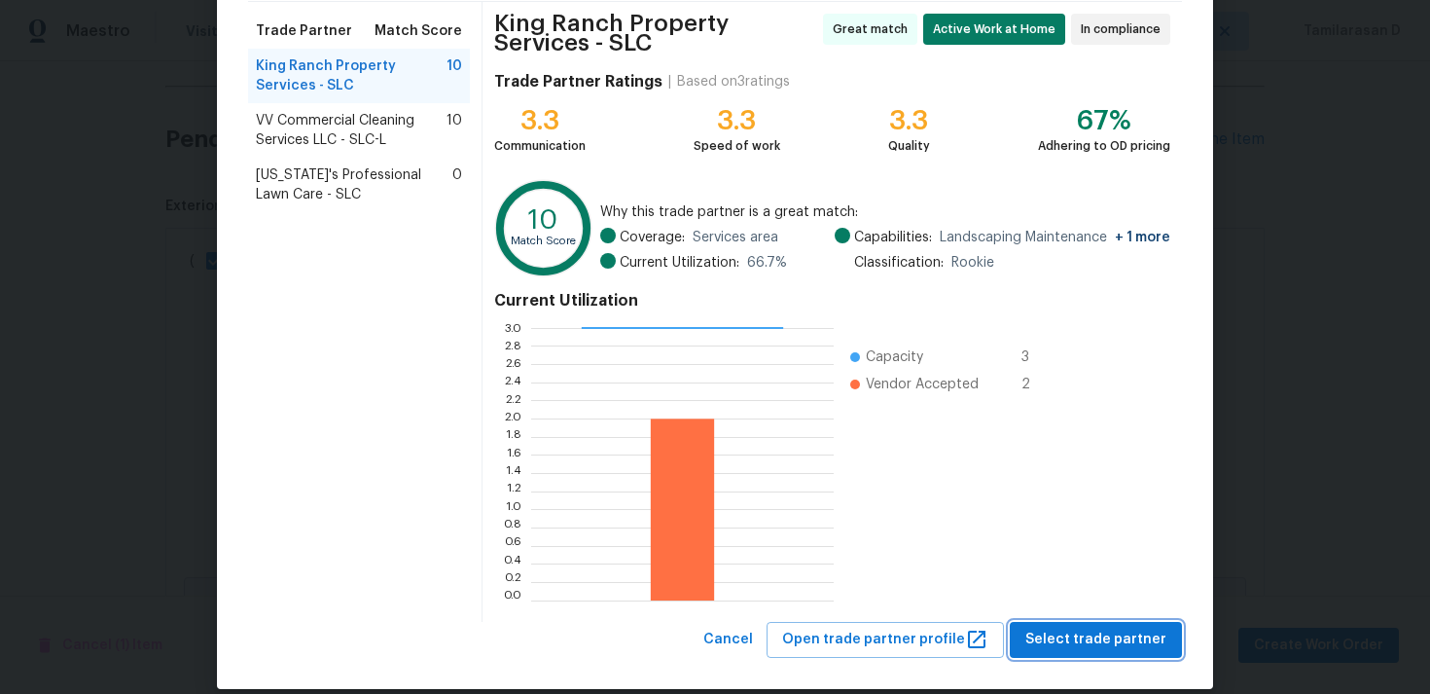
click at [1088, 630] on span "Select trade partner" at bounding box center [1095, 640] width 141 height 24
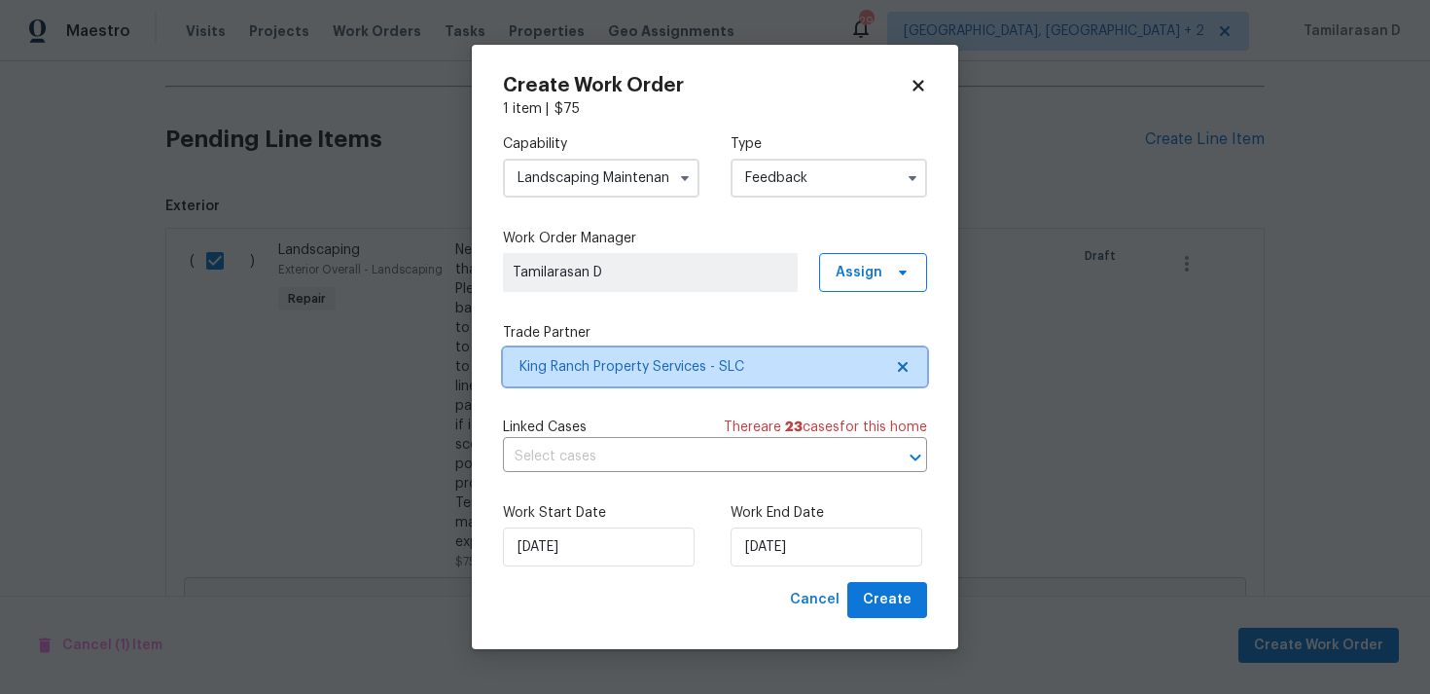
scroll to position [0, 0]
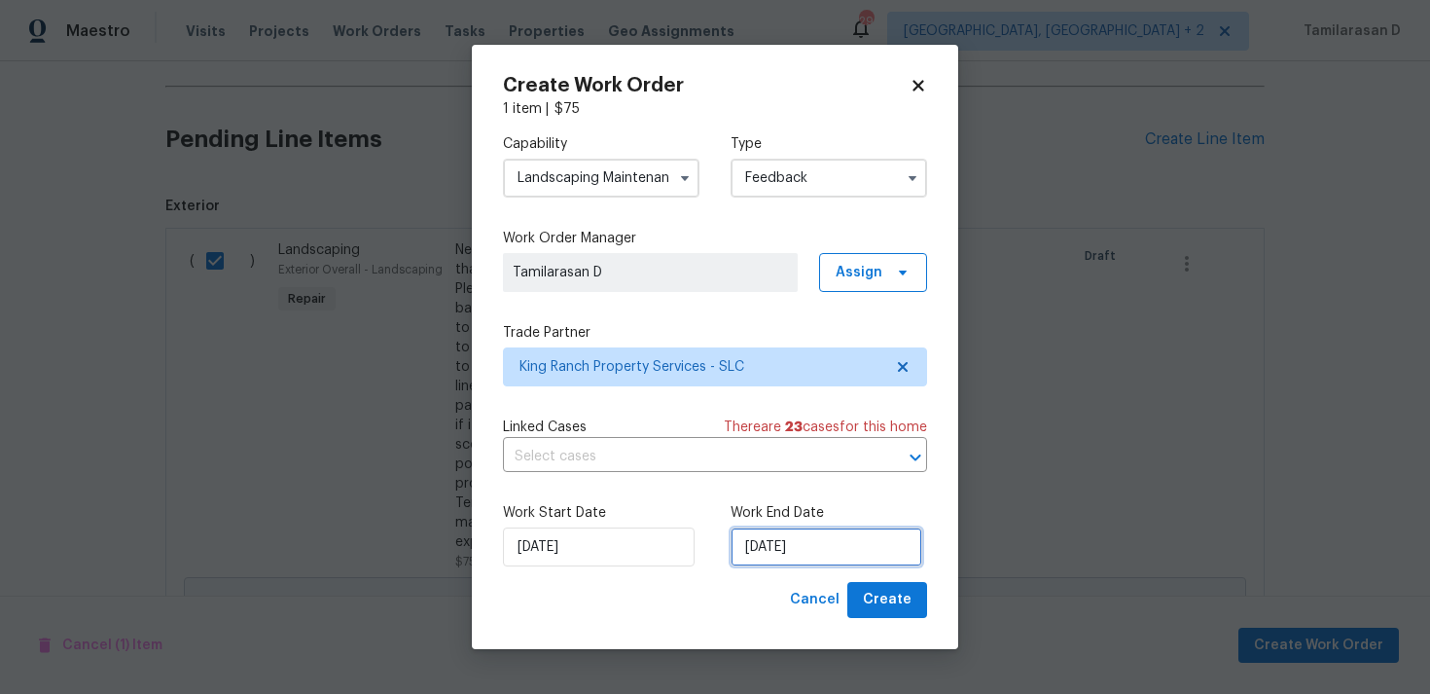
click at [788, 538] on input "28/08/2025" at bounding box center [827, 546] width 192 height 39
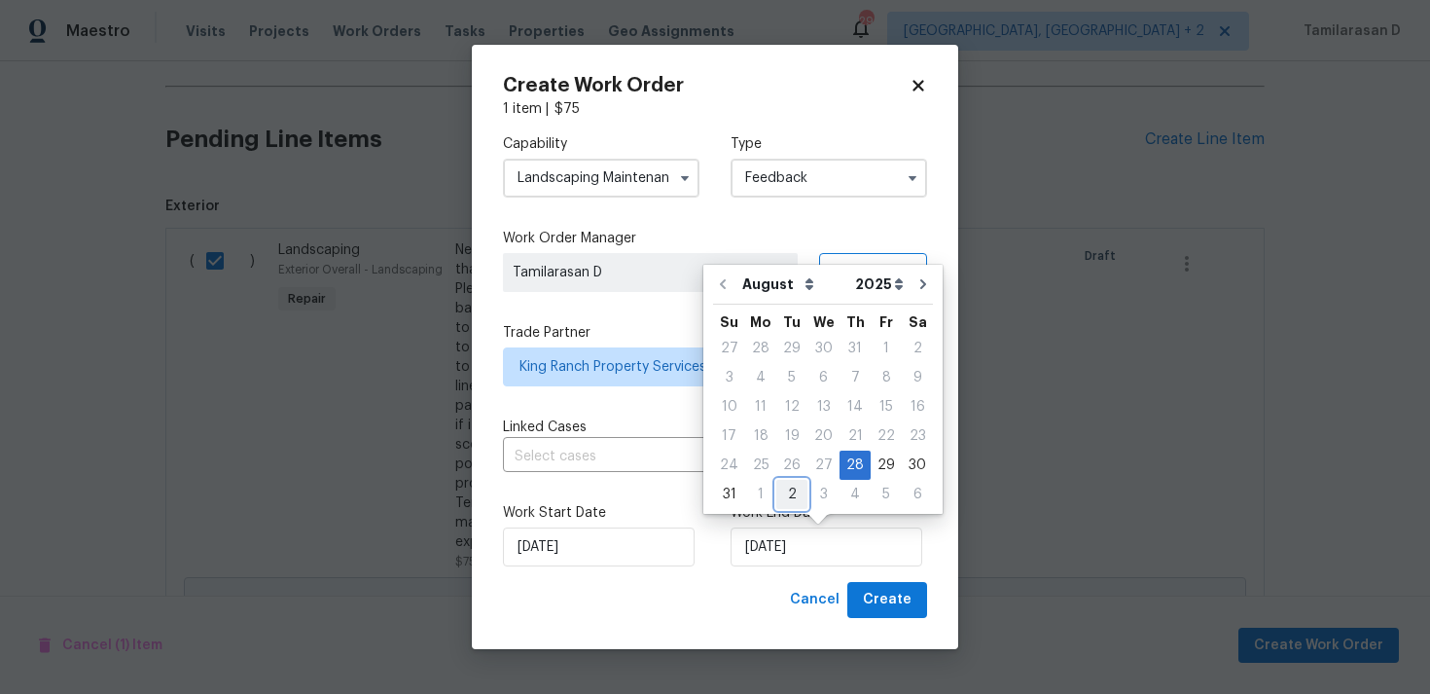
click at [778, 501] on div "2" at bounding box center [791, 494] width 31 height 27
type input "02/09/2025"
select select "8"
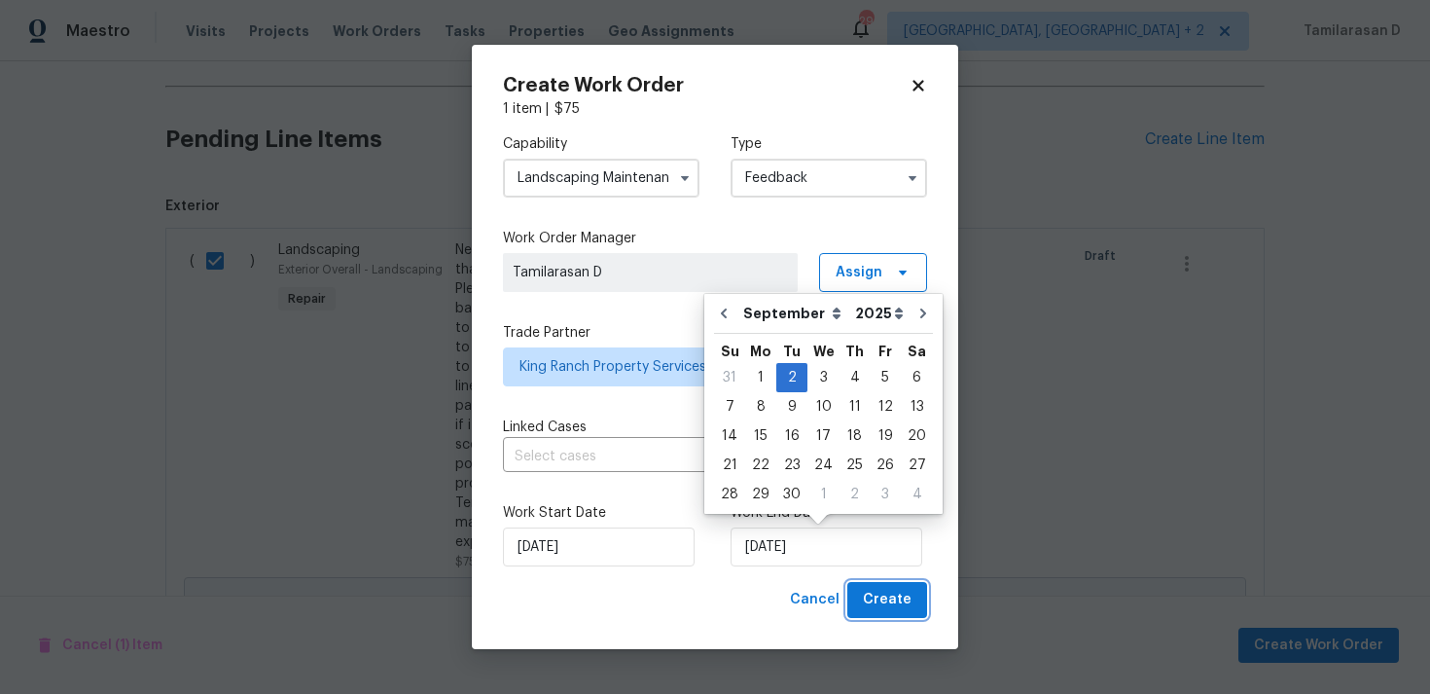
click at [897, 617] on button "Create" at bounding box center [887, 600] width 80 height 36
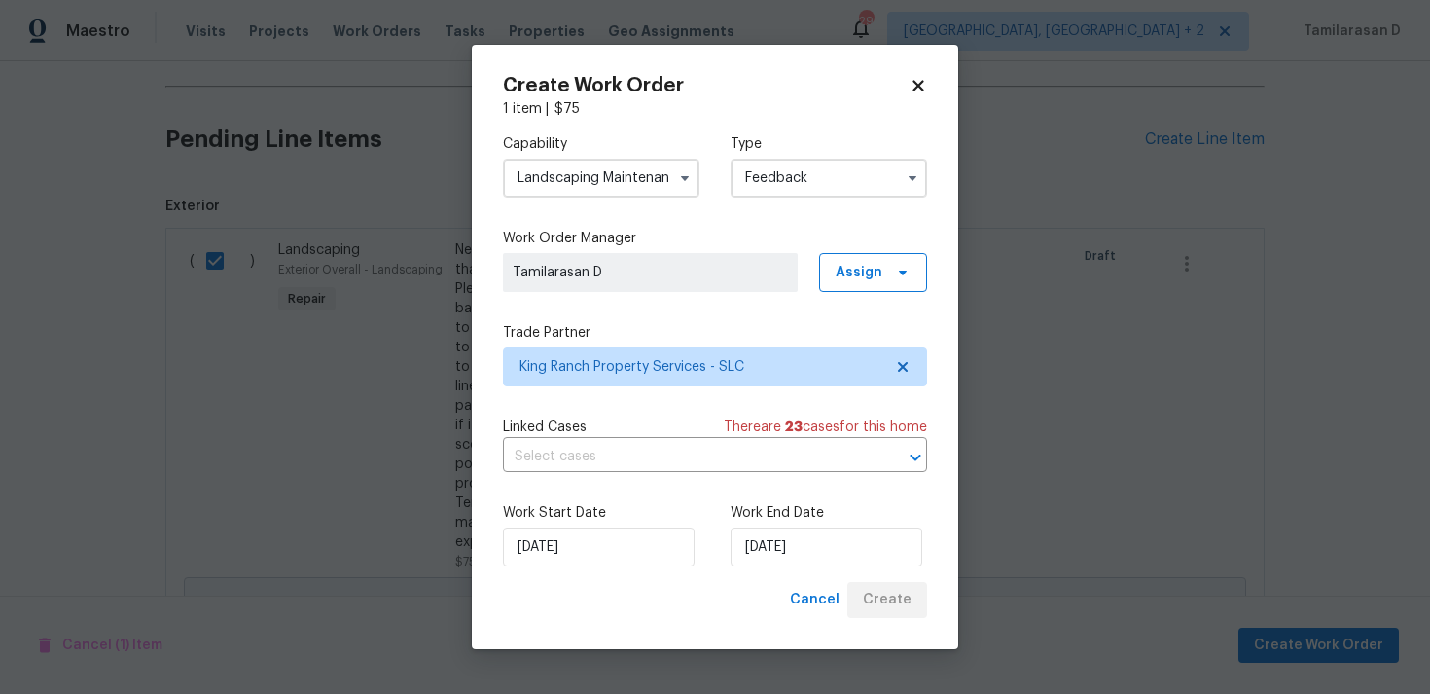
checkbox input "false"
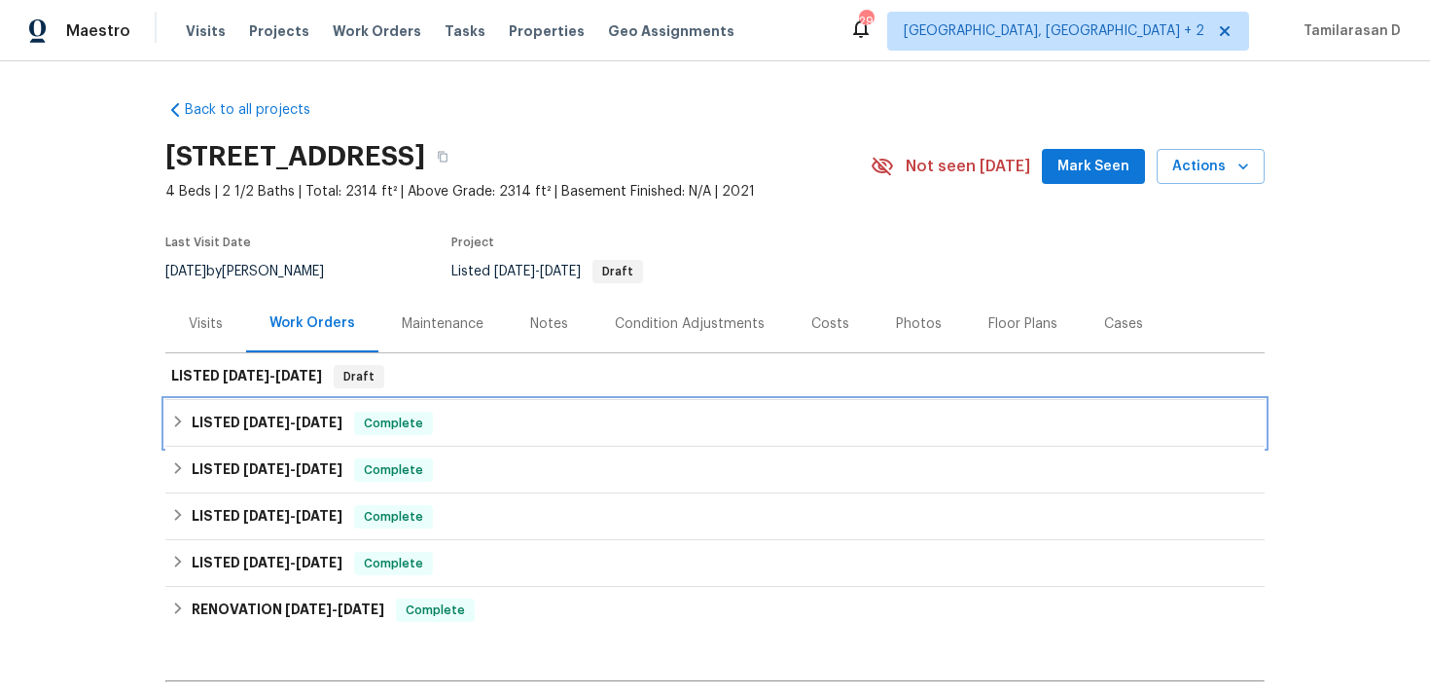
click at [168, 408] on div "LISTED 5/28/25 - 8/18/25 Complete" at bounding box center [714, 423] width 1099 height 47
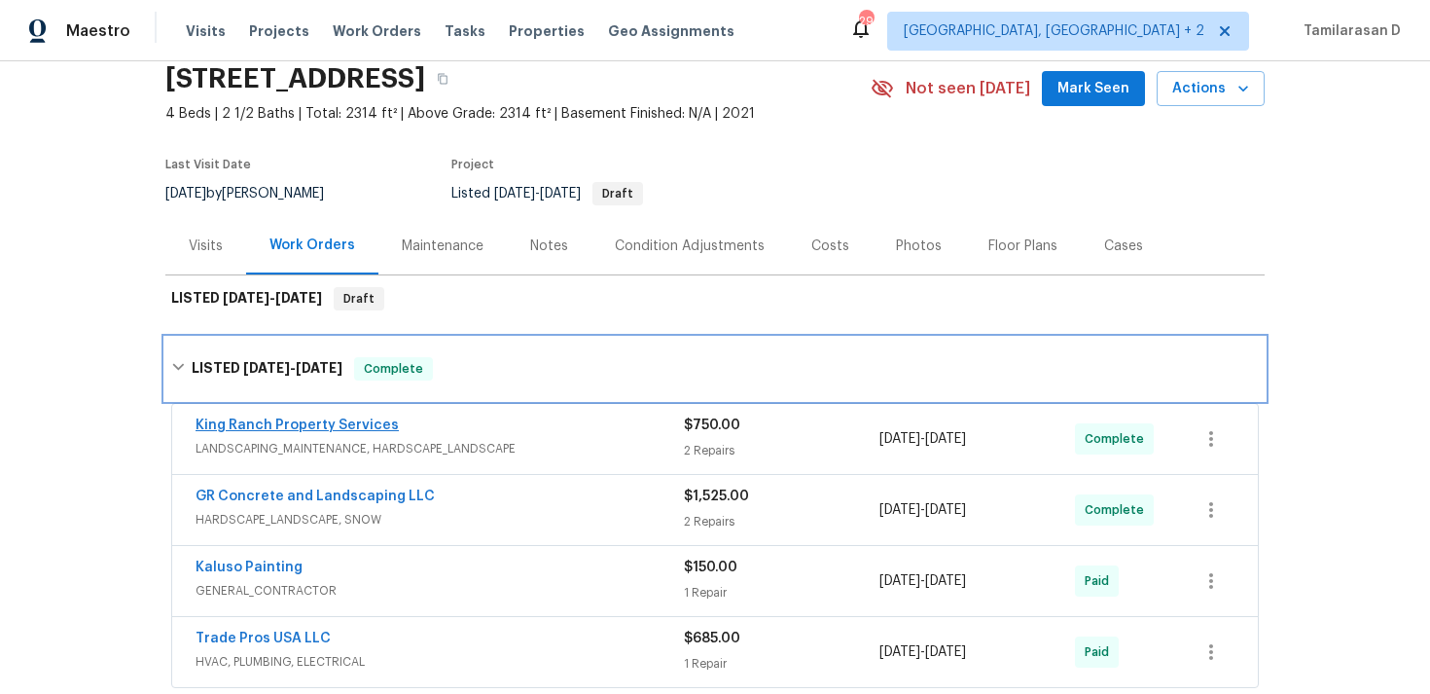
scroll to position [102, 0]
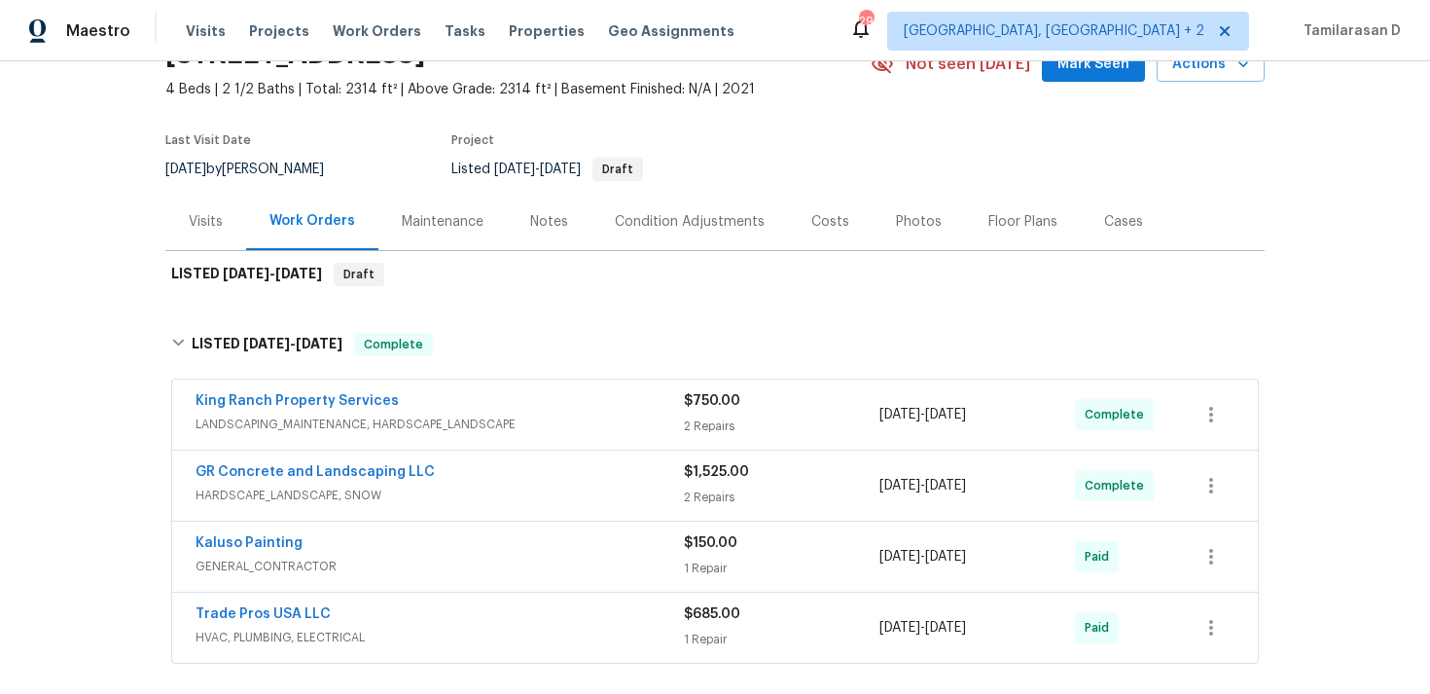
click at [575, 461] on div "GR Concrete and Landscaping LLC HARDSCAPE_LANDSCAPE, SNOW $1,525.00 2 Repairs 7…" at bounding box center [715, 485] width 1086 height 70
click at [566, 427] on span "LANDSCAPING_MAINTENANCE, HARDSCAPE_LANDSCAPE" at bounding box center [440, 423] width 488 height 19
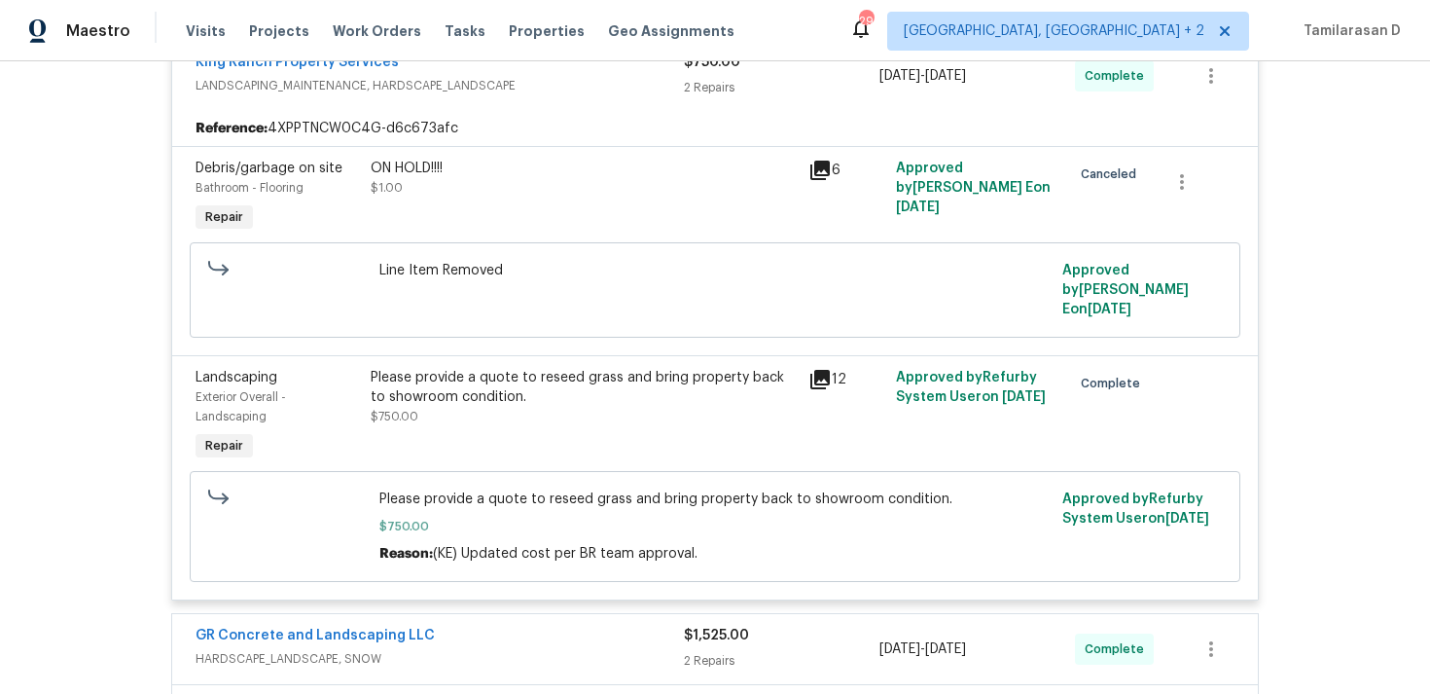
scroll to position [428, 0]
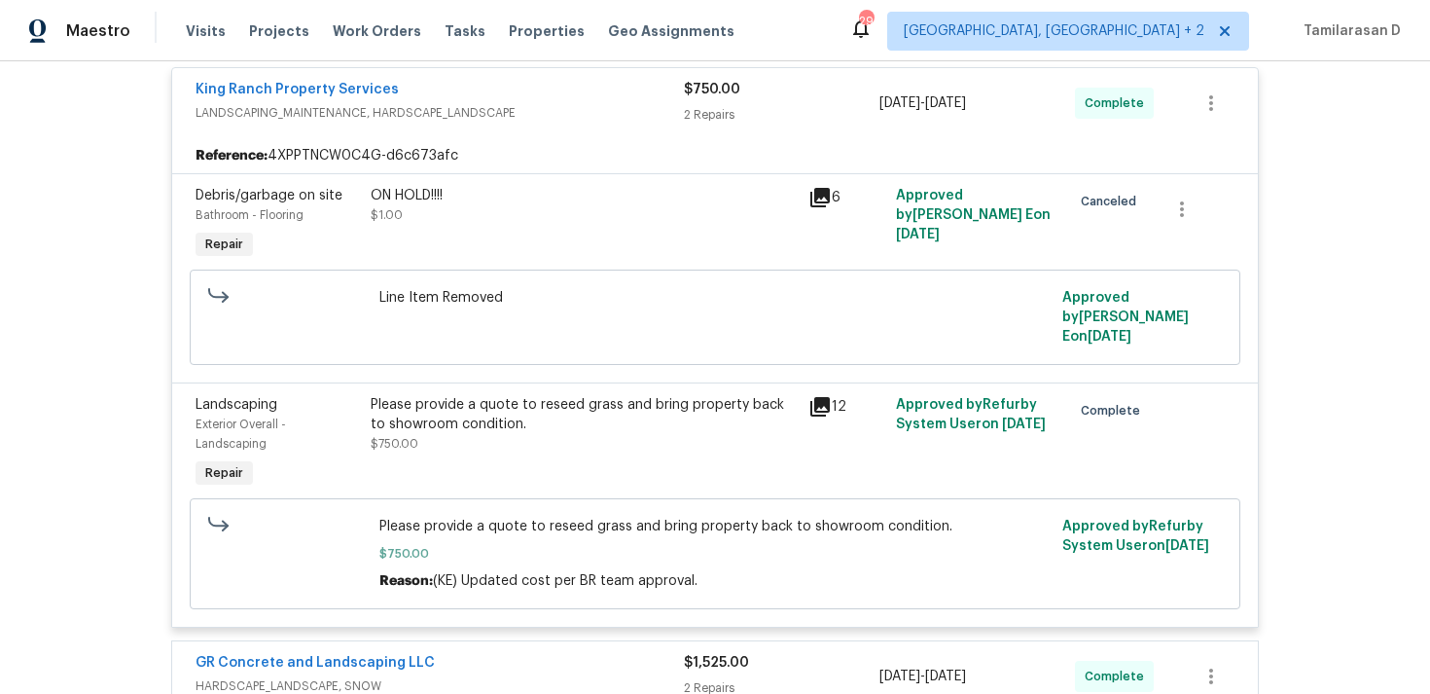
click at [547, 118] on span "LANDSCAPING_MAINTENANCE, HARDSCAPE_LANDSCAPE" at bounding box center [440, 112] width 488 height 19
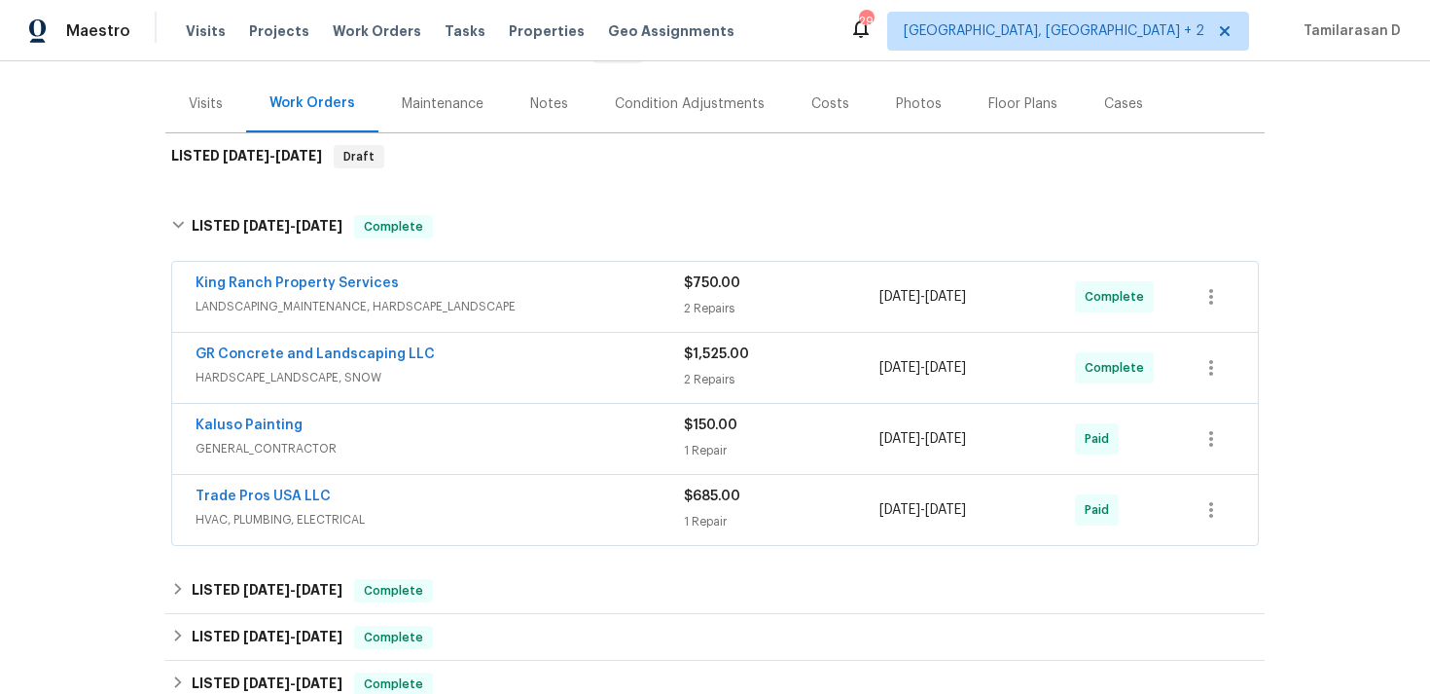
scroll to position [187, 0]
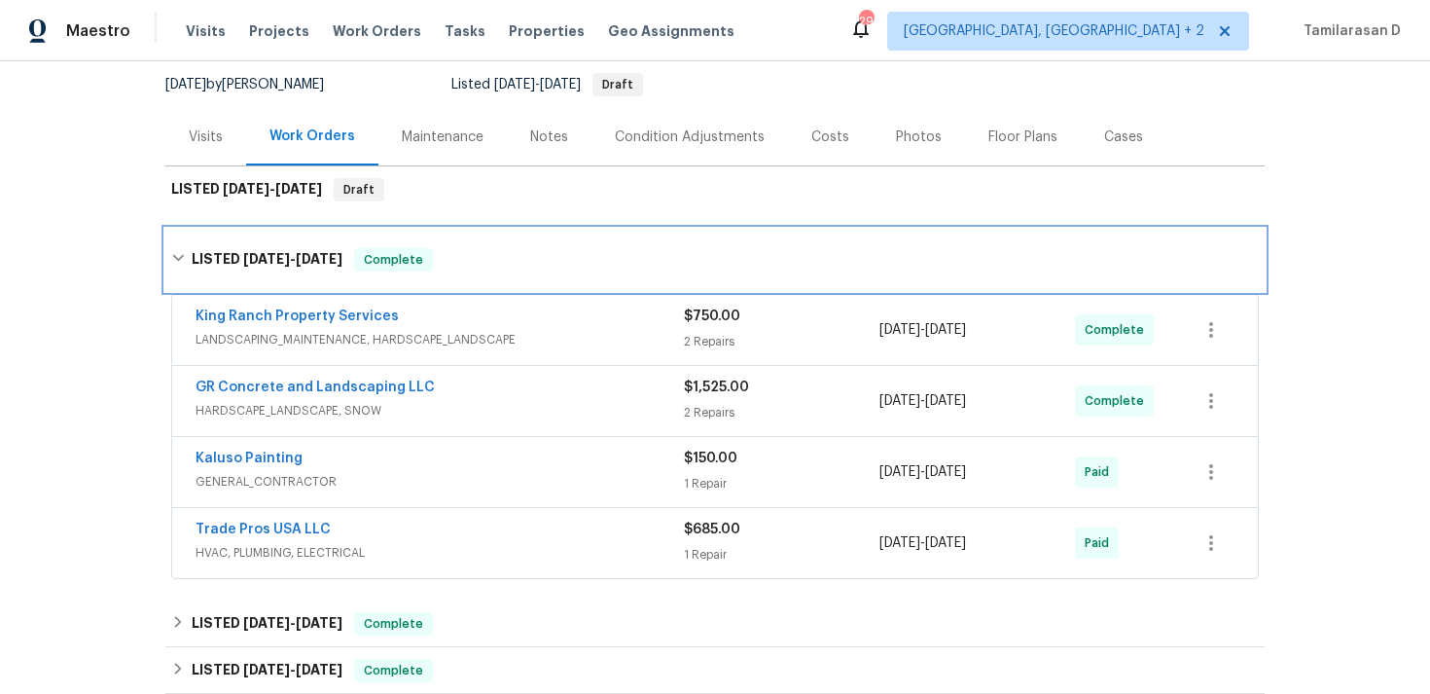
click at [186, 253] on div "LISTED 5/28/25 - 8/18/25 Complete" at bounding box center [715, 259] width 1088 height 23
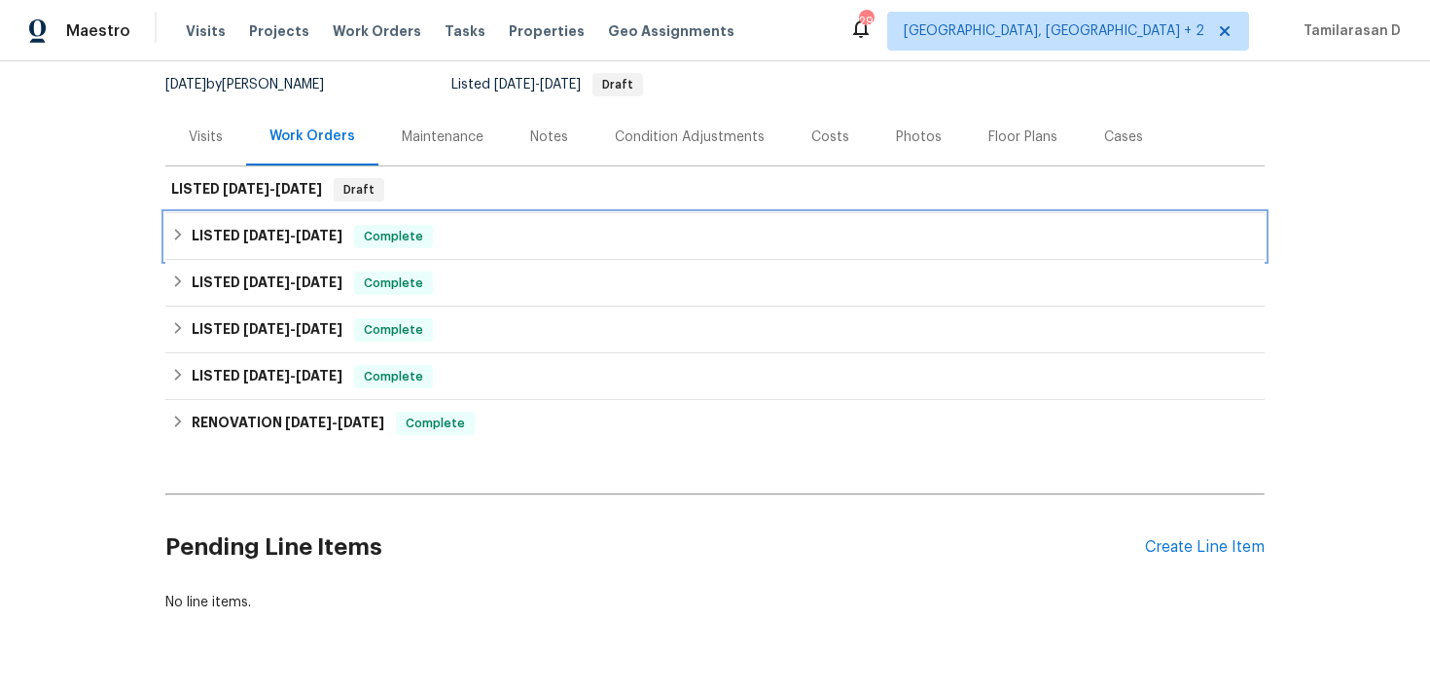
scroll to position [237, 0]
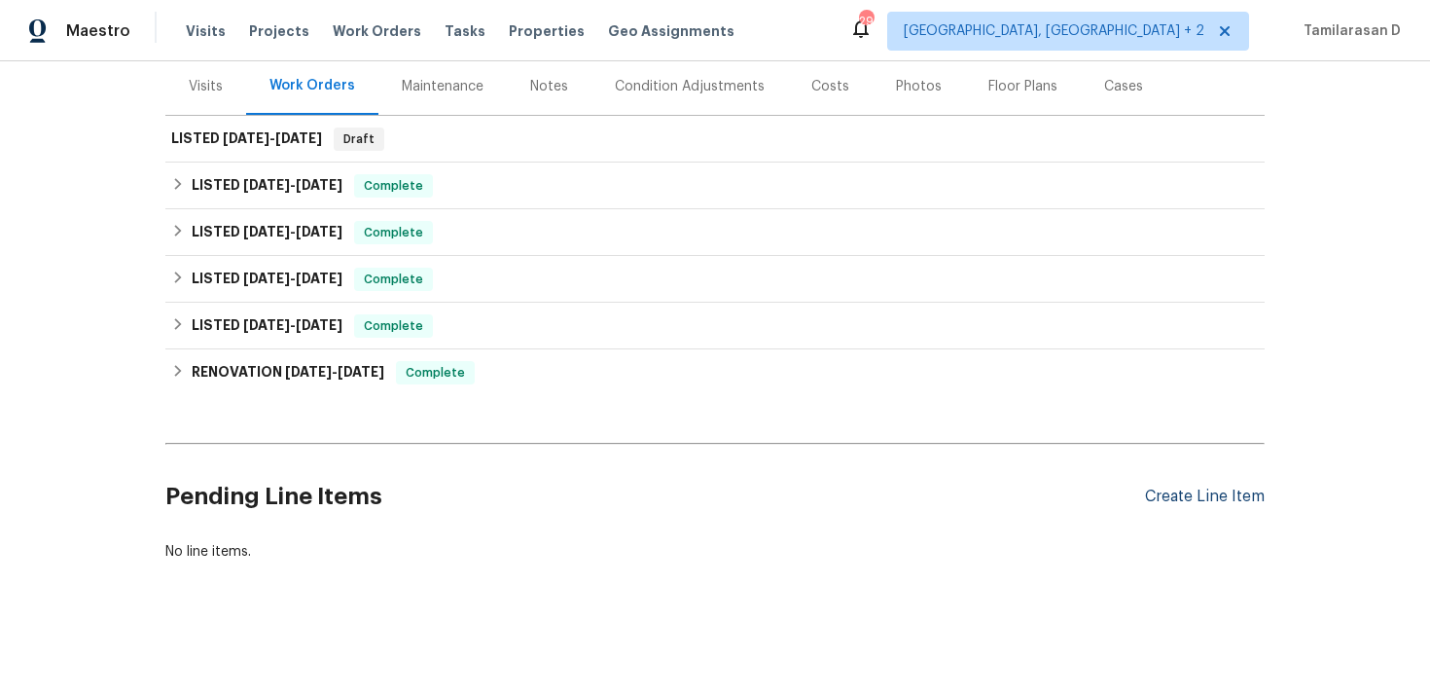
click at [1206, 494] on div "Create Line Item" at bounding box center [1205, 496] width 120 height 18
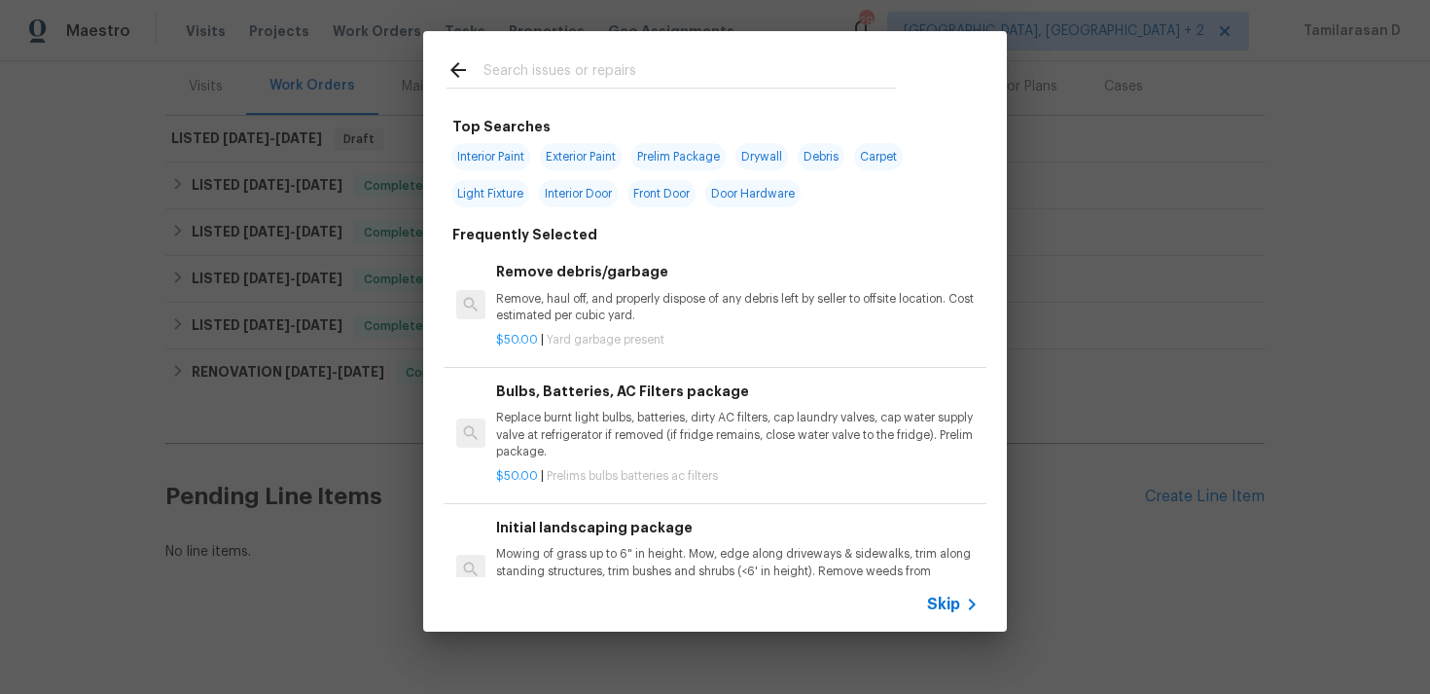
click at [954, 606] on span "Skip" at bounding box center [943, 603] width 33 height 19
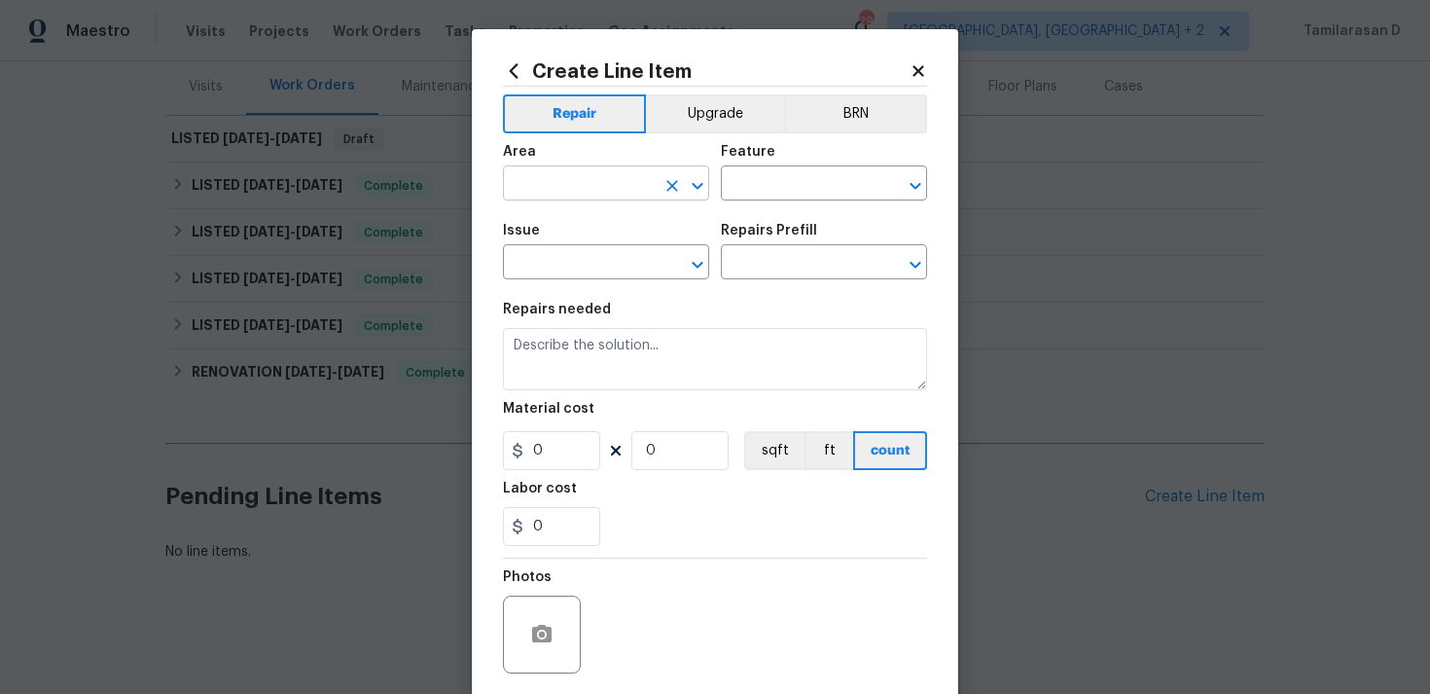
click at [599, 189] on input "text" at bounding box center [579, 185] width 152 height 30
click at [598, 265] on li "Interior Overall" at bounding box center [606, 261] width 206 height 32
type input "Interior Overall"
click at [754, 172] on input "text" at bounding box center [797, 185] width 152 height 30
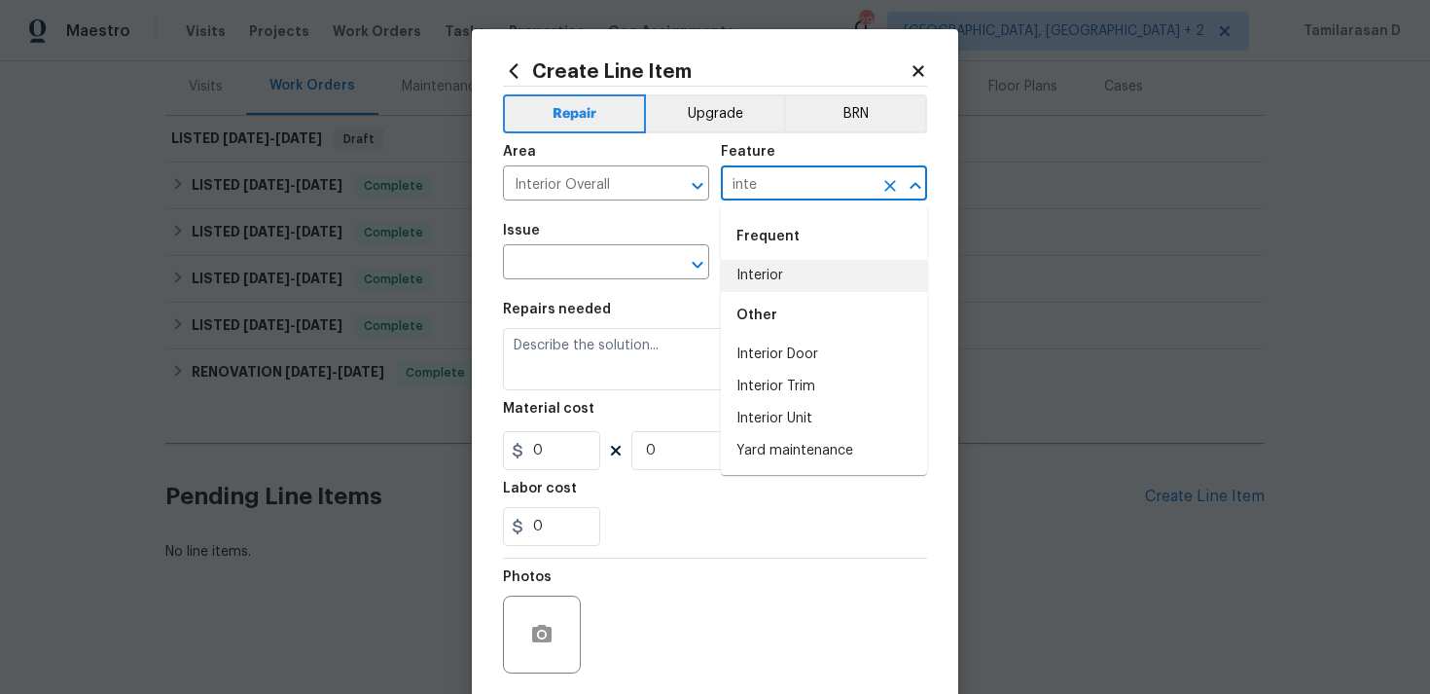
click at [758, 268] on li "Interior" at bounding box center [824, 276] width 206 height 32
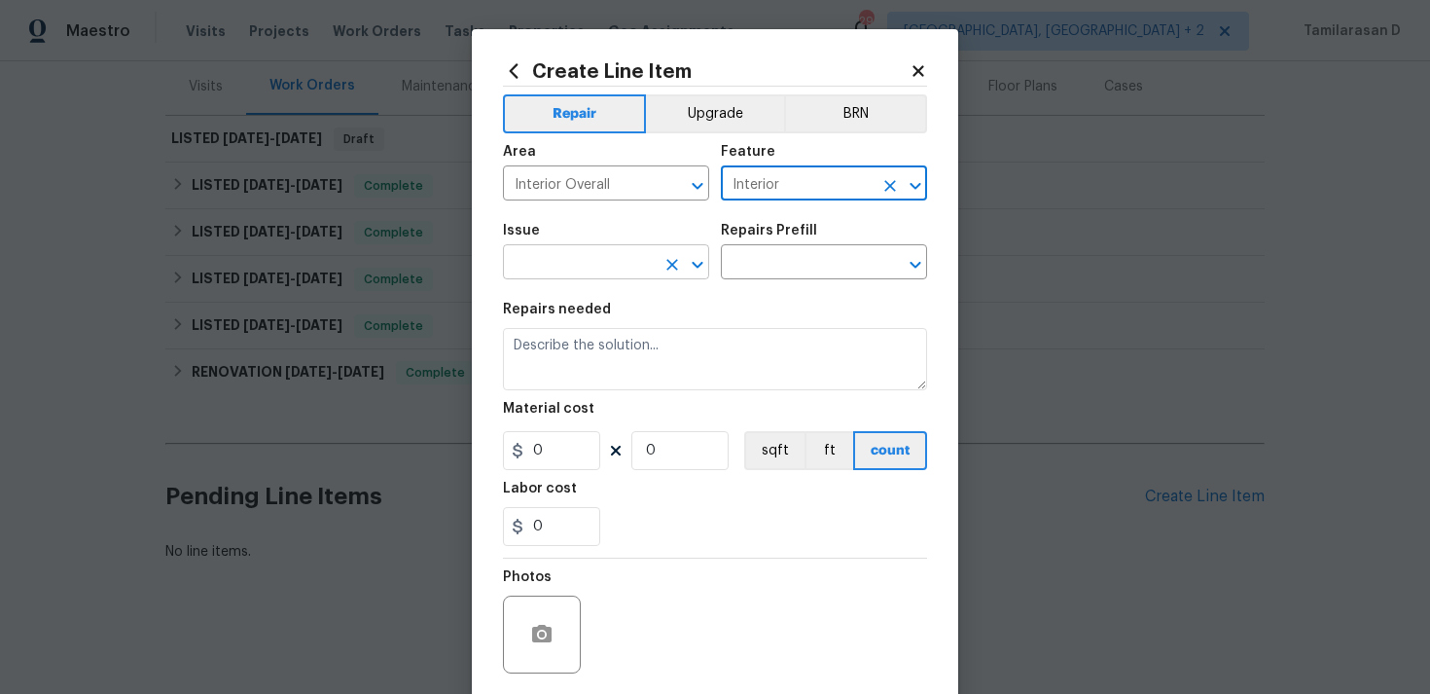
type input "Interior"
click at [593, 265] on input "text" at bounding box center [579, 264] width 152 height 30
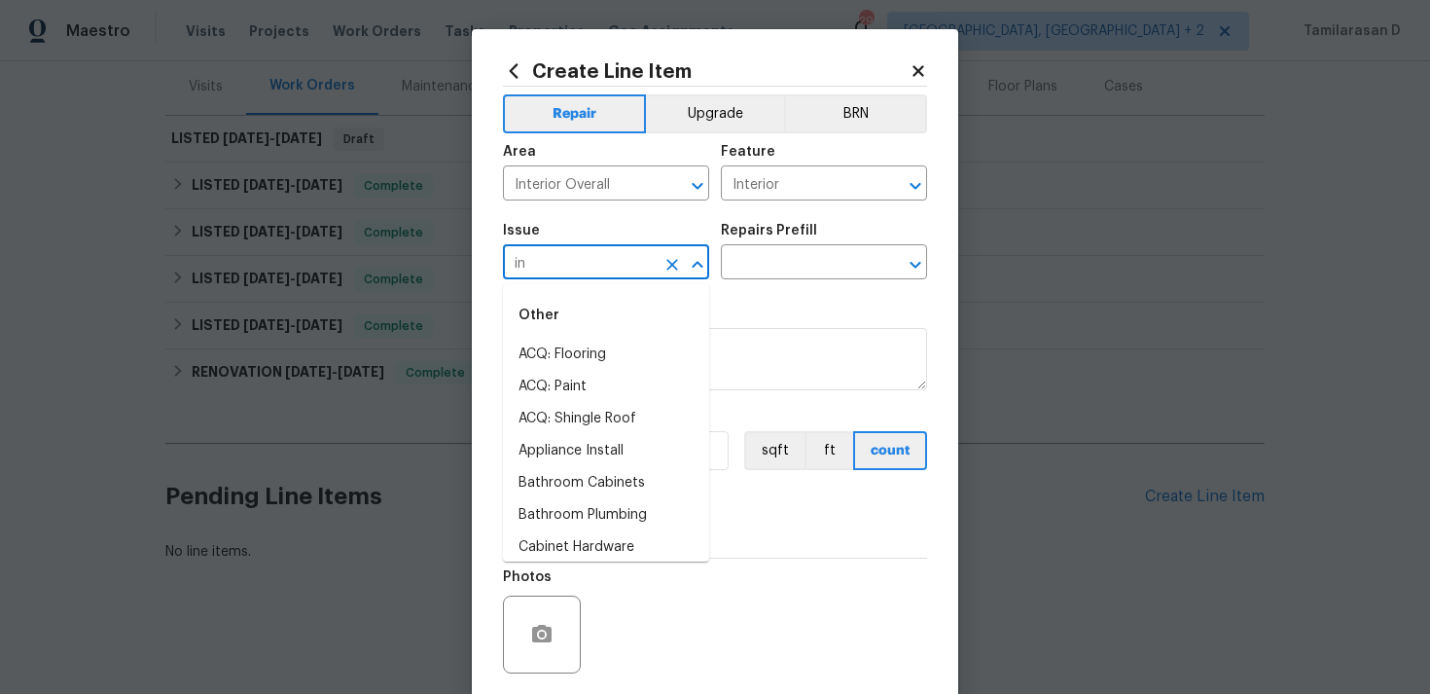
type input "i"
click at [889, 182] on icon "Clear" at bounding box center [889, 185] width 19 height 19
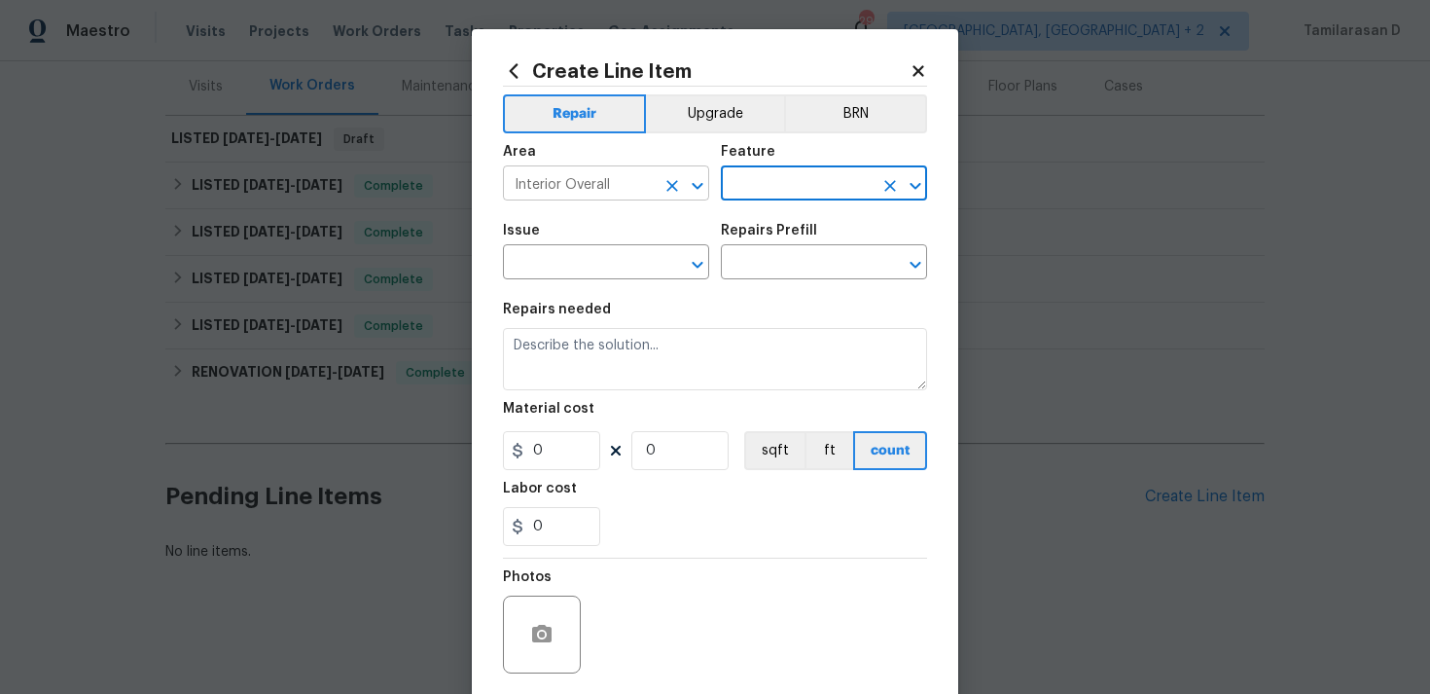
click at [672, 186] on icon "Clear" at bounding box center [672, 186] width 12 height 12
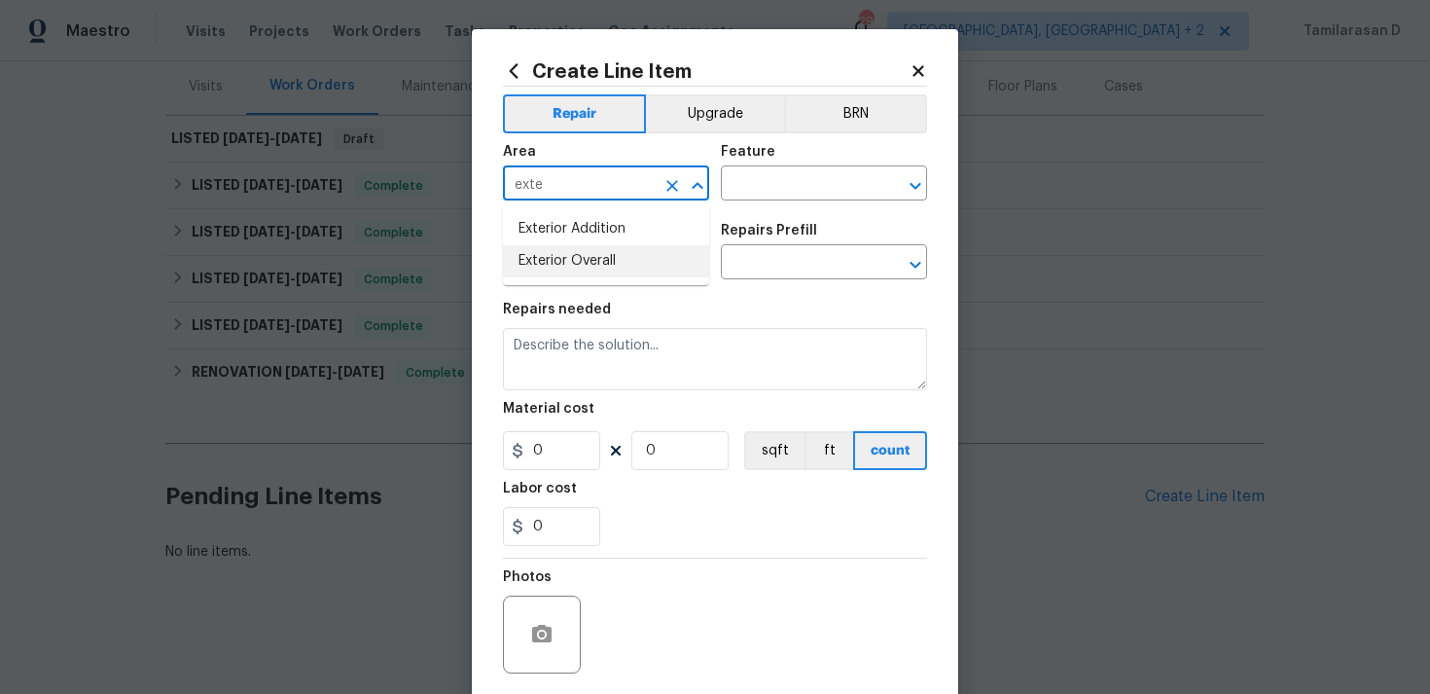
click at [560, 279] on ul "Exterior Addition Exterior Overall" at bounding box center [606, 245] width 206 height 80
click at [573, 264] on li "Exterior Overall" at bounding box center [606, 261] width 206 height 32
type input "Exterior Overall"
click at [759, 181] on input "text" at bounding box center [797, 185] width 152 height 30
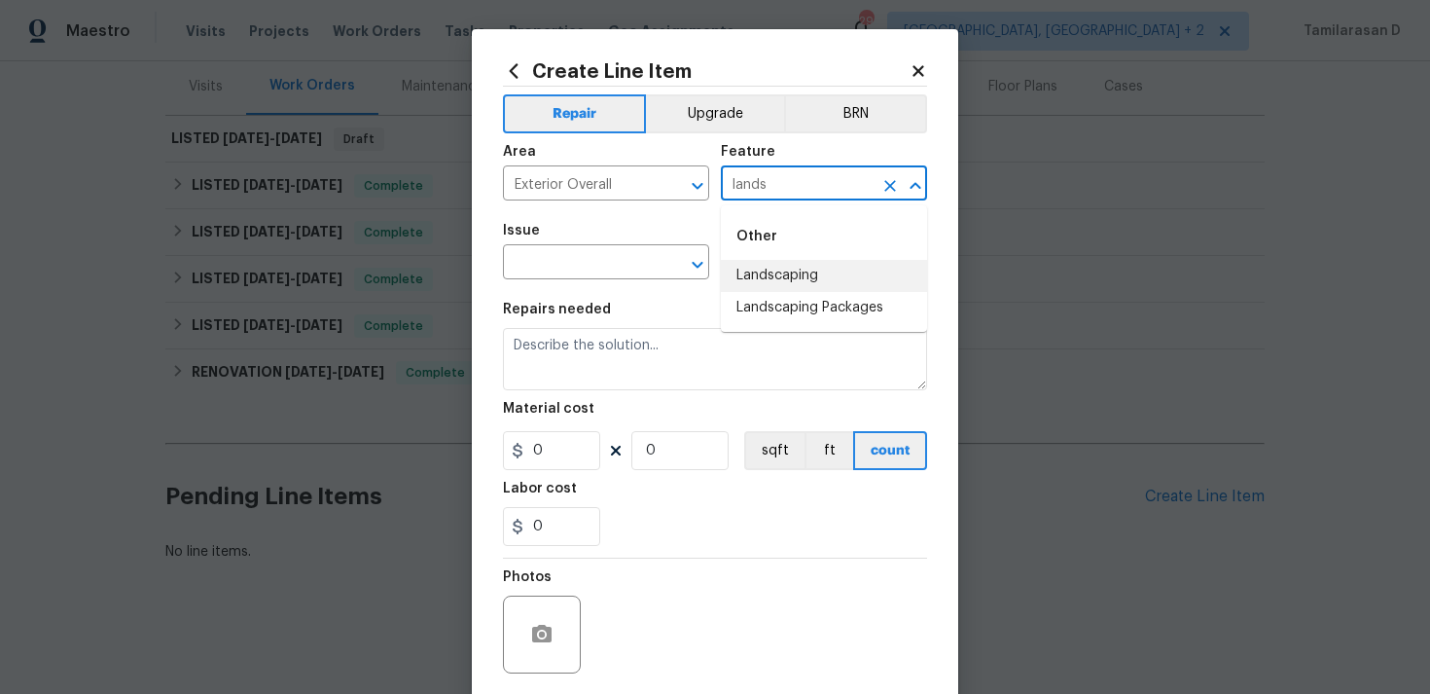
click at [793, 286] on li "Landscaping" at bounding box center [824, 276] width 206 height 32
type input "Landscaping"
click at [629, 257] on input "text" at bounding box center [579, 264] width 152 height 30
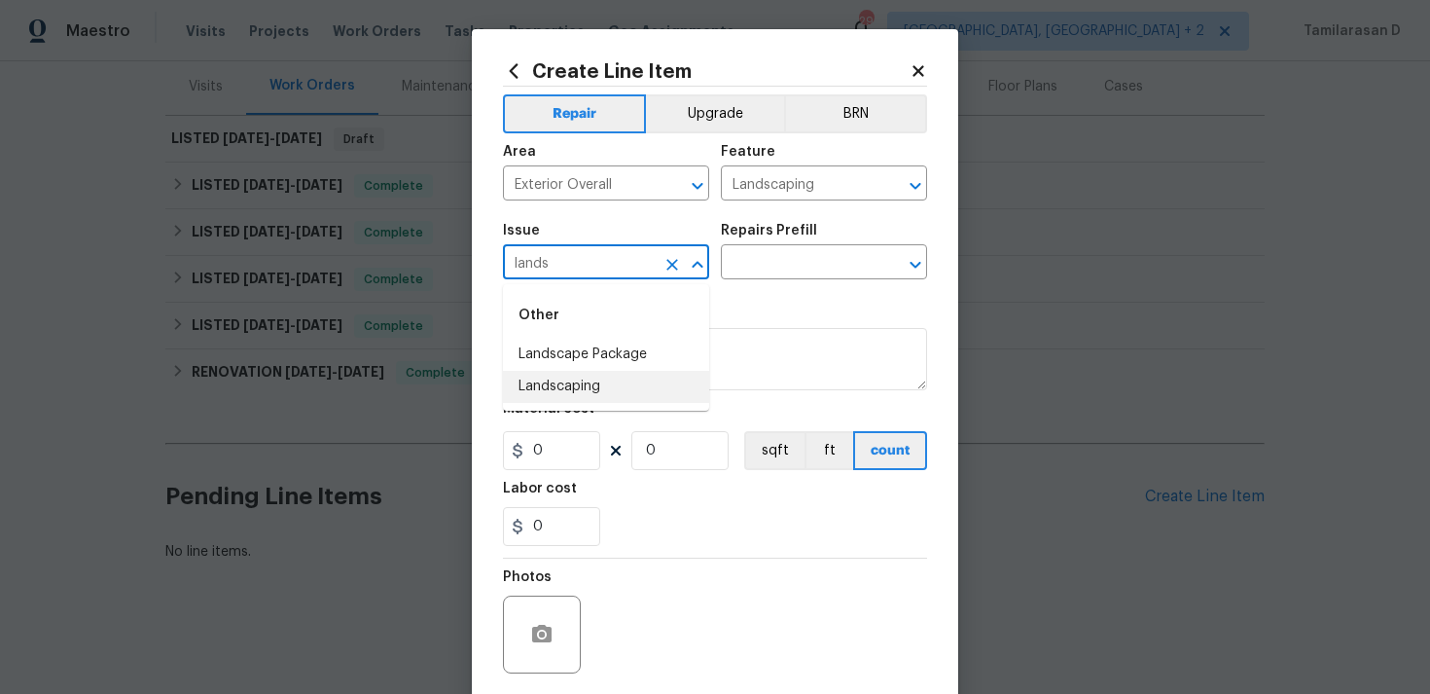
click at [602, 385] on li "Landscaping" at bounding box center [606, 387] width 206 height 32
type input "Landscaping"
click at [769, 281] on div "Issue Landscaping ​ Repairs Prefill ​" at bounding box center [715, 251] width 424 height 79
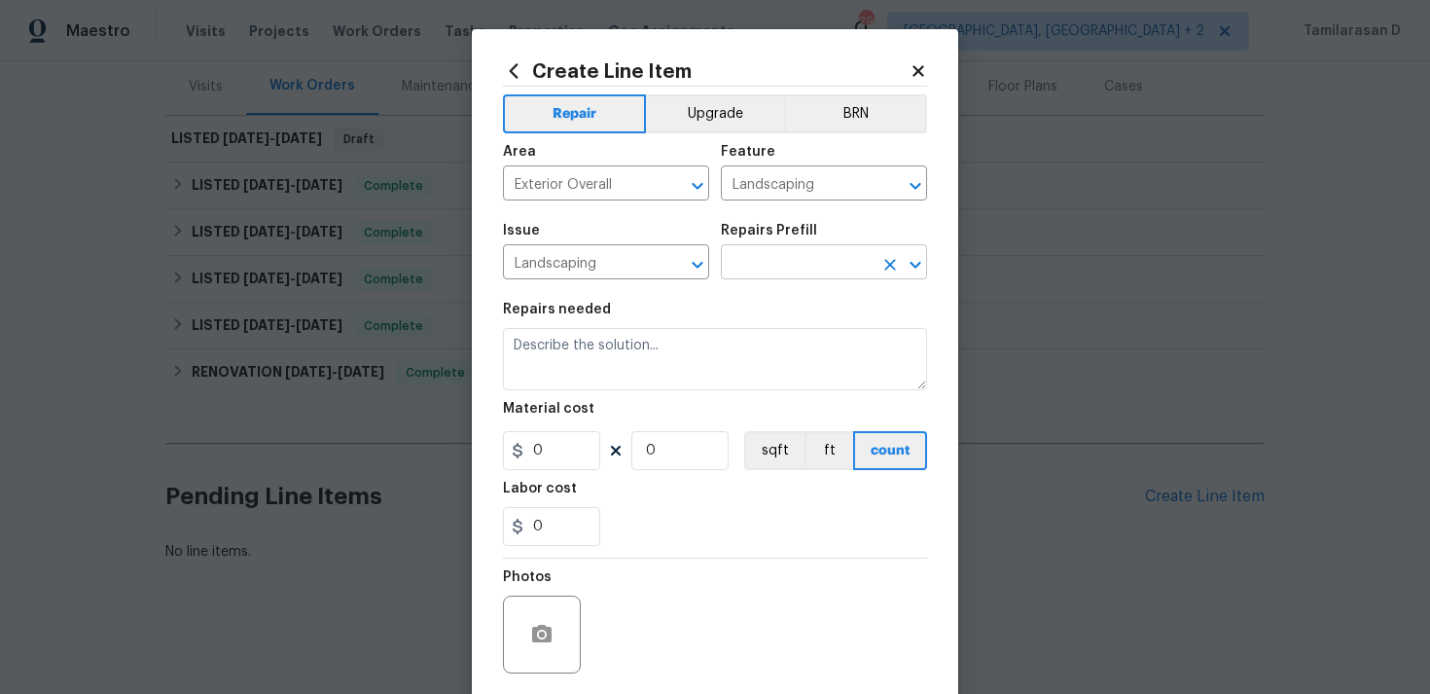
click at [770, 274] on input "text" at bounding box center [797, 264] width 152 height 30
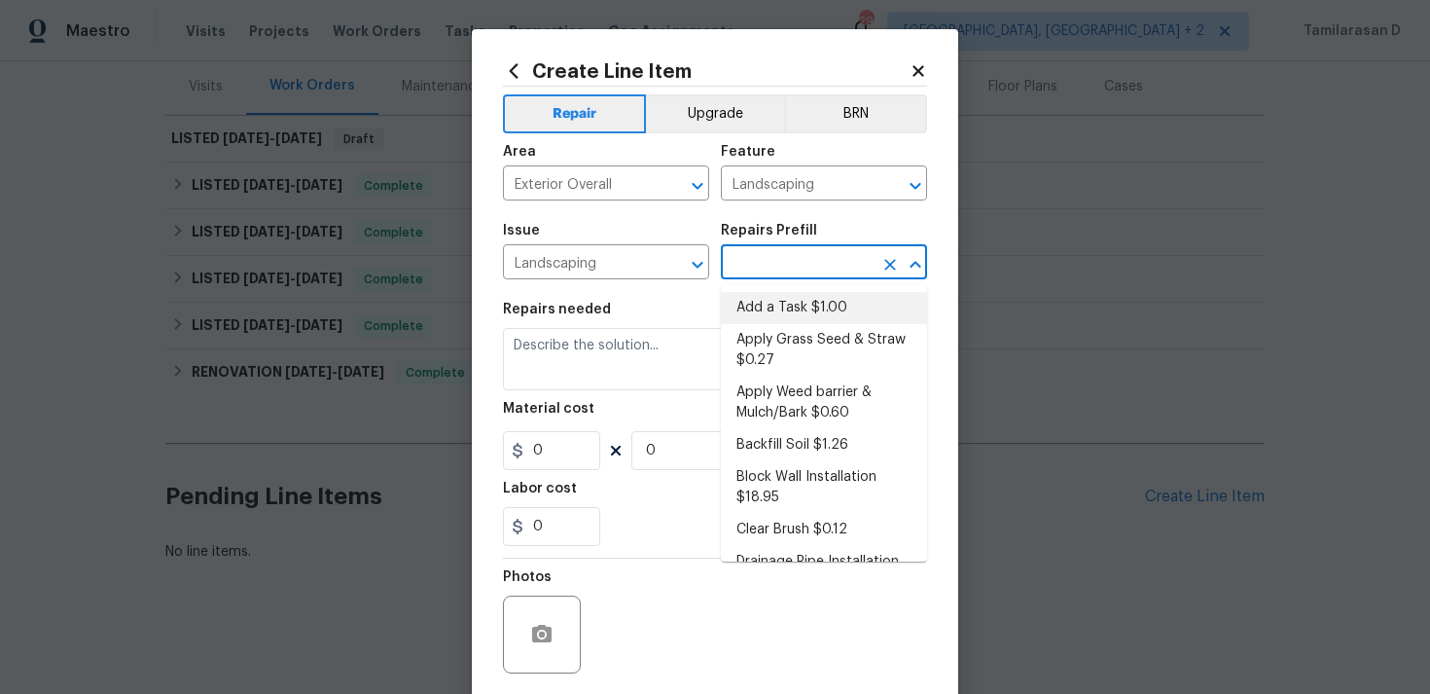
click at [761, 307] on li "Add a Task $1.00" at bounding box center [824, 308] width 206 height 32
type input "Add a Task $1.00"
type textarea "HPM to detail"
type input "1"
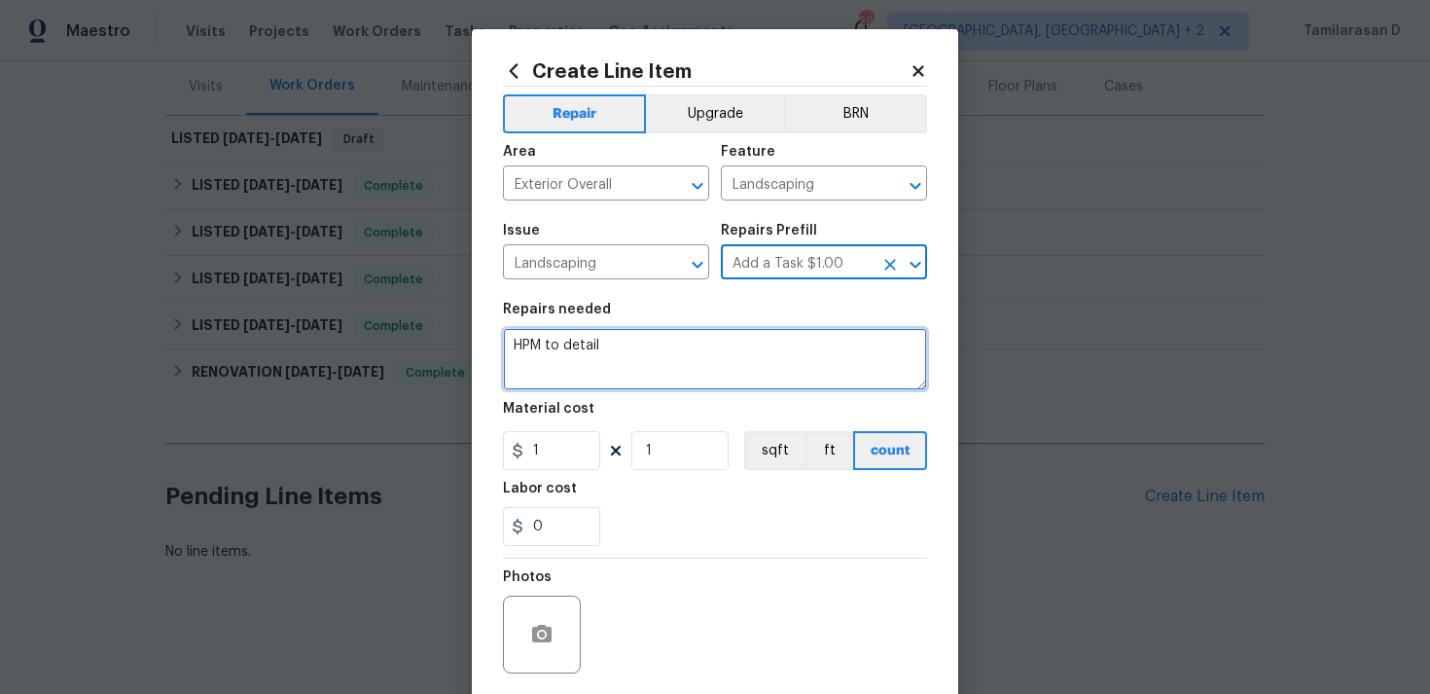
click at [557, 346] on textarea "HPM to detail" at bounding box center [715, 359] width 424 height 62
paste textarea "Neighbor reports flooding in the backyard, refers that the water pump is runnin…"
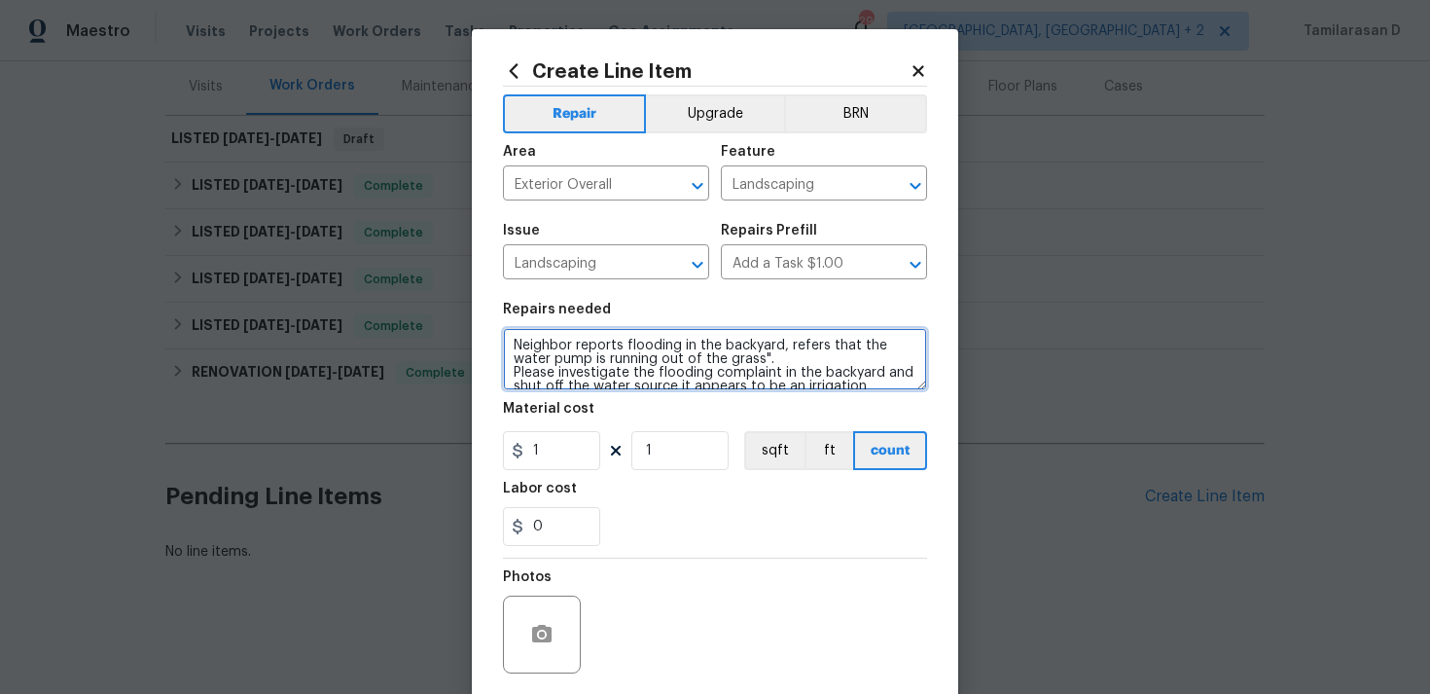
scroll to position [154, 0]
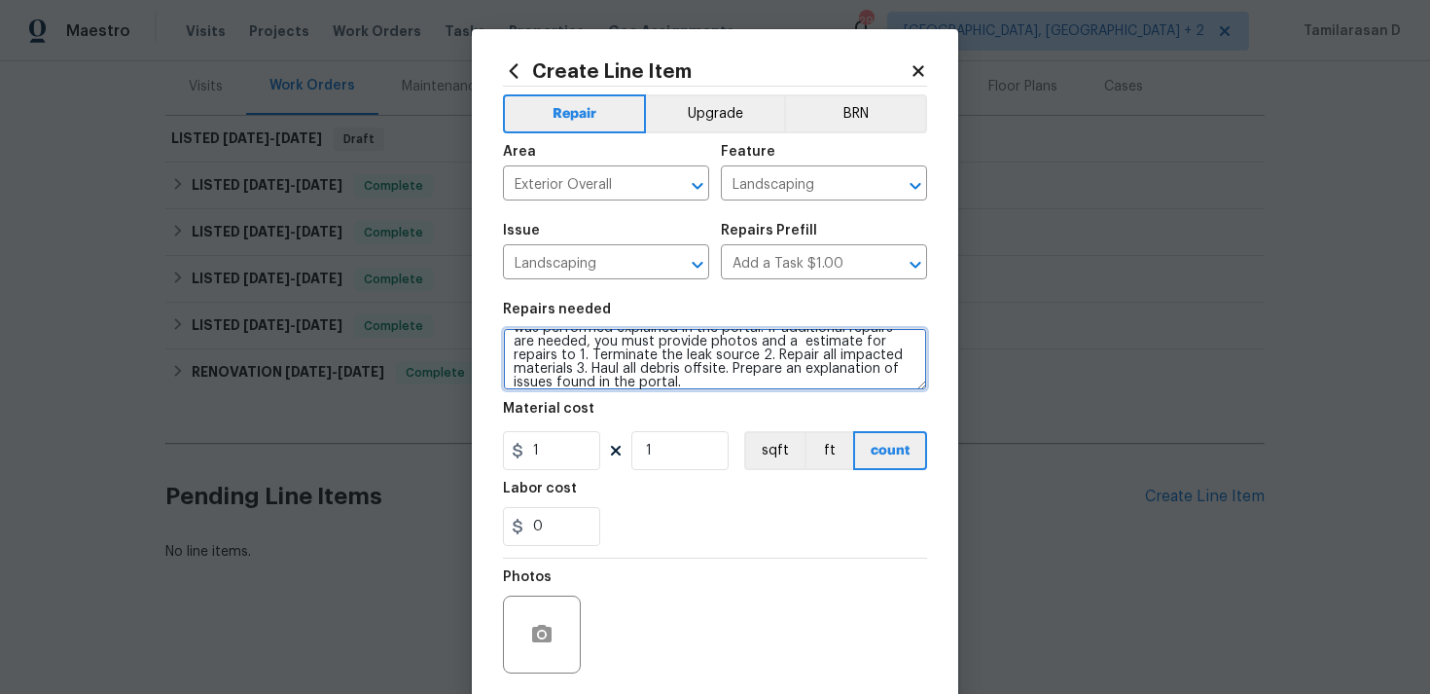
type textarea "Neighbor reports flooding in the backyard, refers that the water pump is runnin…"
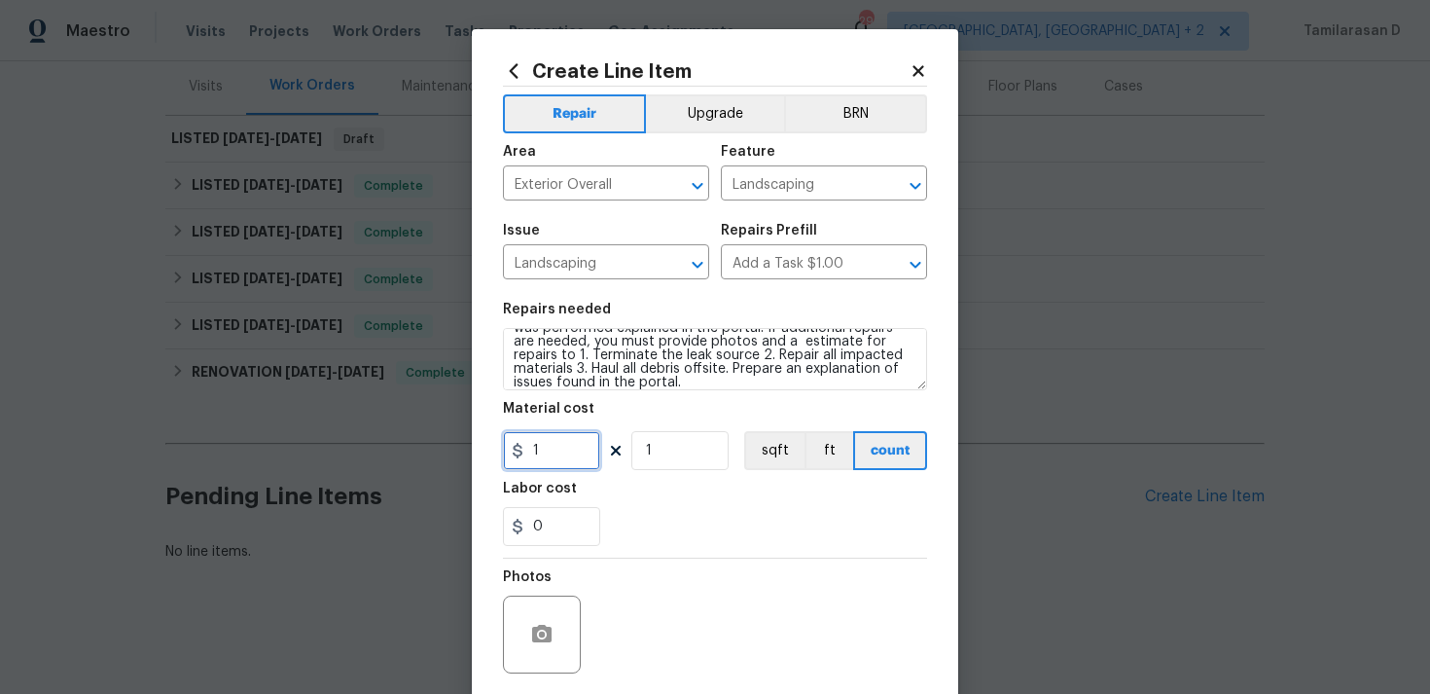
click at [553, 459] on input "1" at bounding box center [551, 450] width 97 height 39
type input "75"
click at [629, 538] on div "0" at bounding box center [715, 526] width 424 height 39
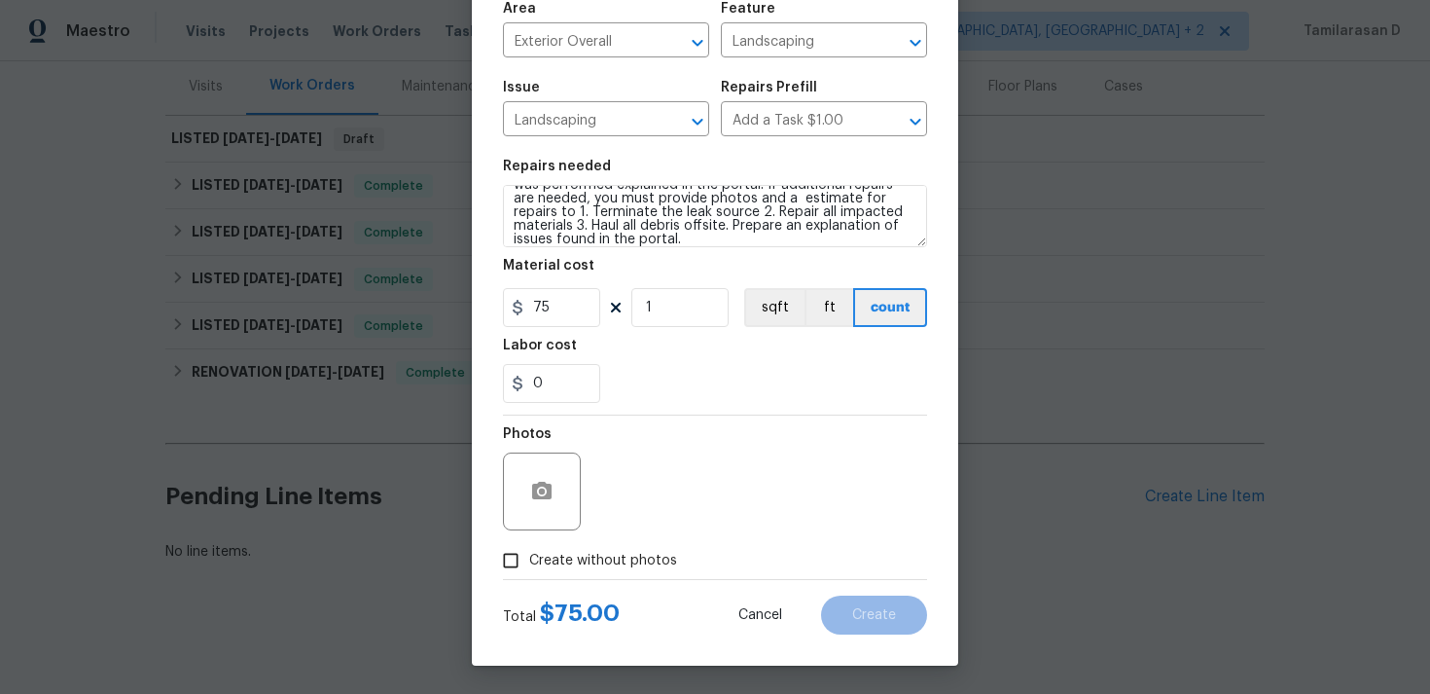
scroll to position [145, 0]
click at [523, 584] on div "Total $ 75.00 Cancel Create" at bounding box center [715, 606] width 424 height 54
click at [524, 561] on input "Create without photos" at bounding box center [510, 559] width 37 height 37
checkbox input "true"
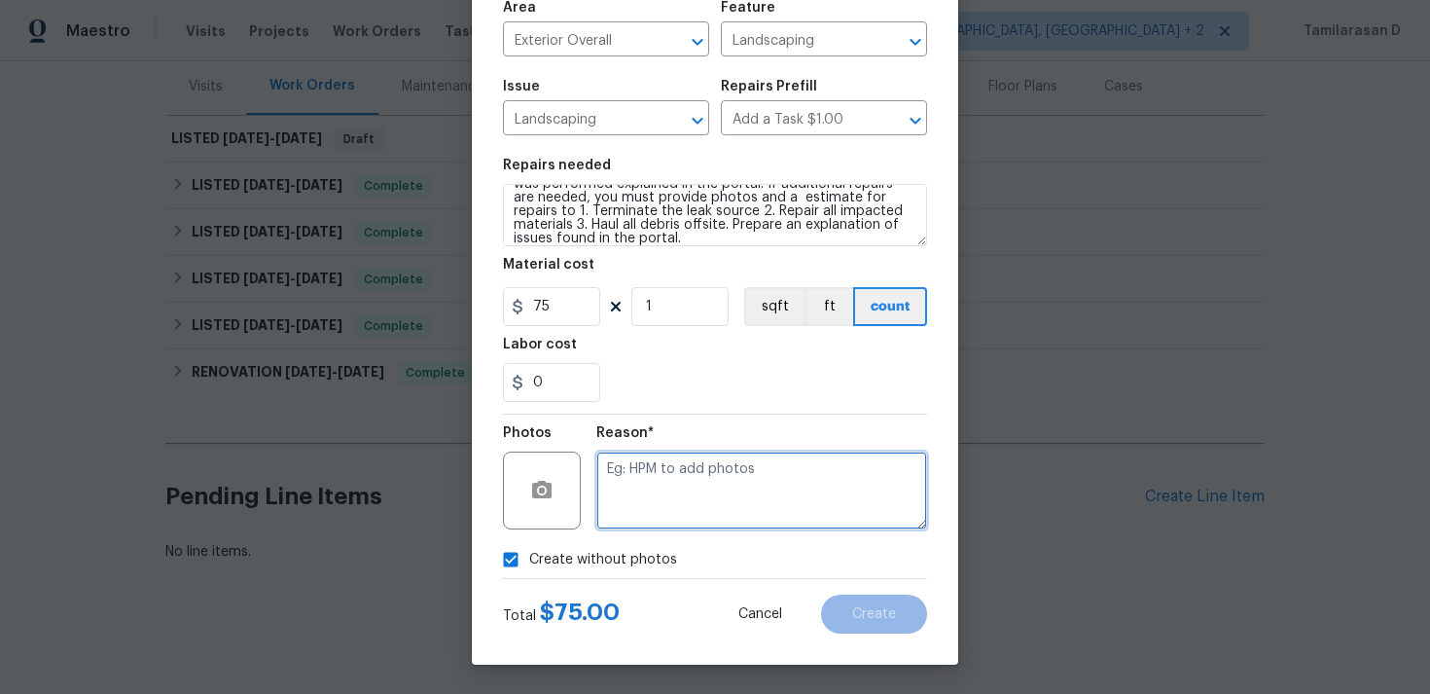
click at [699, 504] on textarea at bounding box center [761, 490] width 331 height 78
type textarea "N/A"
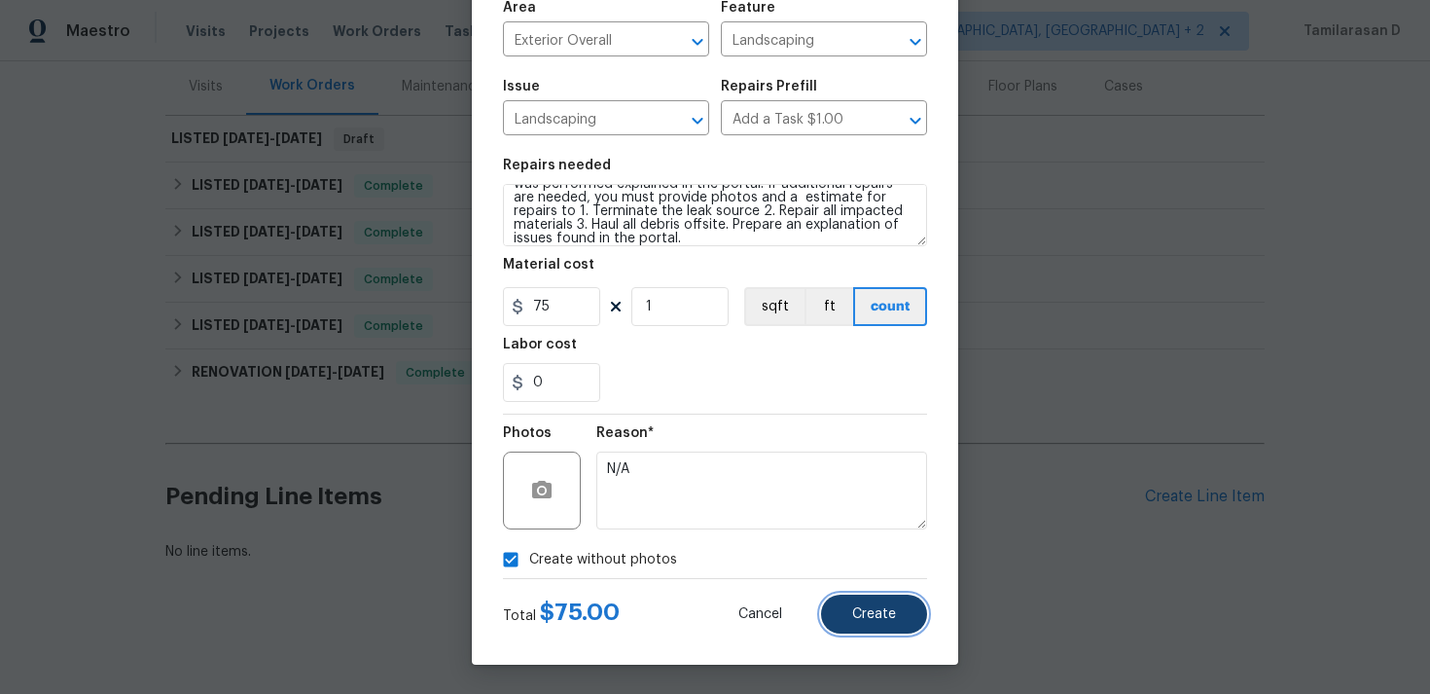
click at [901, 611] on button "Create" at bounding box center [874, 613] width 106 height 39
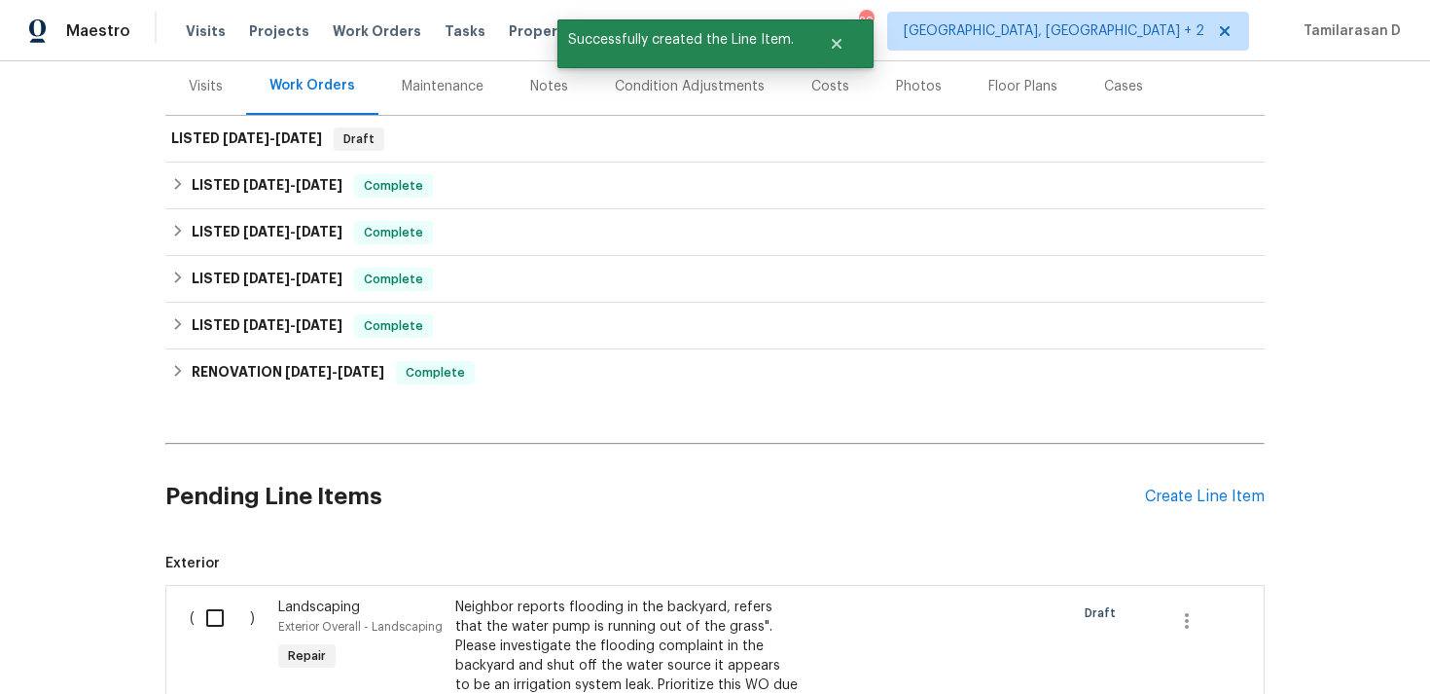
click at [205, 619] on input "checkbox" at bounding box center [222, 617] width 55 height 41
checkbox input "true"
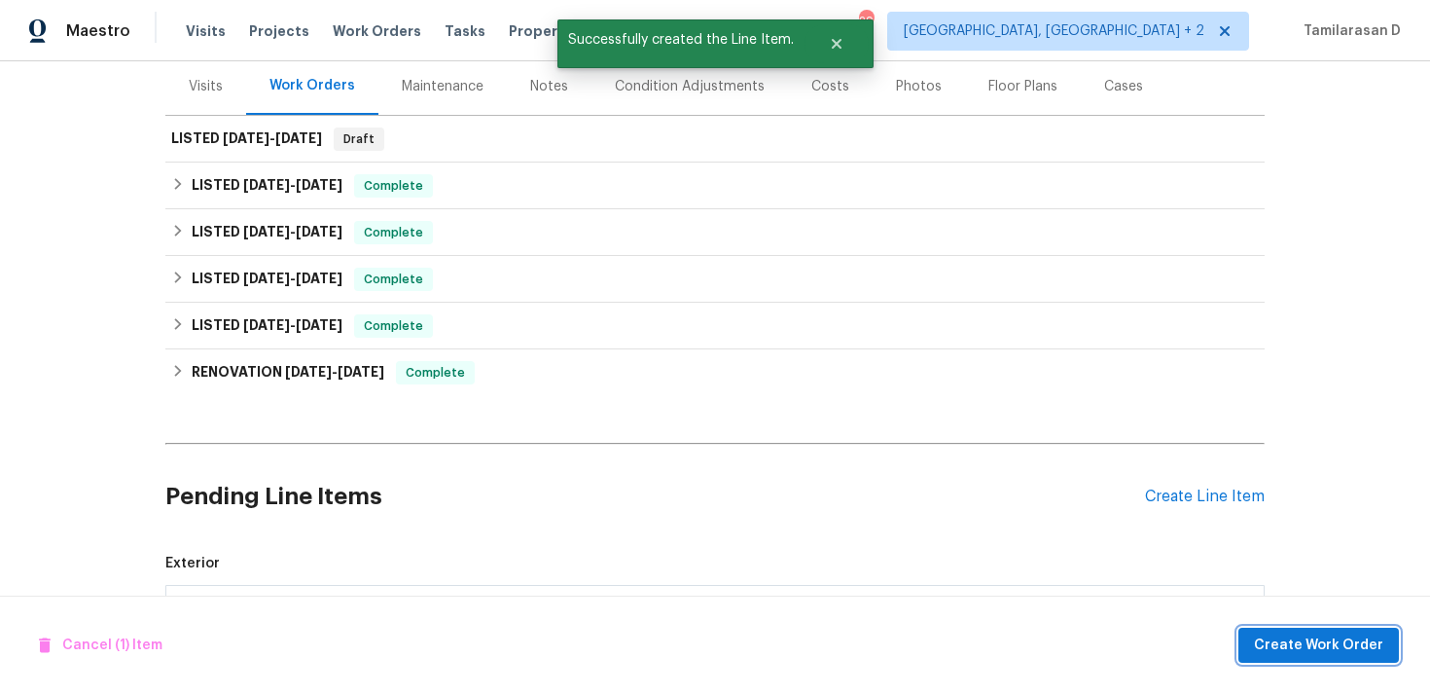
click at [1270, 633] on span "Create Work Order" at bounding box center [1318, 645] width 129 height 24
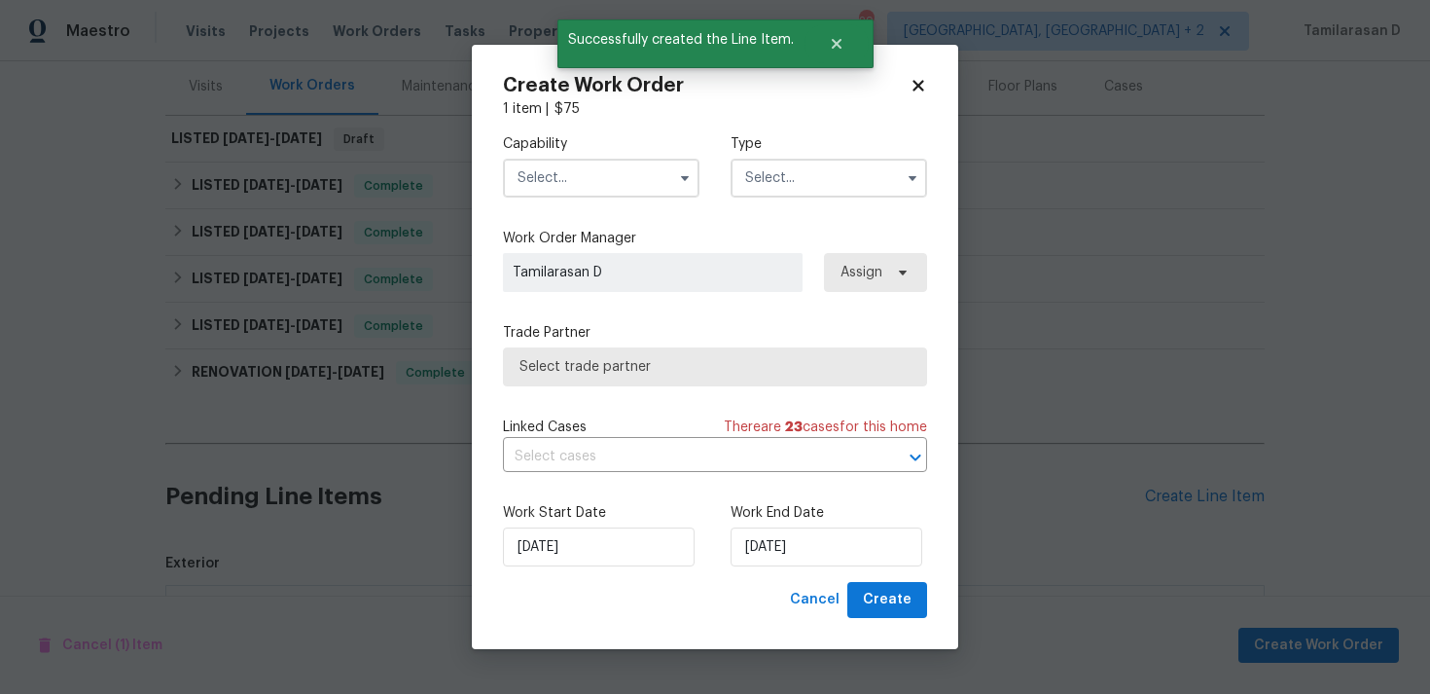
click at [807, 190] on input "text" at bounding box center [829, 178] width 197 height 39
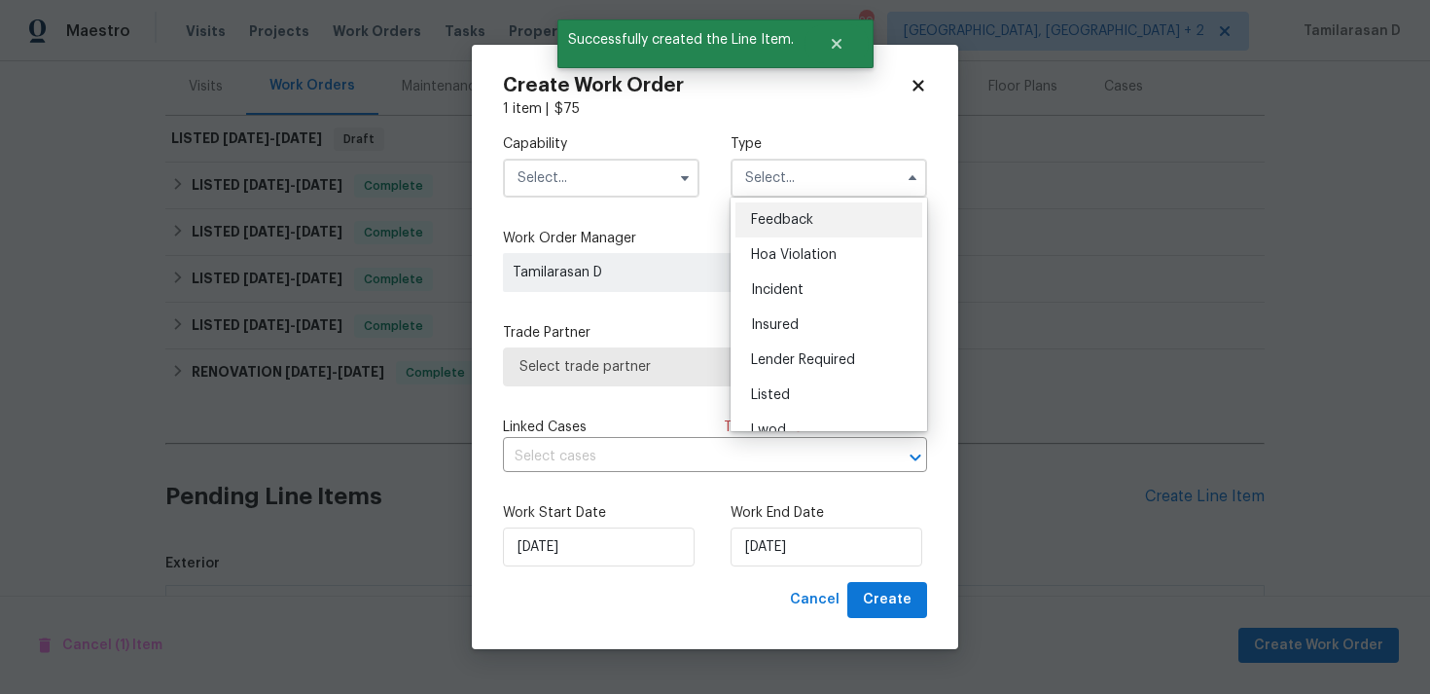
click at [785, 218] on span "Feedback" at bounding box center [782, 220] width 62 height 14
type input "Feedback"
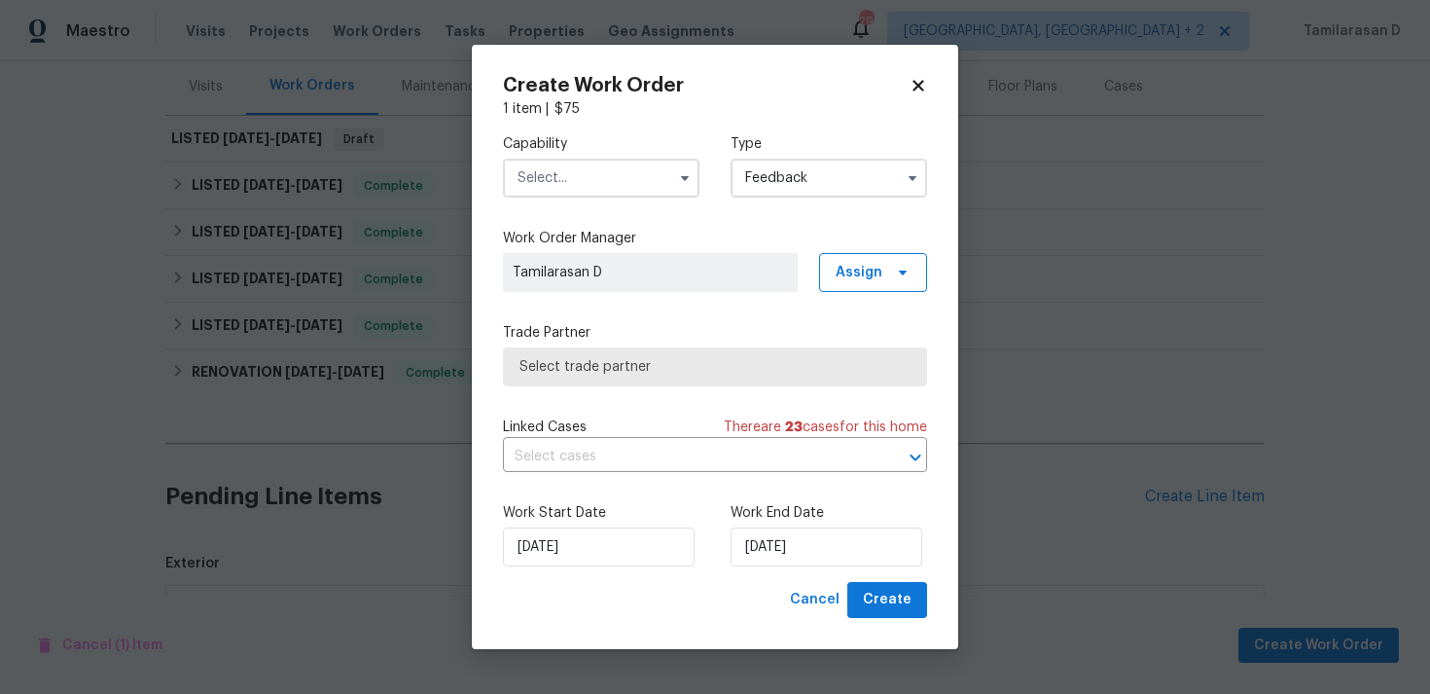
click at [645, 196] on input "text" at bounding box center [601, 178] width 197 height 39
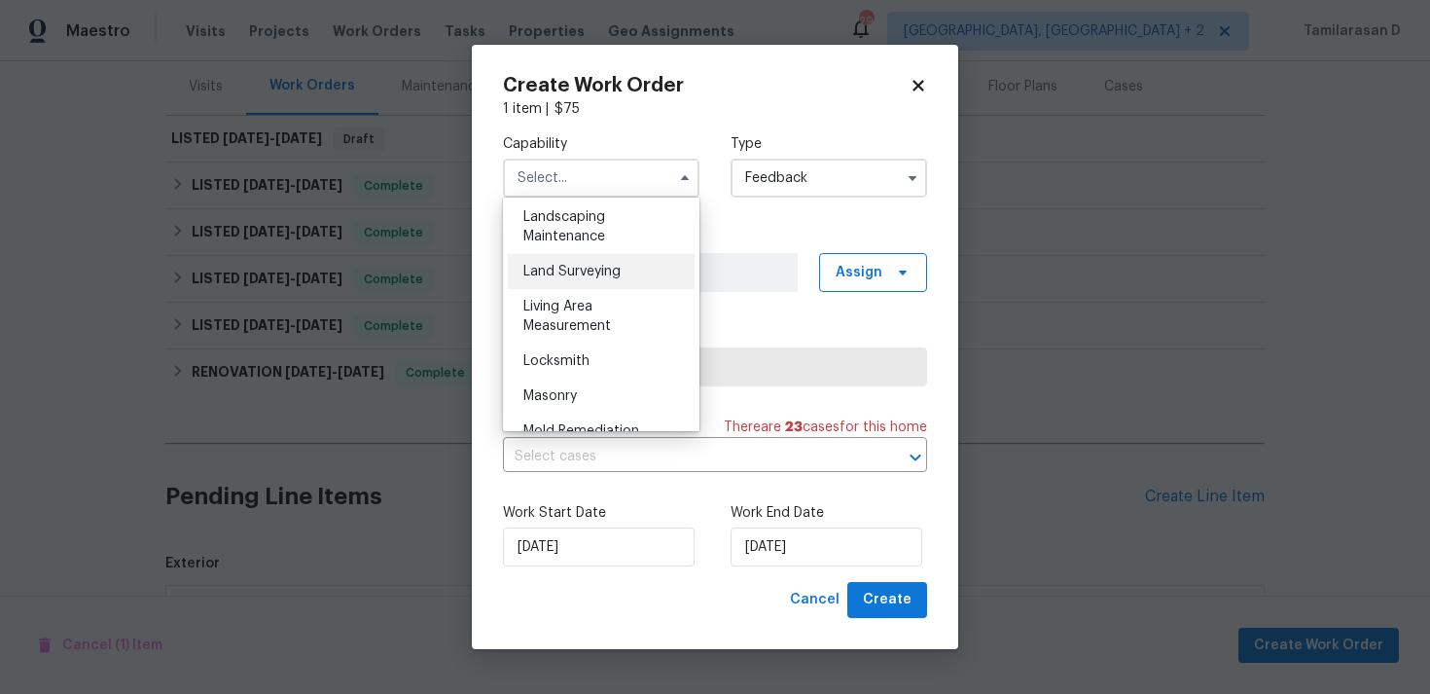
scroll to position [1236, 0]
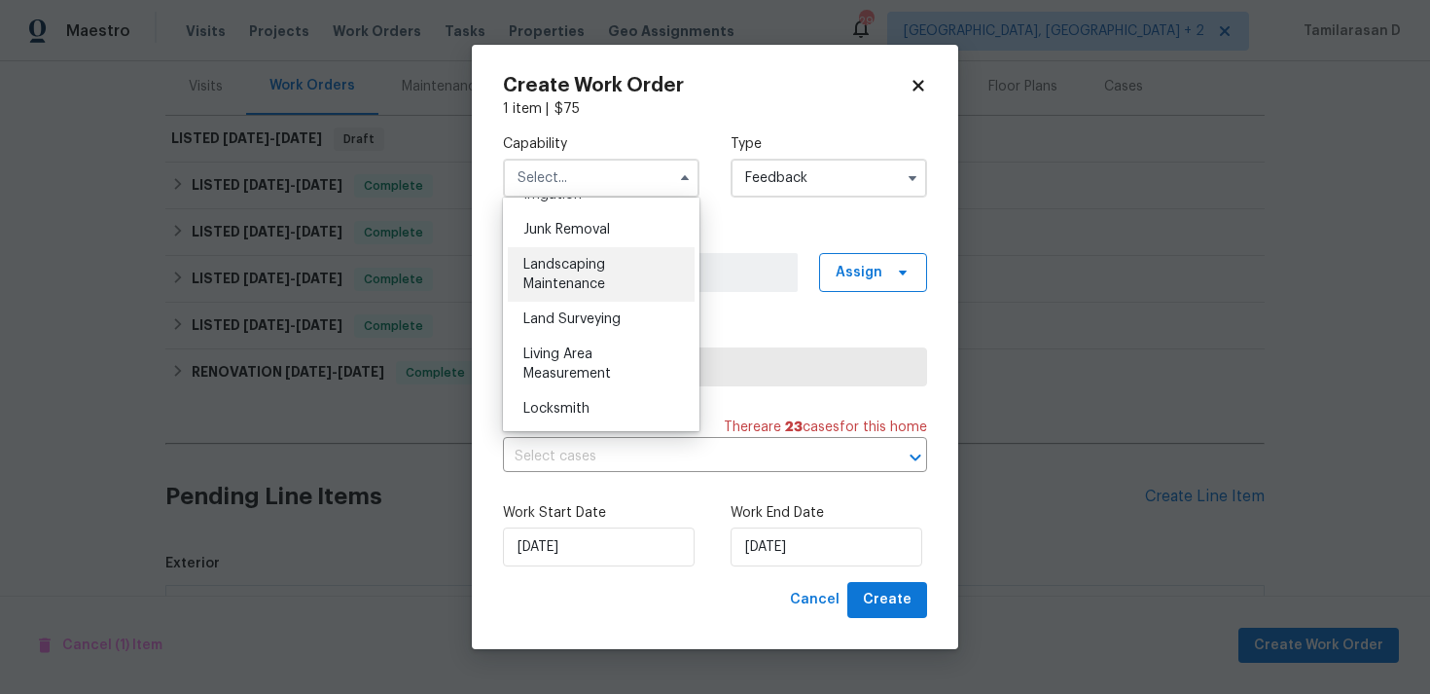
click at [556, 279] on span "Landscaping Maintenance" at bounding box center [564, 274] width 82 height 33
type input "Landscaping Maintenance"
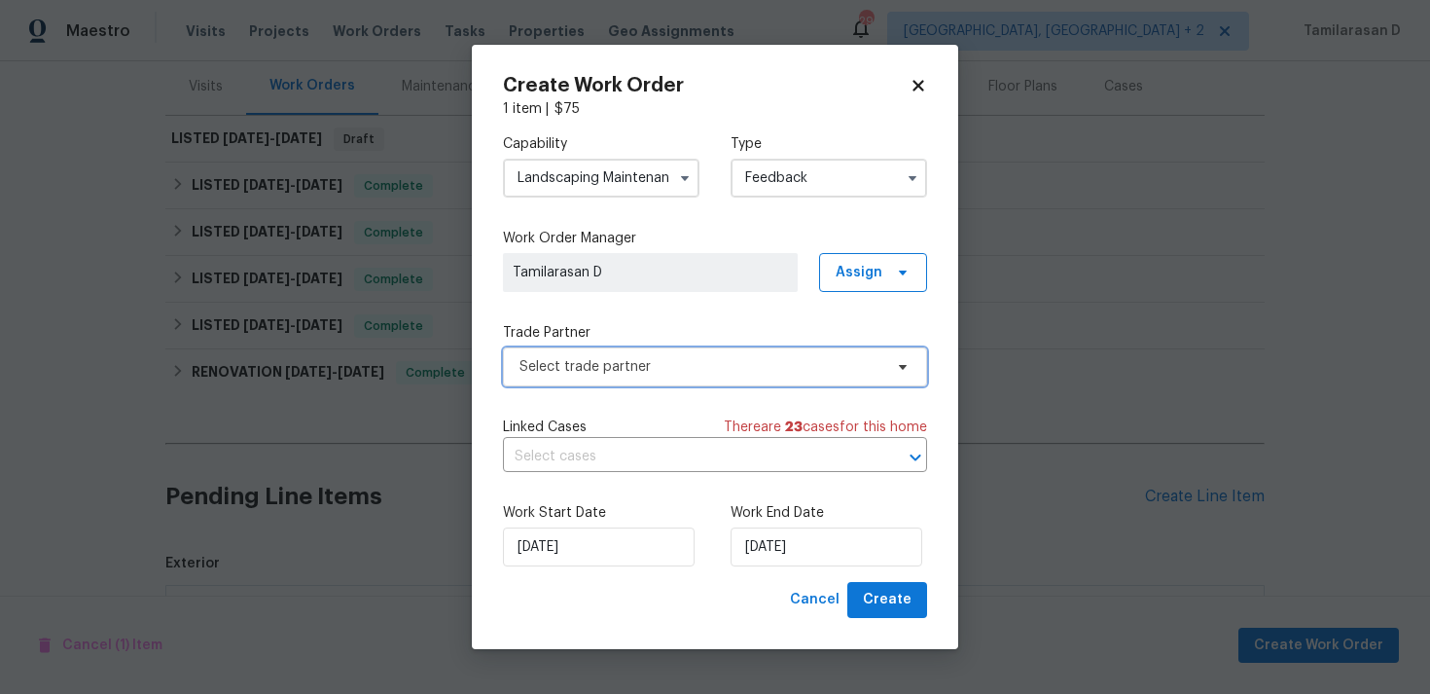
click at [576, 365] on span "Select trade partner" at bounding box center [701, 366] width 363 height 19
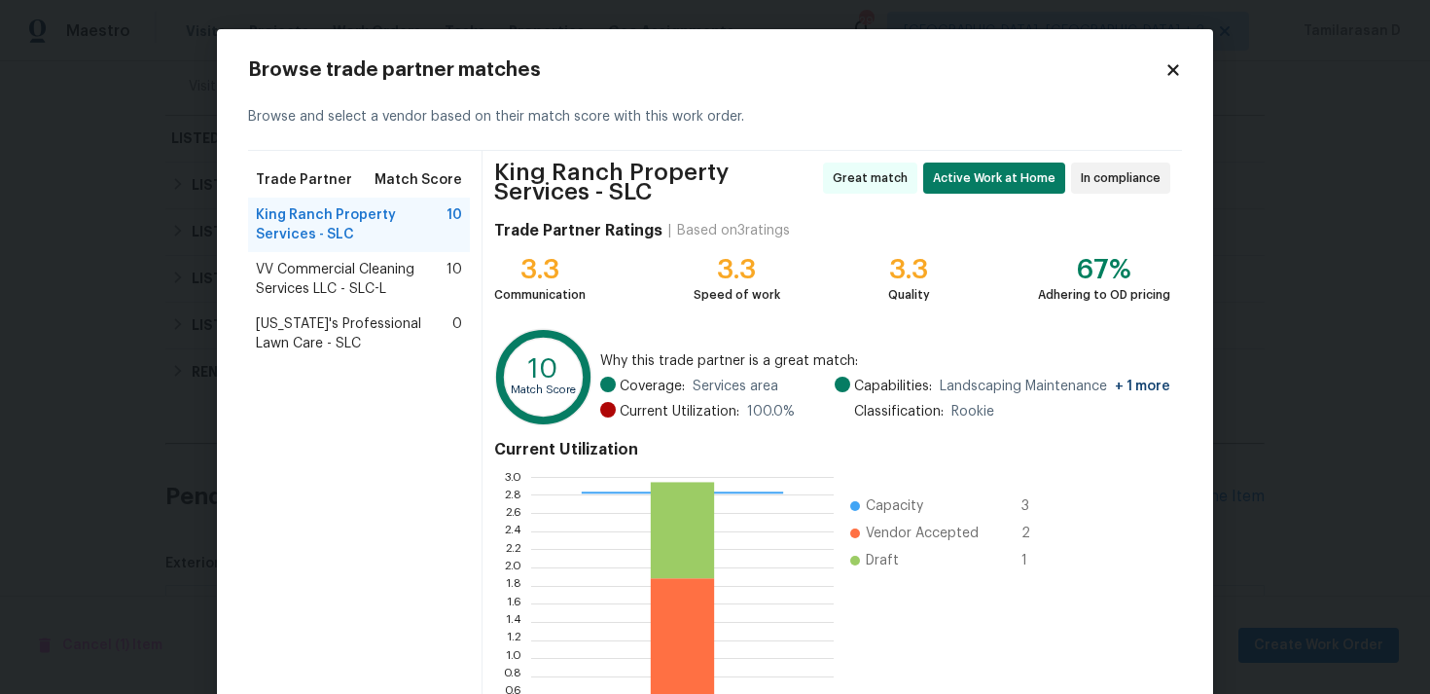
scroll to position [172, 0]
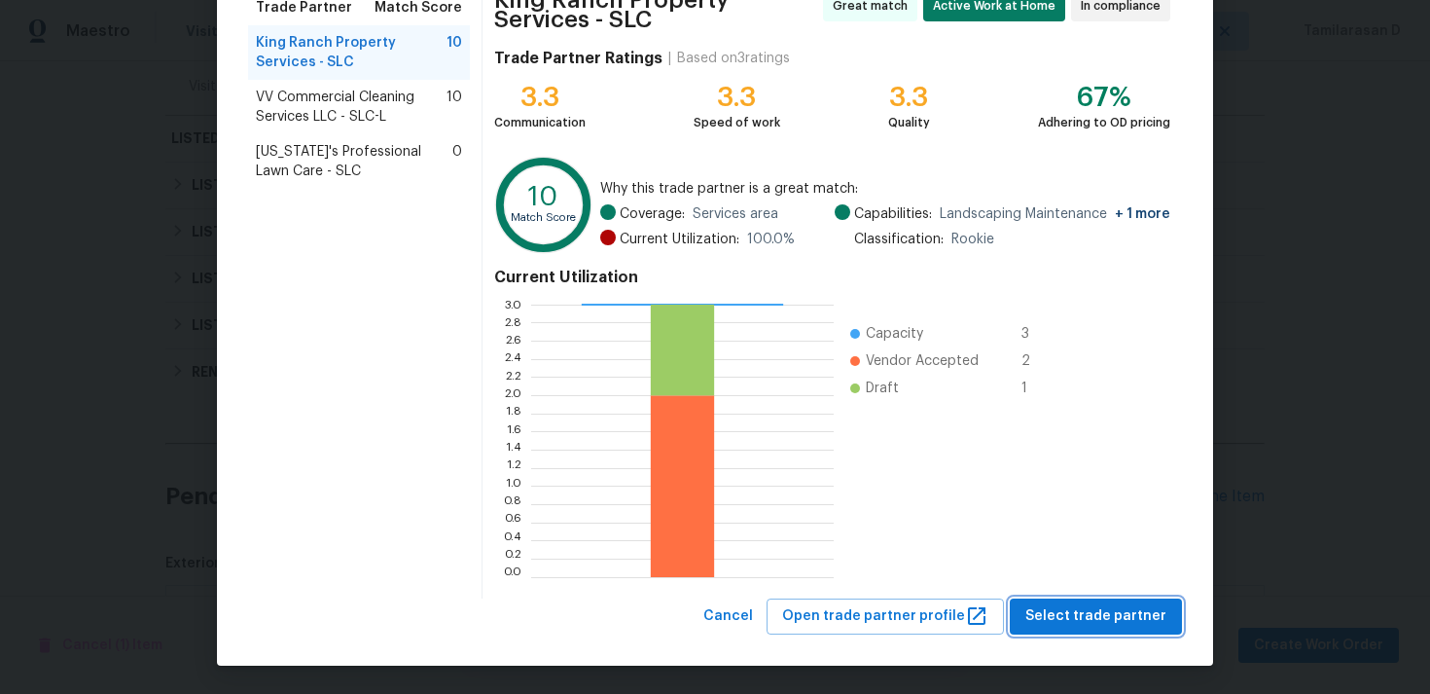
click at [1069, 614] on span "Select trade partner" at bounding box center [1095, 616] width 141 height 24
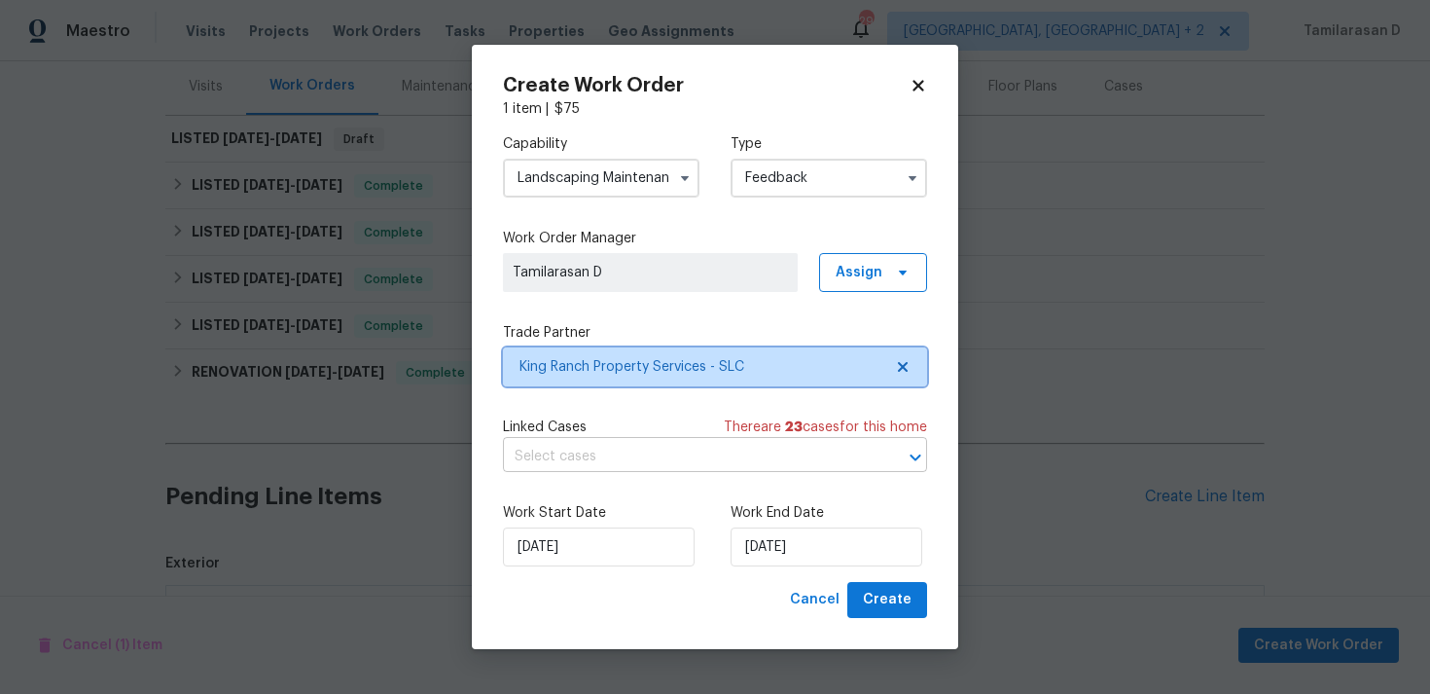
scroll to position [0, 0]
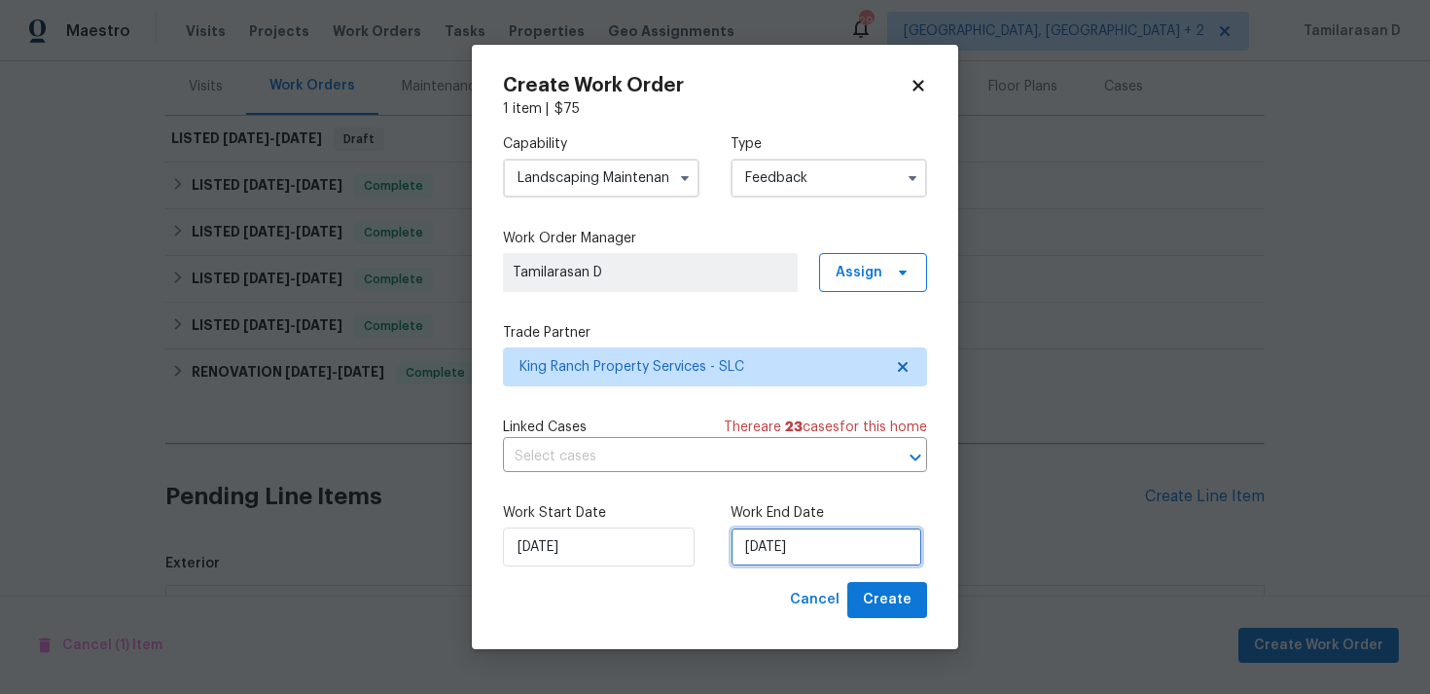
click at [765, 550] on input "28/08/2025" at bounding box center [827, 546] width 192 height 39
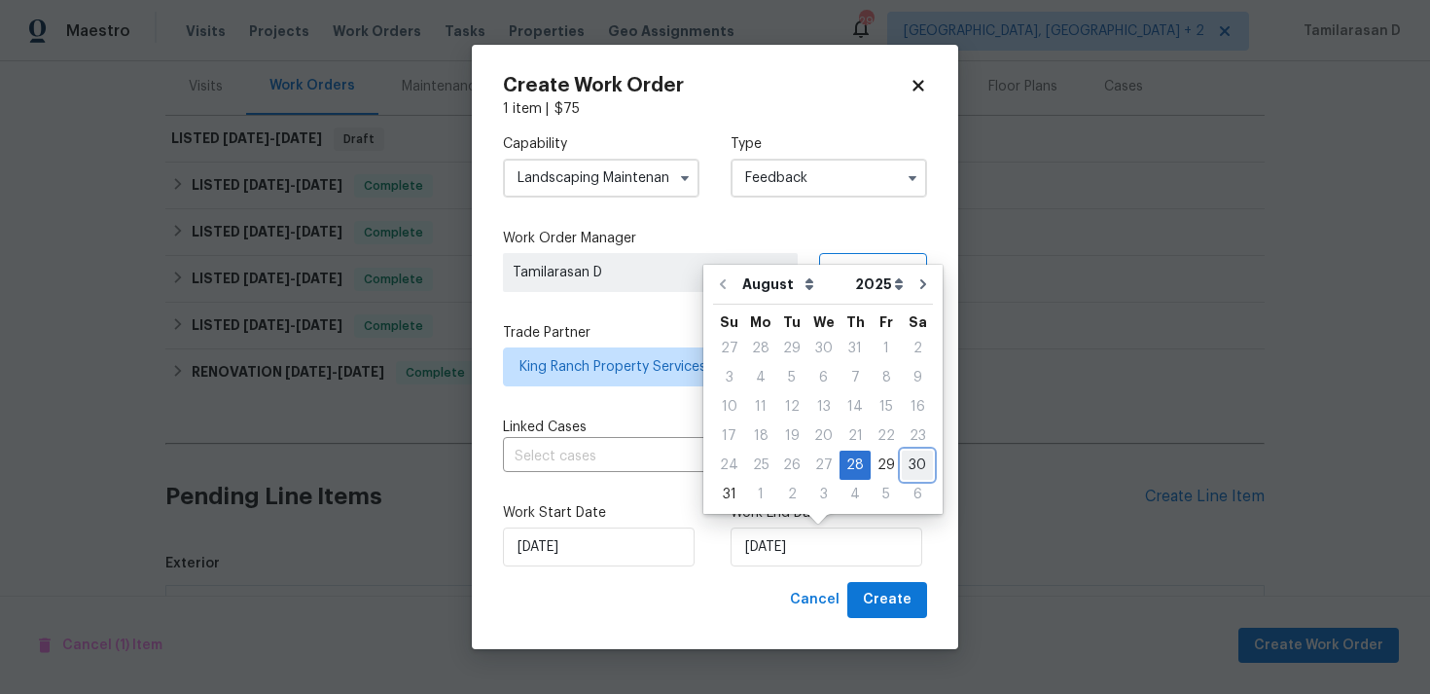
click at [909, 460] on div "30" at bounding box center [917, 464] width 31 height 27
type input "30/08/2025"
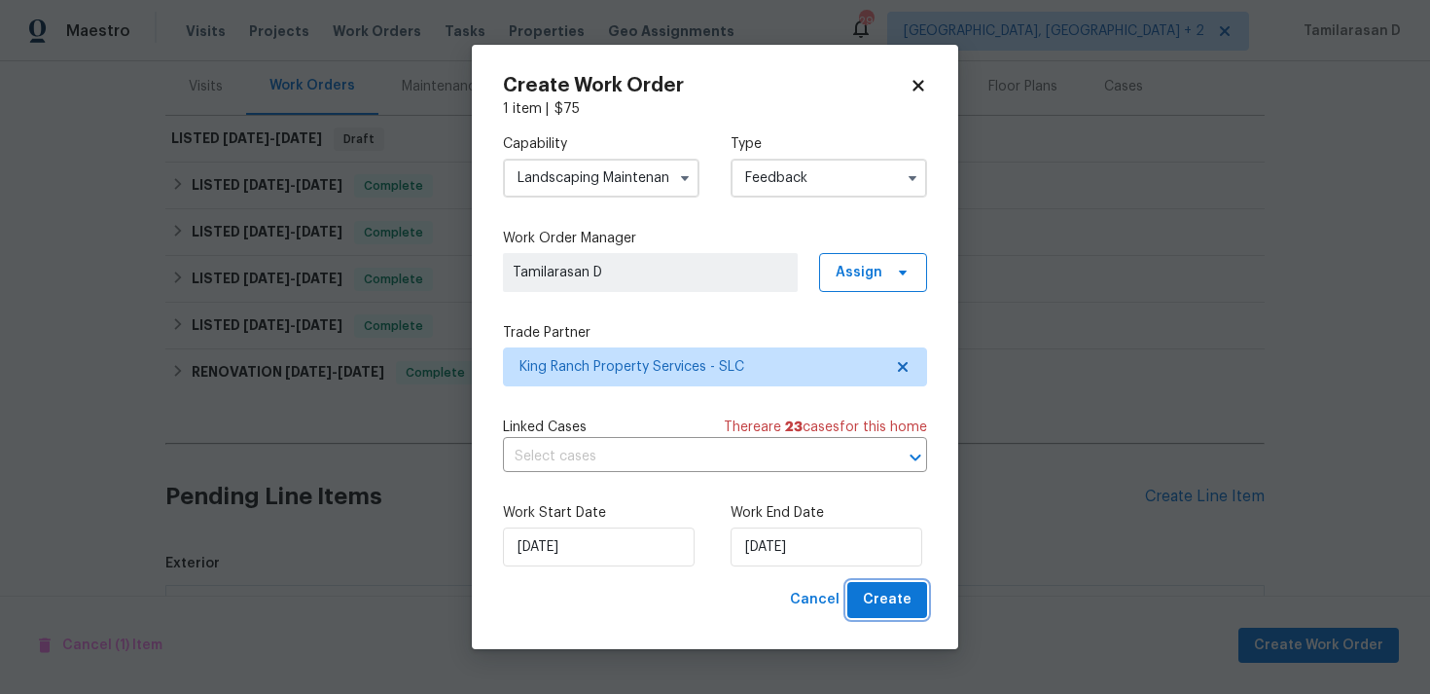
click at [884, 589] on span "Create" at bounding box center [887, 600] width 49 height 24
click at [811, 602] on span "Cancel" at bounding box center [815, 600] width 50 height 24
checkbox input "false"
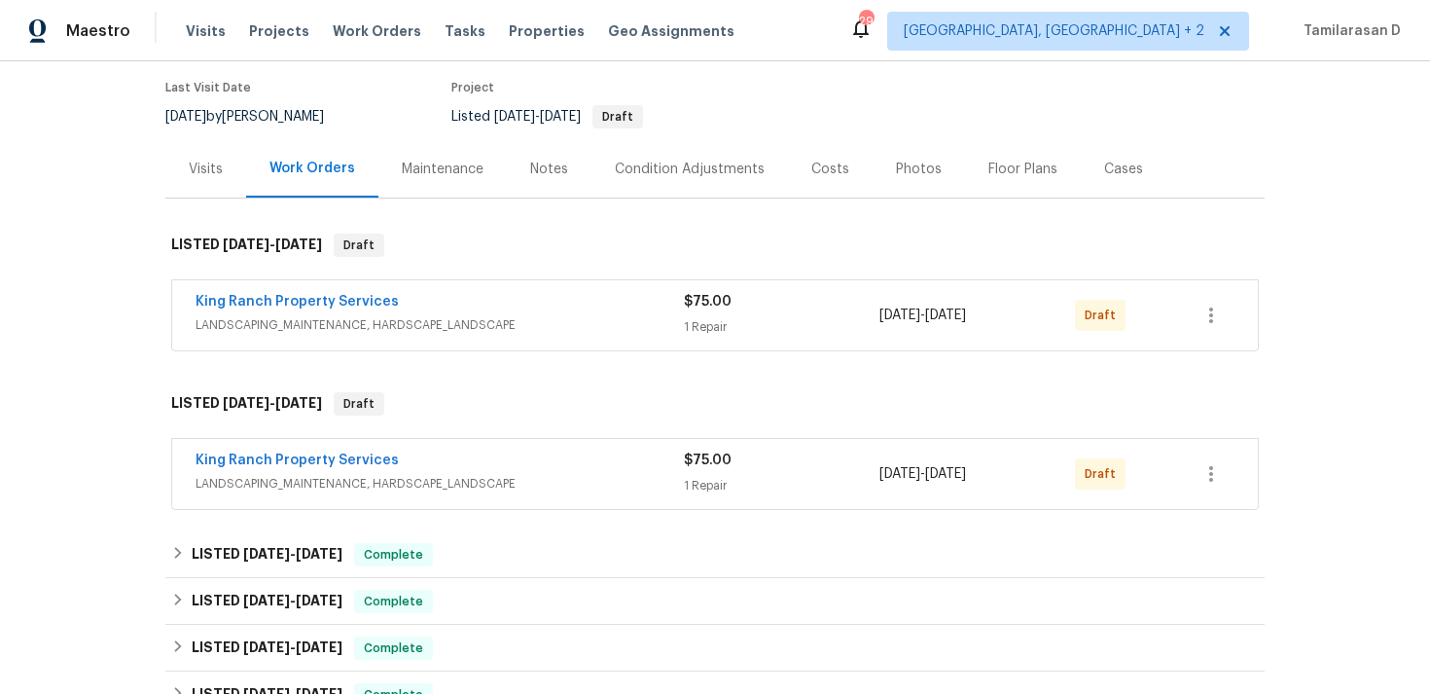
scroll to position [234, 0]
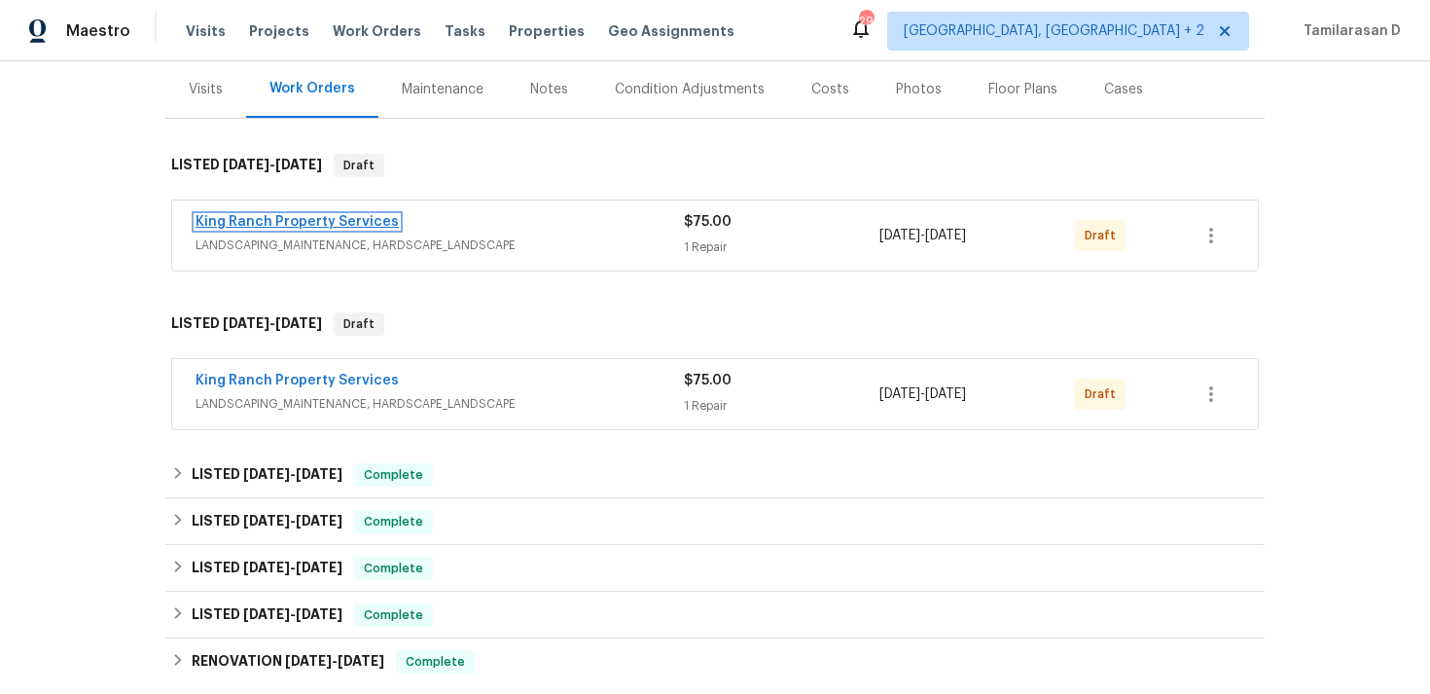
click at [356, 218] on link "King Ranch Property Services" at bounding box center [297, 222] width 203 height 14
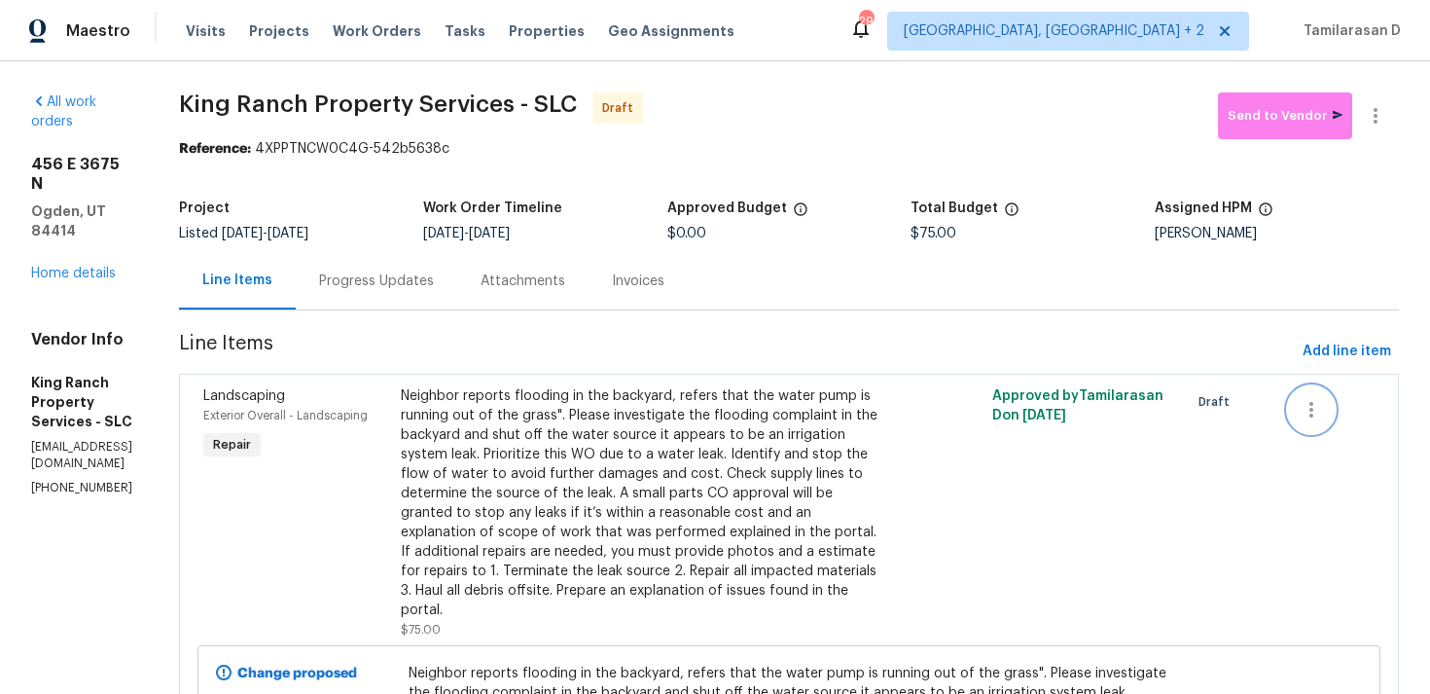
click at [1327, 402] on button "button" at bounding box center [1311, 409] width 47 height 47
click at [1316, 421] on li "Cancel" at bounding box center [1329, 410] width 75 height 32
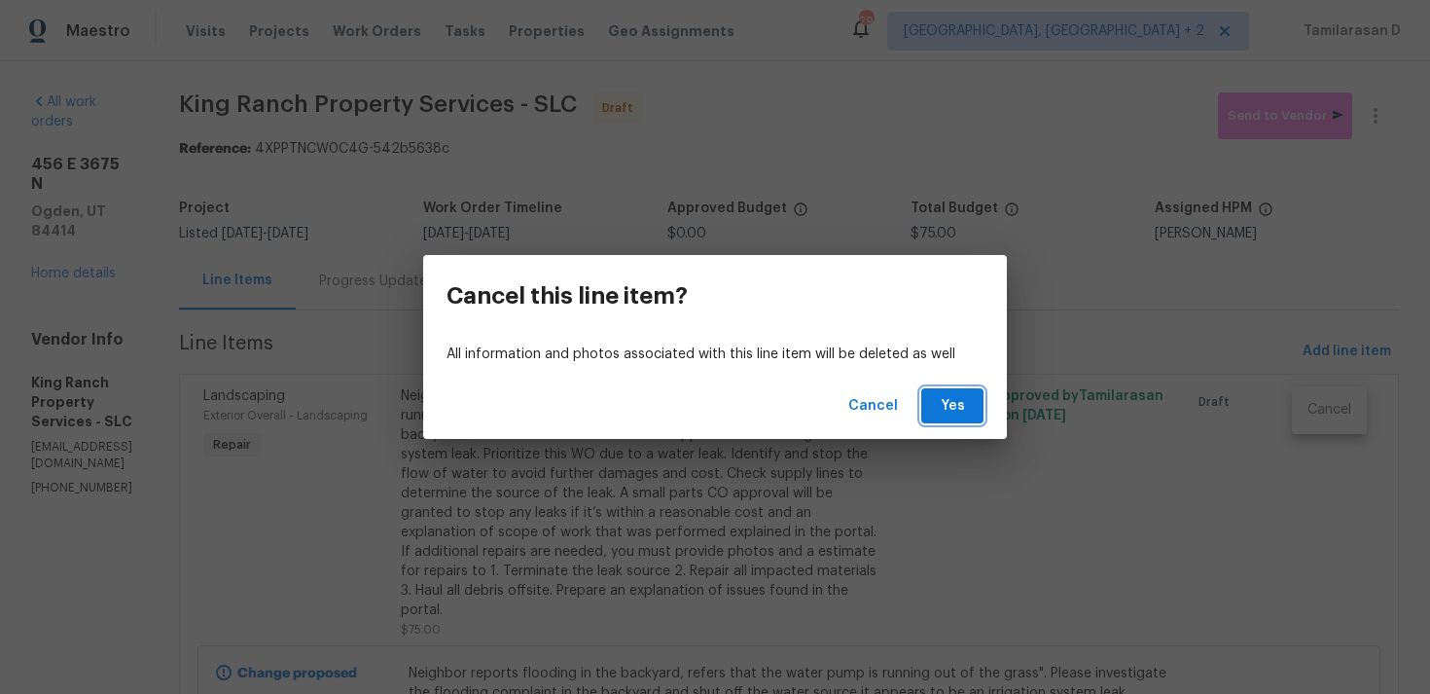
click at [953, 409] on span "Yes" at bounding box center [952, 406] width 31 height 24
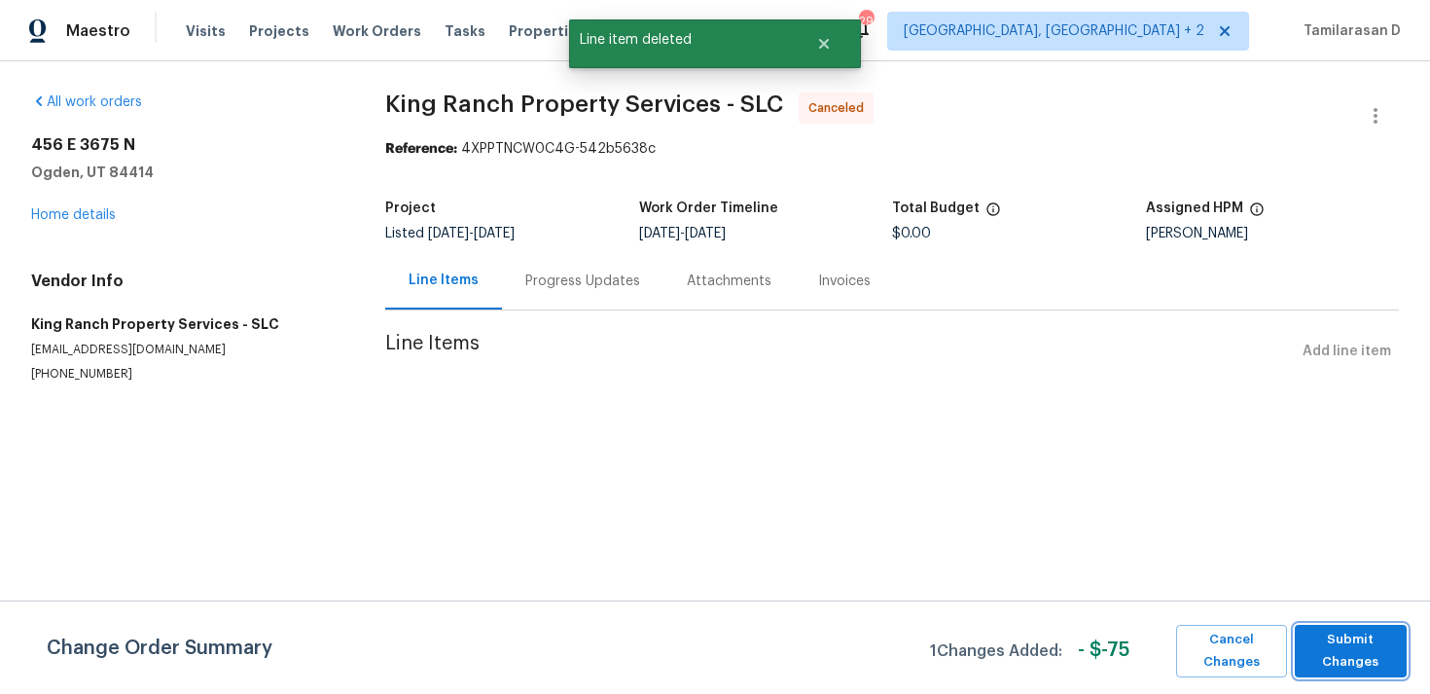
click at [1354, 650] on span "Submit Changes" at bounding box center [1351, 651] width 92 height 45
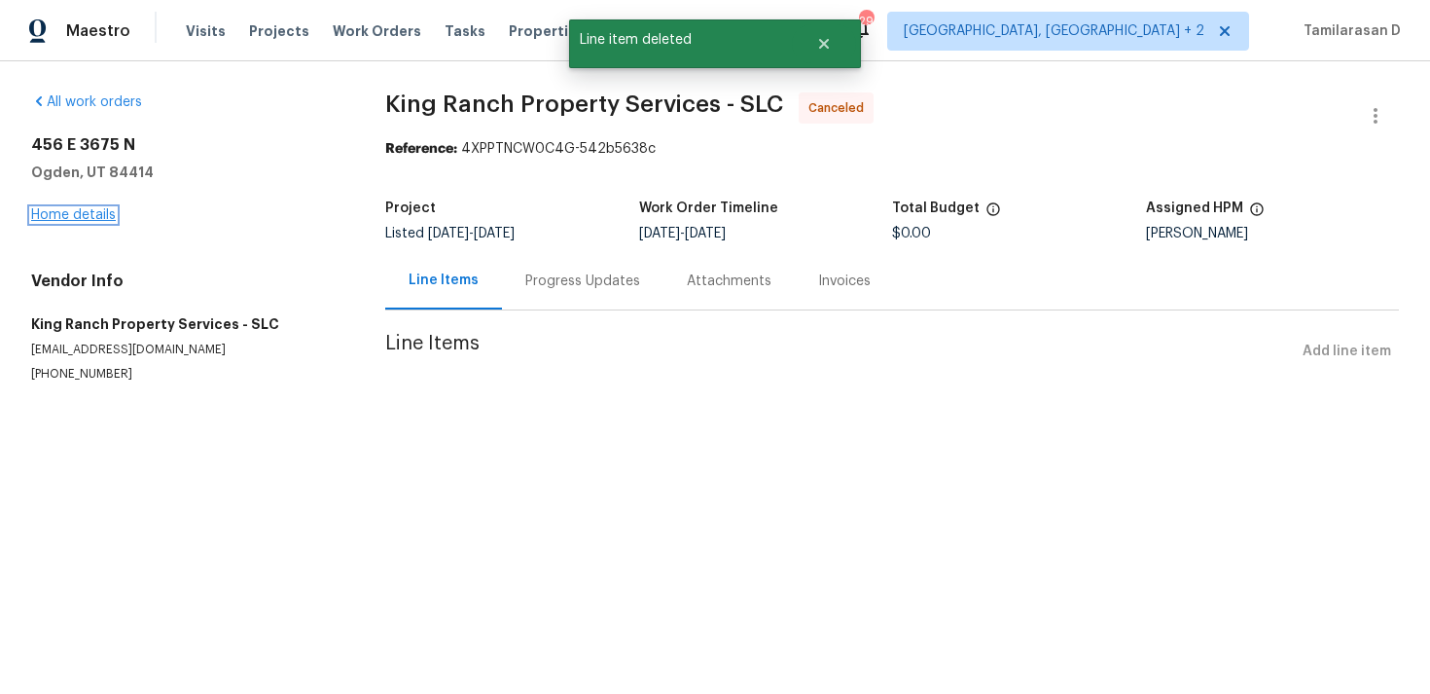
click at [90, 214] on link "Home details" at bounding box center [73, 215] width 85 height 14
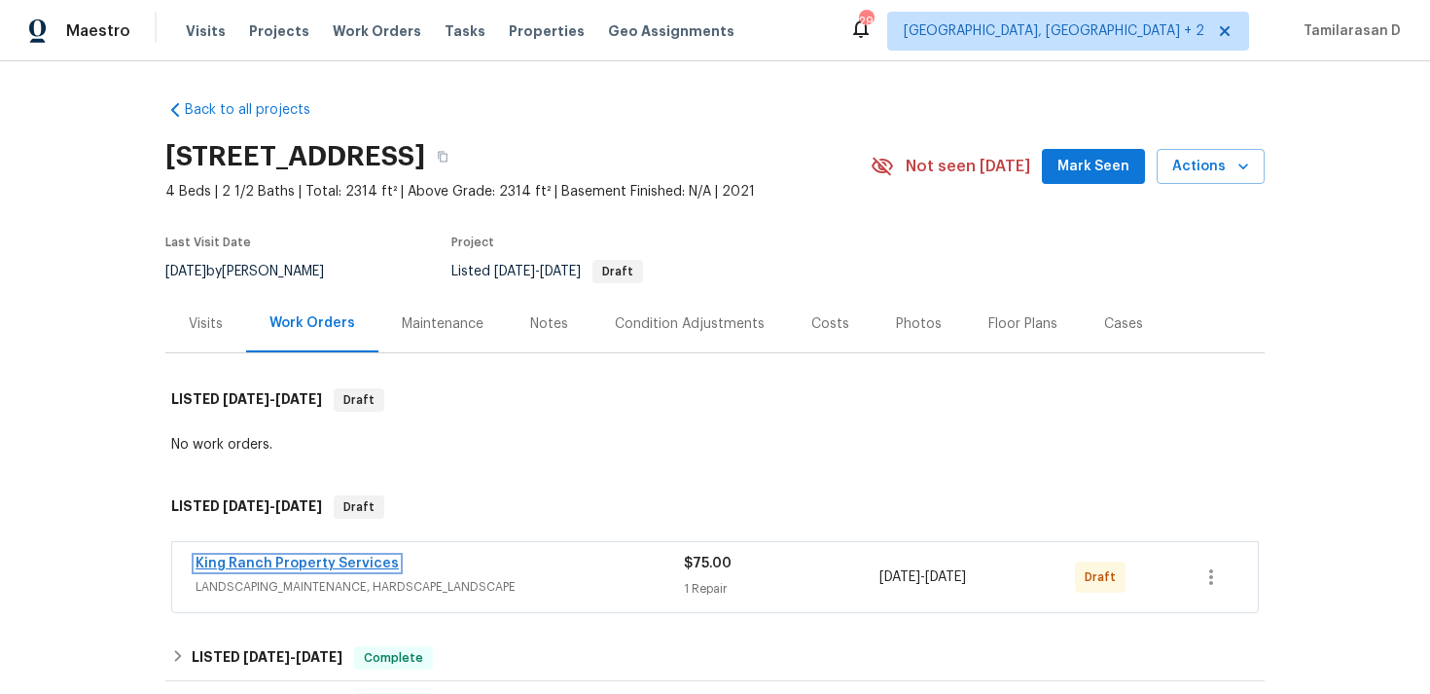
click at [328, 557] on link "King Ranch Property Services" at bounding box center [297, 564] width 203 height 14
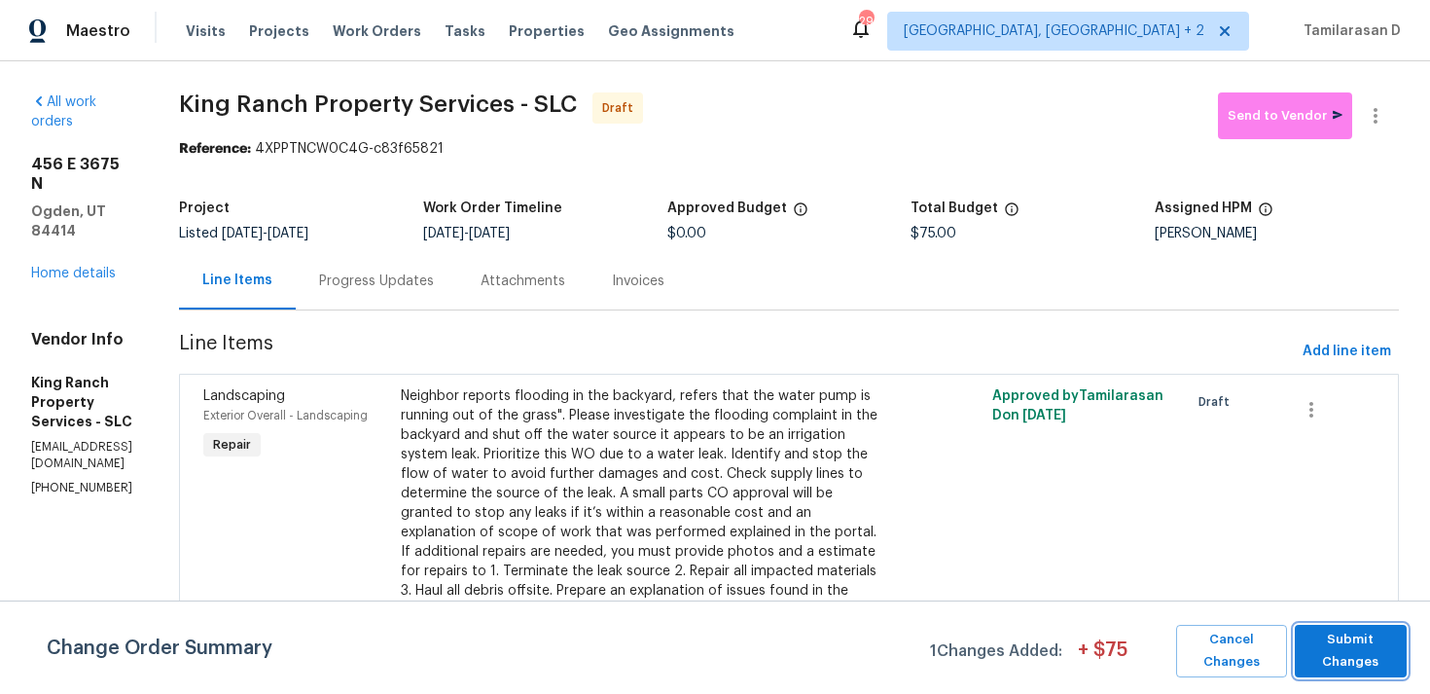
click at [1352, 642] on span "Submit Changes" at bounding box center [1351, 651] width 92 height 45
